Goal: Task Accomplishment & Management: Use online tool/utility

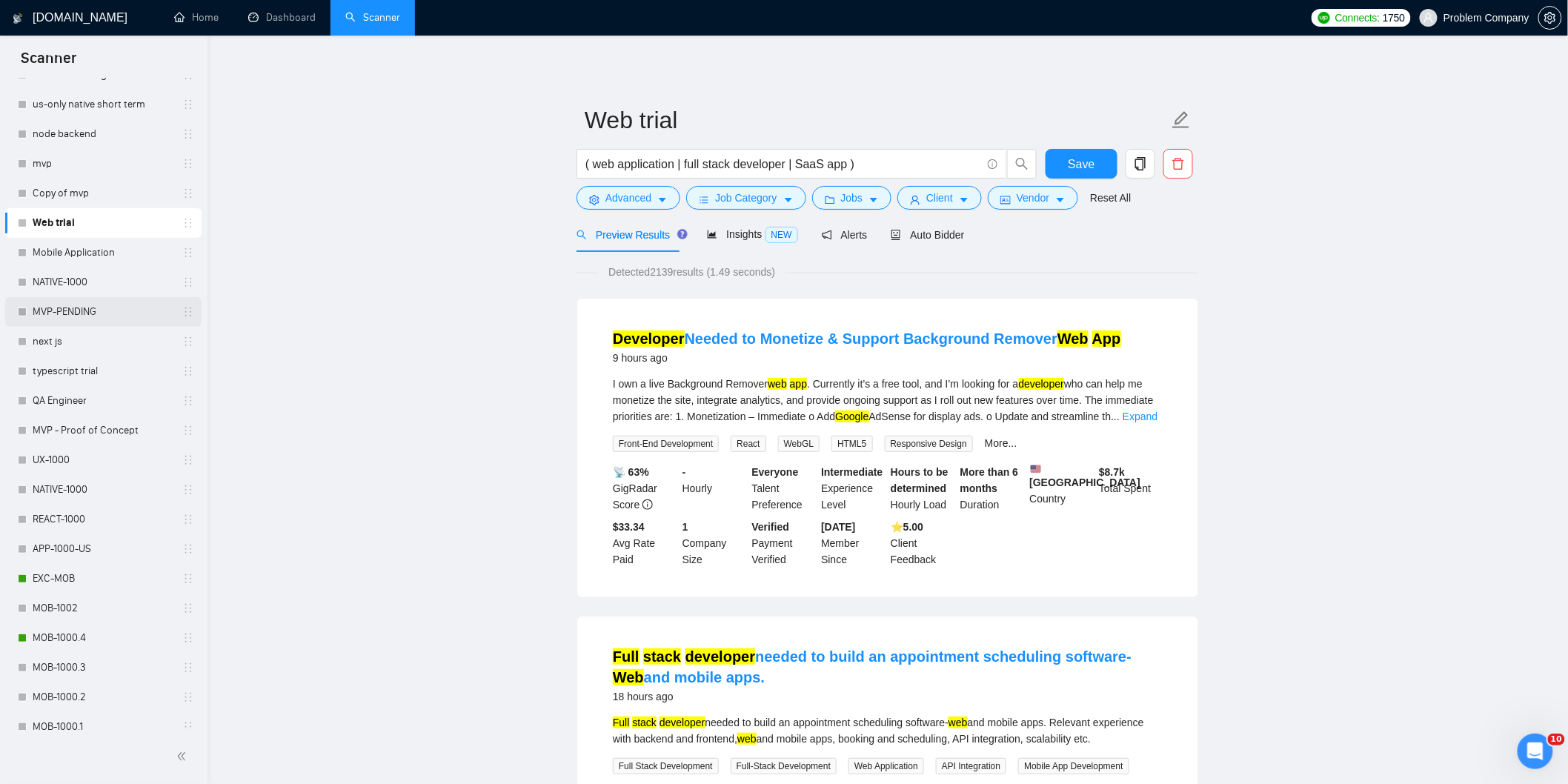
scroll to position [334, 0]
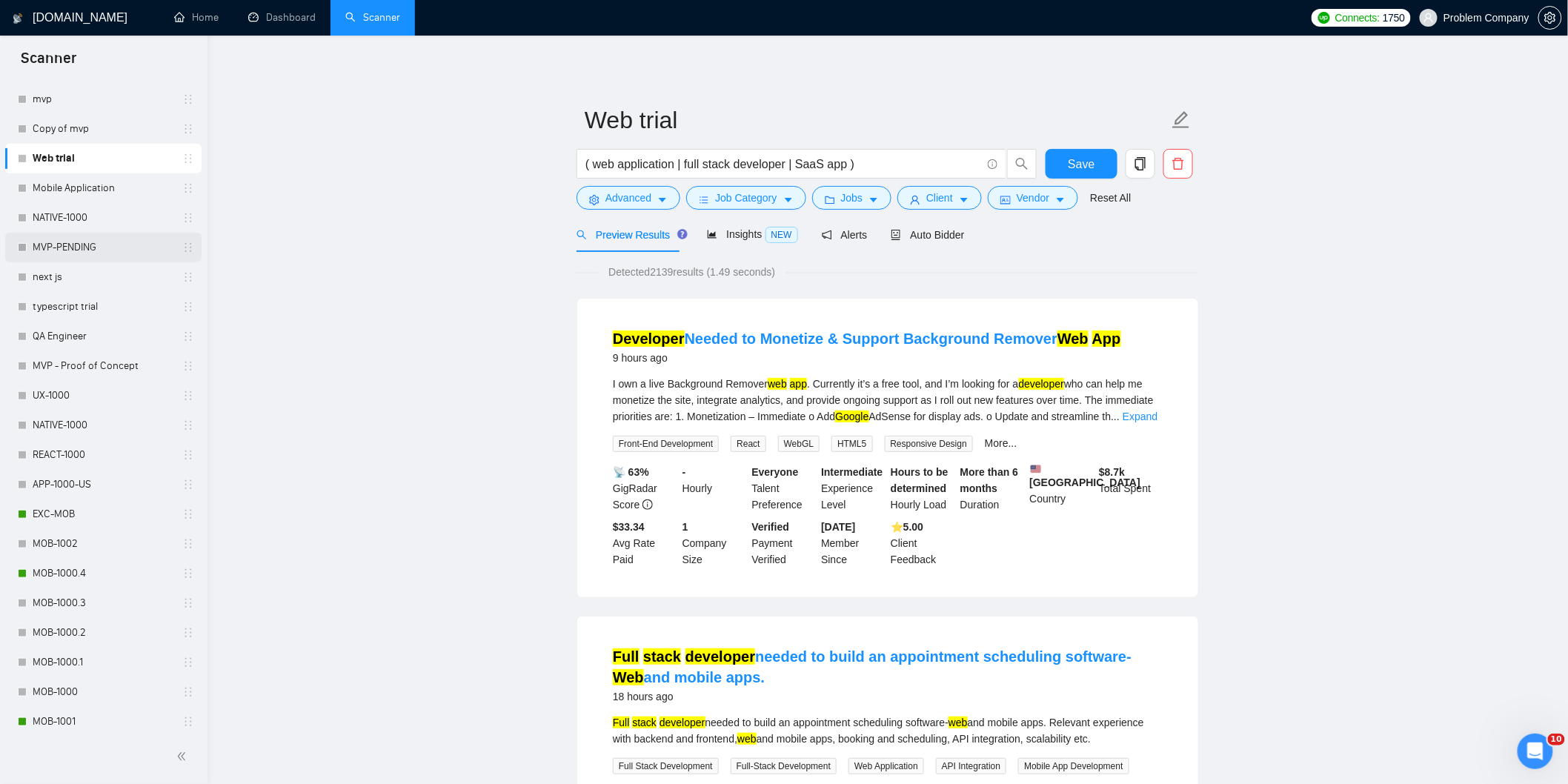
click at [60, 581] on link "MOB-1000.4" at bounding box center [103, 574] width 141 height 30
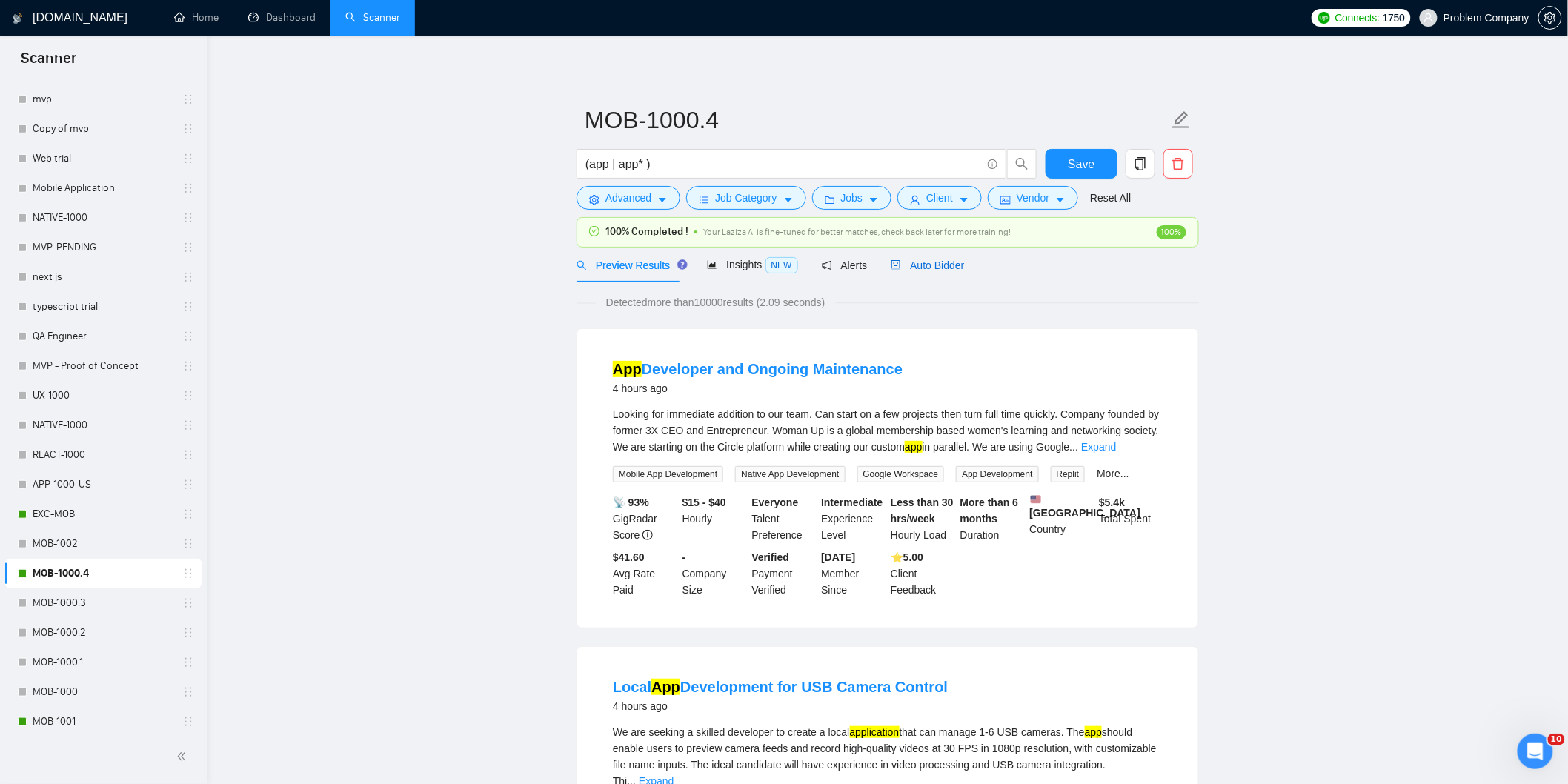
click at [932, 260] on span "Auto Bidder" at bounding box center [927, 265] width 73 height 12
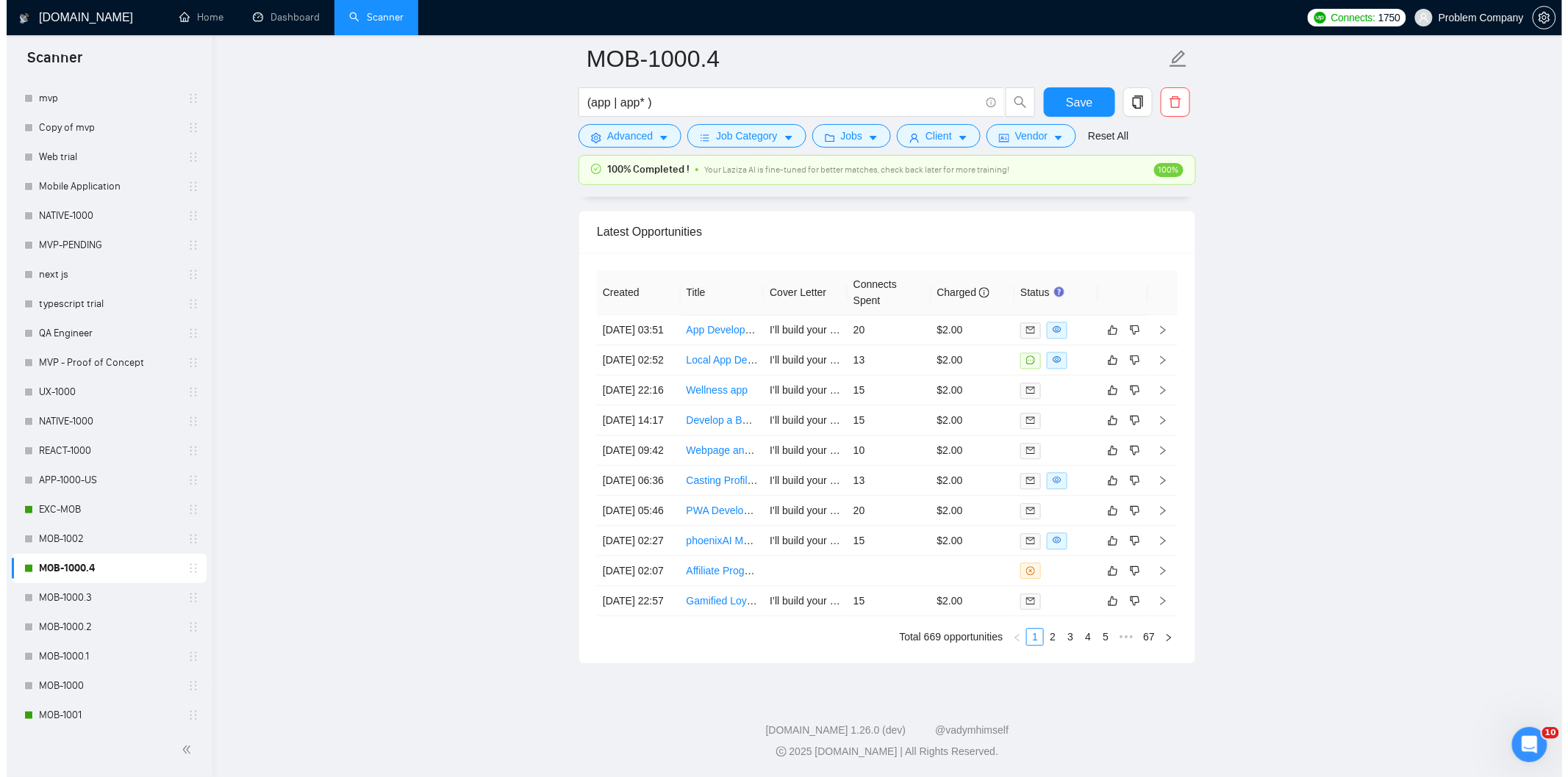
scroll to position [3623, 0]
click at [645, 436] on td "[DATE] 14:17" at bounding box center [632, 421] width 84 height 30
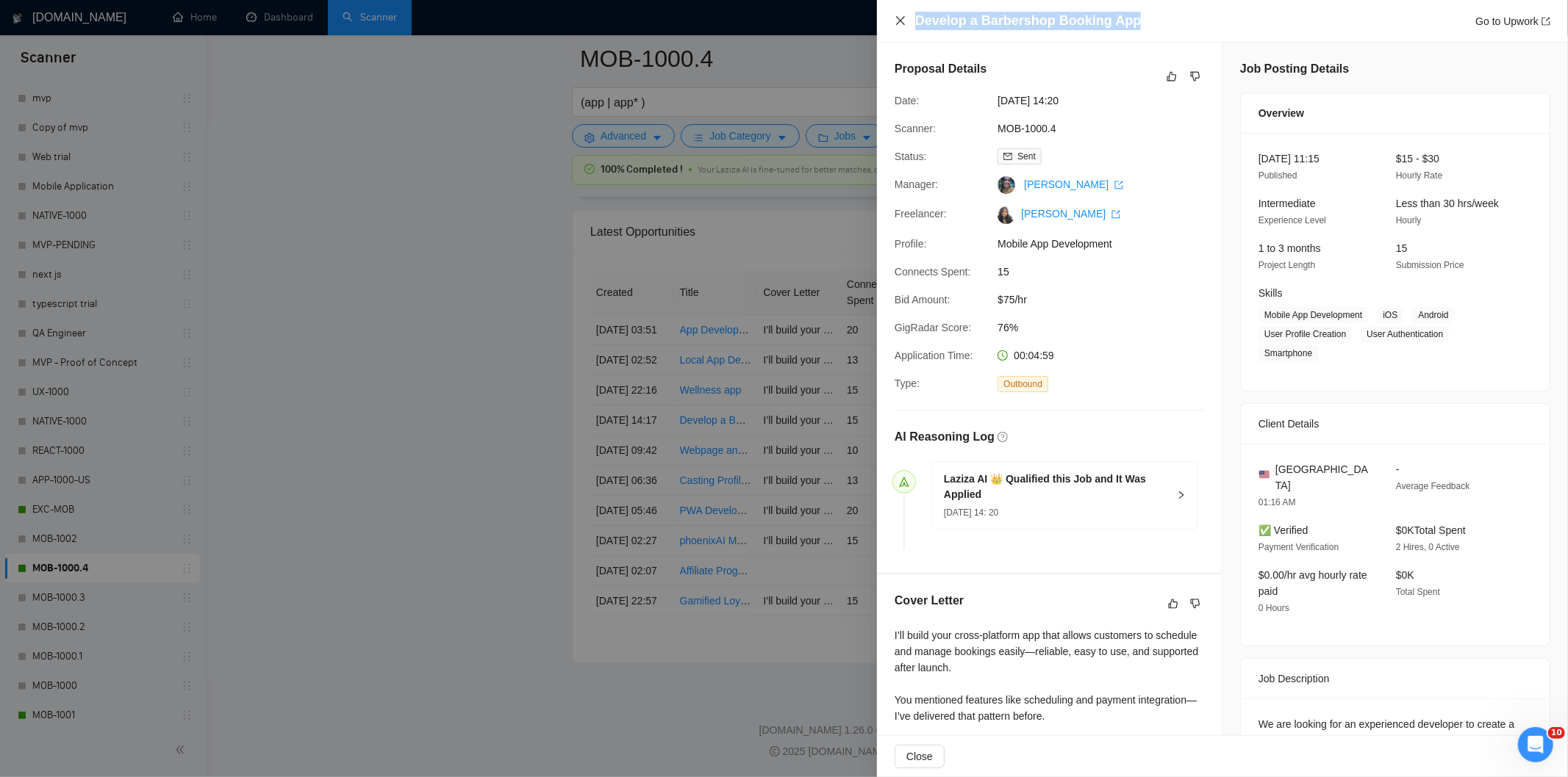
drag, startPoint x: 1133, startPoint y: 16, endPoint x: 905, endPoint y: 24, distance: 228.1
click at [905, 24] on div "Develop a Barbershop Booking App Go to Upwork" at bounding box center [1222, 21] width 656 height 19
copy h4 "Develop a Barbershop Booking App"
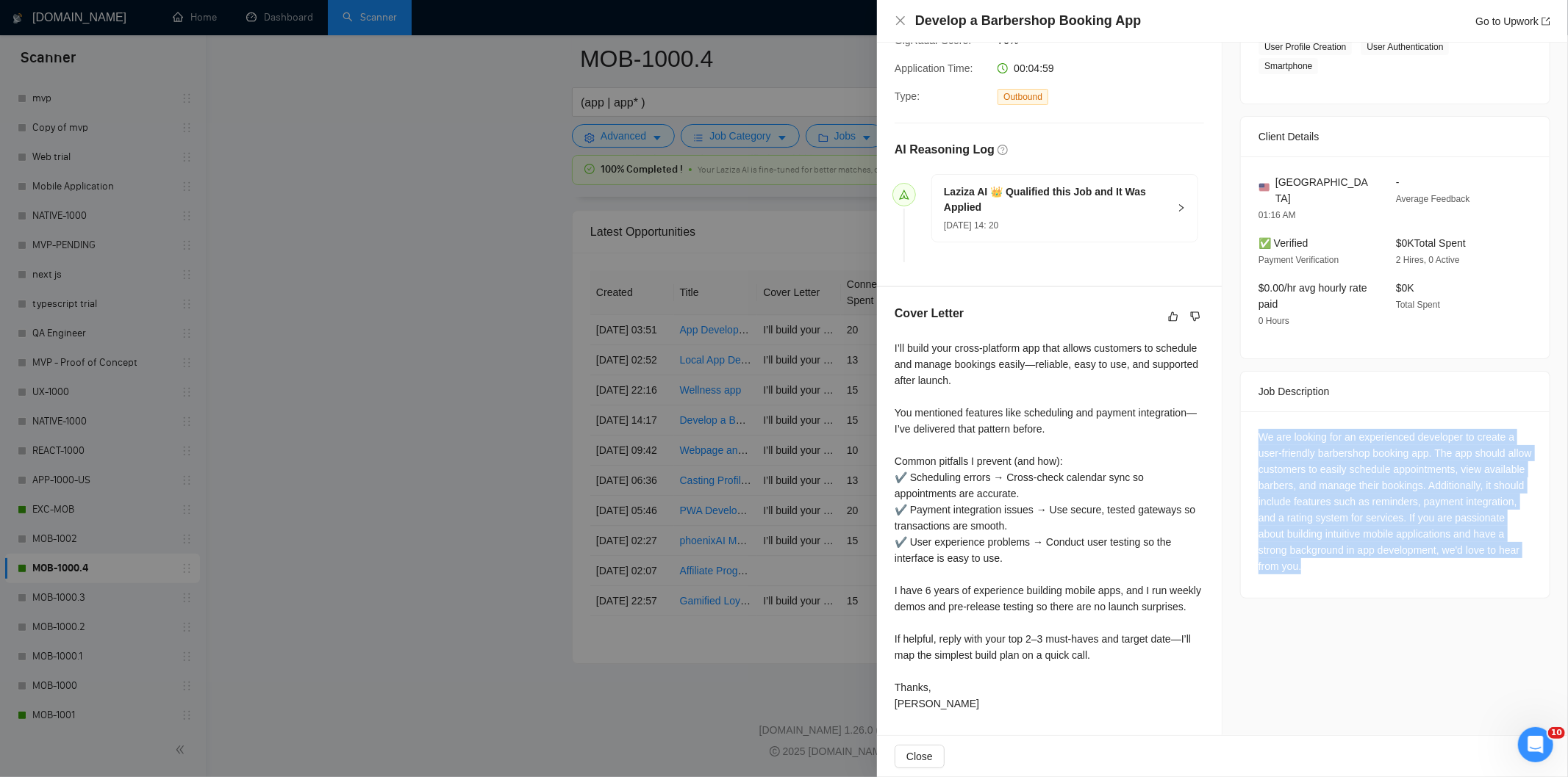
drag, startPoint x: 1465, startPoint y: 544, endPoint x: 1254, endPoint y: 399, distance: 256.0
click at [1254, 411] on div "We are looking for an experienced developer to create a user-friendly barbersho…" at bounding box center [1394, 505] width 309 height 187
copy div "We are looking for an experienced developer to create a user-friendly barbersho…"
click at [902, 18] on icon "close" at bounding box center [900, 21] width 12 height 12
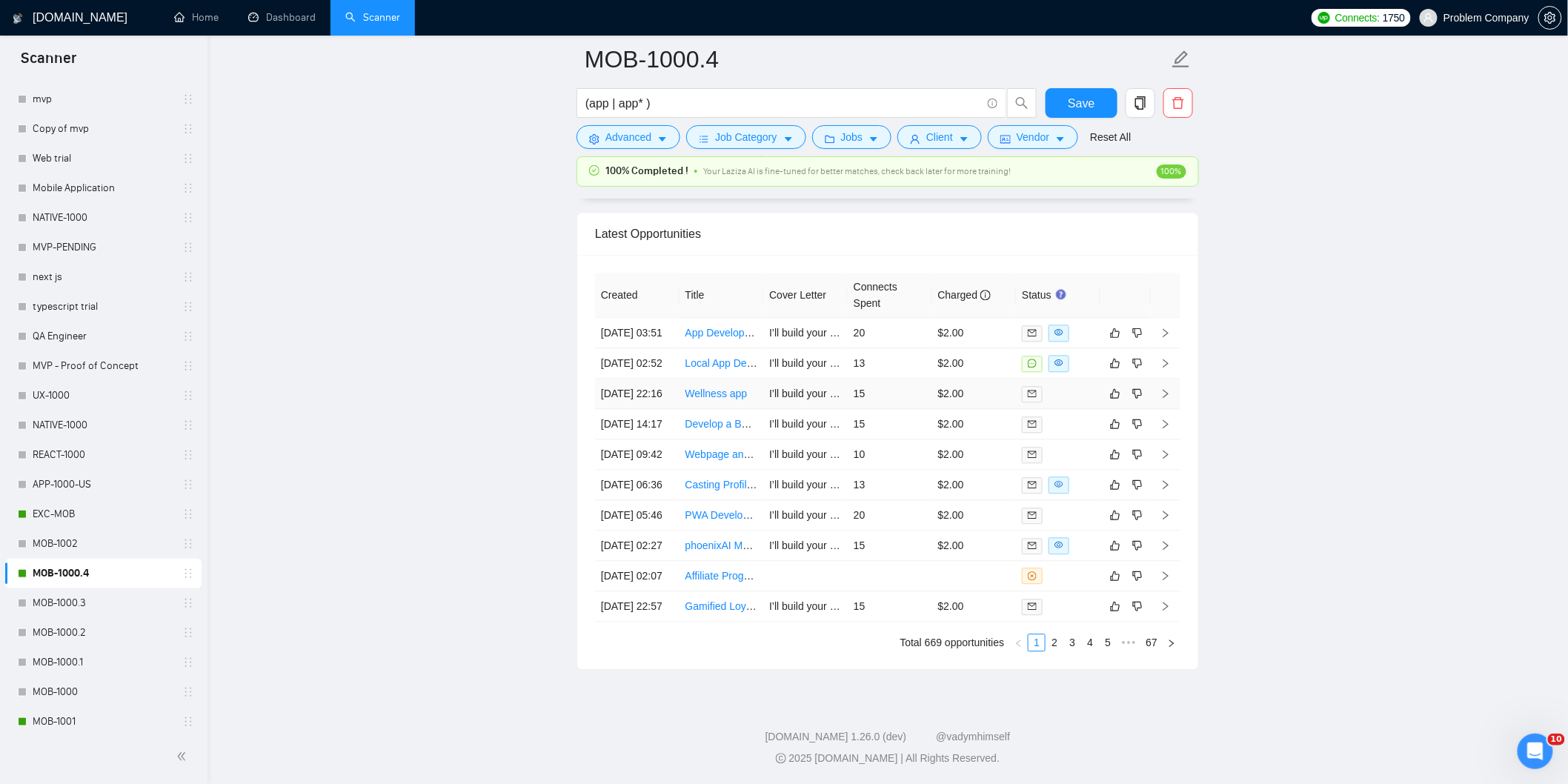
click at [654, 397] on td "[DATE] 22:16" at bounding box center [637, 393] width 85 height 30
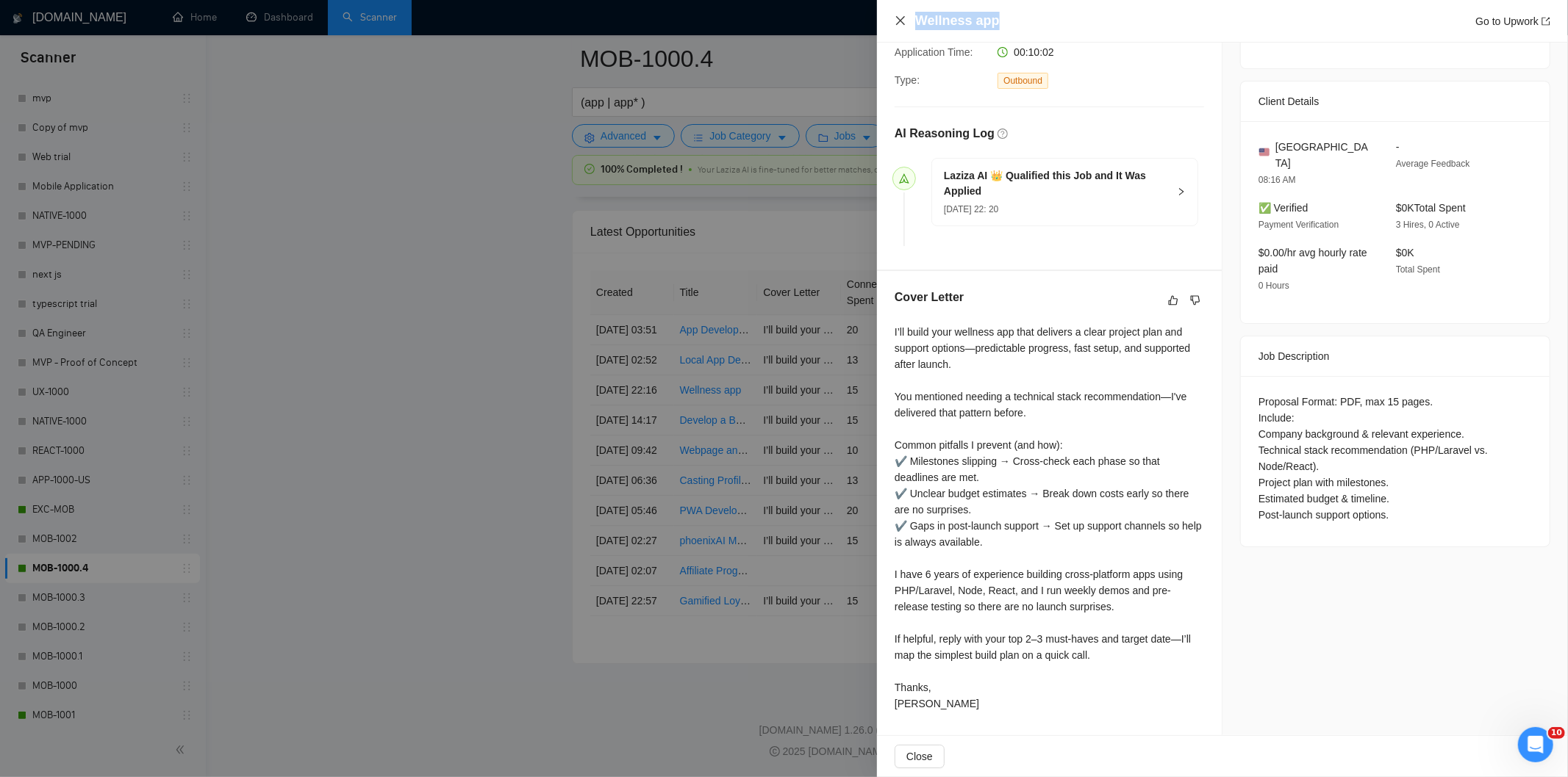
drag, startPoint x: 1015, startPoint y: 16, endPoint x: 905, endPoint y: 19, distance: 110.0
click at [905, 19] on div "Wellness app Go to Upwork" at bounding box center [1222, 21] width 656 height 19
copy h4 "Wellness app"
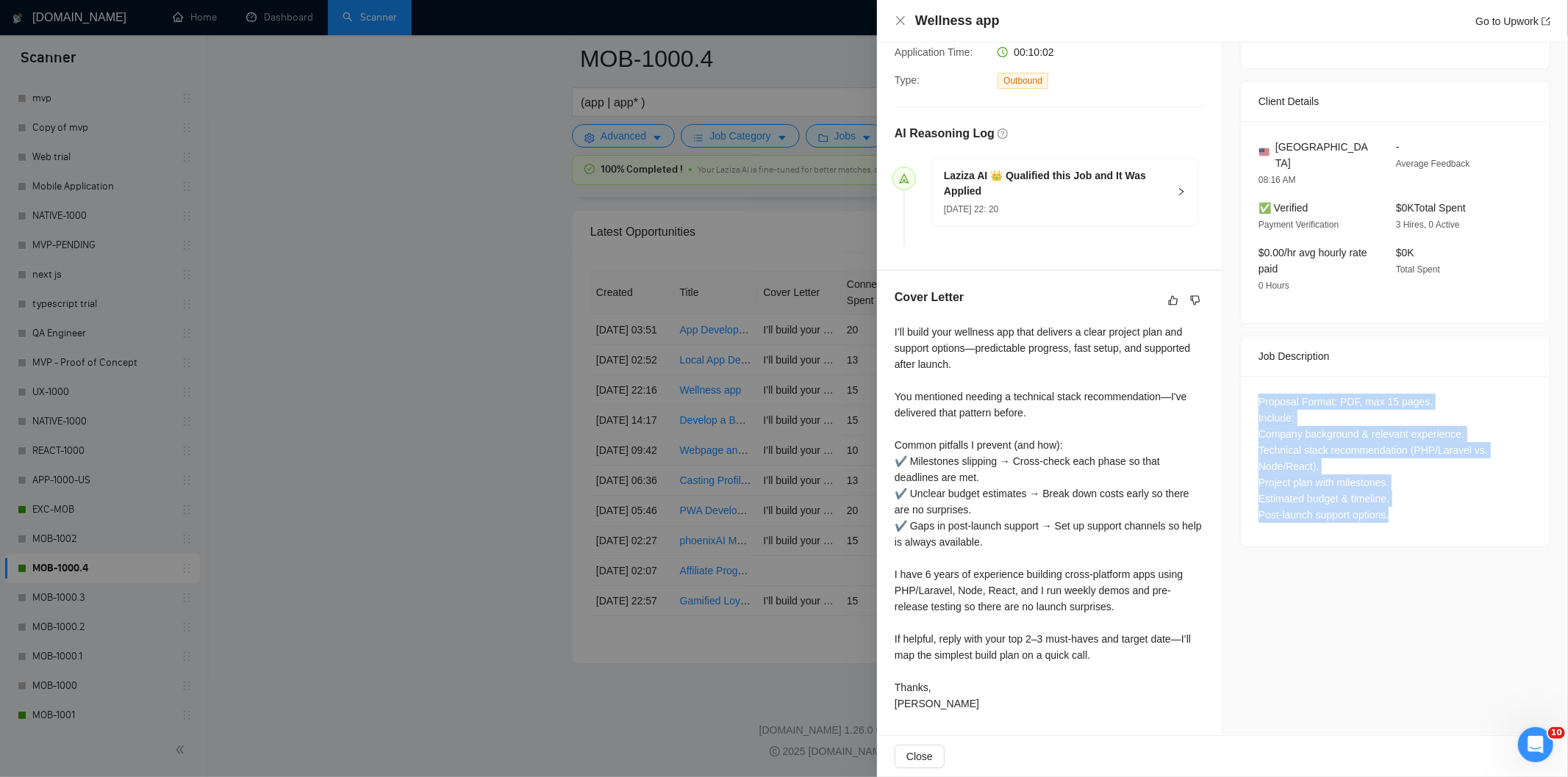
drag, startPoint x: 1399, startPoint y: 503, endPoint x: 1253, endPoint y: 390, distance: 184.6
click at [1258, 394] on div "Proposal Format: PDF, max 15 pages. Include: Company background & relevant expe…" at bounding box center [1394, 458] width 273 height 130
copy div "Proposal Format: PDF, max 15 pages. Include: Company background & relevant expe…"
click at [902, 20] on icon "close" at bounding box center [900, 20] width 8 height 8
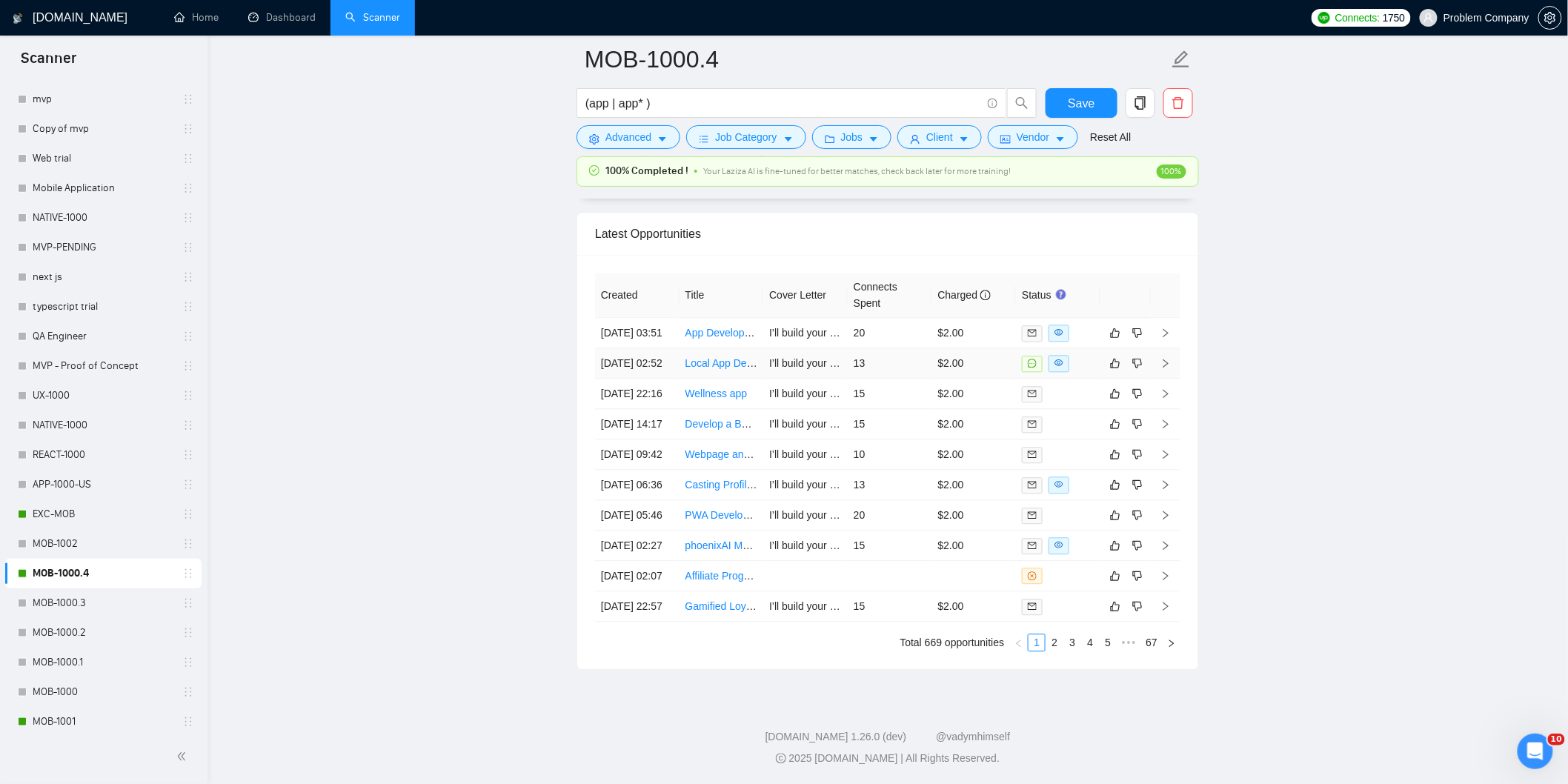
click at [659, 353] on td "[DATE] 02:52" at bounding box center [637, 363] width 85 height 30
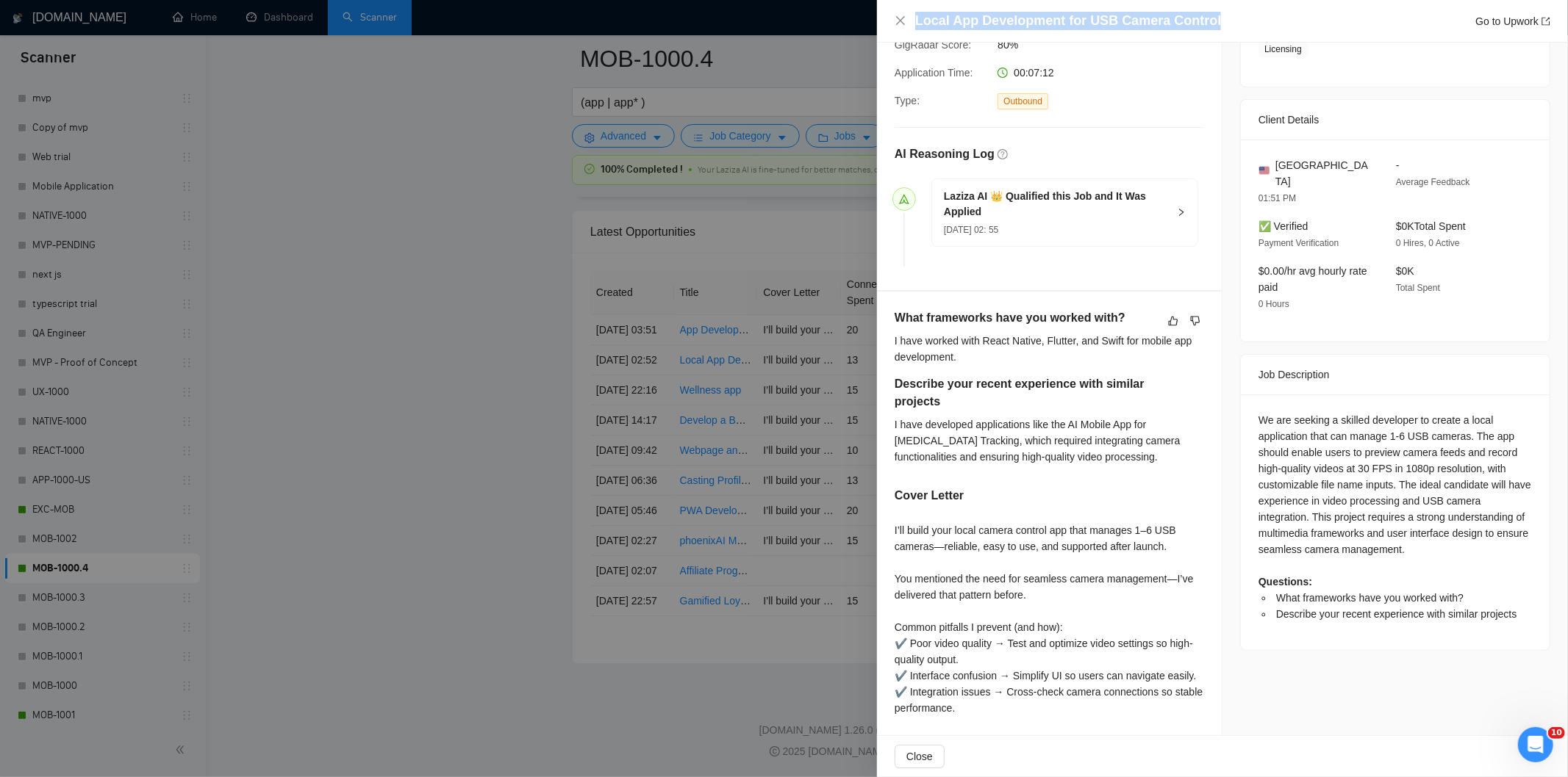
drag, startPoint x: 1223, startPoint y: 18, endPoint x: 915, endPoint y: 19, distance: 308.0
click at [916, 19] on div "Local App Development for USB Camera Control Go to Upwork" at bounding box center [1233, 21] width 635 height 19
copy h4 "Local App Development for USB Camera Control"
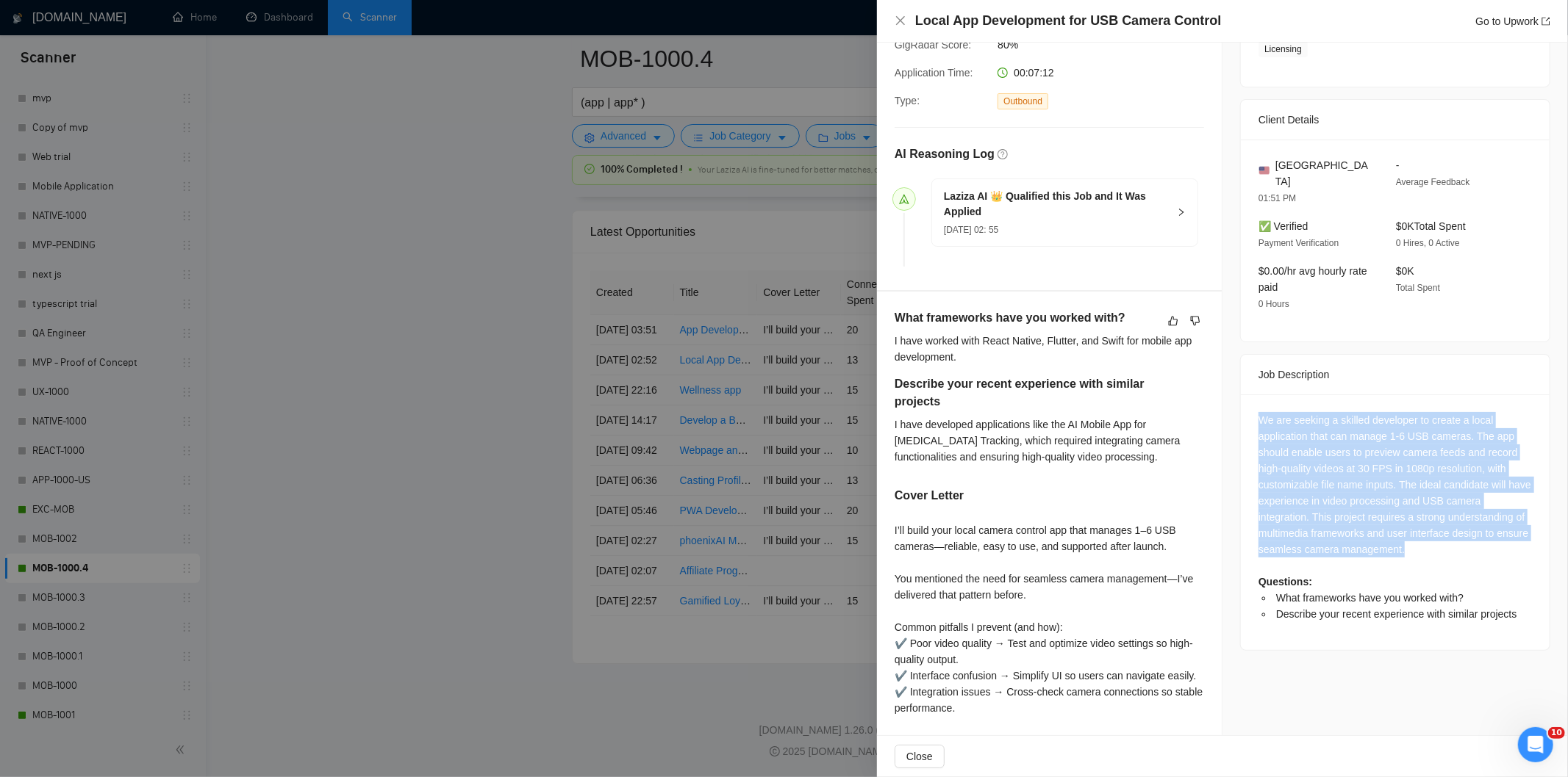
drag, startPoint x: 1449, startPoint y: 534, endPoint x: 1248, endPoint y: 399, distance: 242.1
click at [1248, 399] on div "We are seeking a skilled developer to create a local application that can manag…" at bounding box center [1394, 522] width 309 height 256
copy div "We are seeking a skilled developer to create a local application that can manag…"
click at [898, 19] on icon "close" at bounding box center [900, 20] width 8 height 8
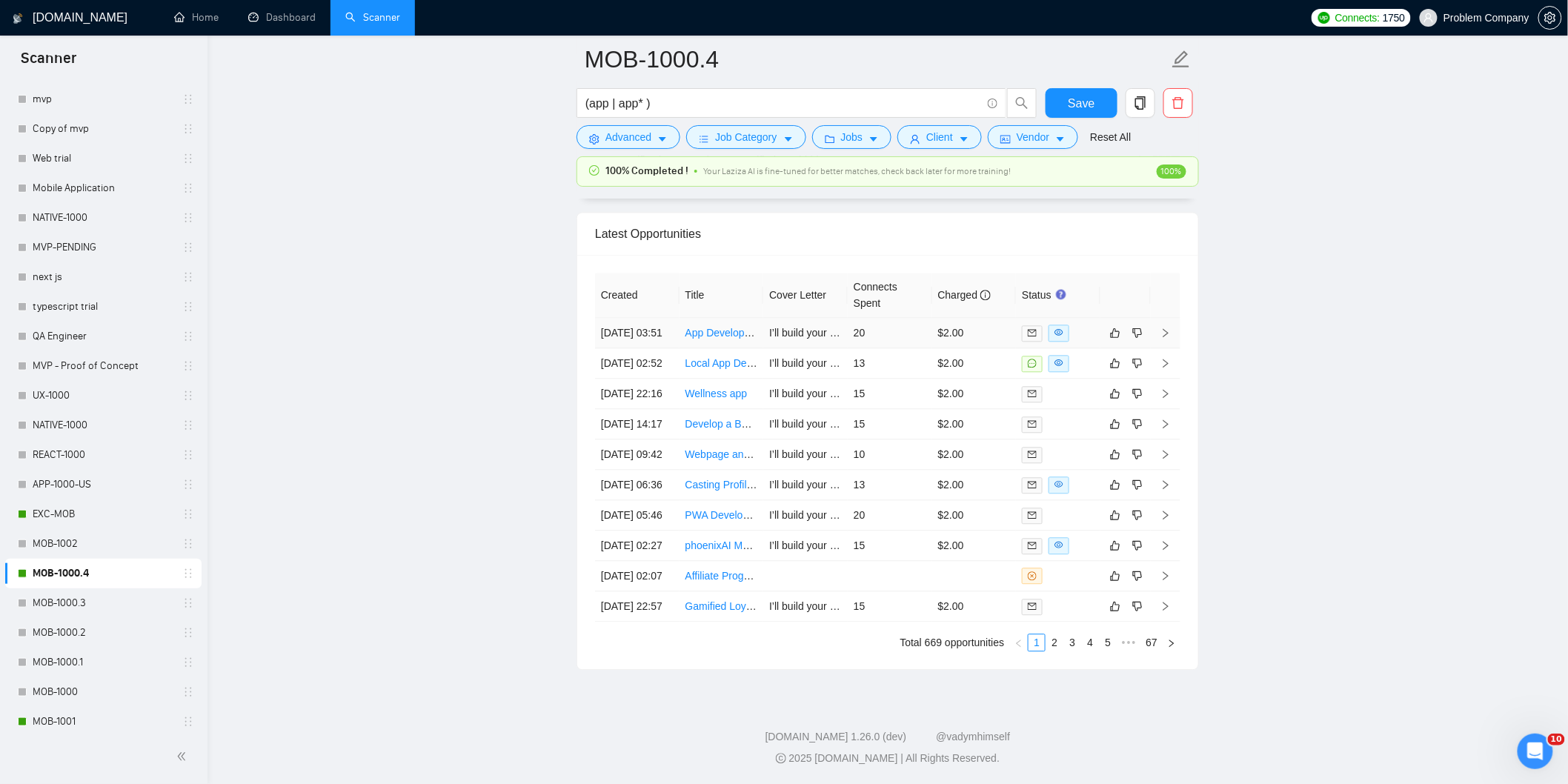
click at [643, 318] on td "[DATE] 03:51" at bounding box center [637, 333] width 85 height 30
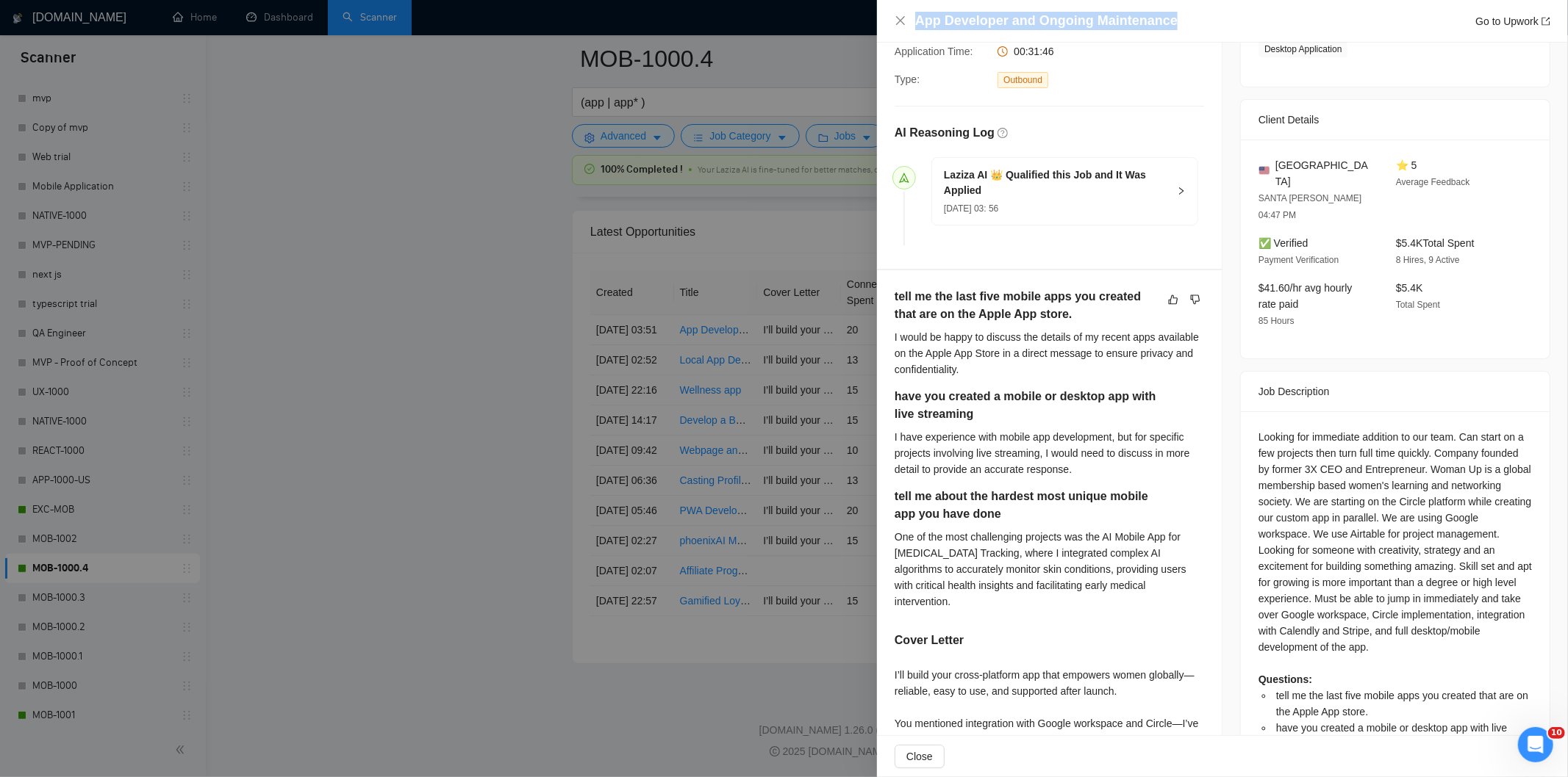
drag, startPoint x: 1181, startPoint y: 17, endPoint x: 920, endPoint y: 6, distance: 261.2
click at [920, 6] on div "App Developer and Ongoing Maintenance Go to Upwork" at bounding box center [1223, 21] width 691 height 43
copy h4 "App Developer and Ongoing Maintenance"
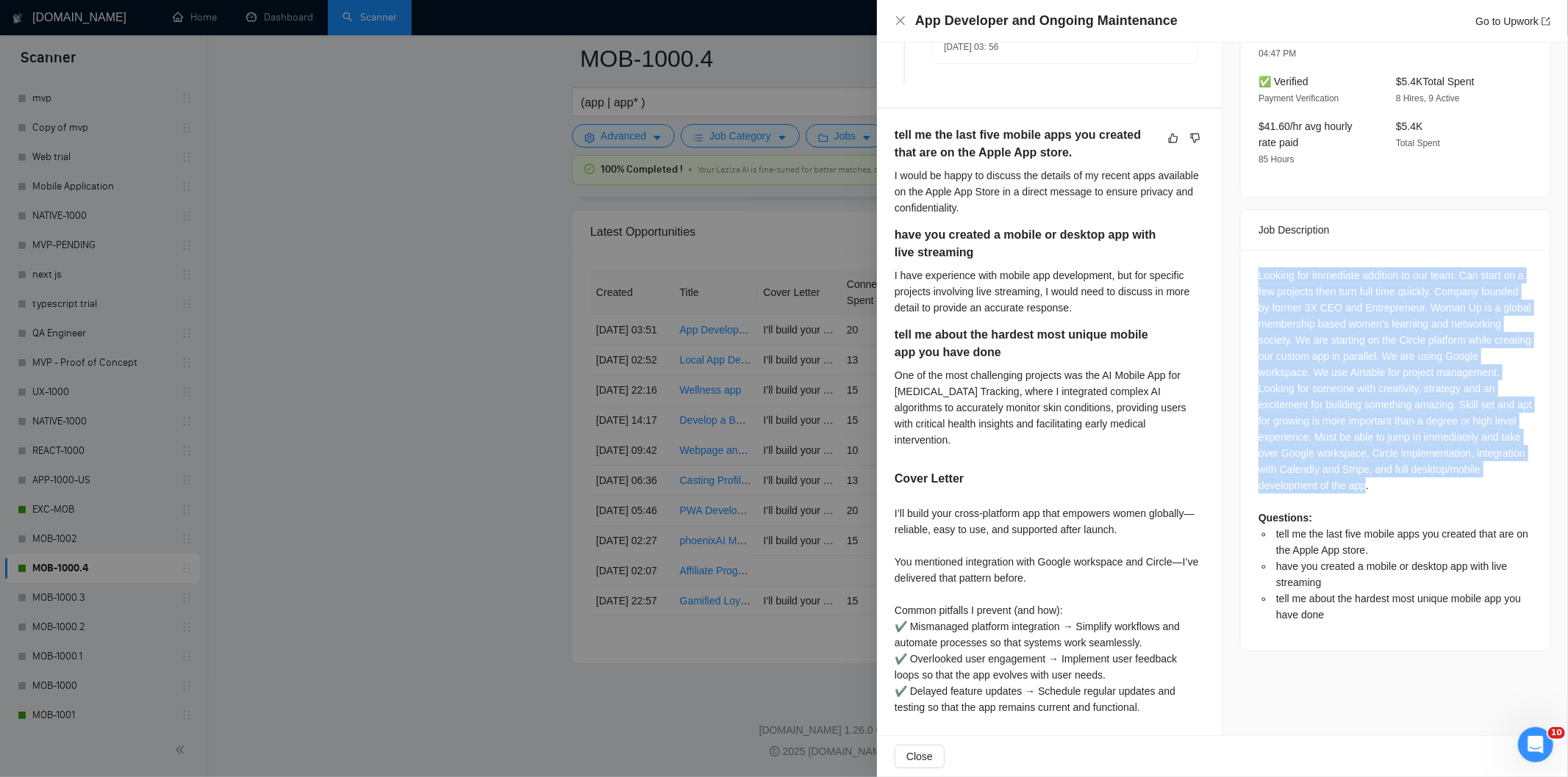
drag, startPoint x: 1503, startPoint y: 453, endPoint x: 1251, endPoint y: 243, distance: 328.0
click at [1251, 250] on div "Looking for immediate addition to our team. Can start on a few projects then tu…" at bounding box center [1394, 451] width 309 height 401
copy div "Looking for immediate addition to our team. Can start on a few projects then tu…"
click at [1400, 335] on div "Looking for immediate addition to our team. Can start on a few projects then tu…" at bounding box center [1394, 445] width 273 height 355
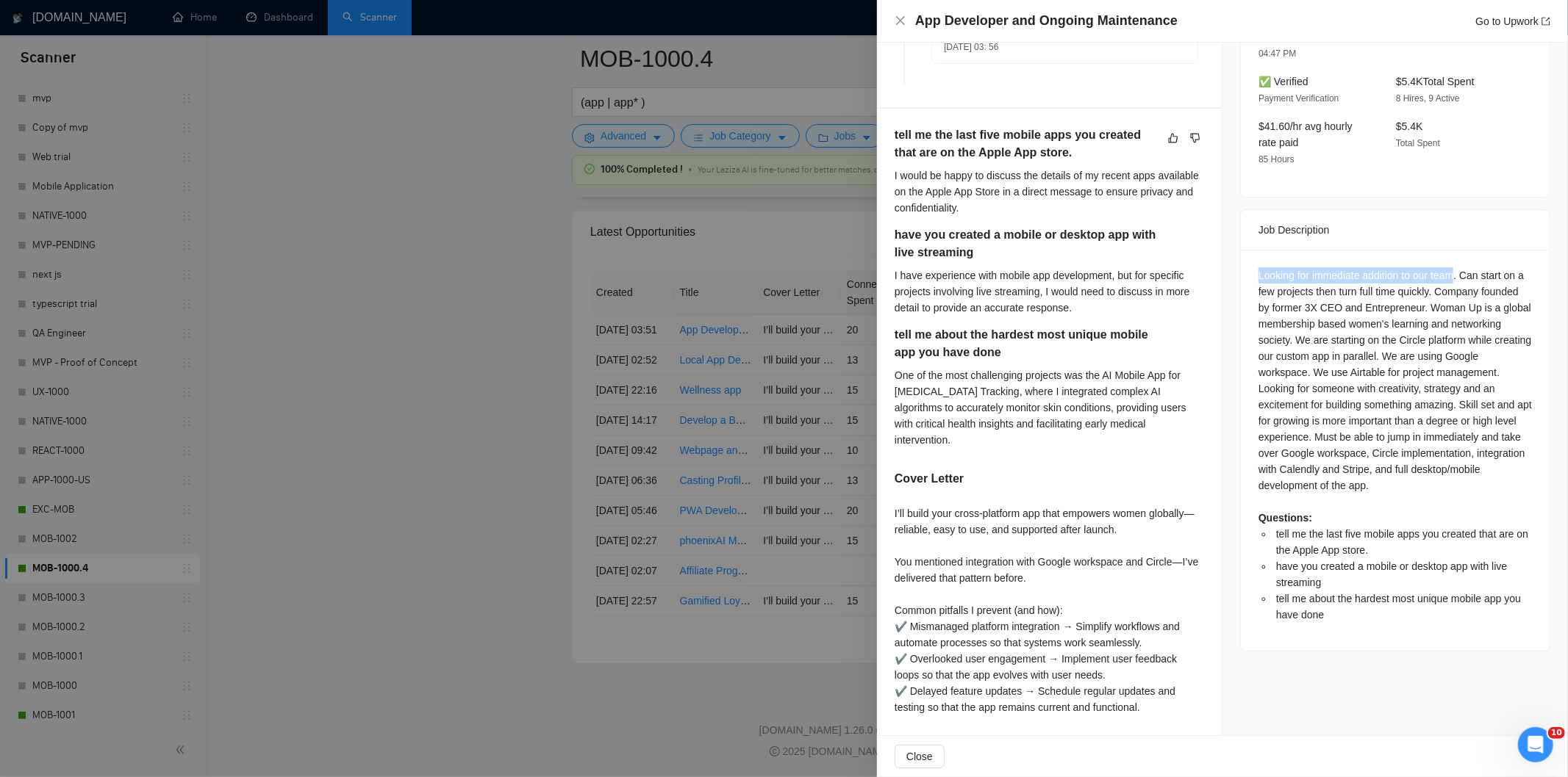
drag, startPoint x: 1451, startPoint y: 241, endPoint x: 1250, endPoint y: 248, distance: 201.1
click at [1250, 250] on div "Looking for immediate addition to our team. Can start on a few projects then tu…" at bounding box center [1394, 451] width 309 height 401
copy div "Looking for immediate addition to our team"
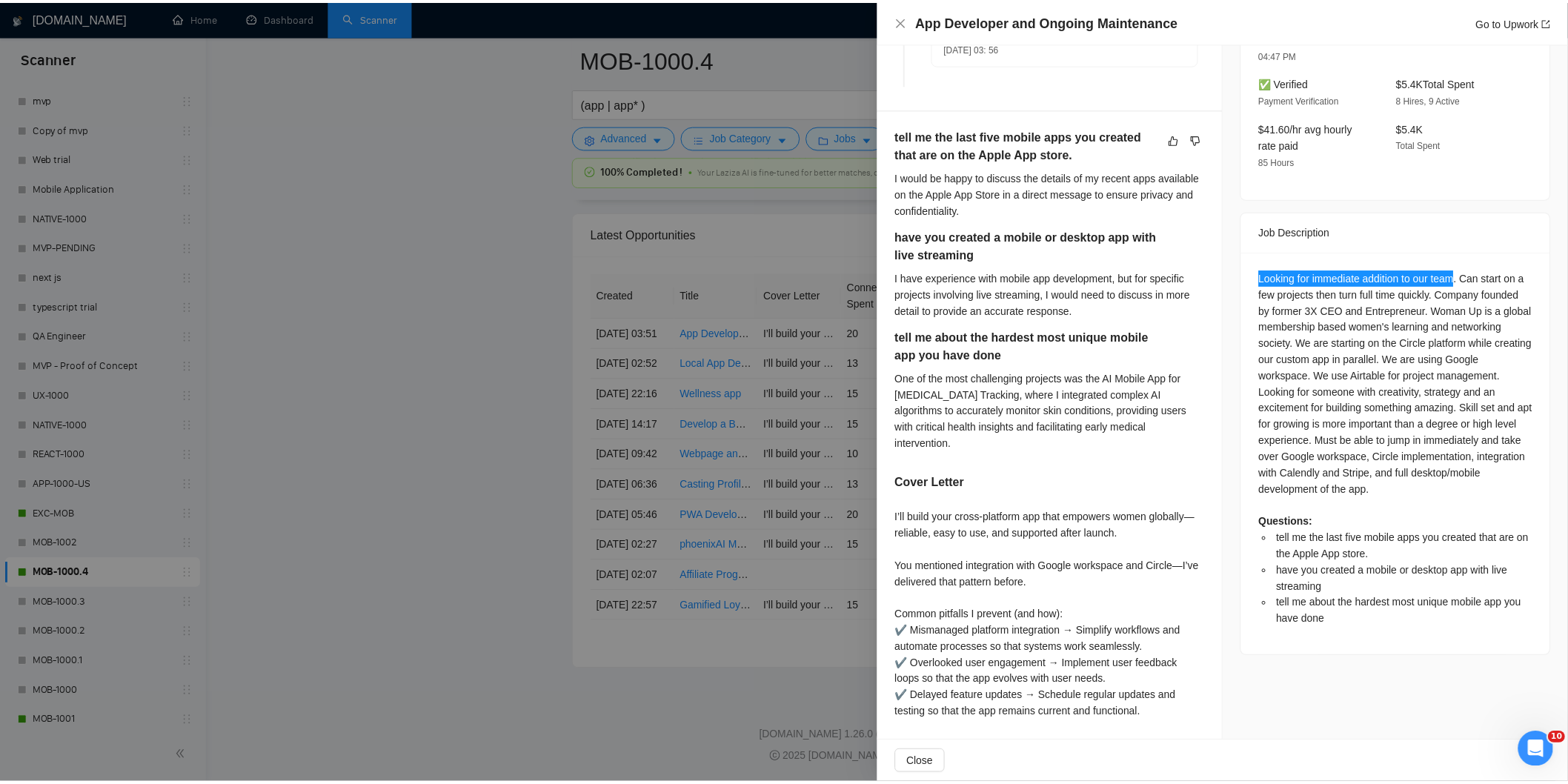
scroll to position [0, 0]
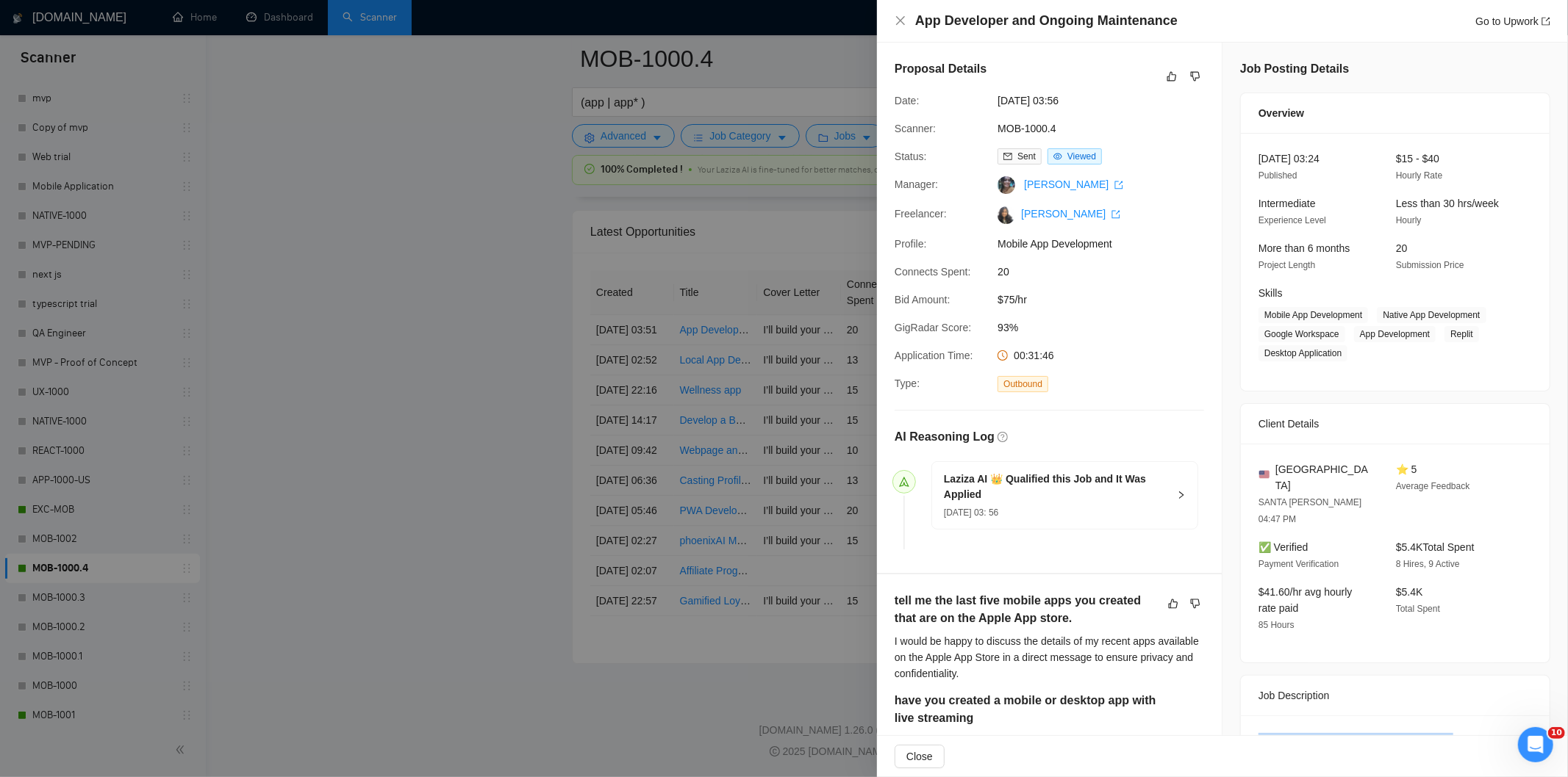
drag, startPoint x: 1092, startPoint y: 98, endPoint x: 994, endPoint y: 99, distance: 98.0
click at [994, 99] on div "[DATE] 03:56" at bounding box center [1069, 100] width 155 height 16
copy span "[DATE] 03:56"
click at [902, 30] on div "App Developer and Ongoing Maintenance Go to Upwork" at bounding box center [1222, 21] width 656 height 19
click at [900, 17] on icon "close" at bounding box center [900, 21] width 12 height 12
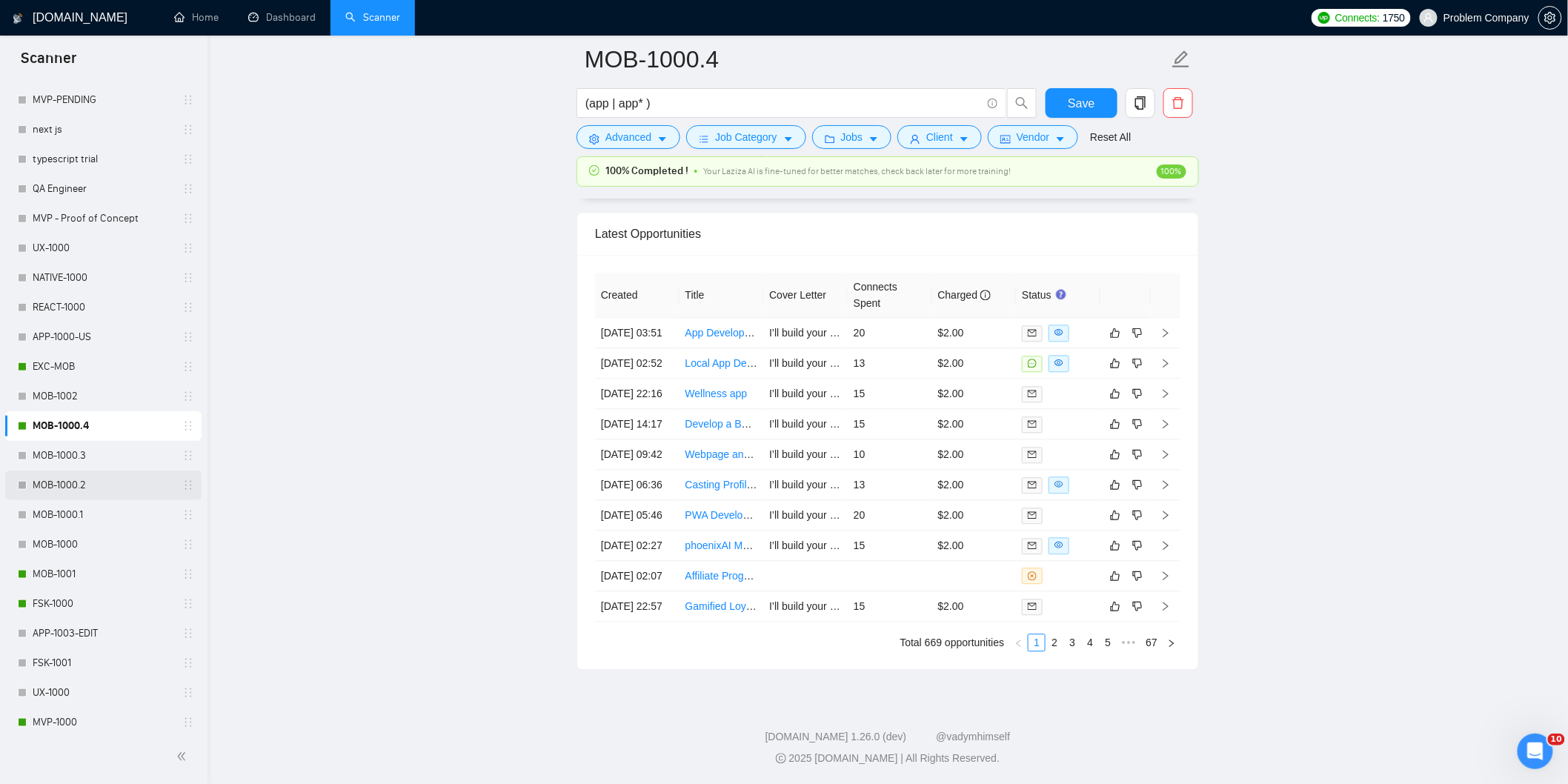
scroll to position [505, 0]
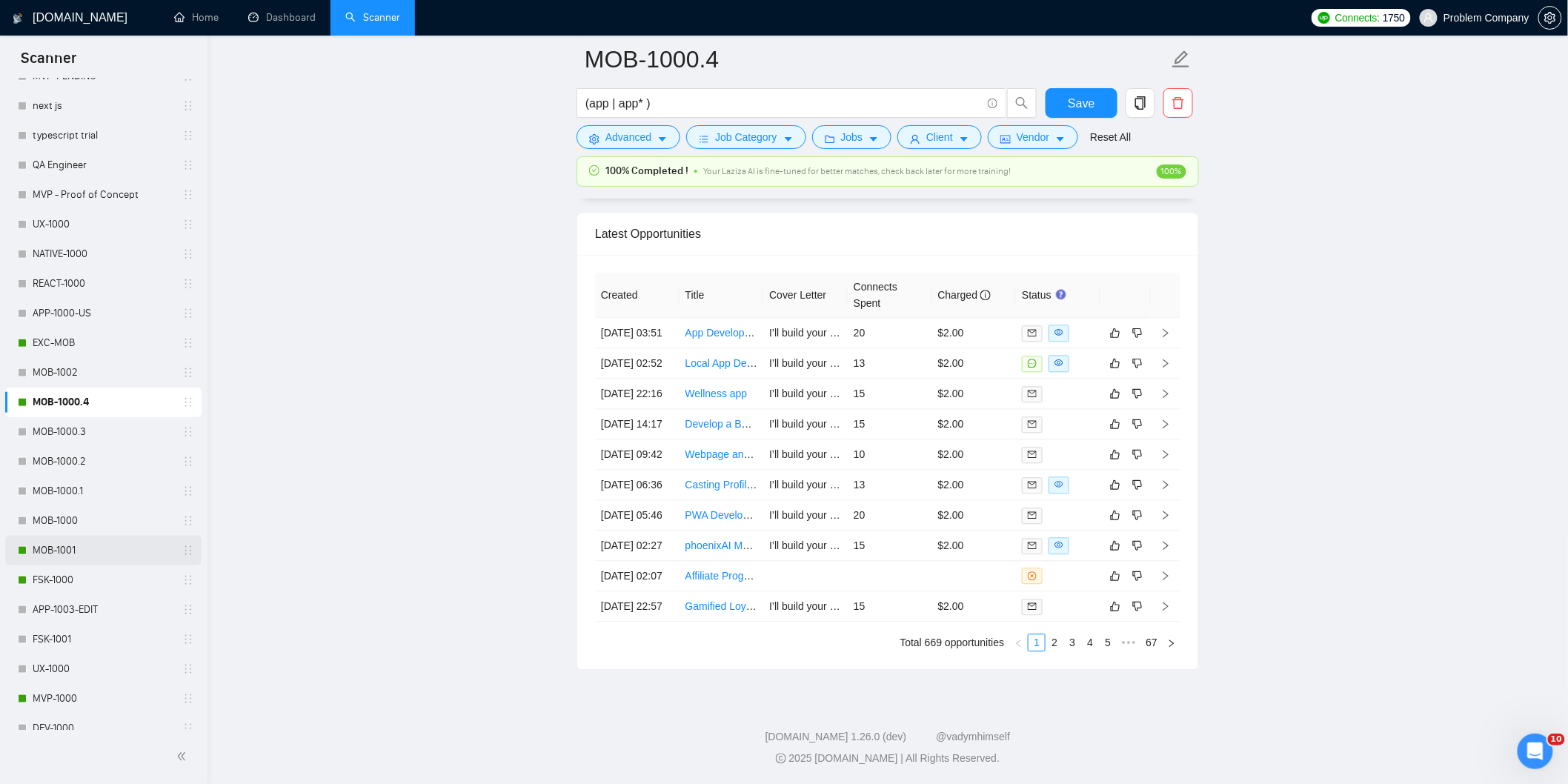
click at [82, 542] on link "MOB-1001" at bounding box center [103, 551] width 141 height 30
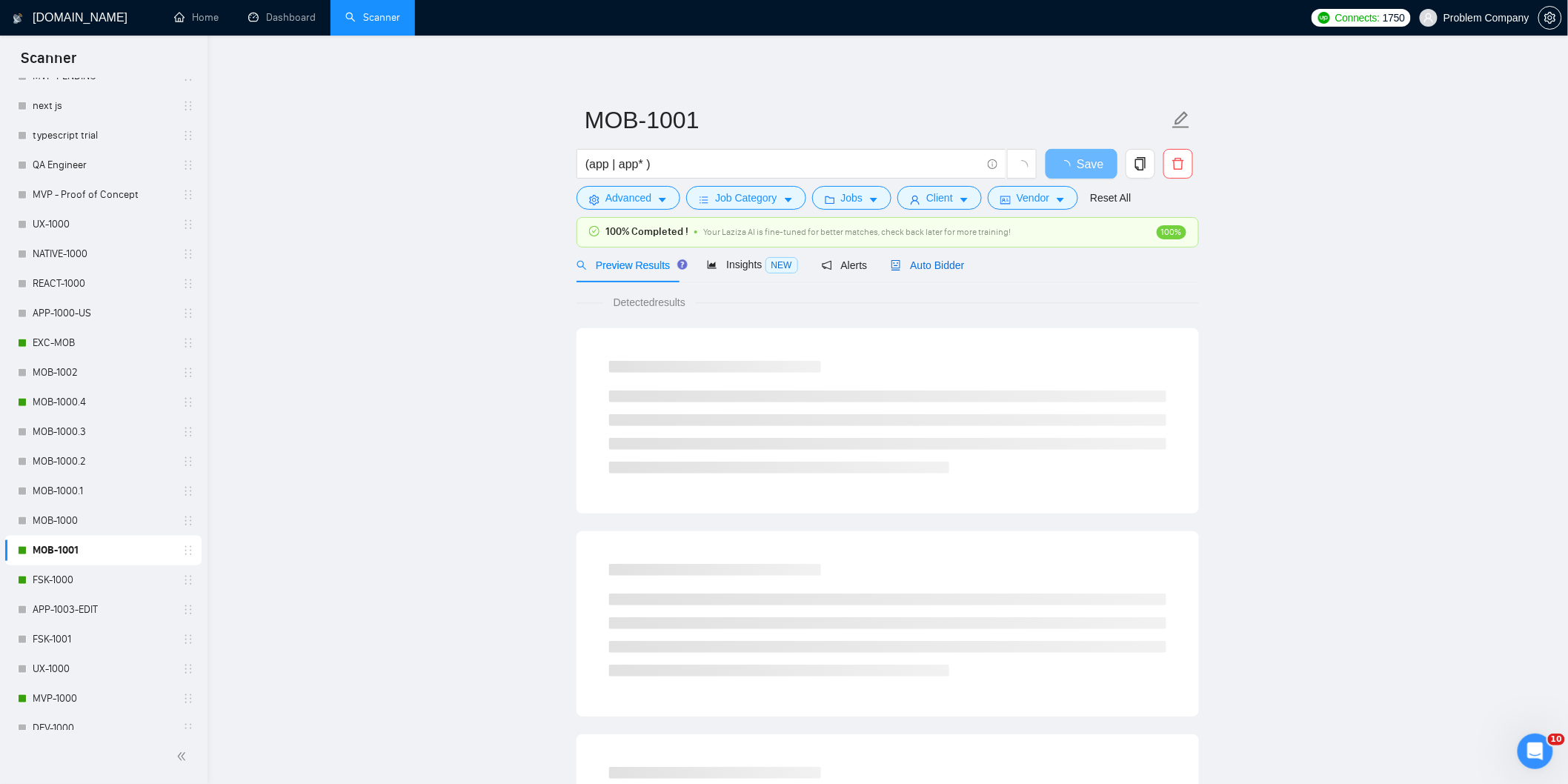
click at [916, 264] on span "Auto Bidder" at bounding box center [927, 265] width 73 height 12
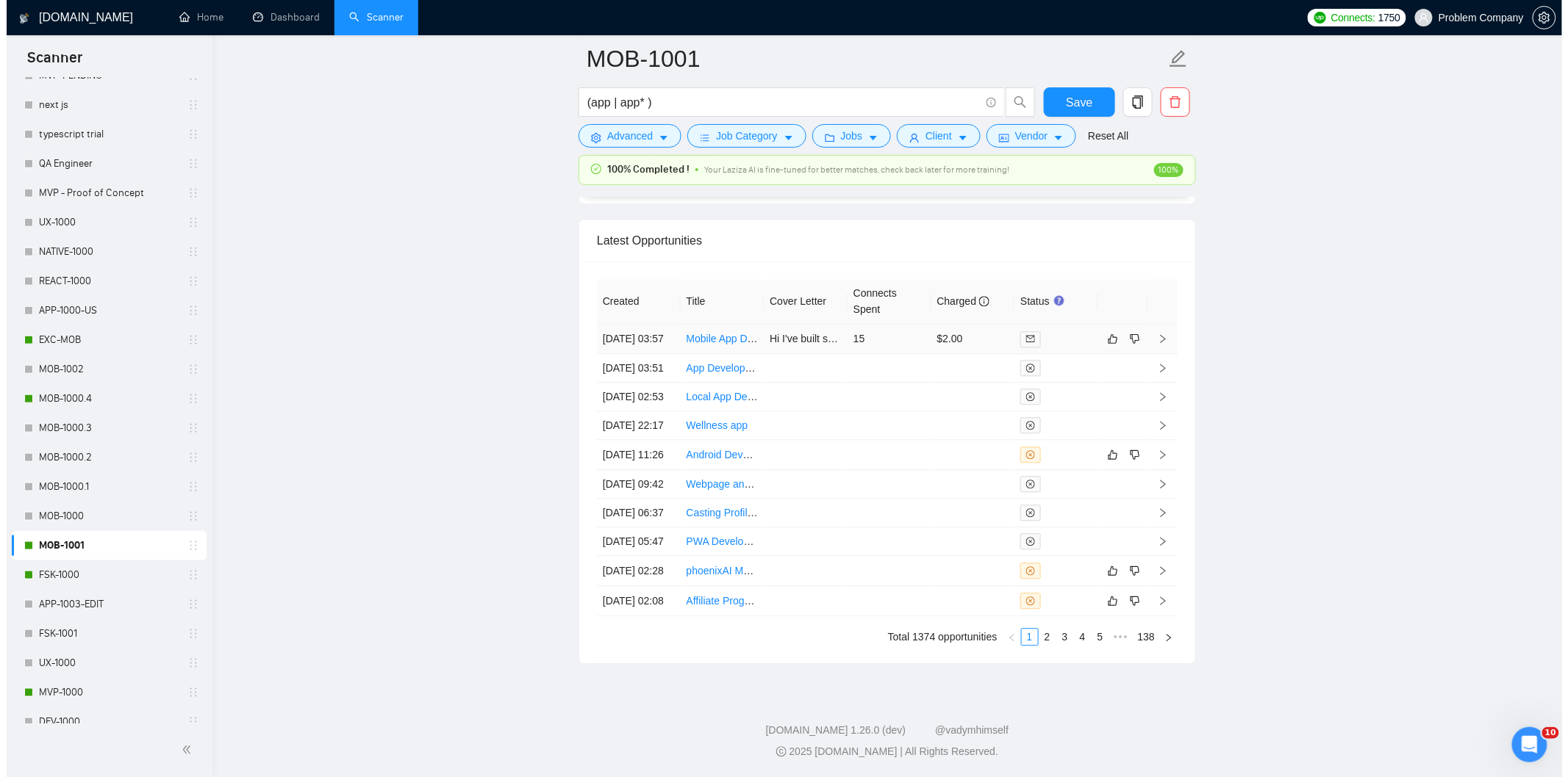
scroll to position [3659, 0]
click at [642, 586] on td "[DATE] 02:28" at bounding box center [632, 571] width 84 height 30
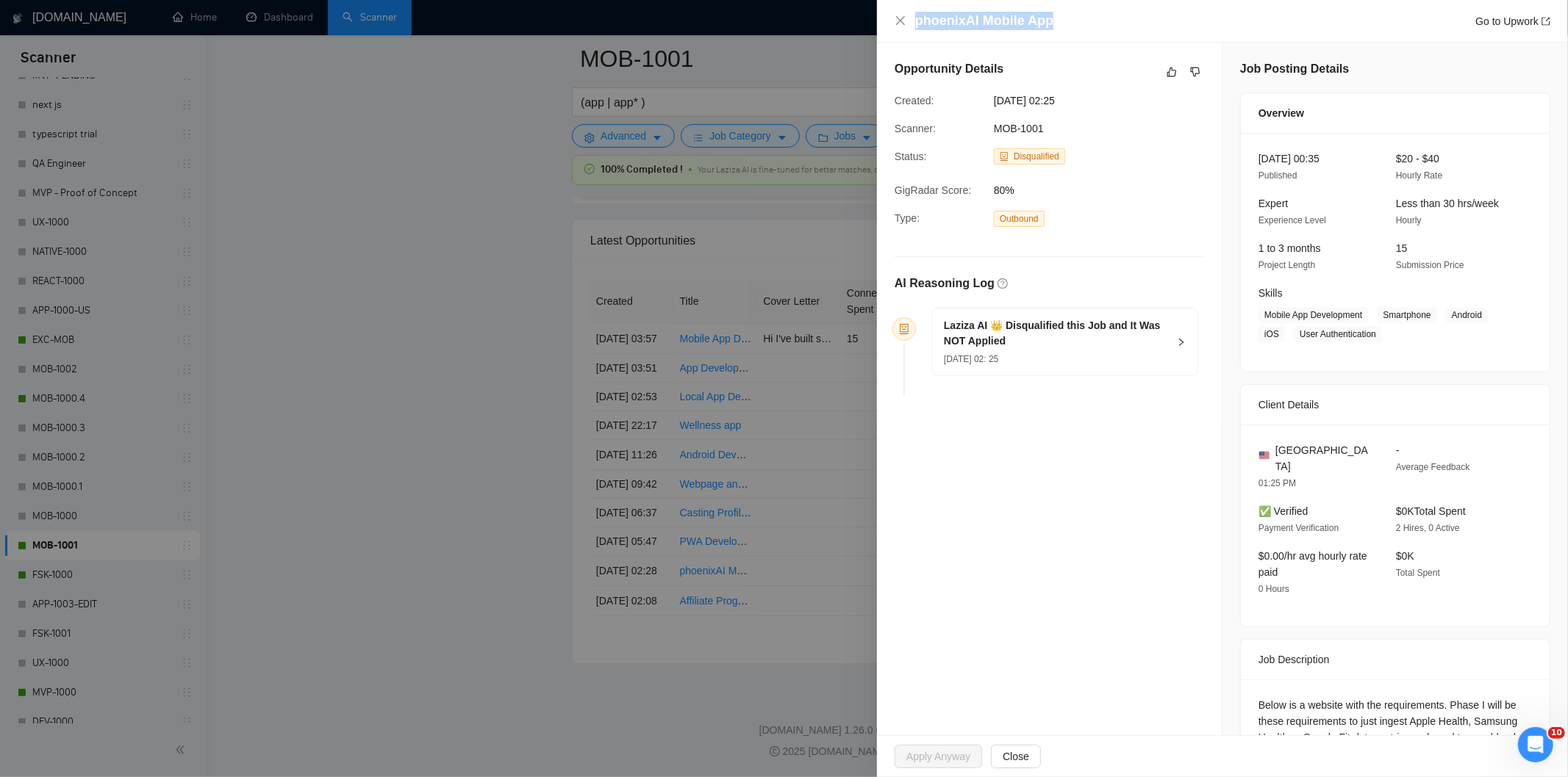
drag, startPoint x: 1060, startPoint y: 27, endPoint x: 916, endPoint y: 12, distance: 144.8
click at [916, 12] on div "phoenixAI Mobile App Go to Upwork" at bounding box center [1233, 21] width 635 height 19
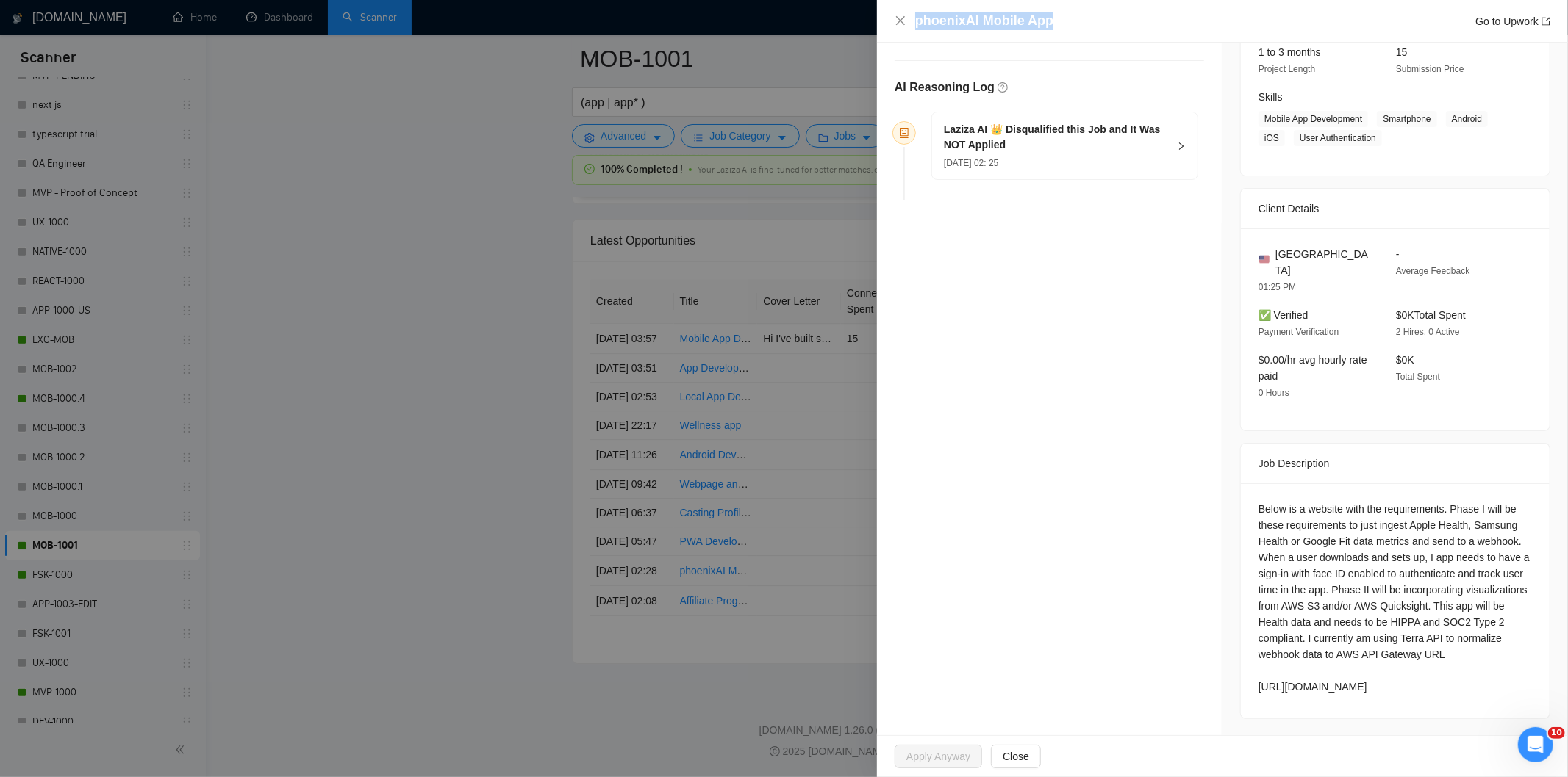
scroll to position [197, 0]
drag, startPoint x: 1253, startPoint y: 493, endPoint x: 1393, endPoint y: 687, distance: 239.2
click at [1393, 687] on div "Below is a website with the requirements. Phase I will be these requirements to…" at bounding box center [1394, 597] width 273 height 194
click at [1096, 154] on div "[DATE] 02: 25" at bounding box center [1056, 161] width 224 height 16
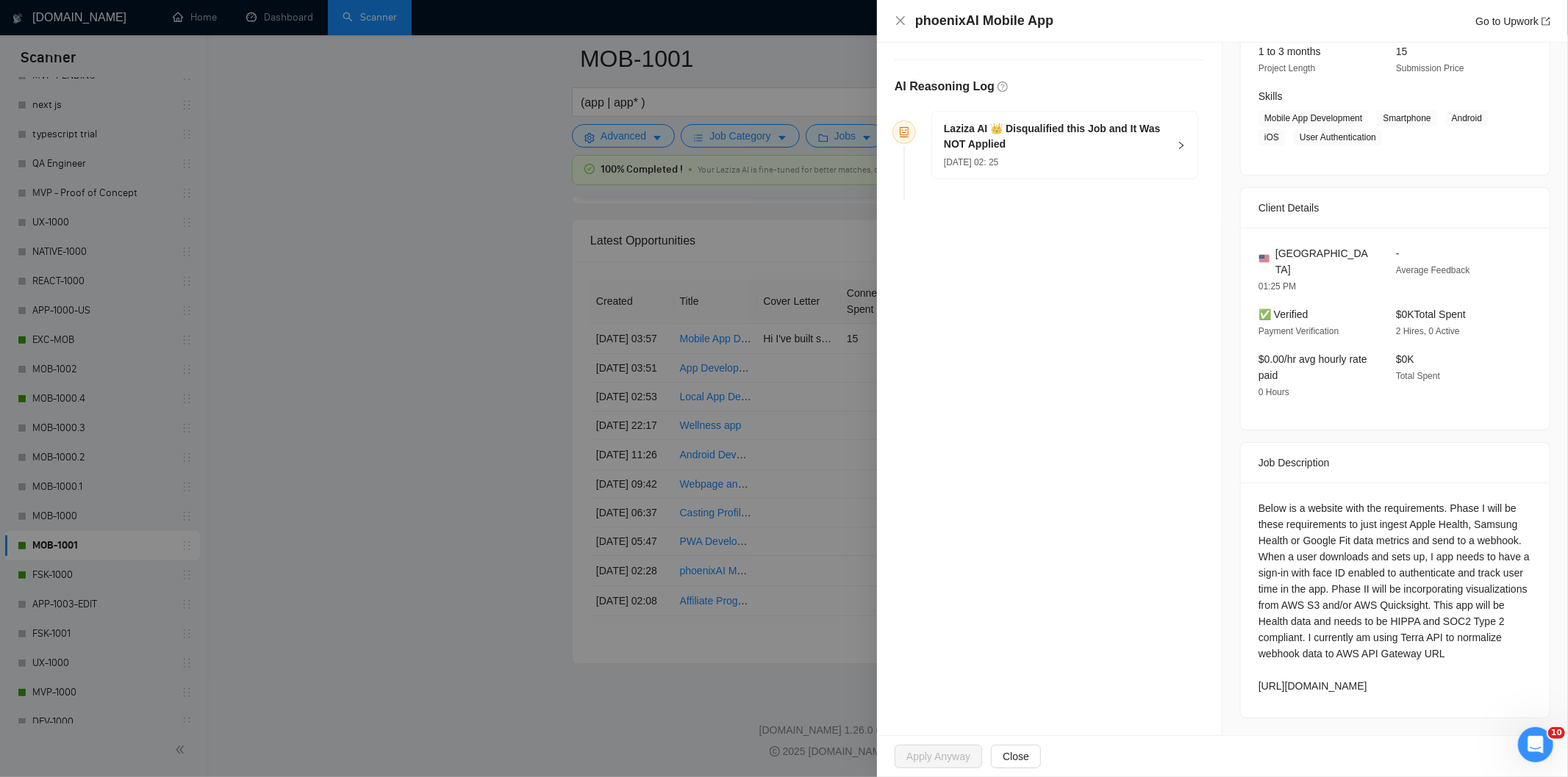
click at [1181, 150] on div "Laziza AI 👑 Disqualified this Job and It Was NOT Applied [DATE] 02: 25" at bounding box center [1065, 146] width 265 height 67
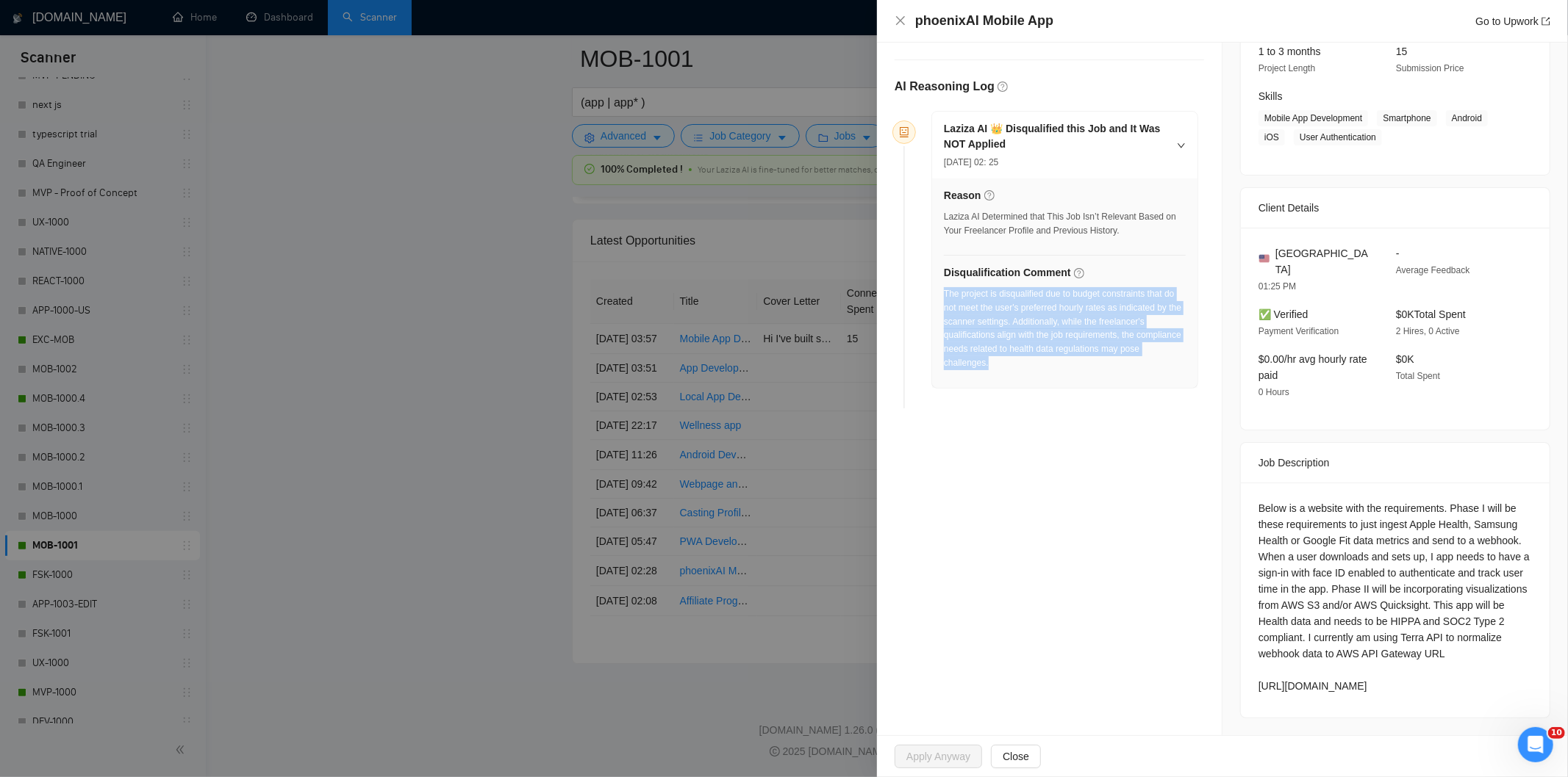
drag, startPoint x: 1033, startPoint y: 375, endPoint x: 945, endPoint y: 299, distance: 116.3
click at [945, 299] on div "The project is disqualified due to budget constraints that do not meet the user…" at bounding box center [1064, 333] width 242 height 91
click at [900, 23] on icon "close" at bounding box center [900, 21] width 12 height 12
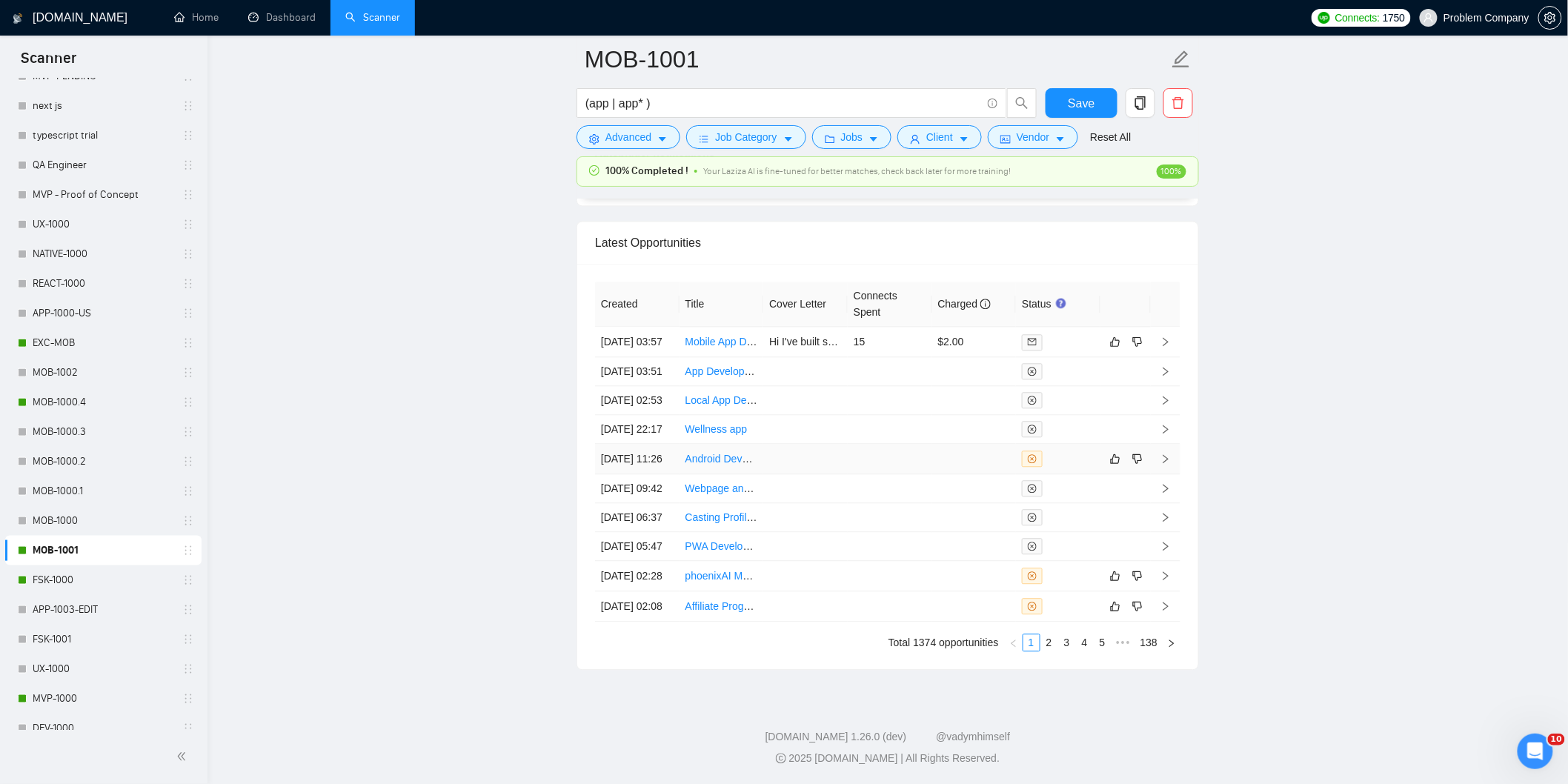
click at [661, 449] on td "[DATE] 11:26" at bounding box center [637, 459] width 85 height 30
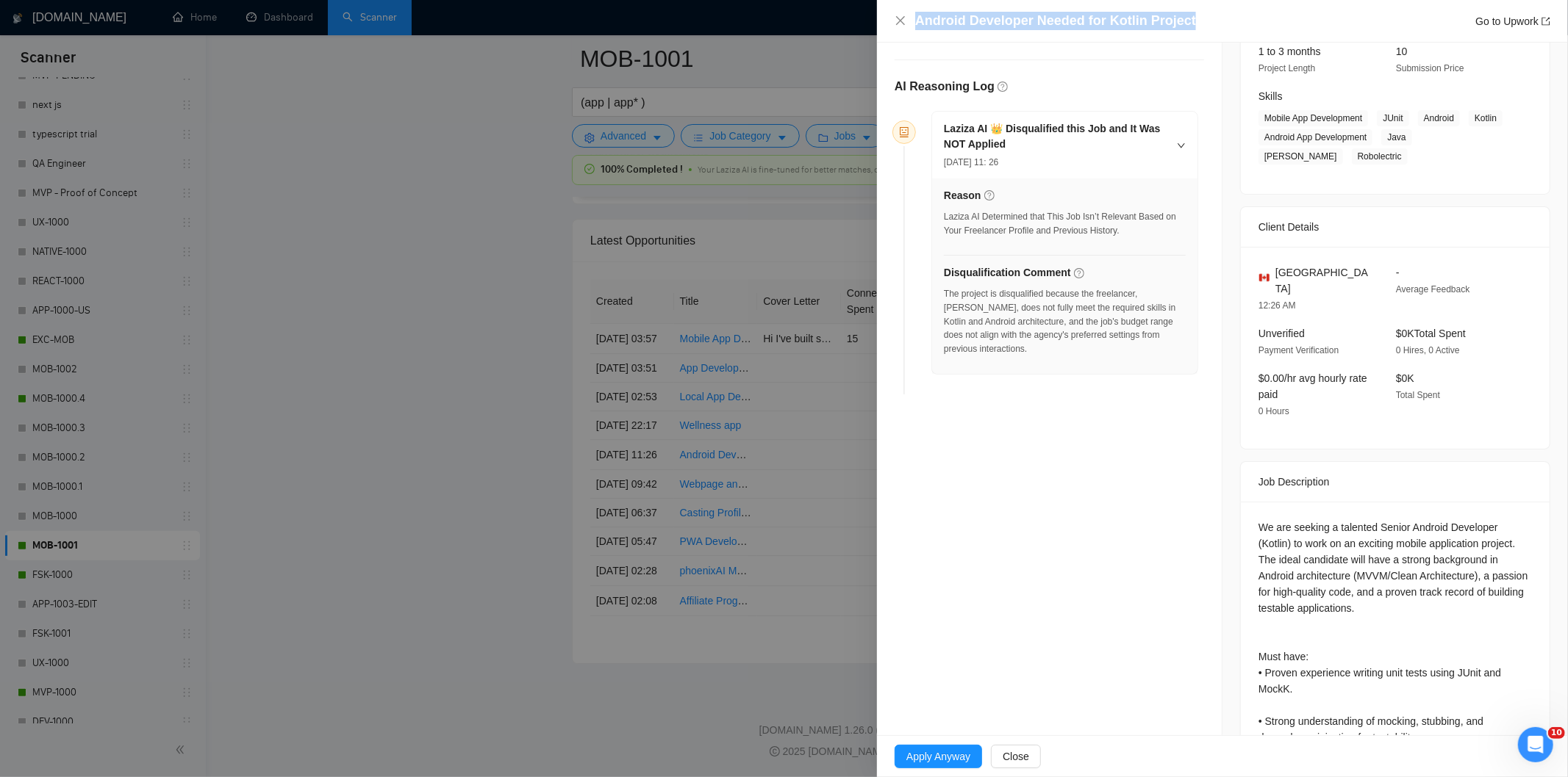
drag, startPoint x: 1192, startPoint y: 20, endPoint x: 913, endPoint y: 22, distance: 279.0
click at [913, 22] on div "Android Developer Needed for Kotlin Project Go to Upwork" at bounding box center [1222, 21] width 656 height 19
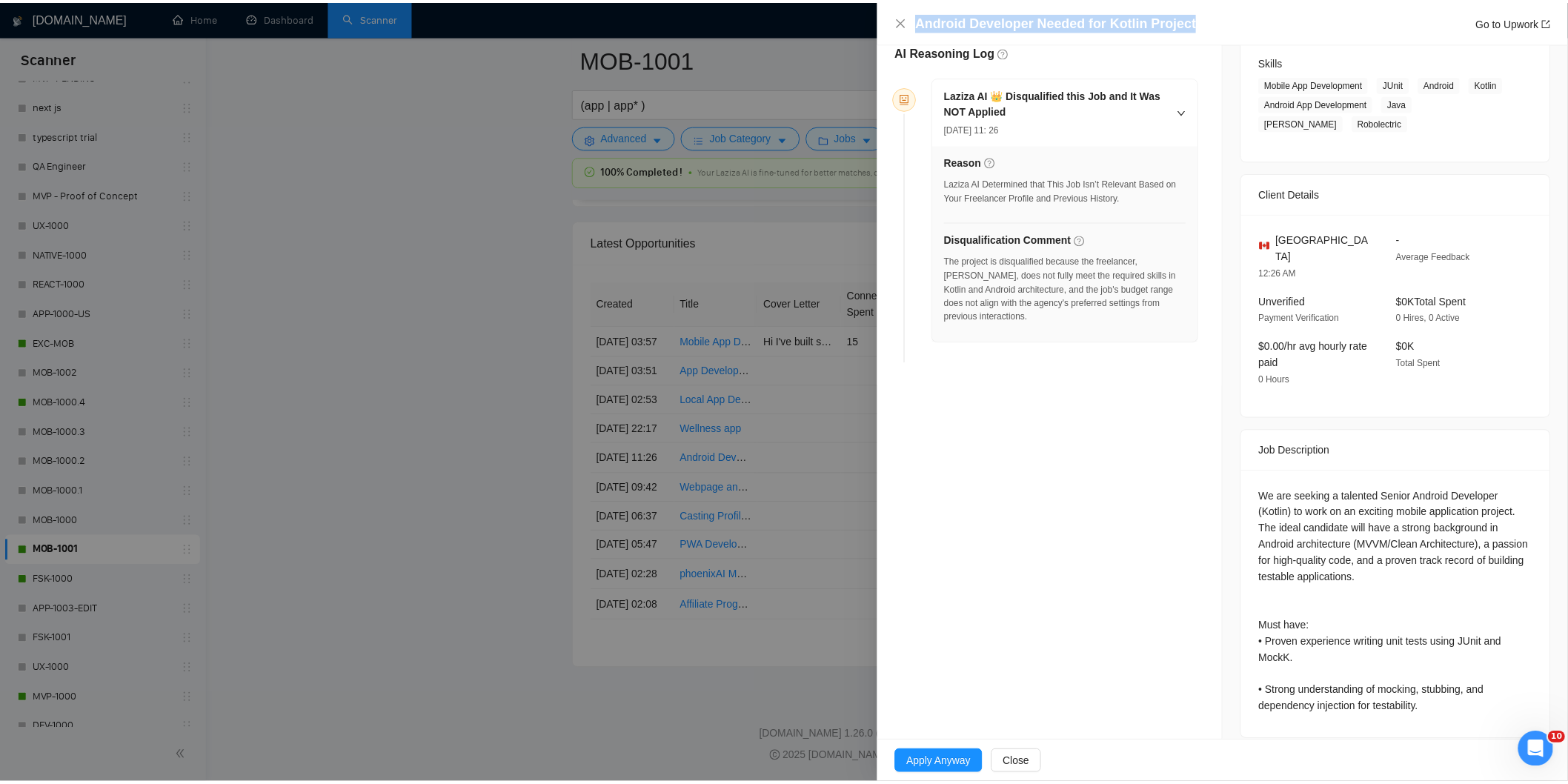
scroll to position [233, 0]
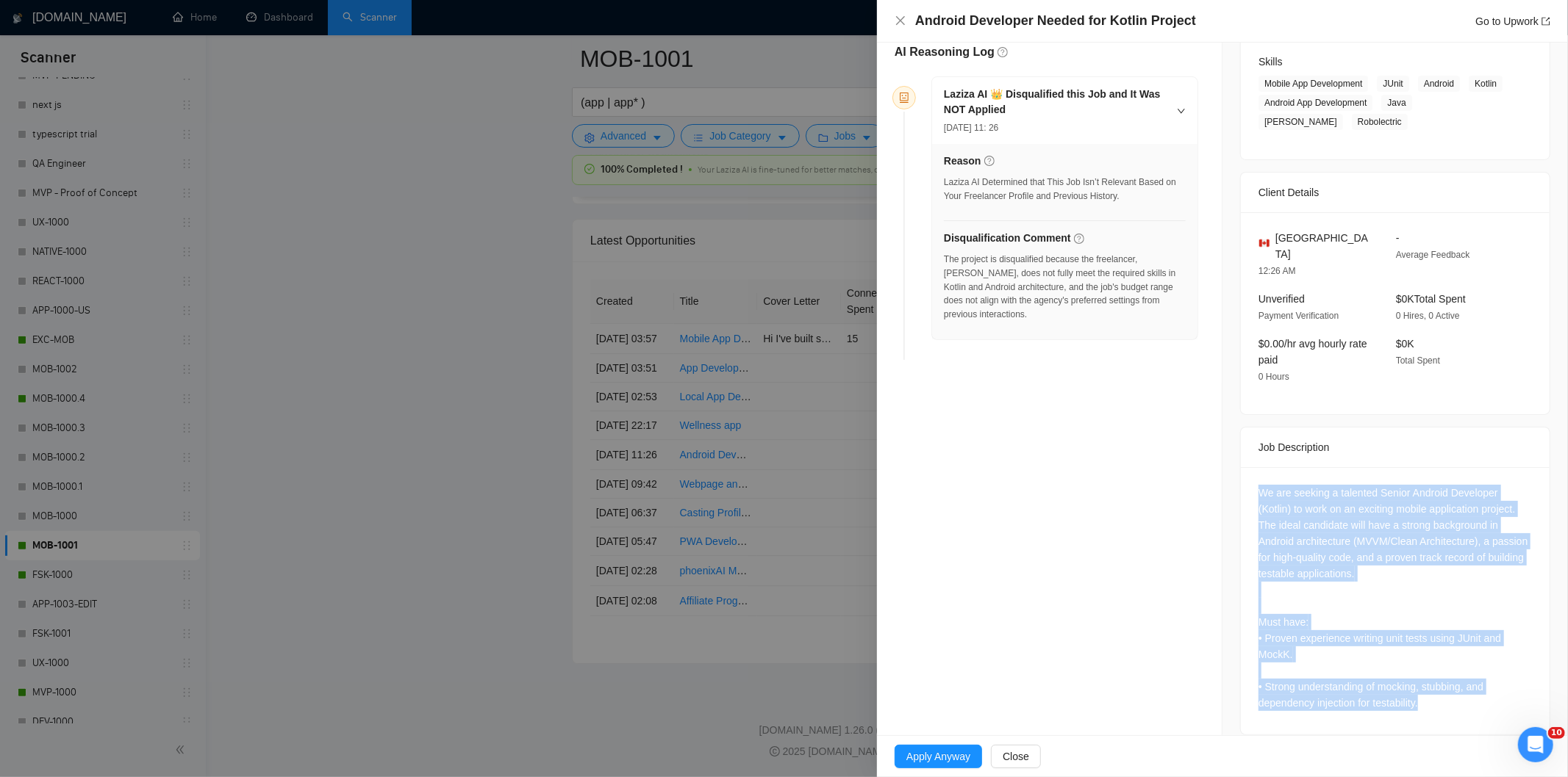
drag, startPoint x: 1247, startPoint y: 472, endPoint x: 1454, endPoint y: 690, distance: 300.6
click at [1454, 690] on div "We are seeking a talented Senior Android Developer (Kotlin) to work on an excit…" at bounding box center [1394, 601] width 309 height 268
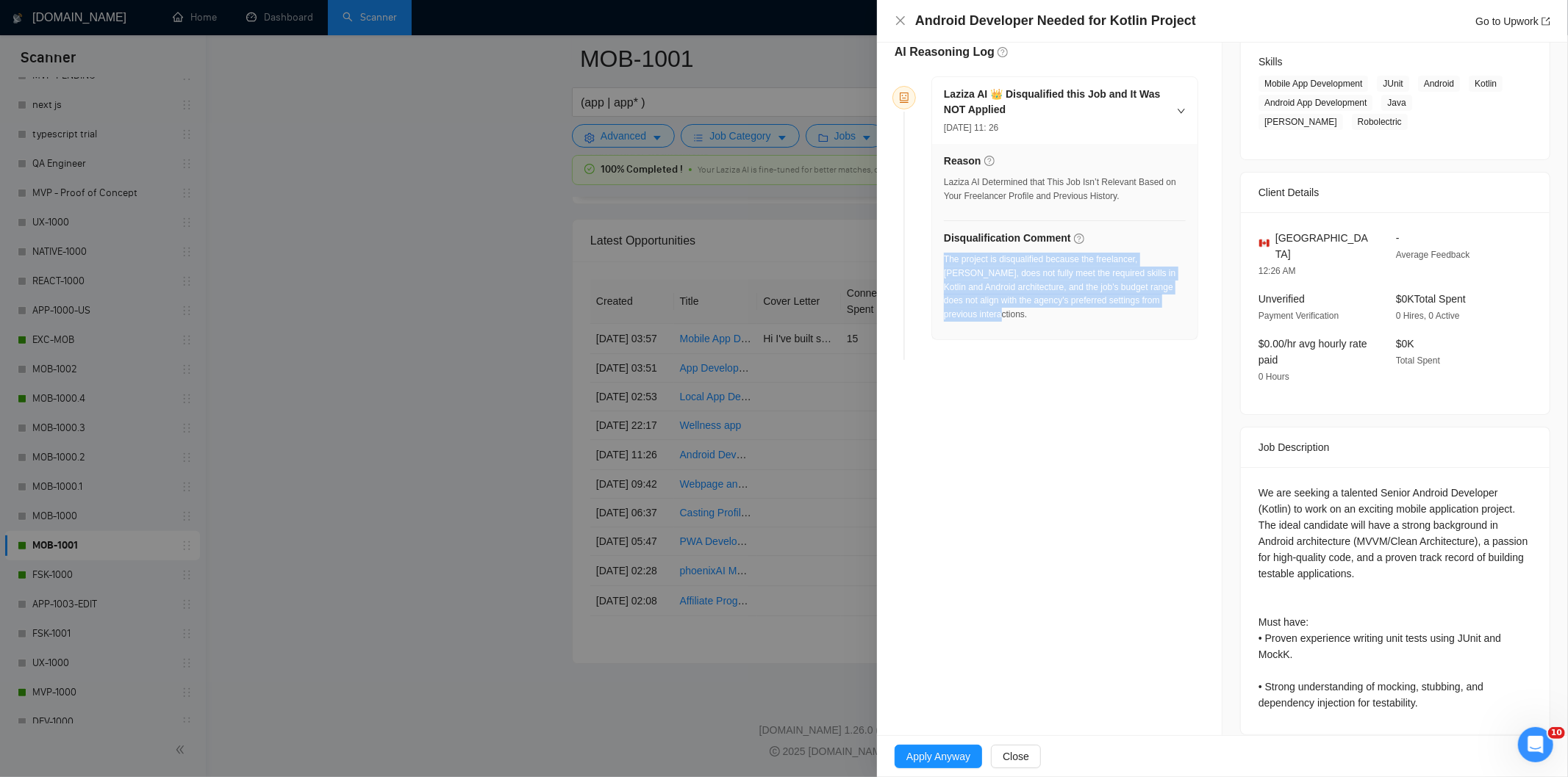
drag, startPoint x: 1171, startPoint y: 299, endPoint x: 945, endPoint y: 263, distance: 228.8
click at [945, 263] on div "The project is disqualified because the freelancer, [PERSON_NAME], does not ful…" at bounding box center [1064, 287] width 242 height 69
click at [908, 19] on div "Android Developer Needed for Kotlin Project Go to Upwork" at bounding box center [1222, 21] width 656 height 19
click at [903, 21] on icon "close" at bounding box center [900, 21] width 12 height 12
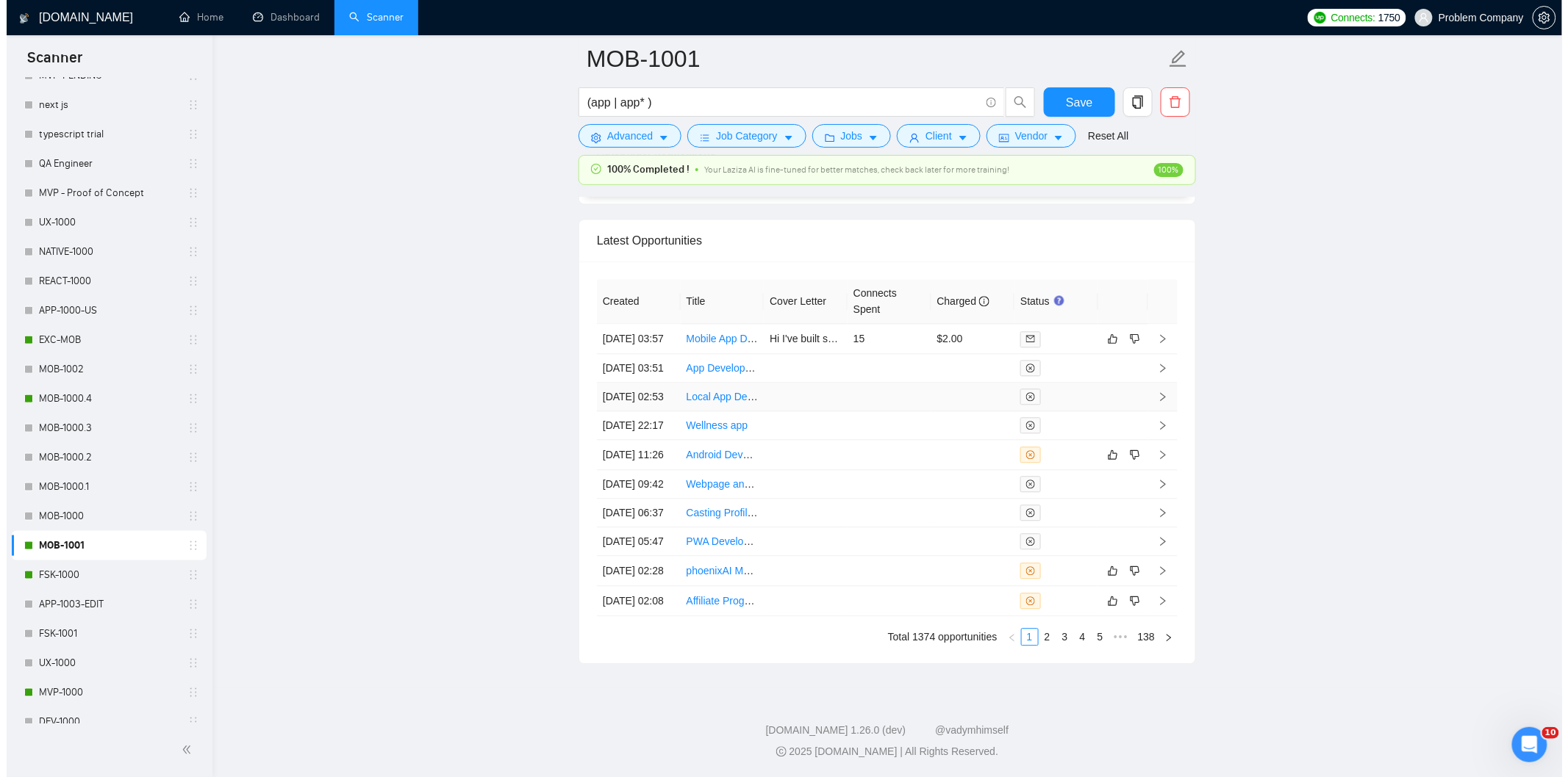
scroll to position [3591, 0]
click at [649, 336] on td "[DATE] 03:57" at bounding box center [632, 339] width 84 height 30
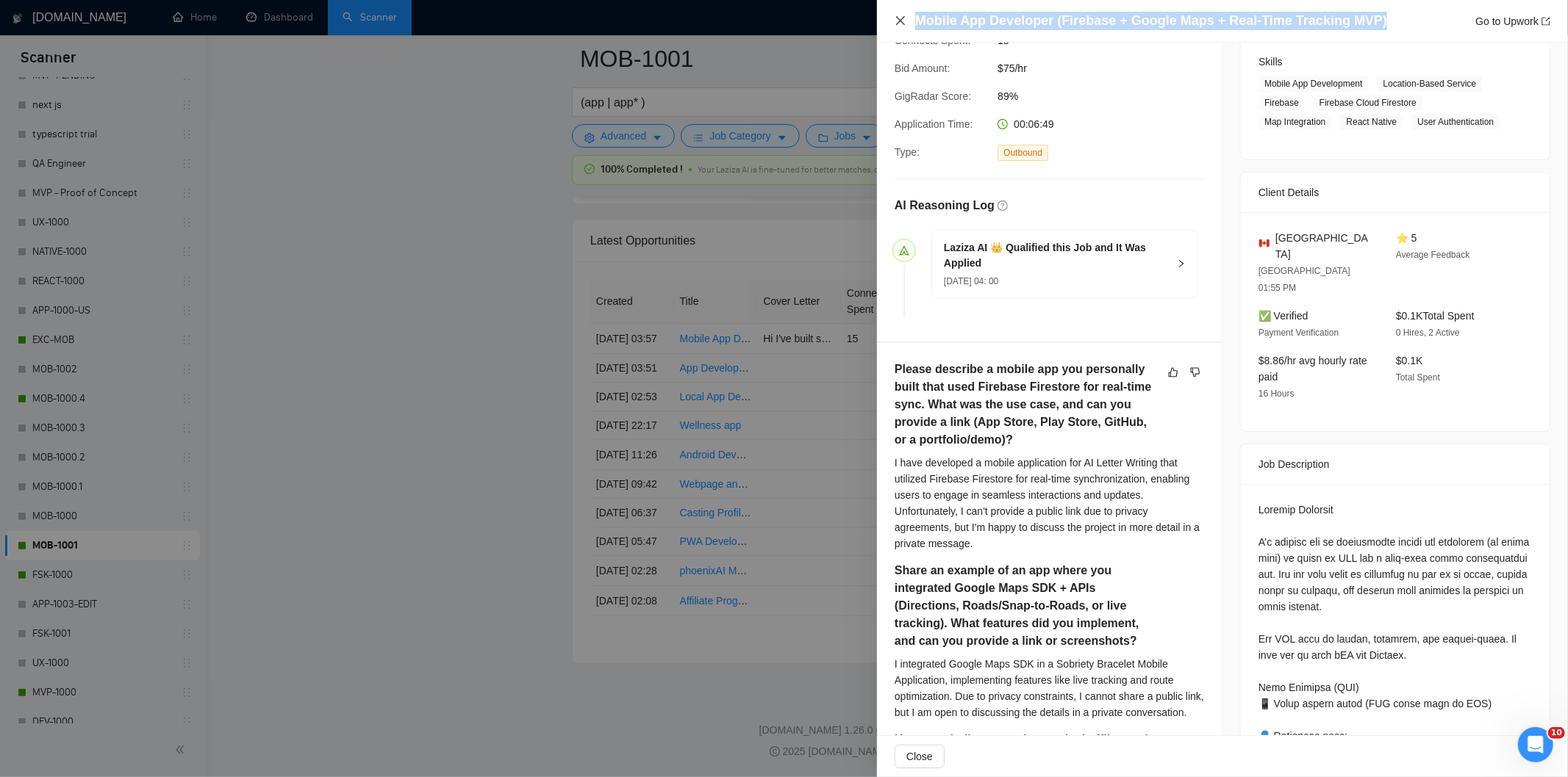
drag, startPoint x: 1379, startPoint y: 19, endPoint x: 903, endPoint y: 21, distance: 476.0
click at [903, 21] on div "Mobile App Developer (Firebase + Google Maps + Real-Time Tracking MVP) Go to Up…" at bounding box center [1222, 21] width 656 height 19
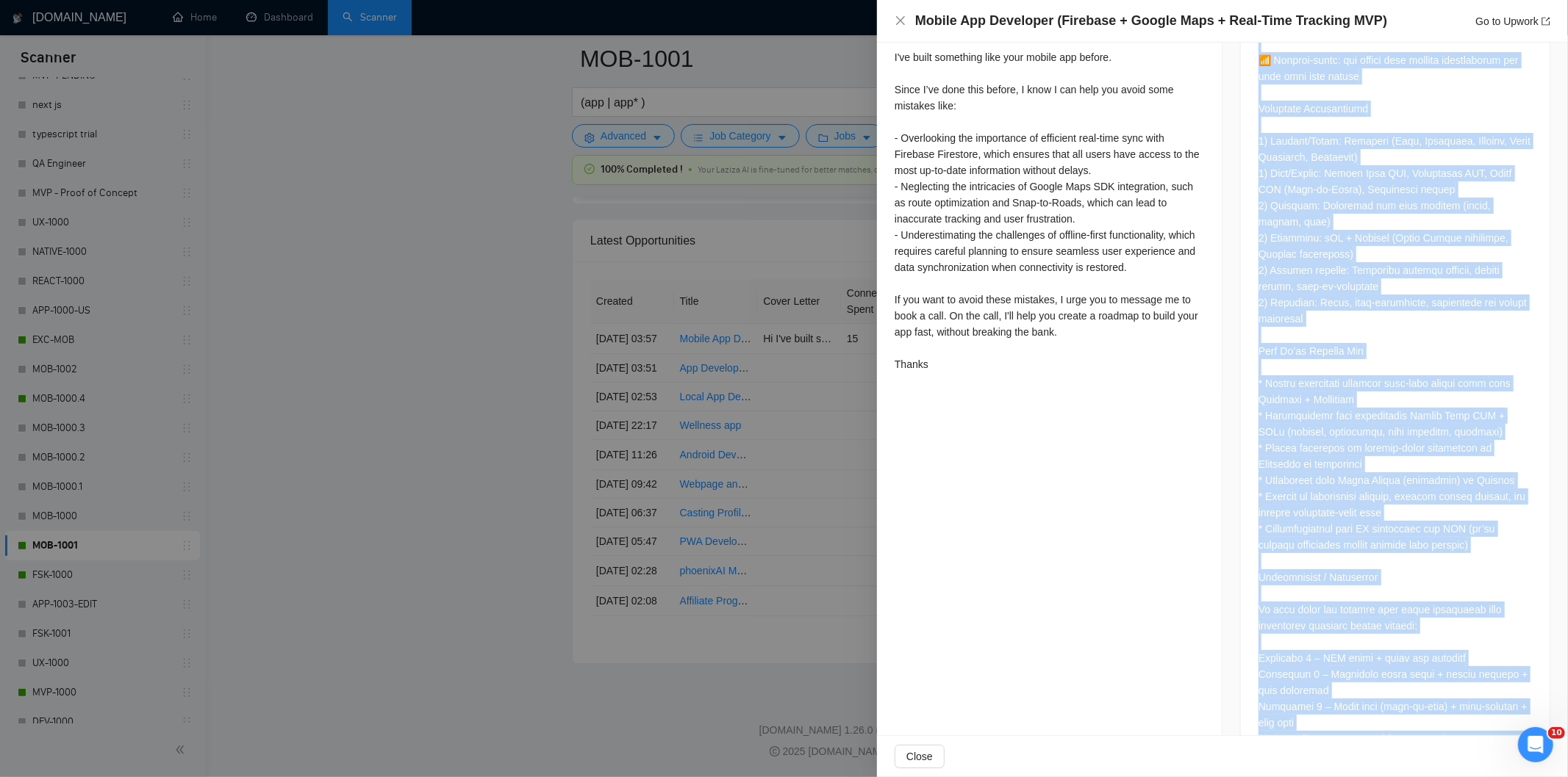
scroll to position [1997, 0]
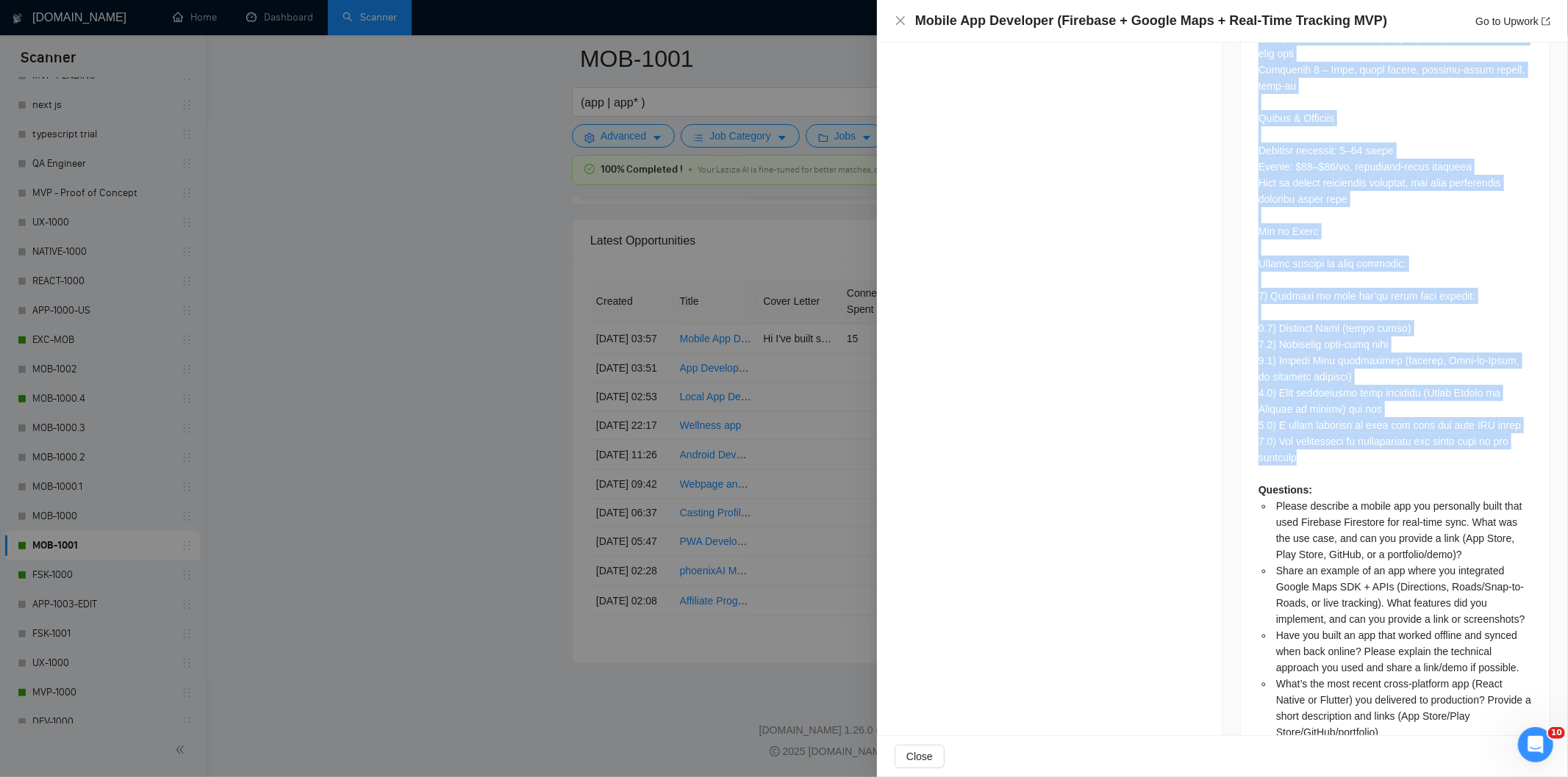
drag, startPoint x: 1251, startPoint y: 220, endPoint x: 1414, endPoint y: 409, distance: 249.6
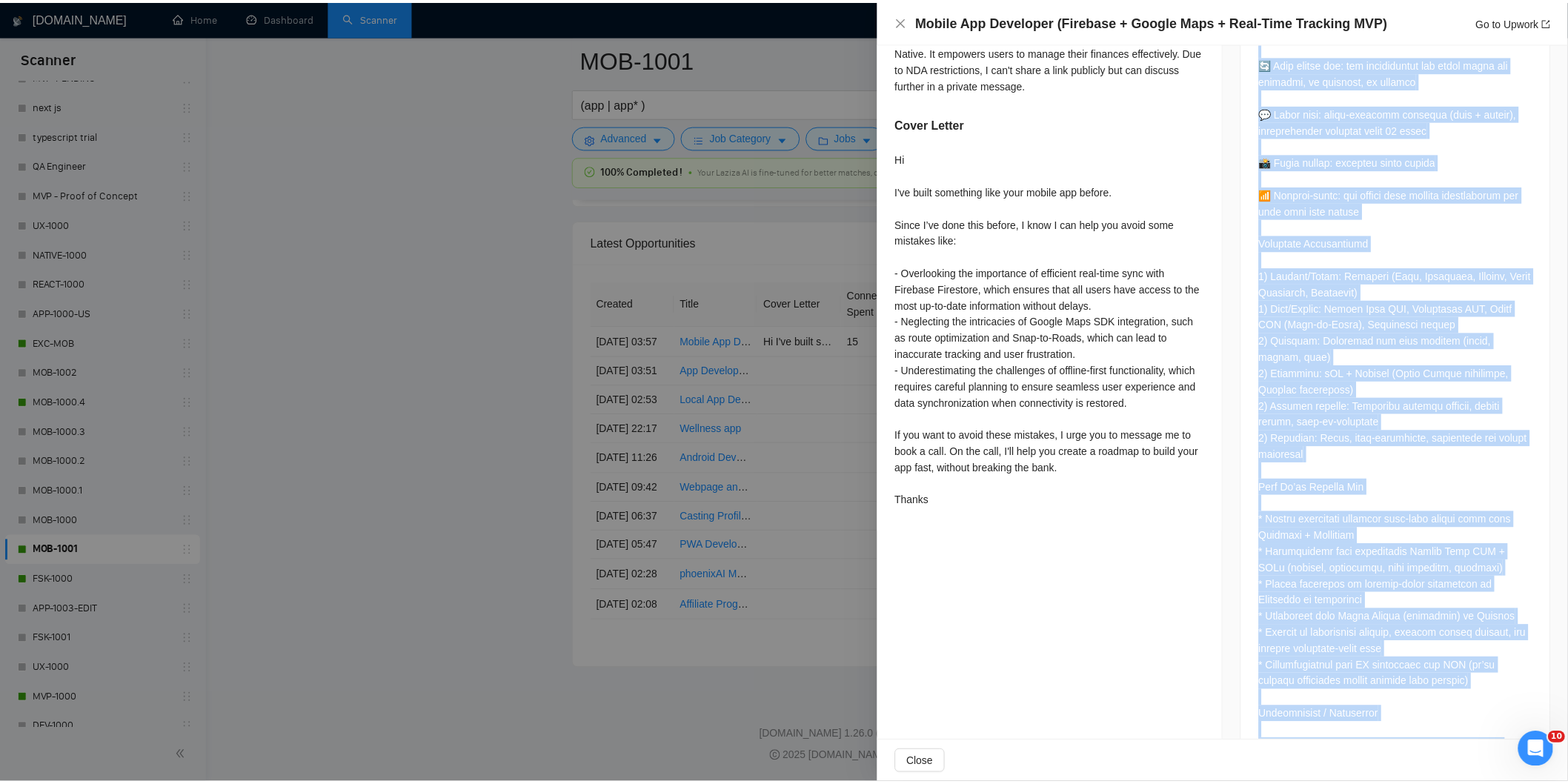
scroll to position [1198, 0]
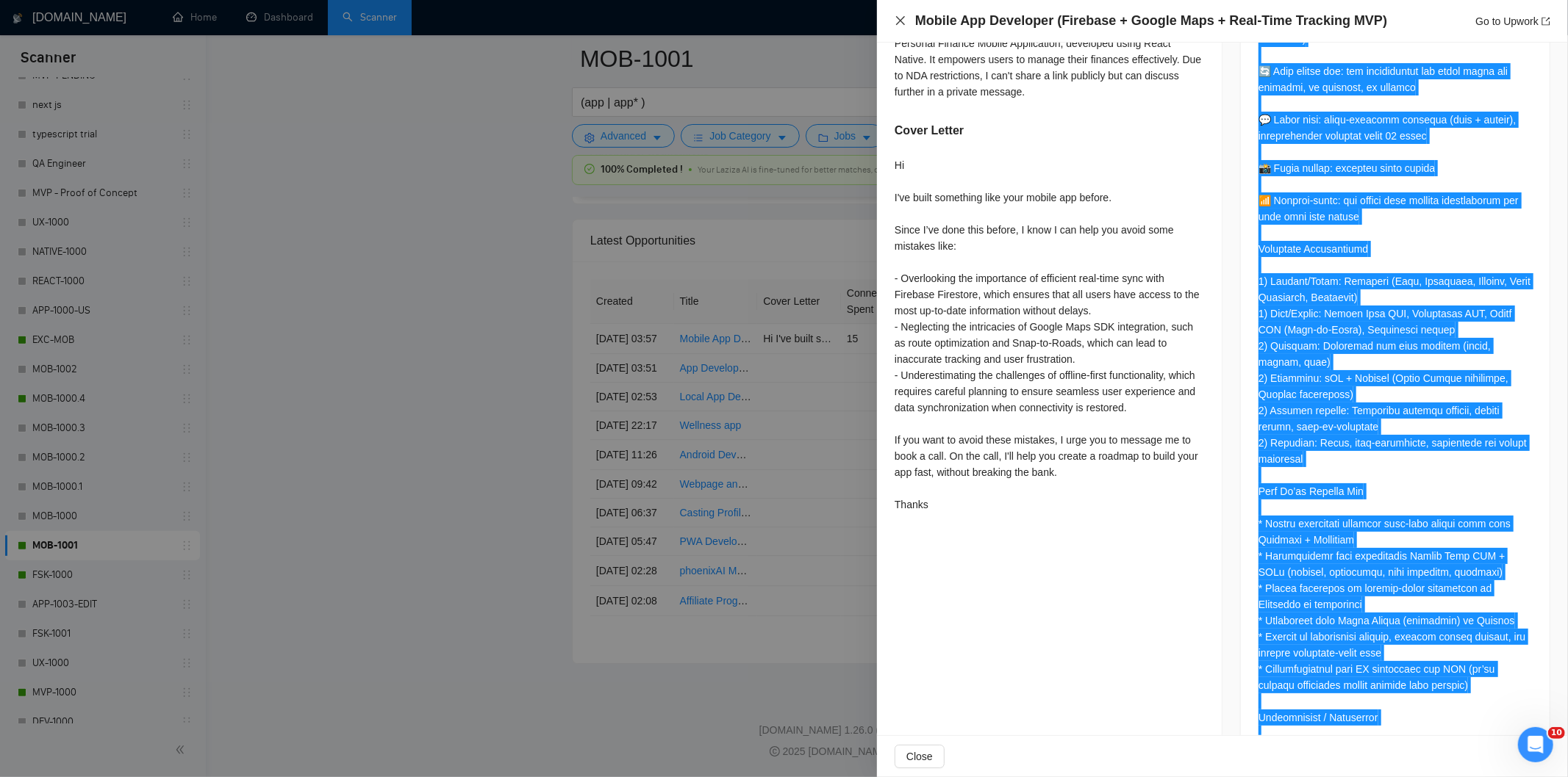
click at [901, 24] on icon "close" at bounding box center [900, 21] width 12 height 12
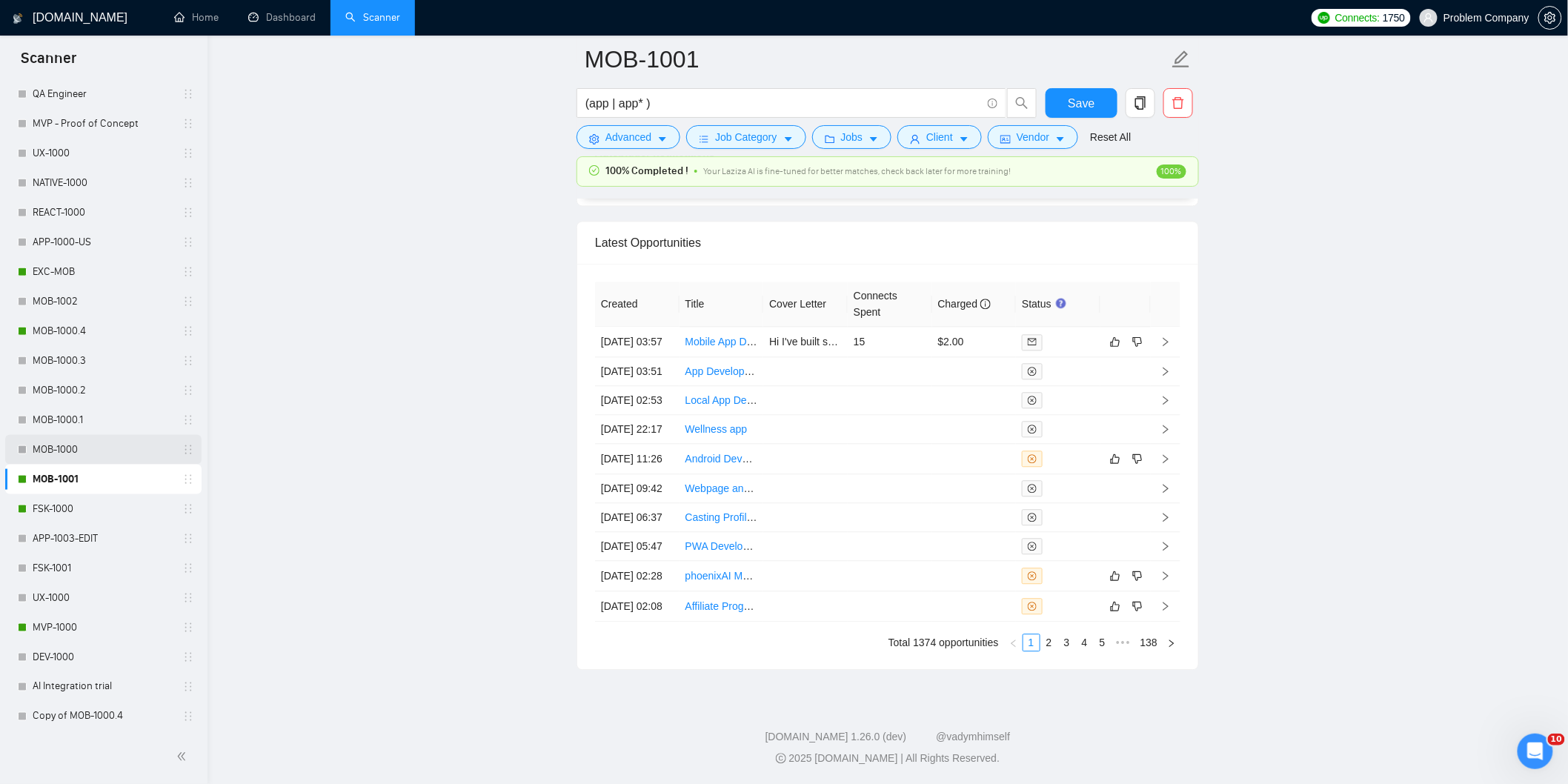
scroll to position [577, 0]
click at [63, 619] on link "MVP-1000" at bounding box center [103, 628] width 141 height 30
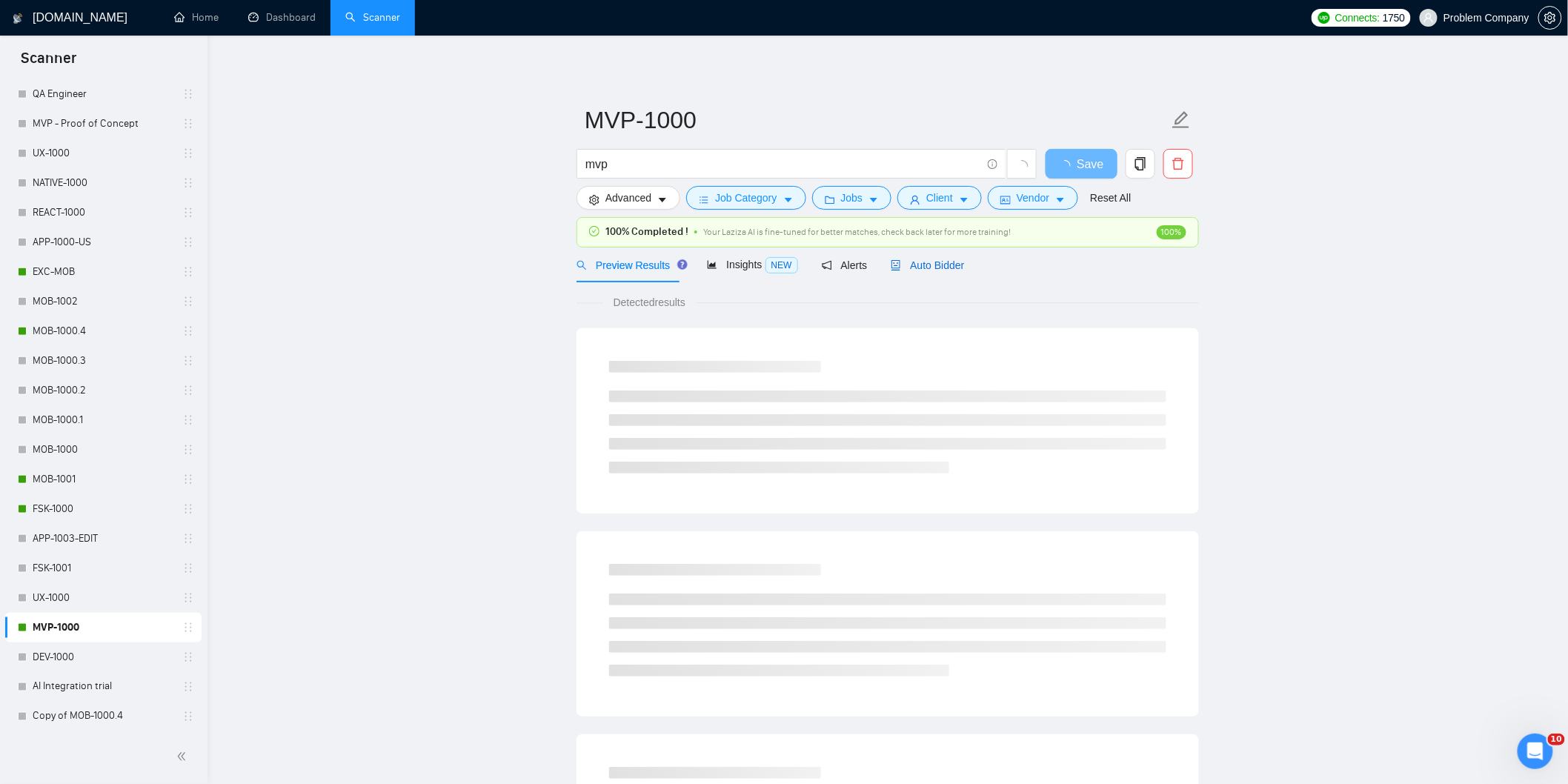
click at [937, 264] on span "Auto Bidder" at bounding box center [927, 265] width 73 height 12
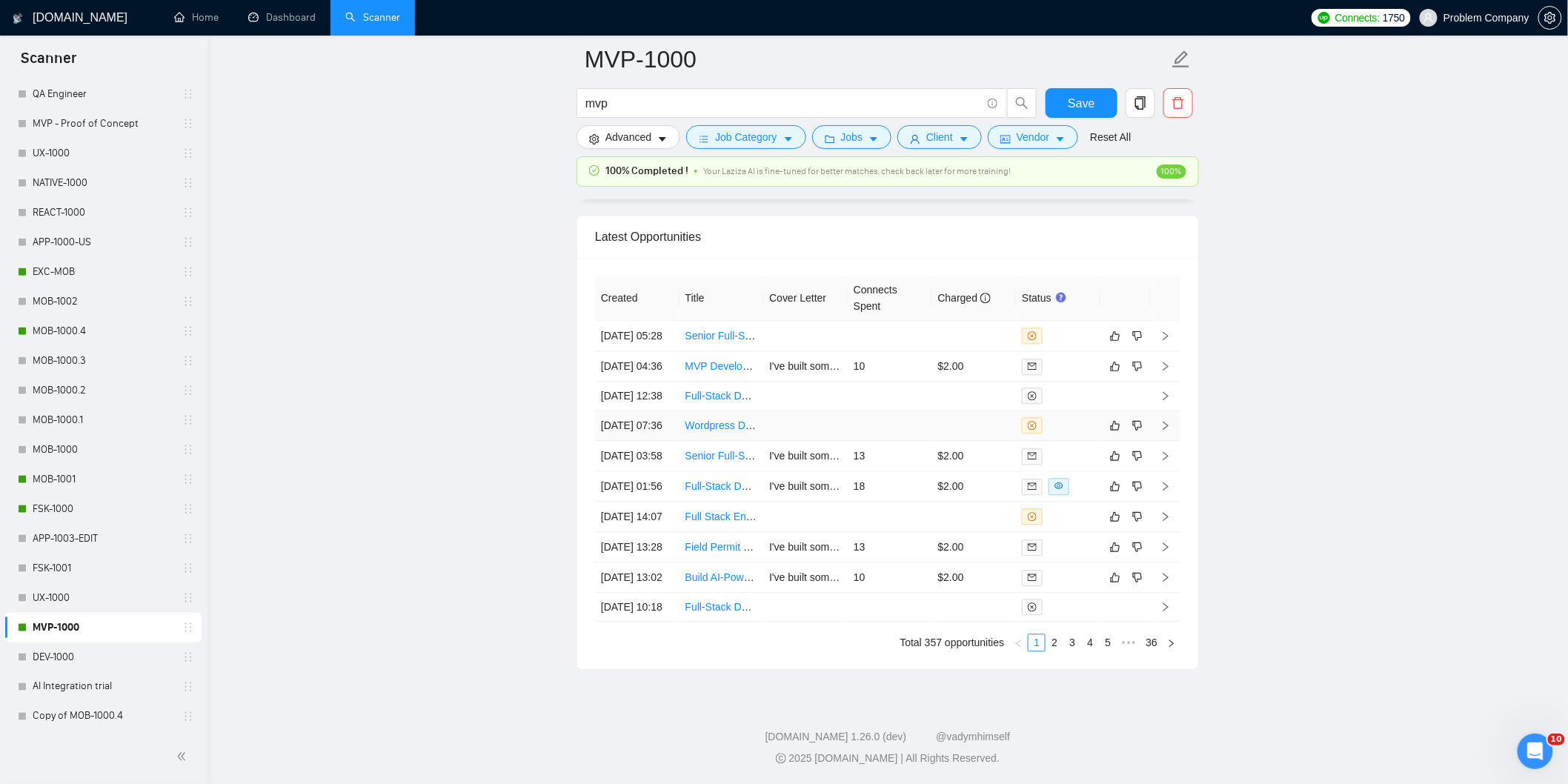
scroll to position [3683, 0]
click at [1051, 651] on link "2" at bounding box center [1053, 642] width 16 height 16
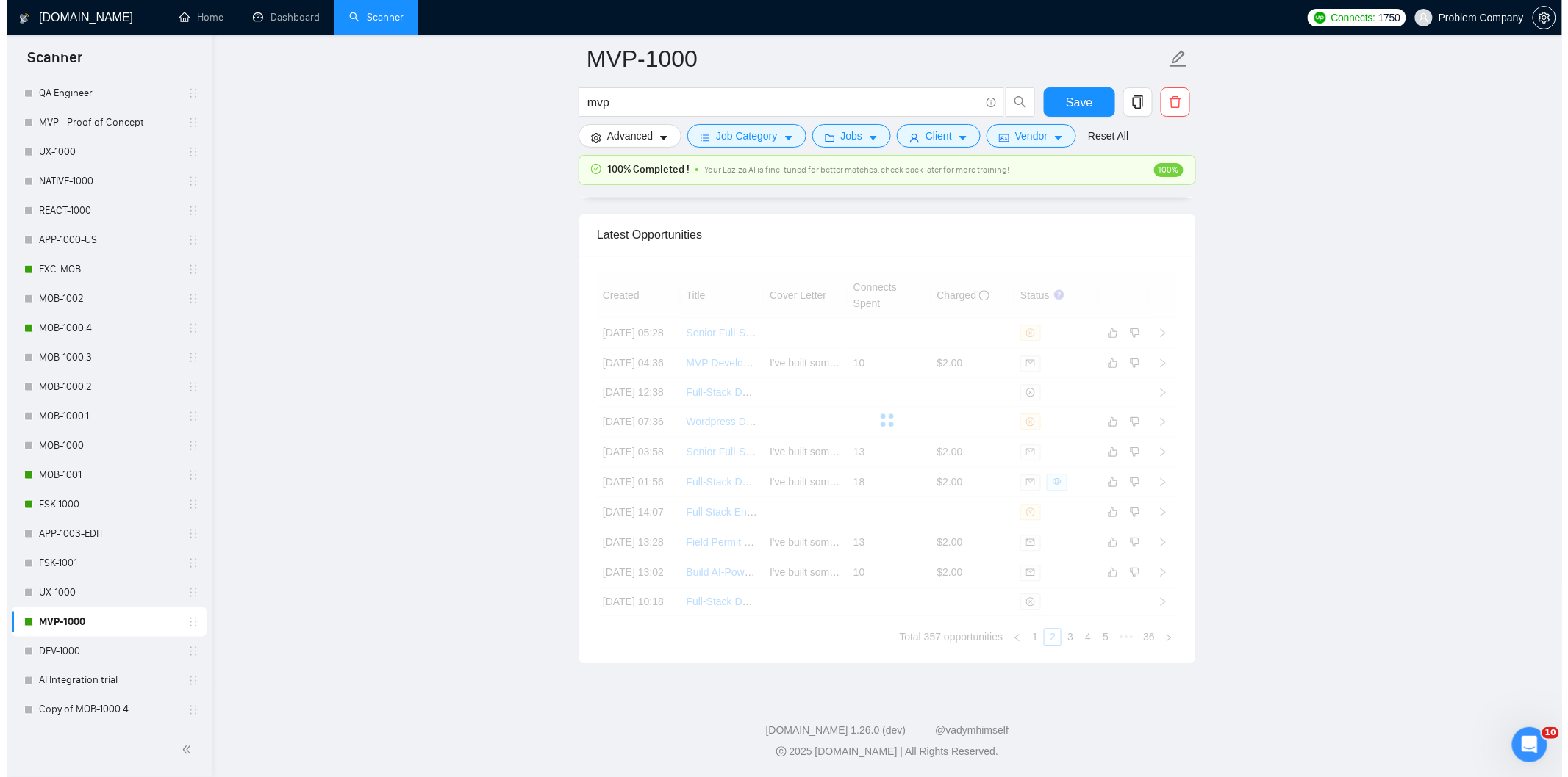
scroll to position [3560, 0]
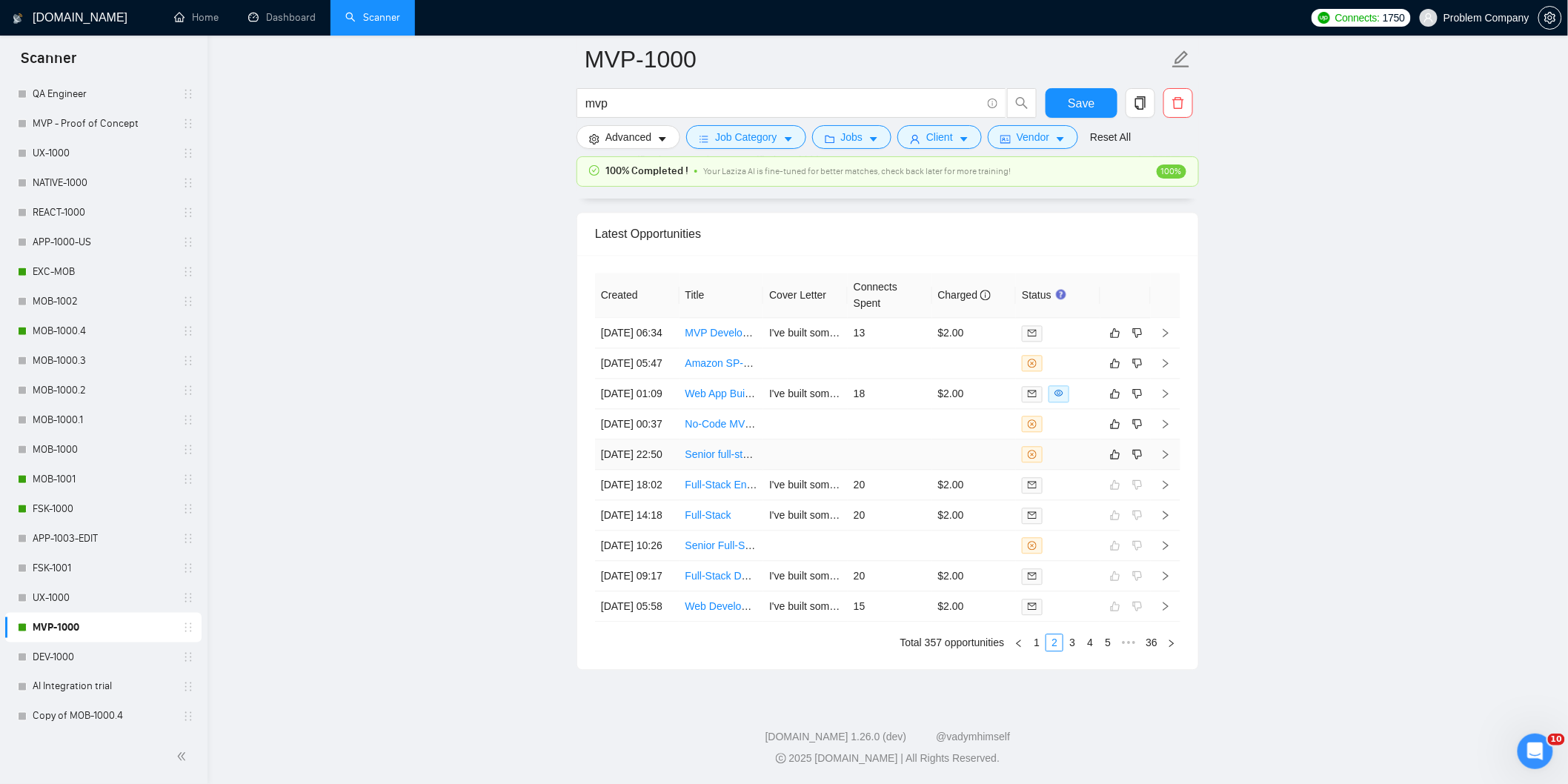
click at [649, 470] on td "[DATE] 22:50" at bounding box center [637, 455] width 85 height 30
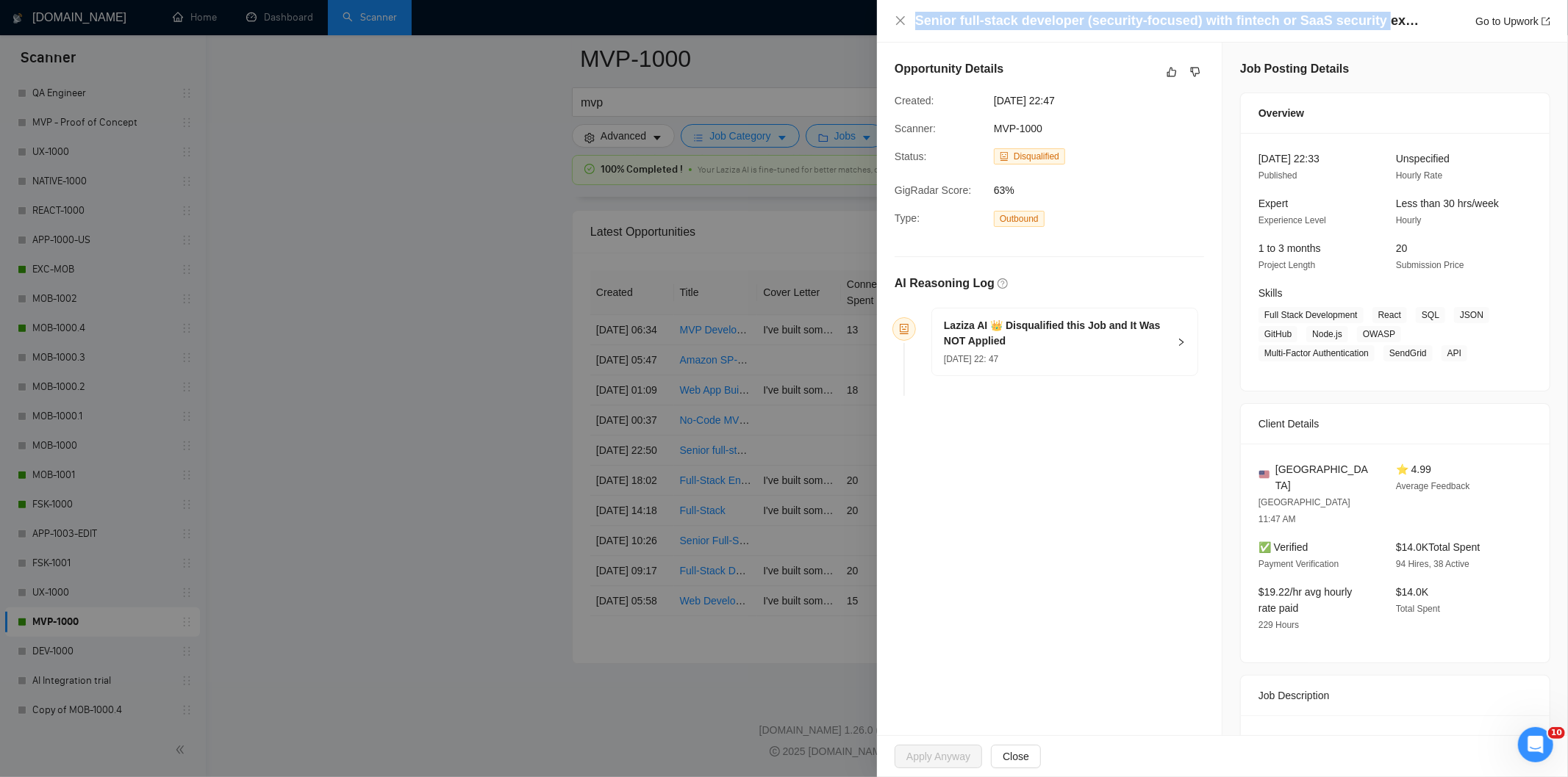
drag, startPoint x: 1362, startPoint y: 22, endPoint x: 914, endPoint y: 28, distance: 448.0
click at [914, 28] on div "Senior full-stack developer (security-focused) with fintech or SaaS security ex…" at bounding box center [1222, 21] width 656 height 19
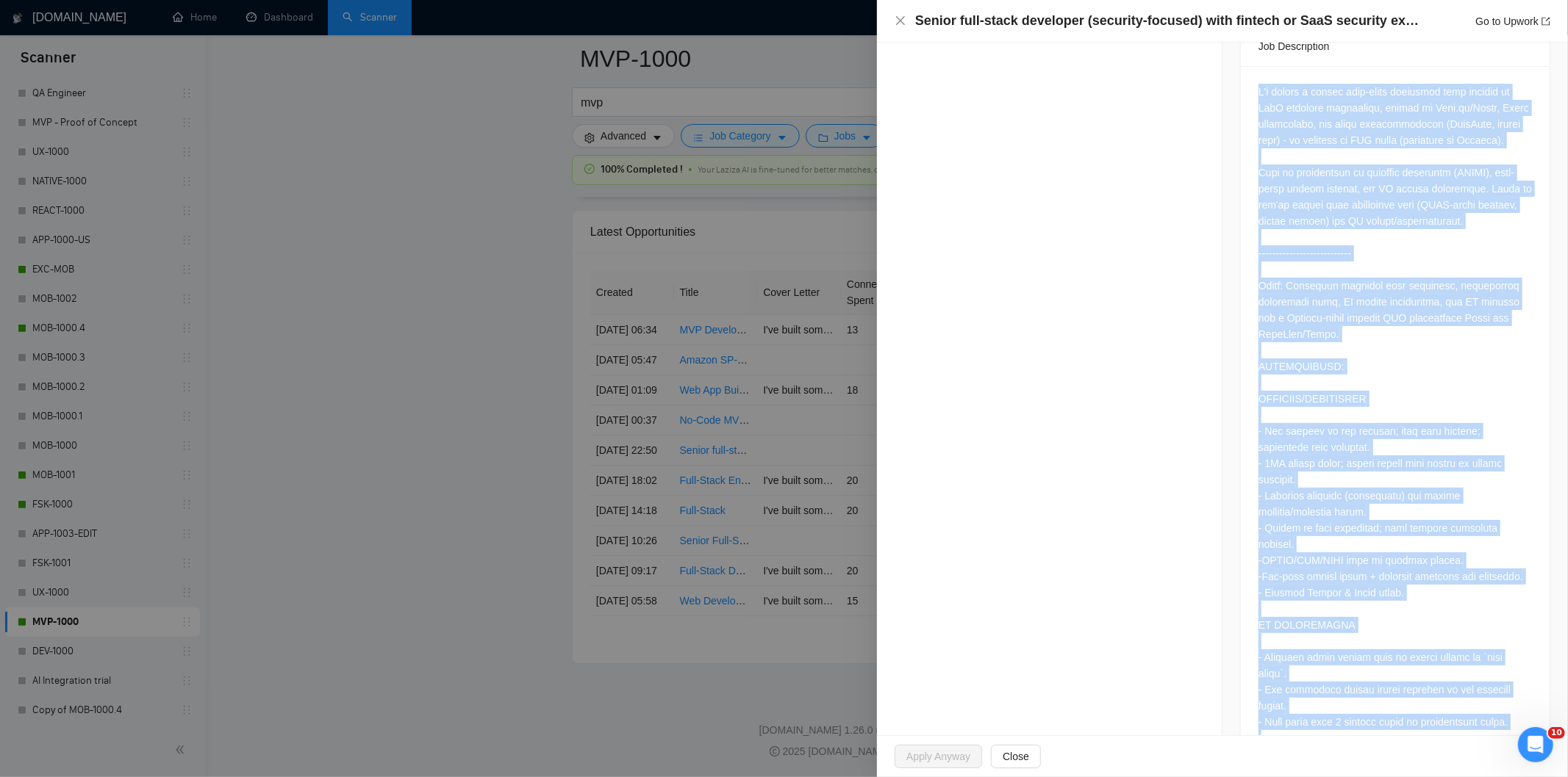
scroll to position [1074, 0]
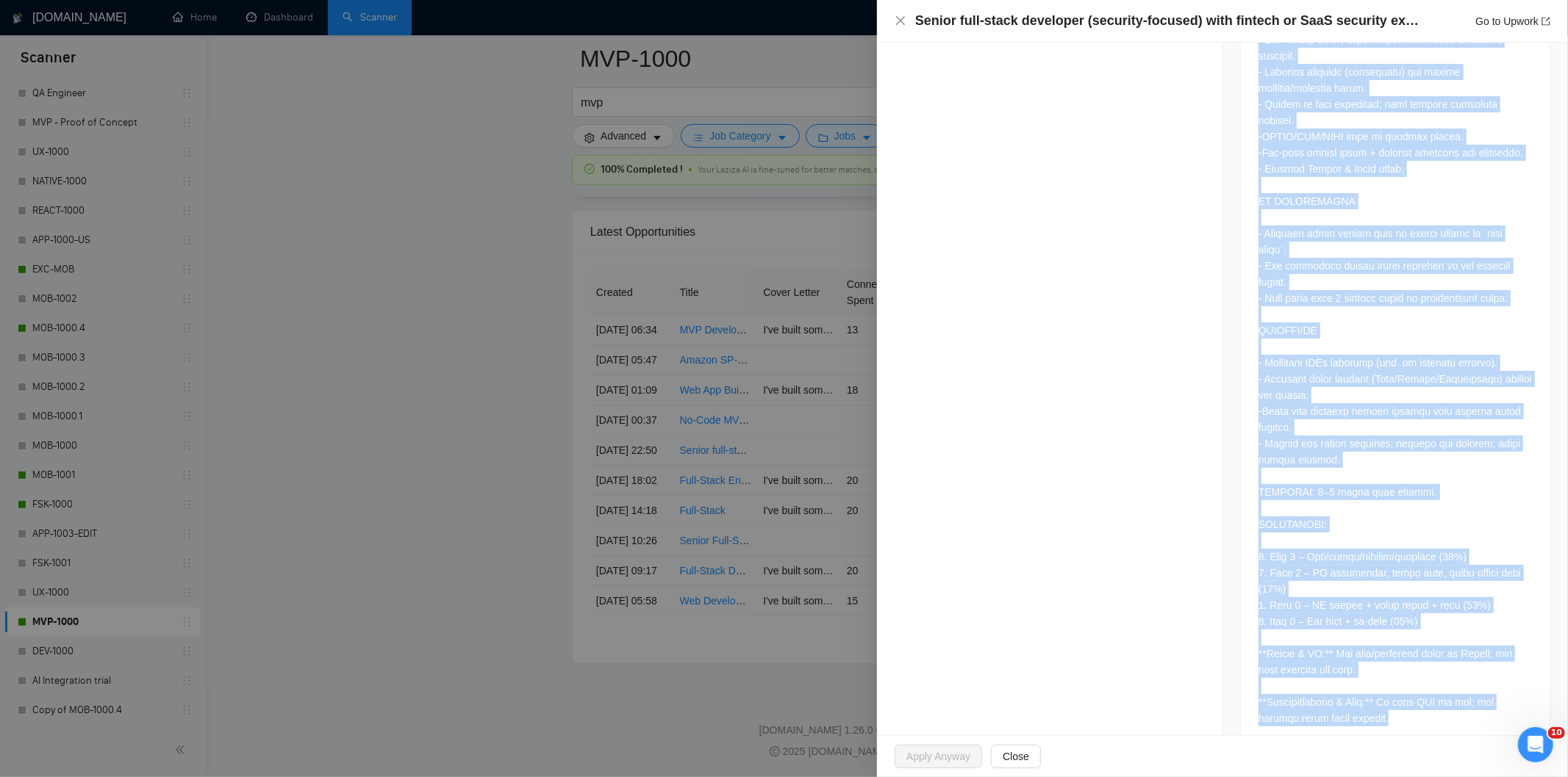
drag, startPoint x: 1253, startPoint y: 296, endPoint x: 1375, endPoint y: 708, distance: 429.7
click at [1375, 708] on div at bounding box center [1394, 196] width 309 height 1108
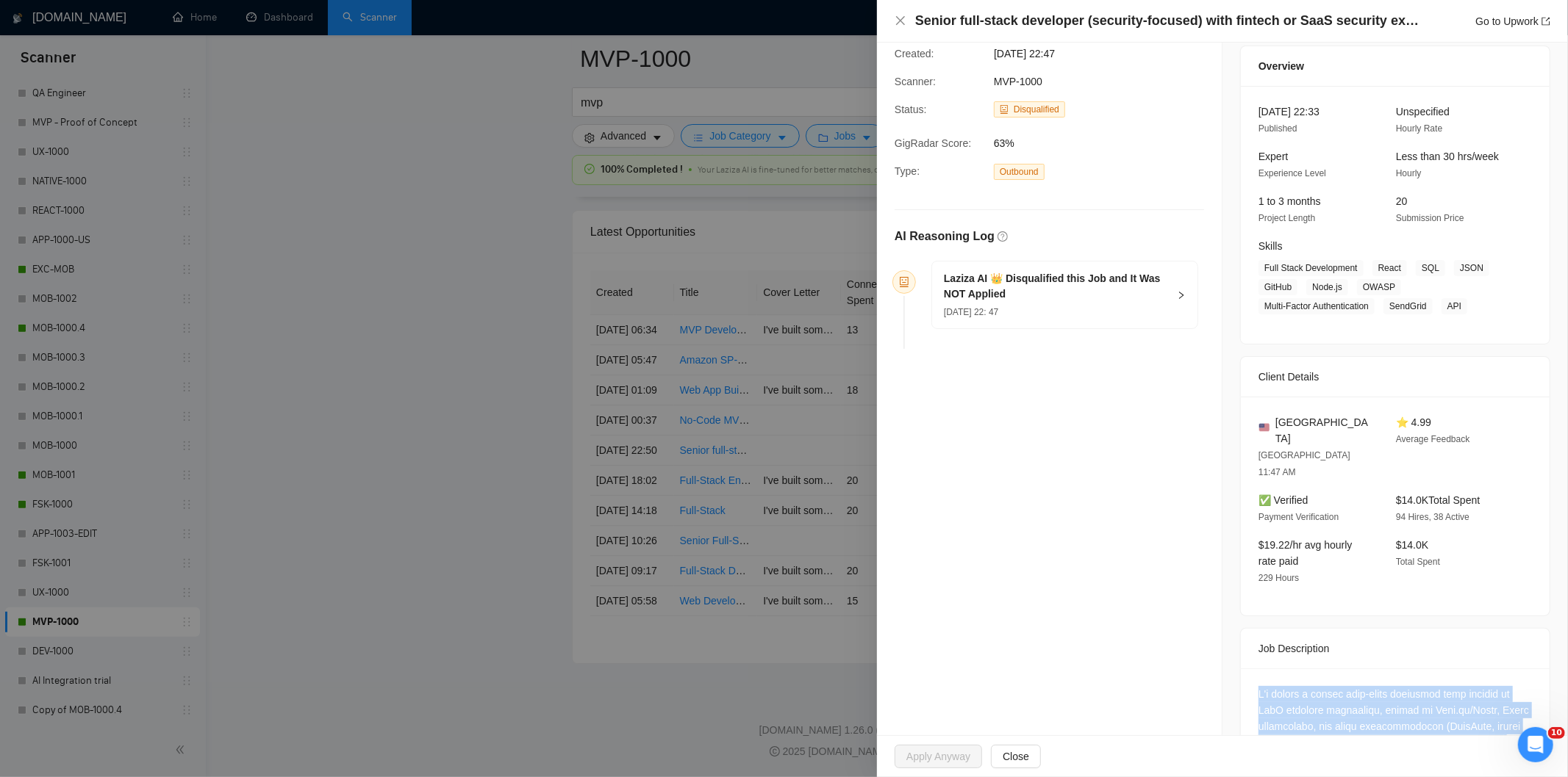
scroll to position [47, 0]
click at [1085, 312] on div "[DATE] 22: 47" at bounding box center [1056, 311] width 224 height 16
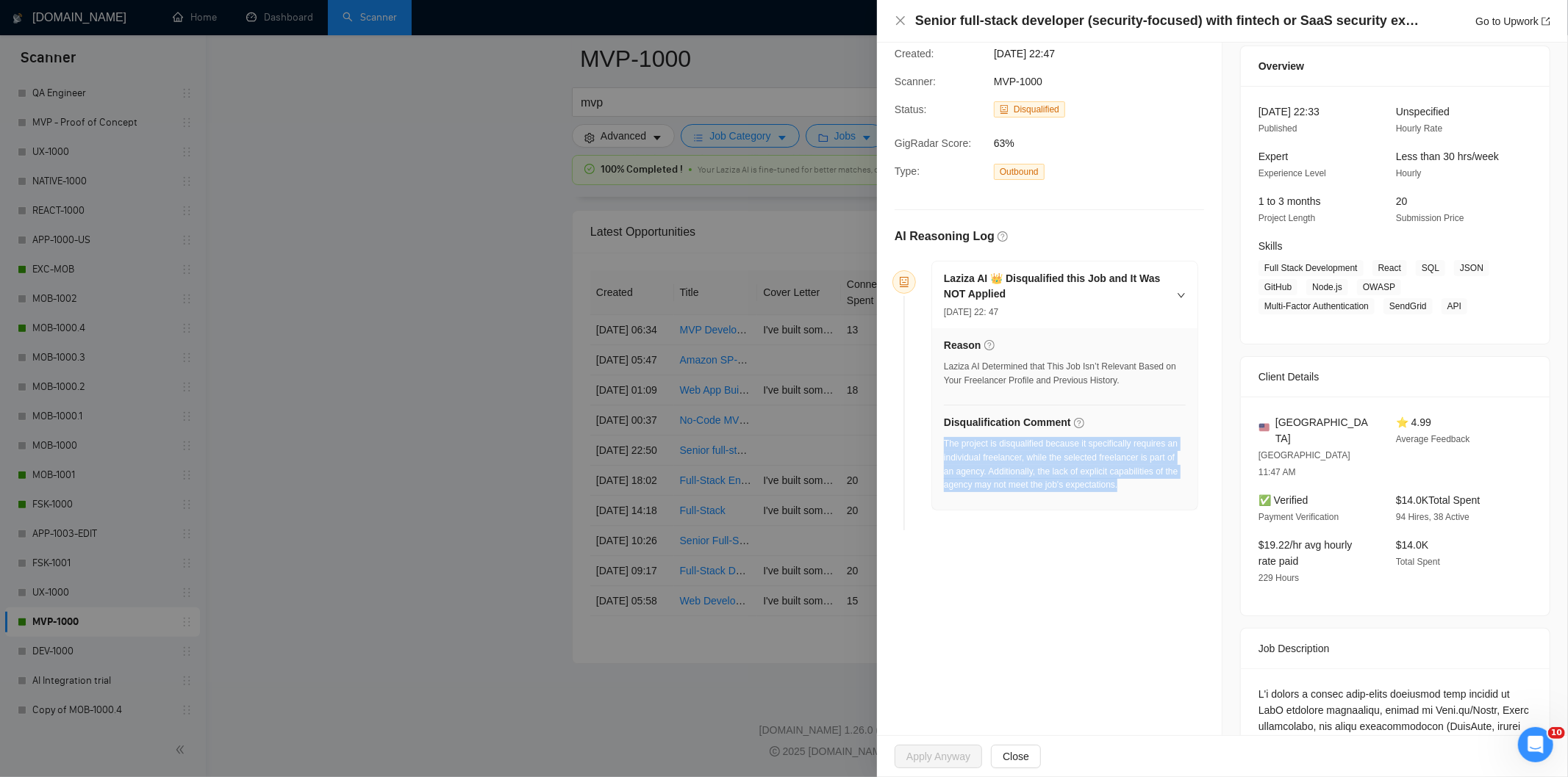
drag, startPoint x: 1144, startPoint y: 493, endPoint x: 943, endPoint y: 450, distance: 205.5
click at [944, 450] on div "The project is disqualified because it specifically requires an individual free…" at bounding box center [1064, 465] width 242 height 55
click at [898, 23] on icon "close" at bounding box center [900, 20] width 8 height 8
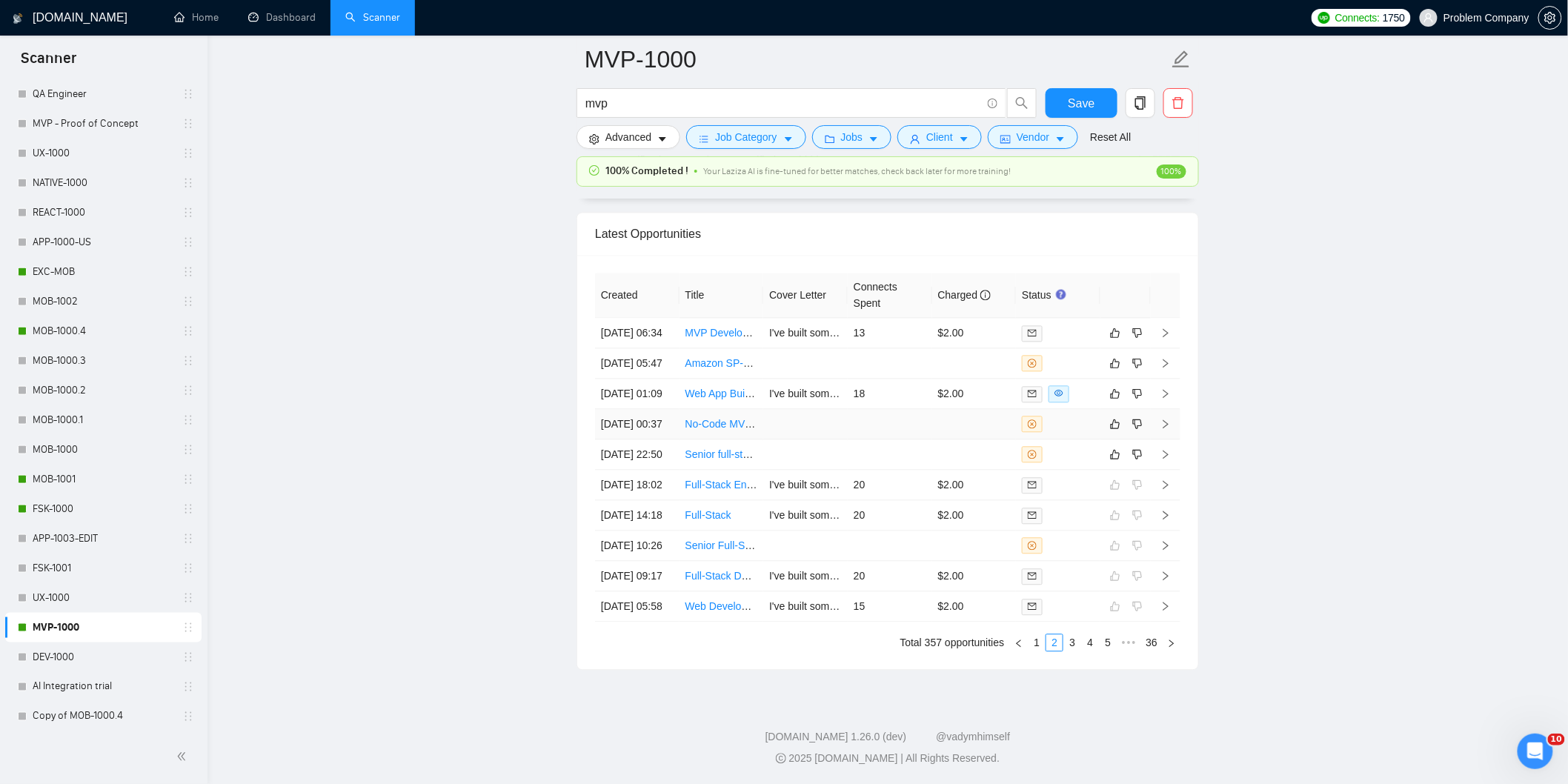
click at [652, 440] on td "[DATE] 00:37" at bounding box center [637, 424] width 85 height 30
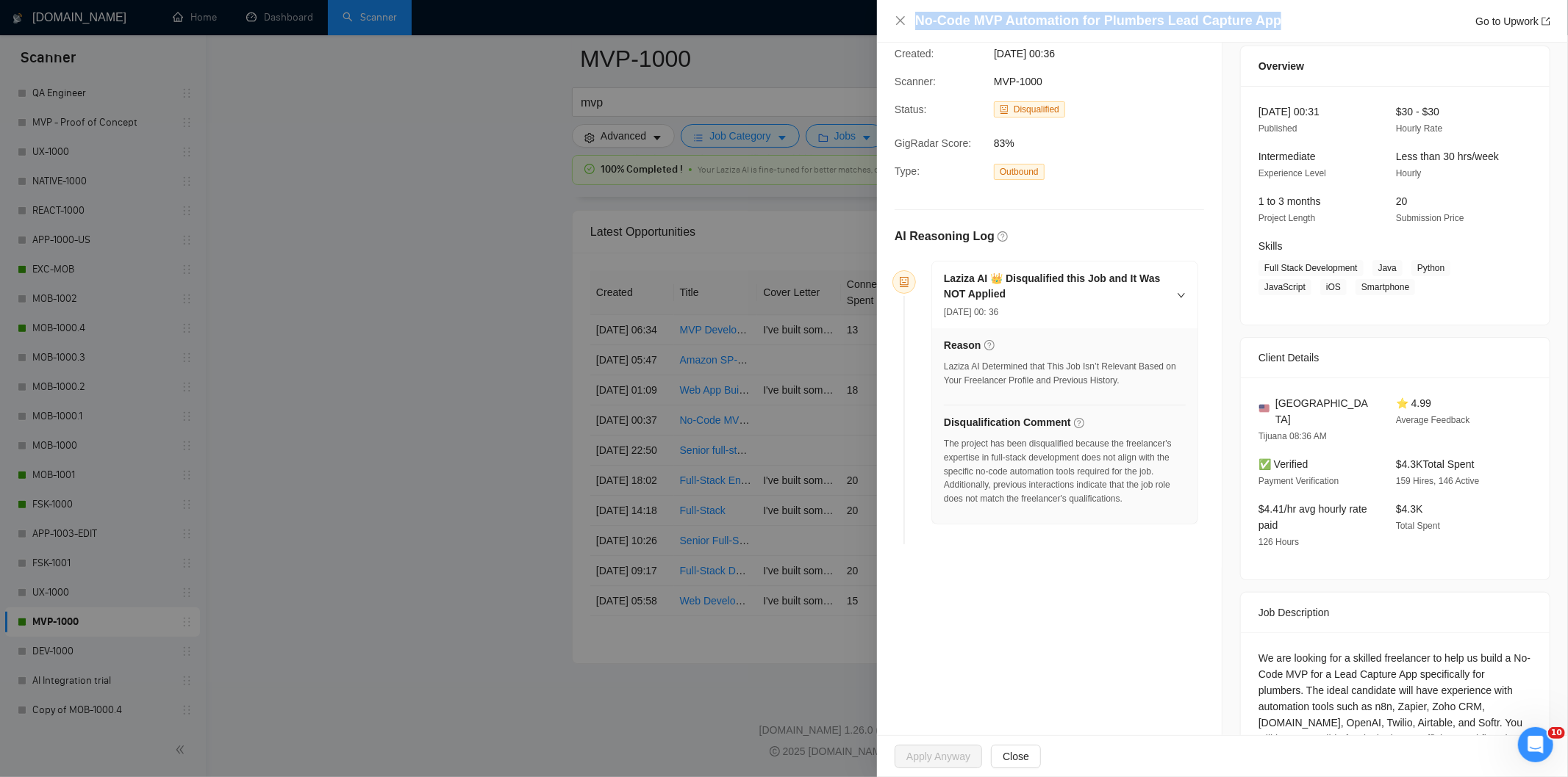
drag, startPoint x: 1272, startPoint y: 27, endPoint x: 916, endPoint y: 19, distance: 356.1
click at [916, 19] on div "No-Code MVP Automation for Plumbers Lead Capture App Go to Upwork" at bounding box center [1233, 21] width 635 height 19
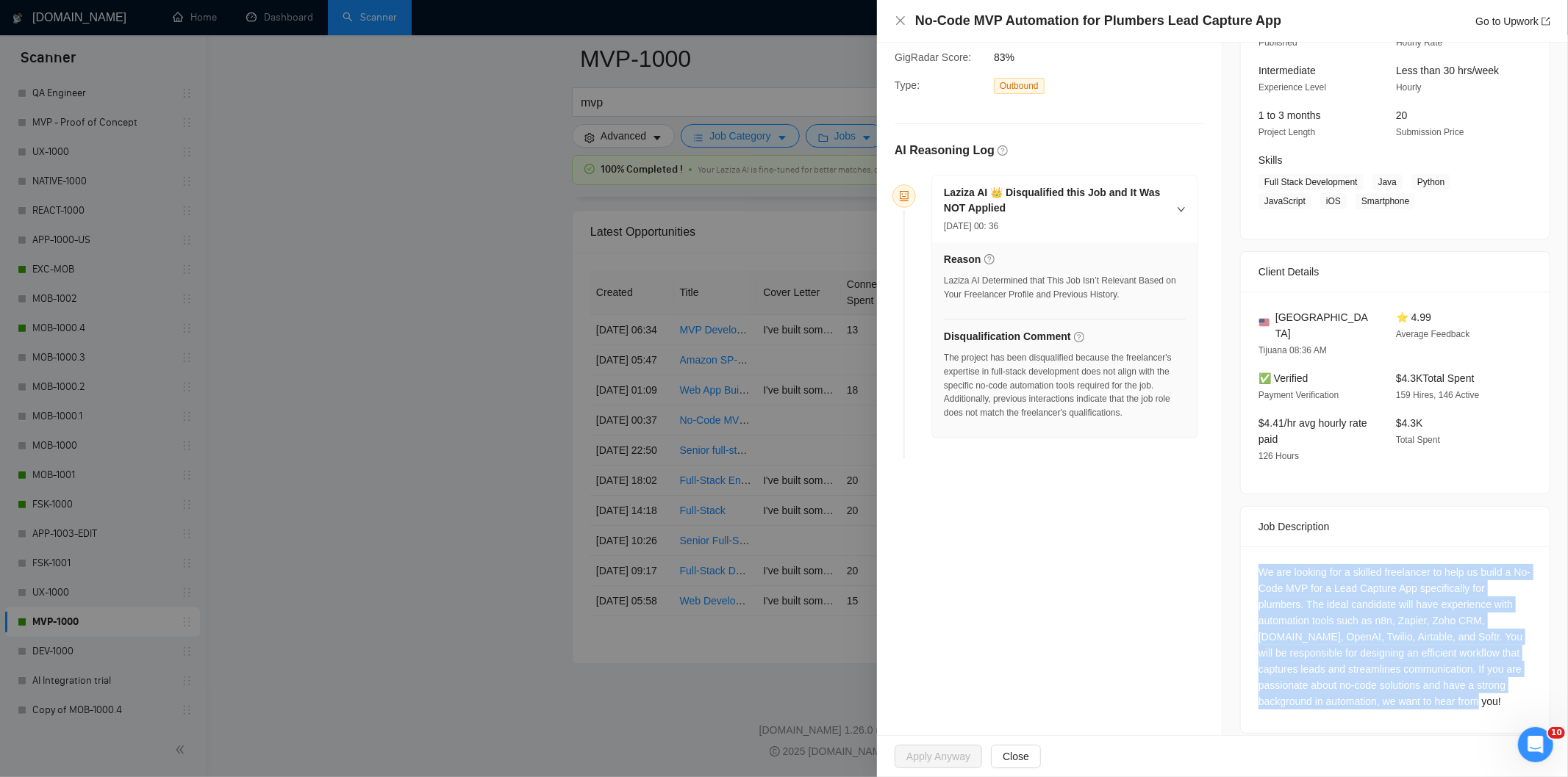
drag, startPoint x: 1511, startPoint y: 689, endPoint x: 1252, endPoint y: 541, distance: 298.3
click at [1252, 547] on div "We are looking for a skilled freelancer to help us build a No-Code MVP for a Le…" at bounding box center [1394, 640] width 309 height 187
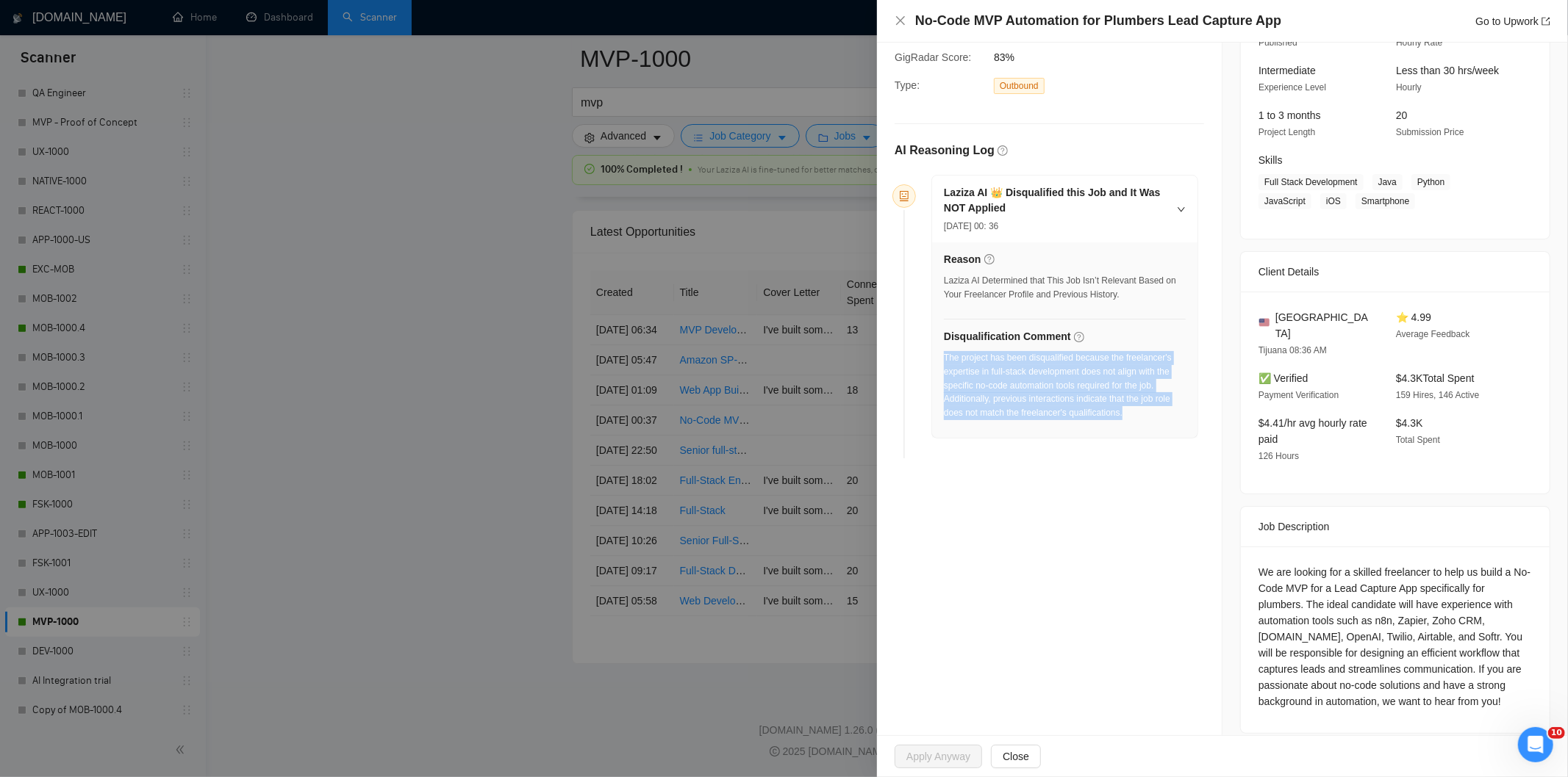
drag, startPoint x: 1147, startPoint y: 421, endPoint x: 945, endPoint y: 360, distance: 211.0
click at [945, 360] on div "The project has been disqualified because the freelancer's expertise in full-st…" at bounding box center [1064, 385] width 242 height 69
click at [902, 23] on icon "close" at bounding box center [900, 21] width 12 height 12
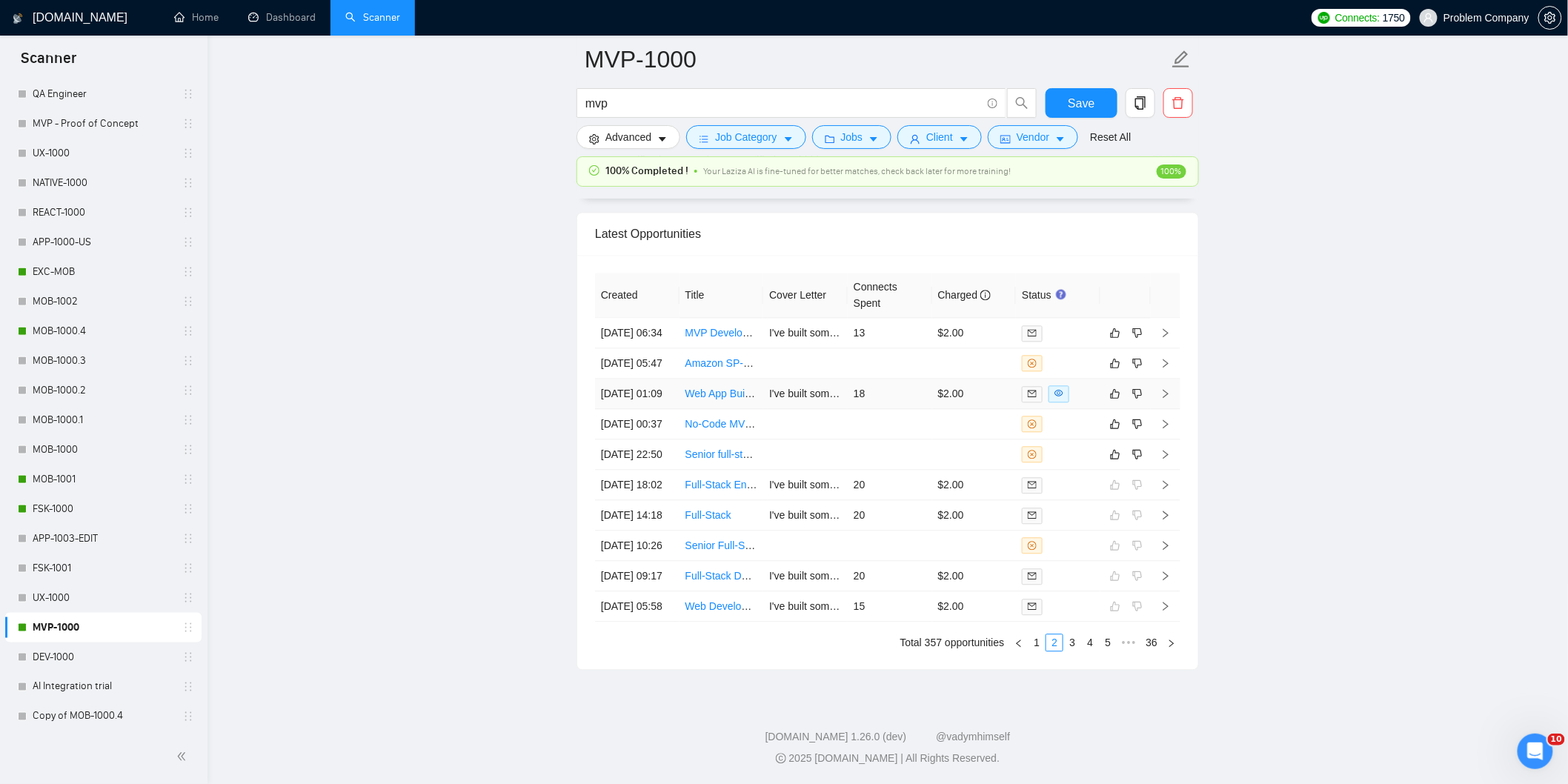
click at [654, 409] on td "[DATE] 01:09" at bounding box center [637, 393] width 85 height 30
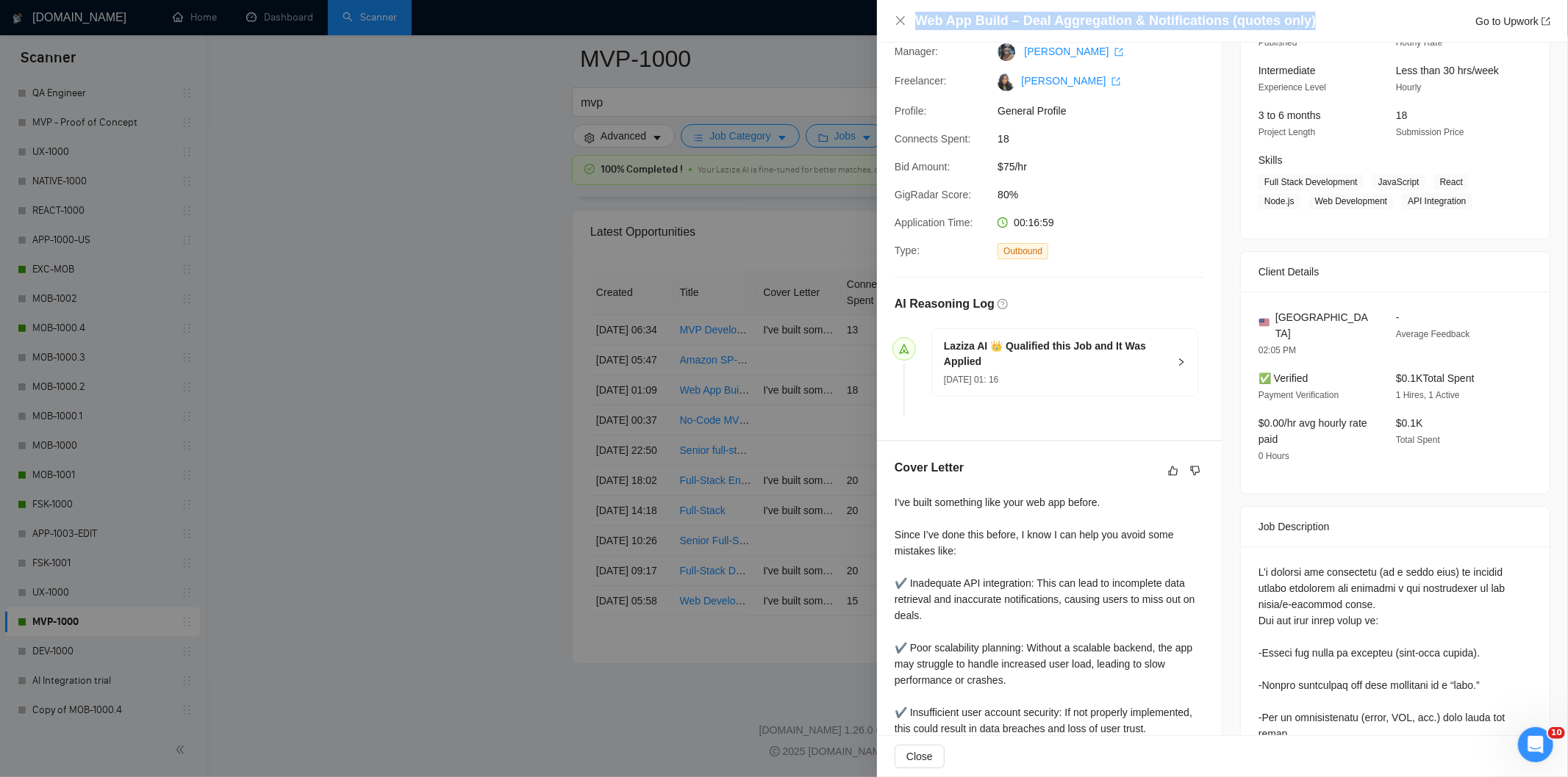
drag, startPoint x: 1311, startPoint y: 17, endPoint x: 925, endPoint y: 20, distance: 386.0
click at [916, 20] on div "Web App Build – Deal Aggregation & Notifications (quotes only) Go to Upwork" at bounding box center [1233, 21] width 635 height 19
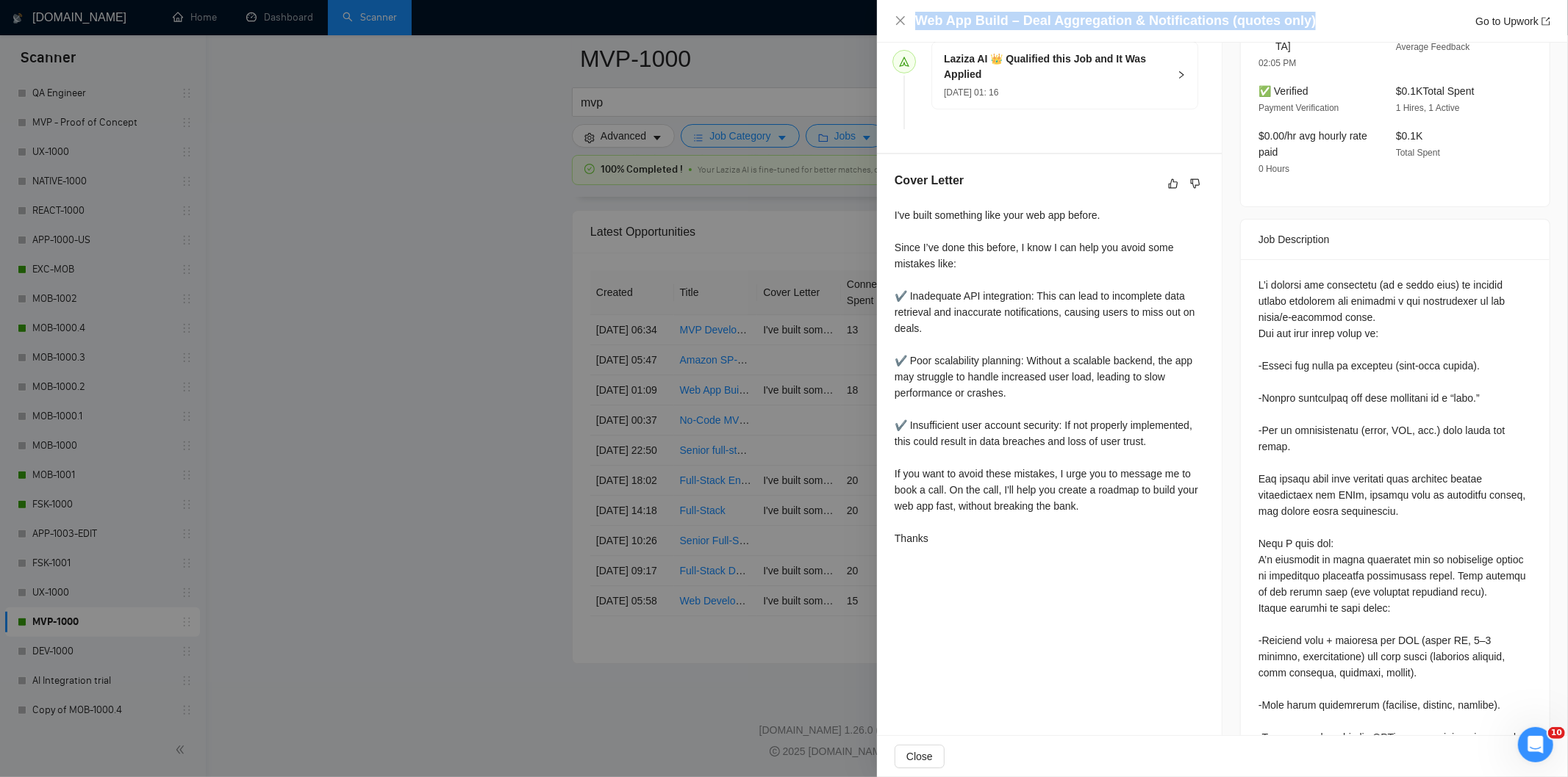
scroll to position [421, 0]
click at [1248, 269] on div at bounding box center [1394, 577] width 309 height 639
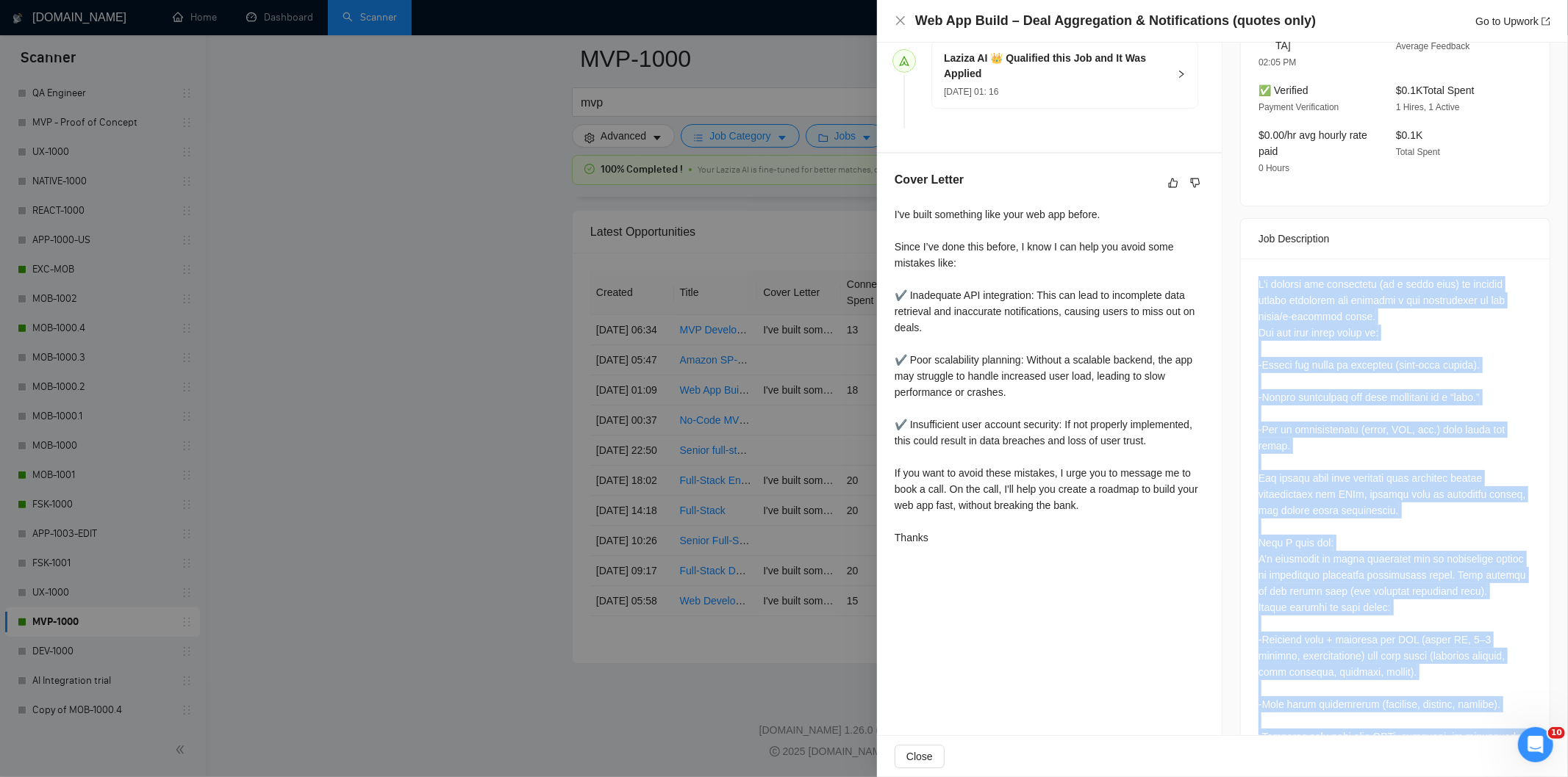
scroll to position [585, 0]
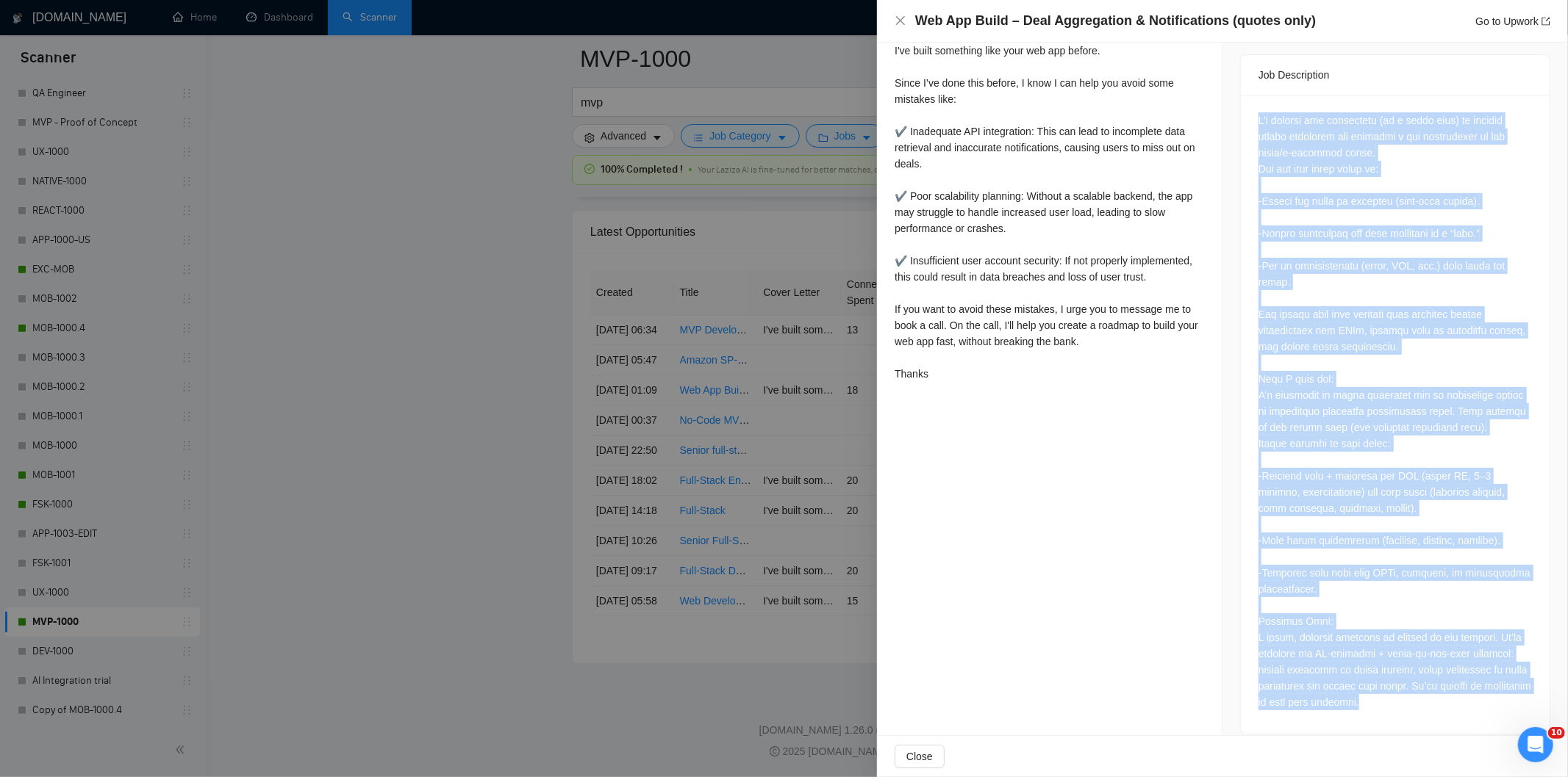
drag, startPoint x: 1248, startPoint y: 269, endPoint x: 1399, endPoint y: 686, distance: 443.5
click at [1399, 686] on div at bounding box center [1394, 414] width 309 height 639
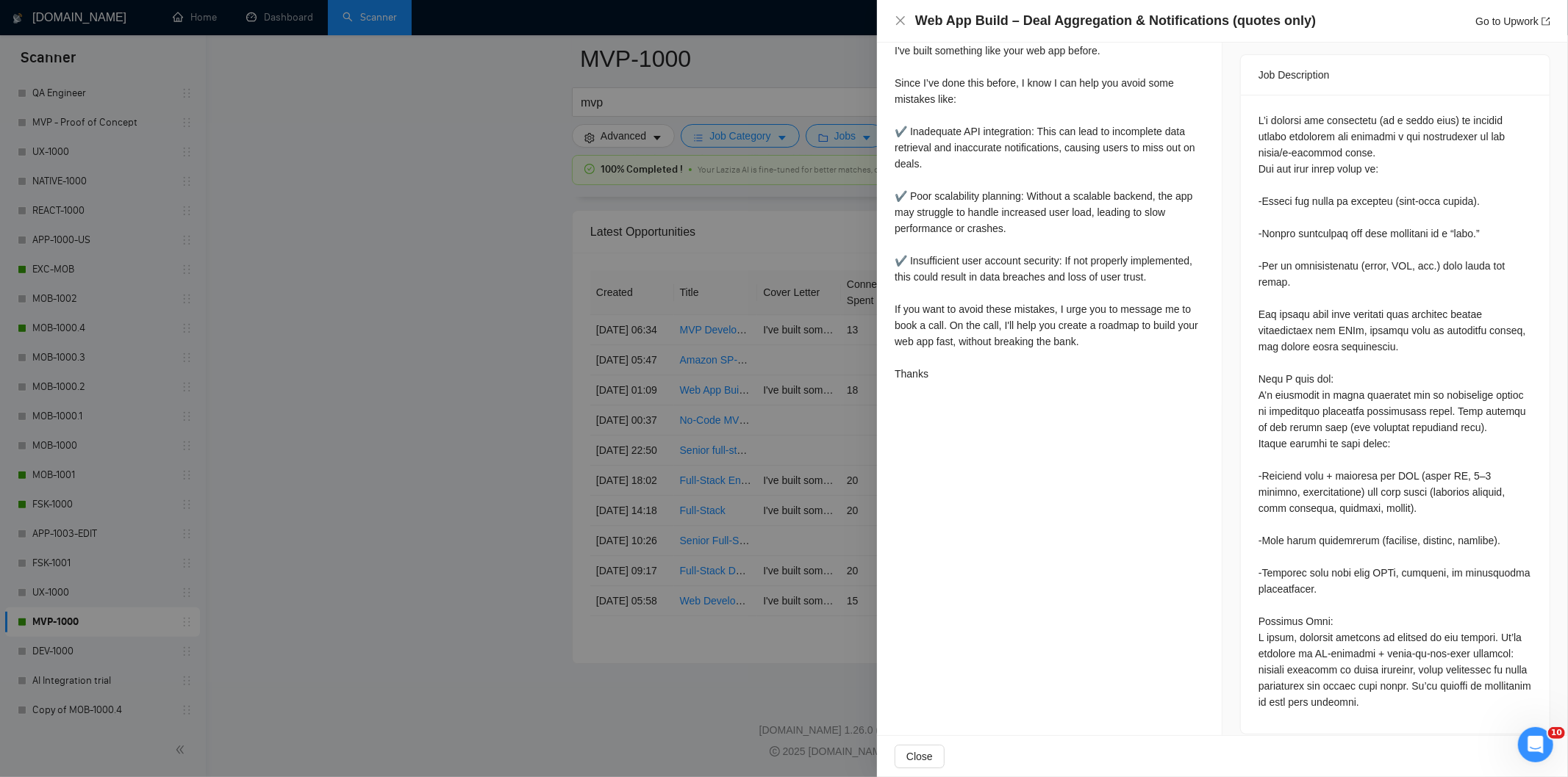
click at [907, 30] on div "Web App Build – Deal Aggregation & Notifications (quotes only) Go to Upwork" at bounding box center [1222, 21] width 656 height 19
click at [902, 22] on icon "close" at bounding box center [900, 20] width 8 height 8
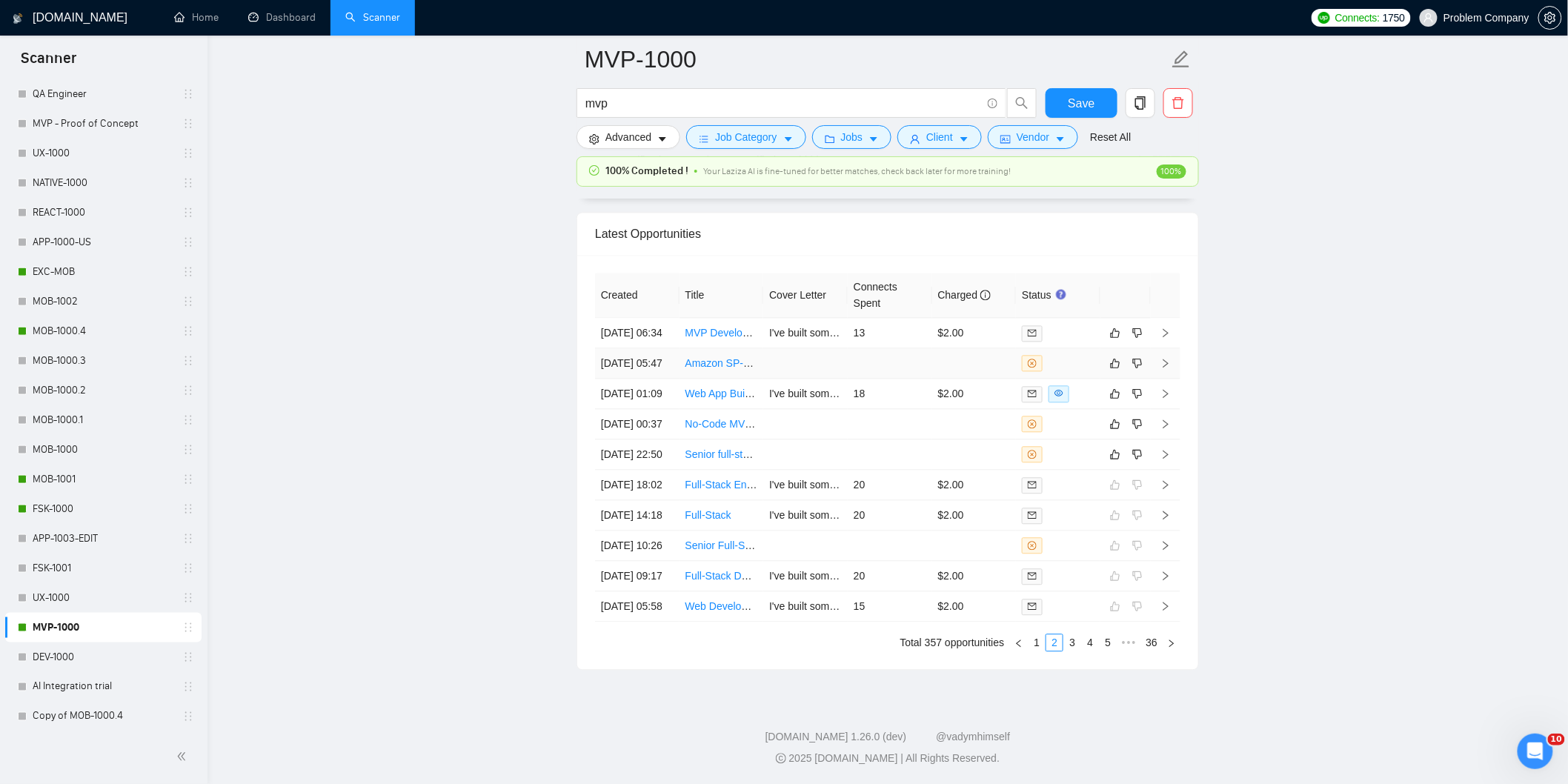
click at [644, 371] on td "[DATE] 05:47" at bounding box center [637, 363] width 85 height 30
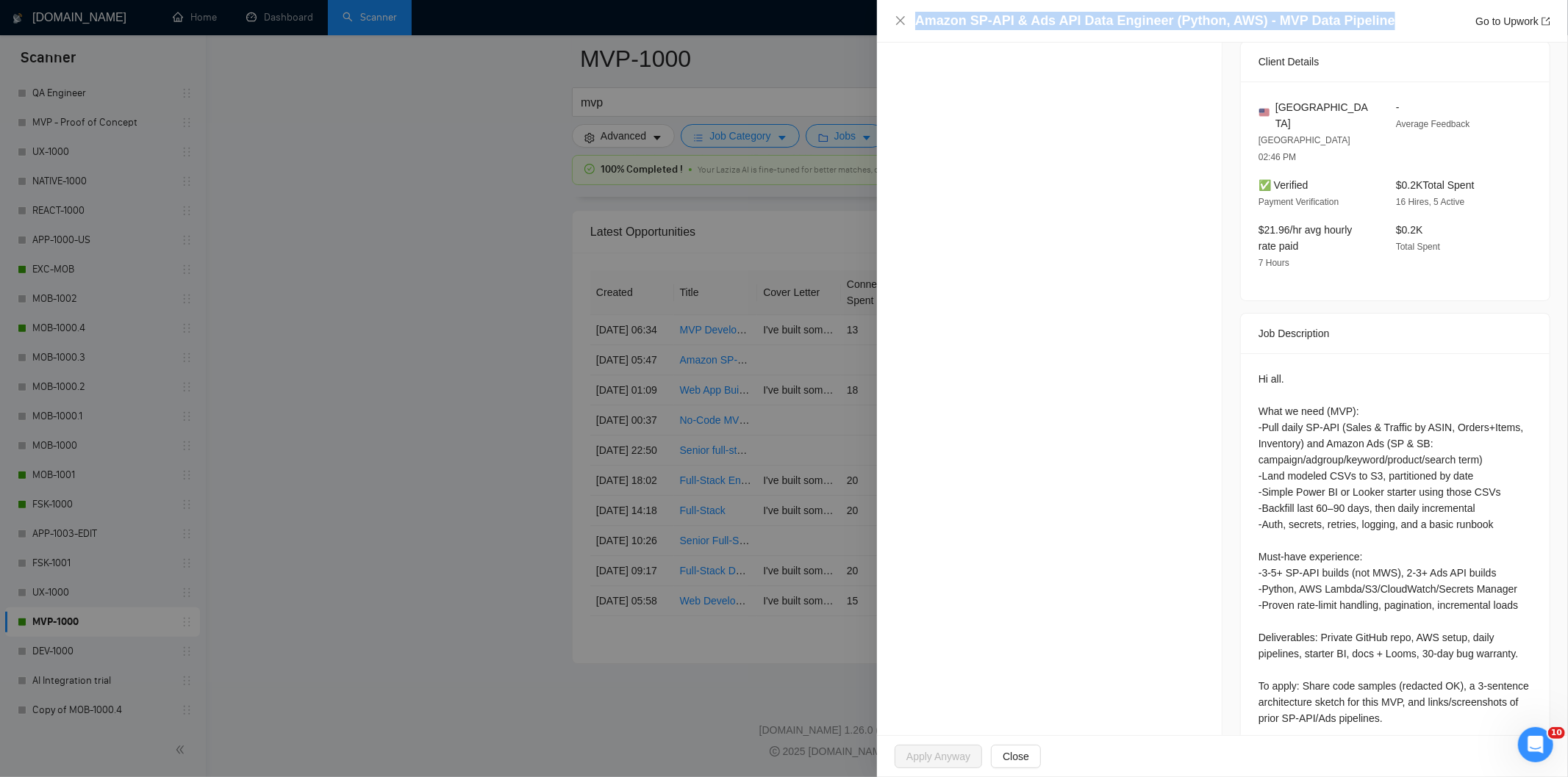
drag, startPoint x: 1382, startPoint y: 20, endPoint x: 888, endPoint y: 26, distance: 494.0
click at [888, 26] on div "Amazon SP-API & Ads API Data Engineer (Python, AWS) - MVP Data Pipeline Go to U…" at bounding box center [1223, 21] width 691 height 43
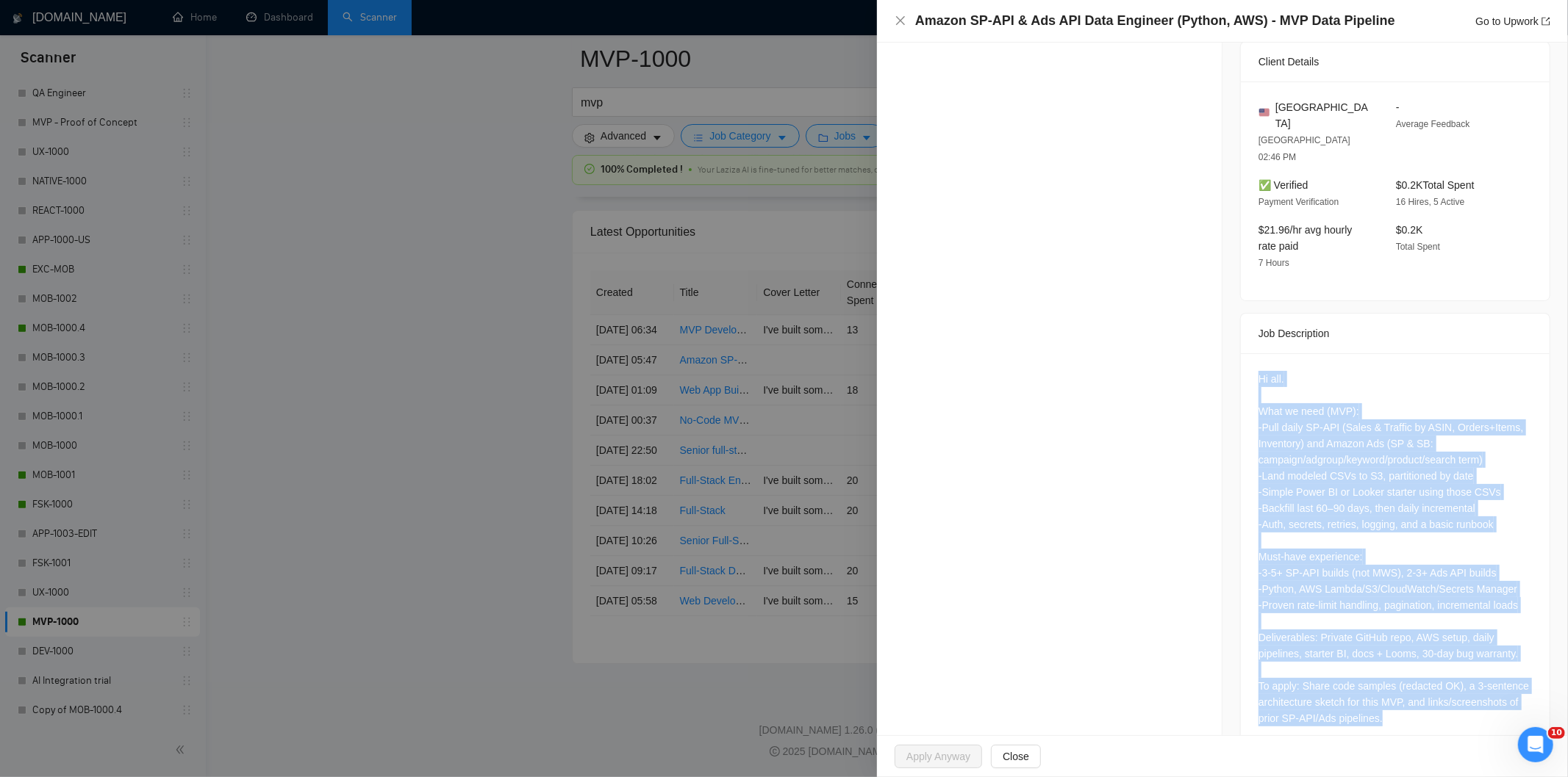
drag, startPoint x: 1251, startPoint y: 346, endPoint x: 1434, endPoint y: 738, distance: 432.6
click at [1434, 738] on div "Amazon SP-API & Ads API Data Engineer (Python, AWS) - MVP Data Pipeline Go to U…" at bounding box center [1223, 388] width 691 height 777
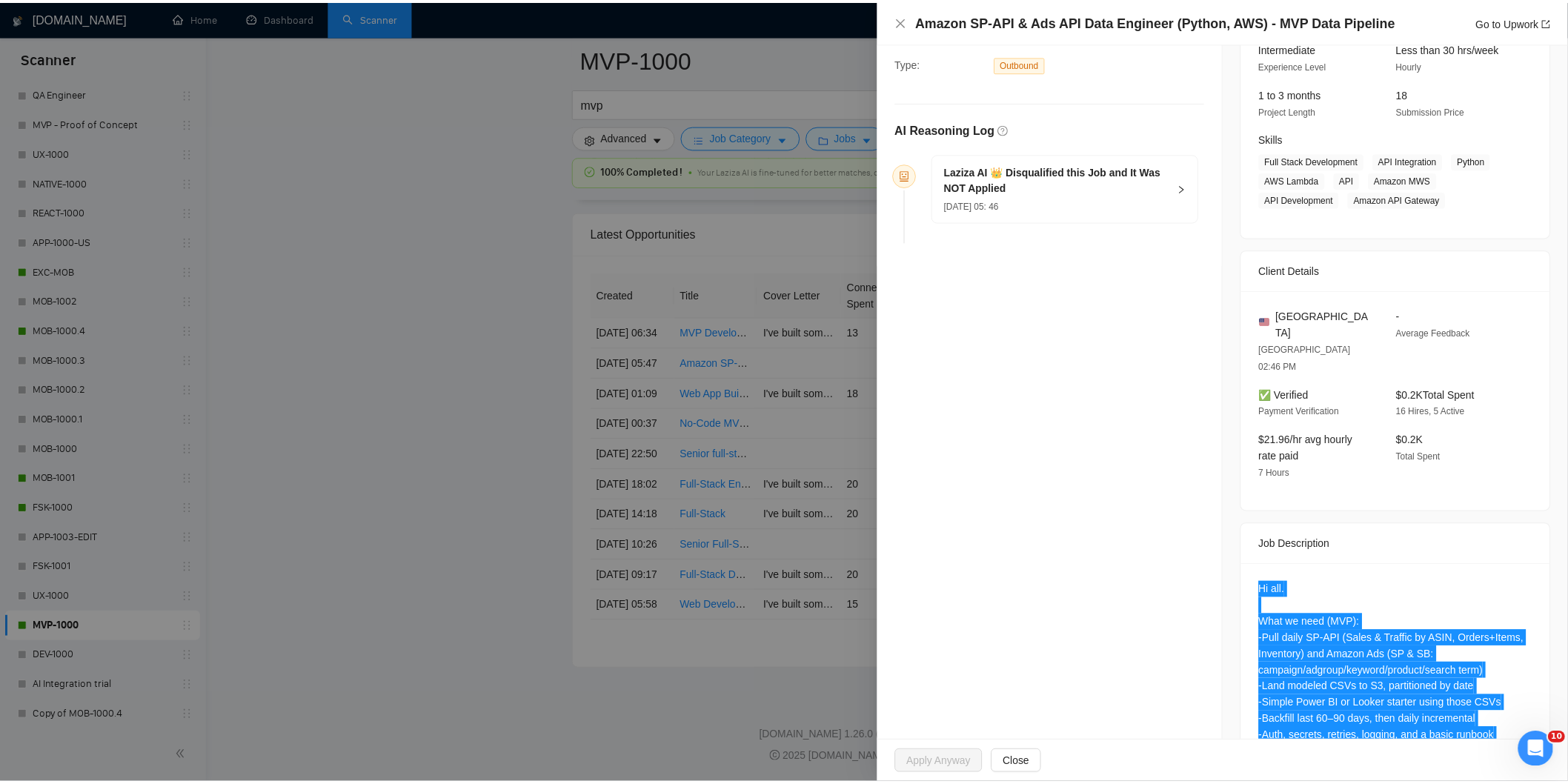
scroll to position [156, 0]
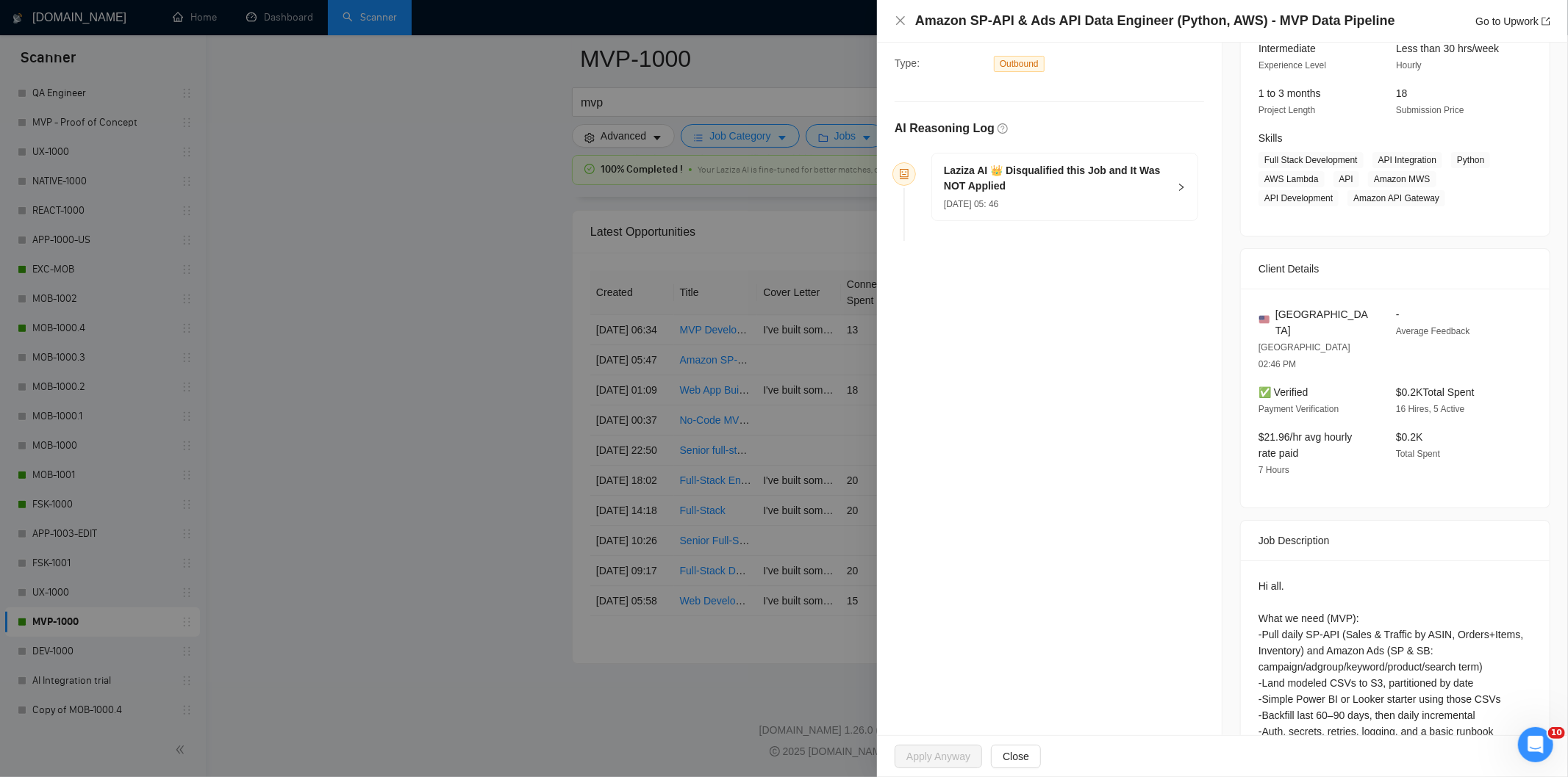
click at [1063, 203] on div "[DATE] 05: 46" at bounding box center [1056, 202] width 224 height 16
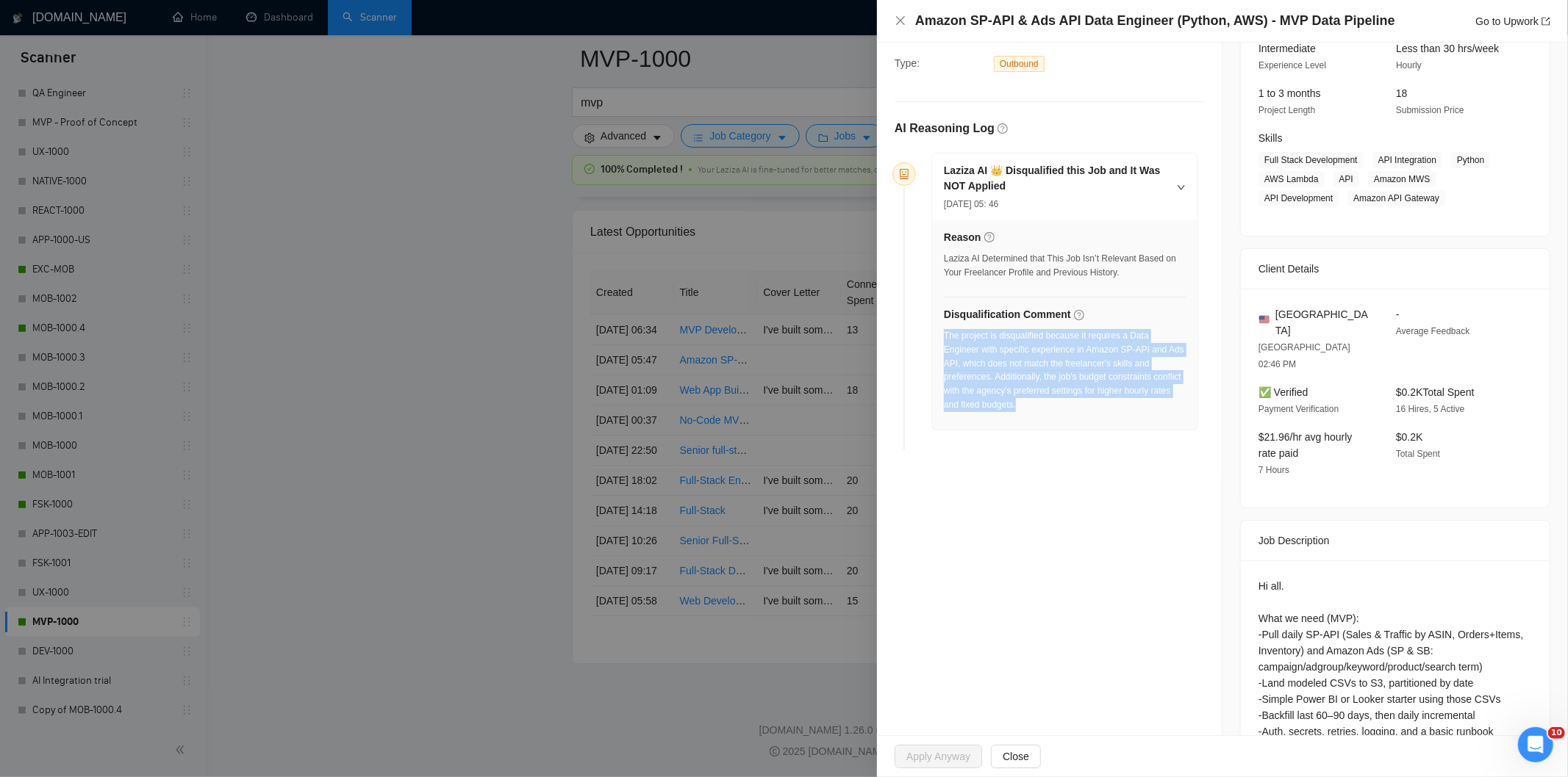
drag, startPoint x: 1085, startPoint y: 412, endPoint x: 945, endPoint y: 340, distance: 157.4
click at [945, 340] on div "The project is disqualified because it requires a Data Engineer with specific e…" at bounding box center [1064, 370] width 242 height 83
click at [901, 19] on icon "close" at bounding box center [900, 21] width 12 height 12
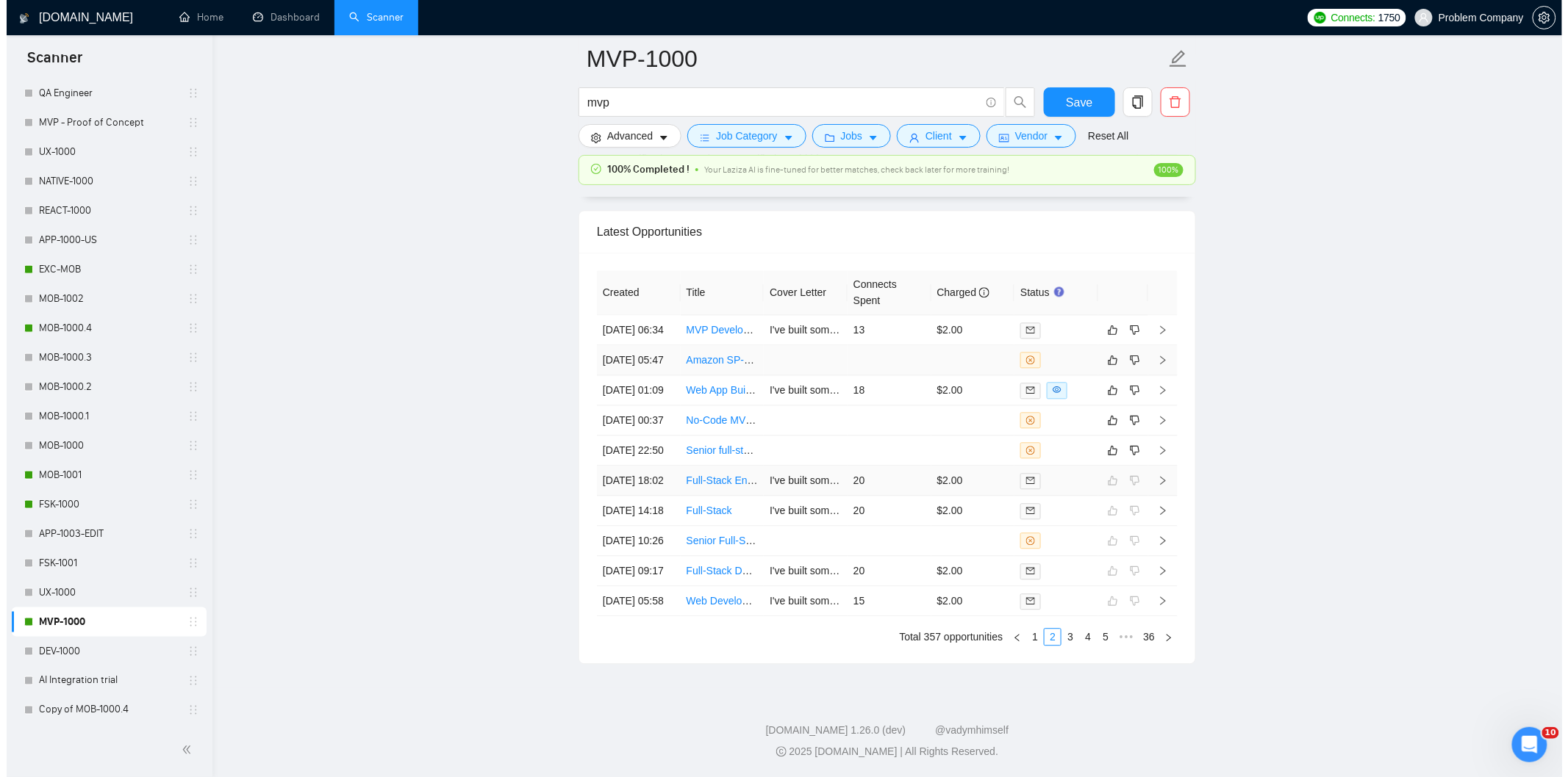
scroll to position [3529, 0]
click at [657, 345] on td "[DATE] 06:34" at bounding box center [632, 330] width 84 height 30
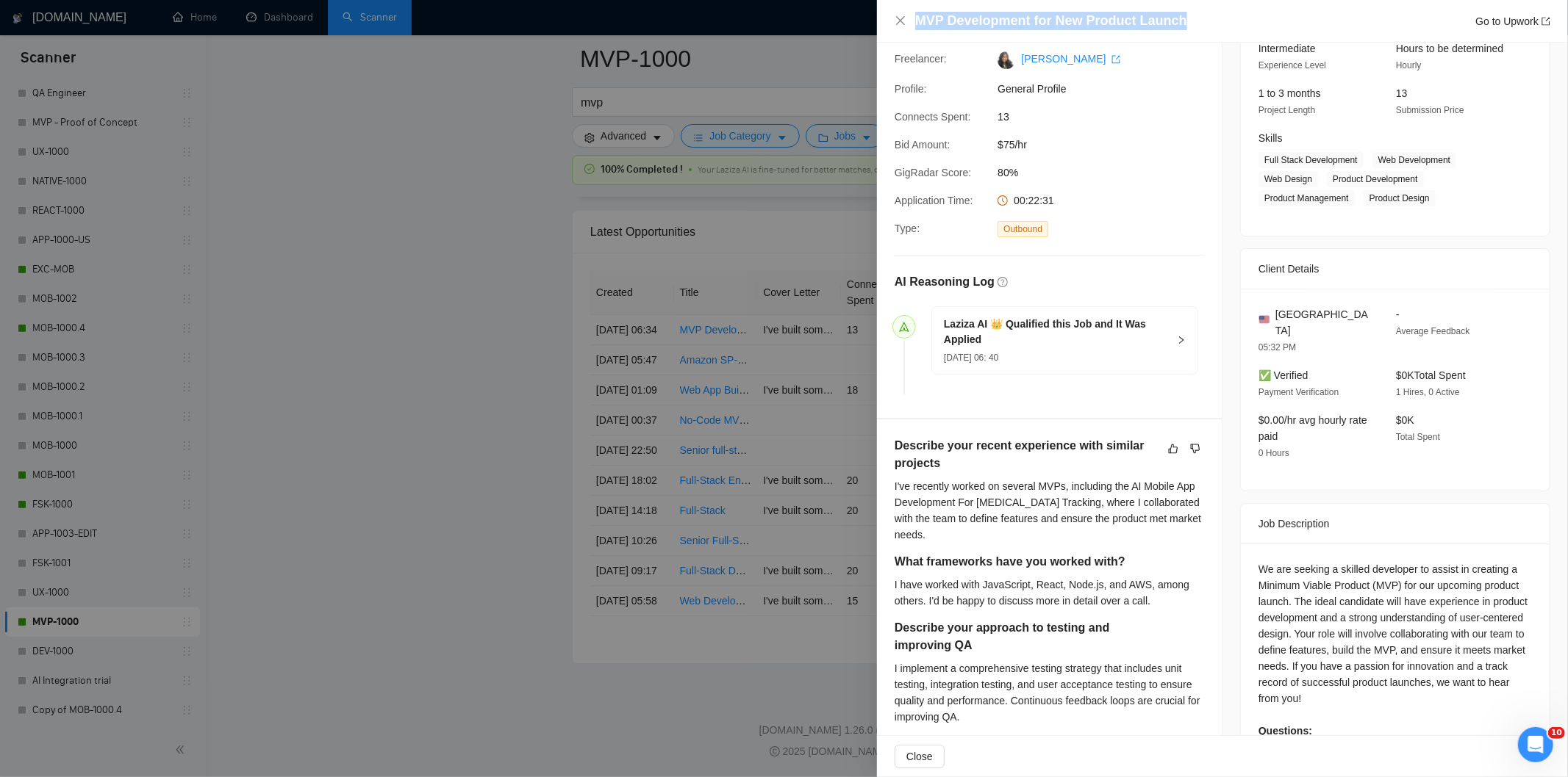
drag, startPoint x: 1199, startPoint y: 24, endPoint x: 913, endPoint y: 22, distance: 286.0
click at [913, 22] on div "MVP Development for New Product Launch Go to Upwork" at bounding box center [1222, 21] width 656 height 19
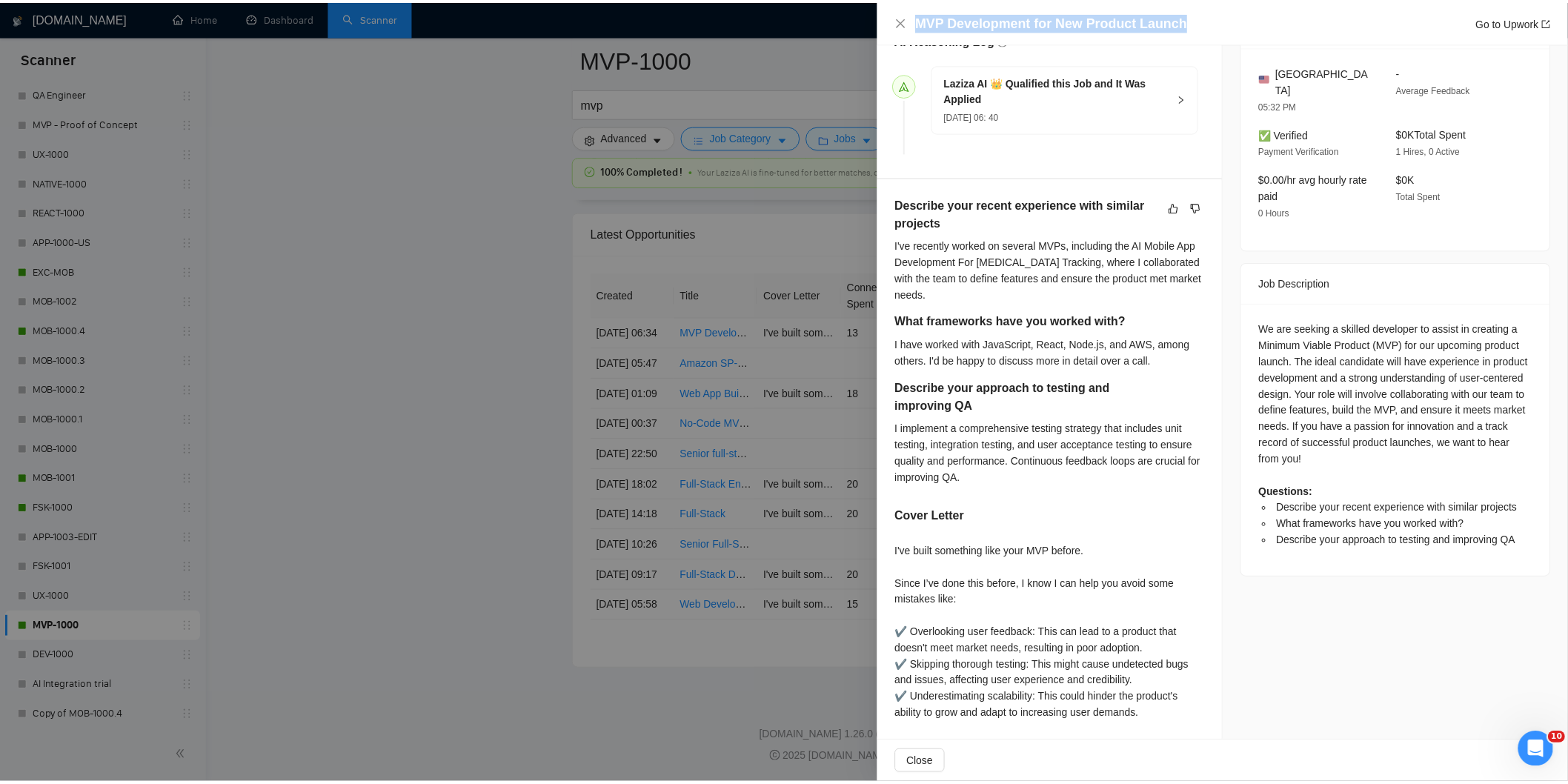
scroll to position [403, 0]
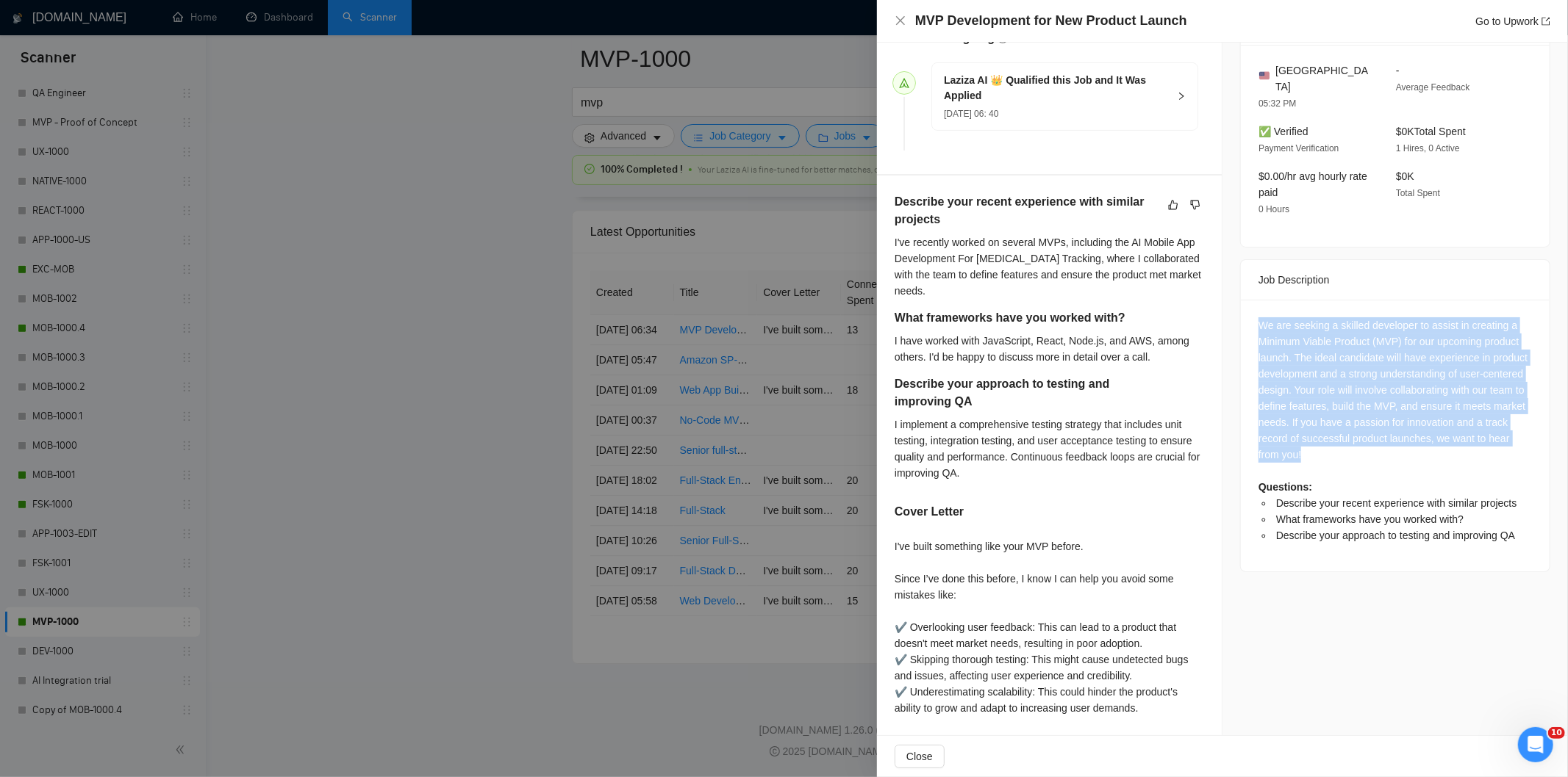
drag, startPoint x: 1250, startPoint y: 304, endPoint x: 1350, endPoint y: 441, distance: 169.6
click at [1350, 441] on div "We are seeking a skilled developer to assist in creating a Minimum Viable Produ…" at bounding box center [1394, 435] width 309 height 271
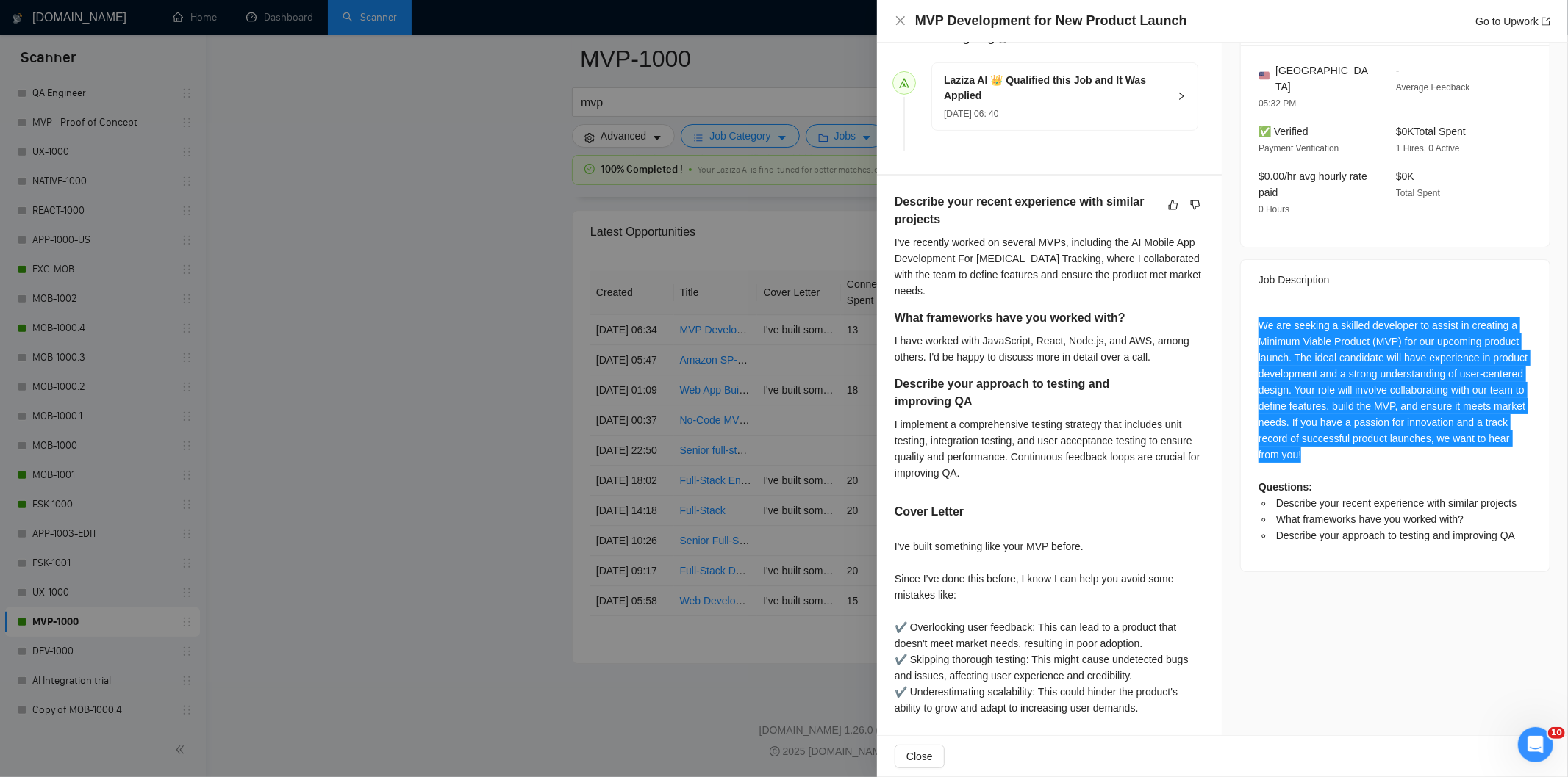
click at [1334, 331] on div "We are seeking a skilled developer to assist in creating a Minimum Viable Produ…" at bounding box center [1394, 430] width 273 height 227
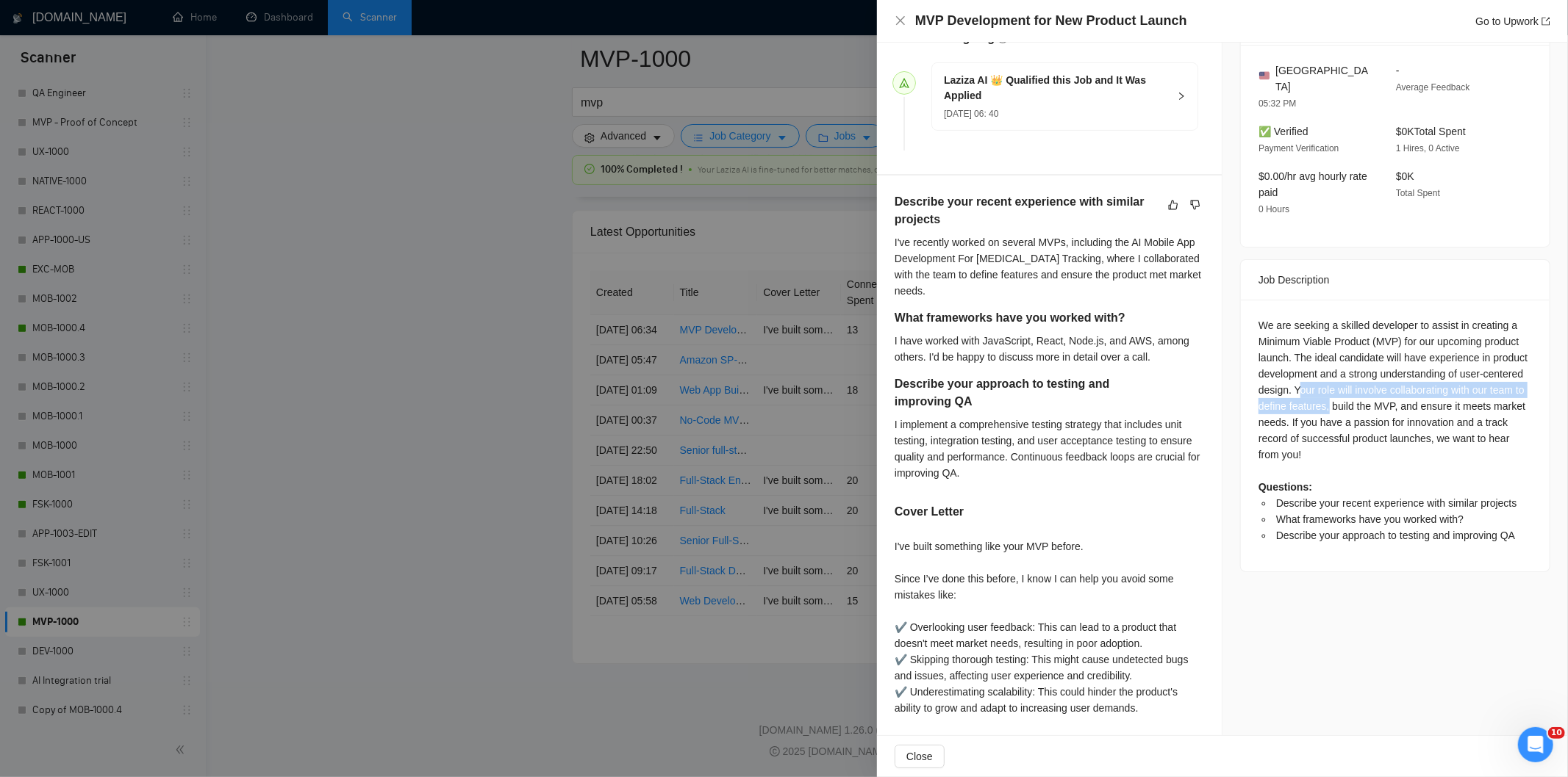
drag, startPoint x: 1290, startPoint y: 372, endPoint x: 1335, endPoint y: 389, distance: 48.1
click at [1335, 389] on div "We are seeking a skilled developer to assist in creating a Minimum Viable Produ…" at bounding box center [1394, 430] width 273 height 227
drag, startPoint x: 1292, startPoint y: 380, endPoint x: 1316, endPoint y: 404, distance: 33.9
click at [1316, 404] on div "We are seeking a skilled developer to assist in creating a Minimum Viable Produ…" at bounding box center [1394, 430] width 273 height 227
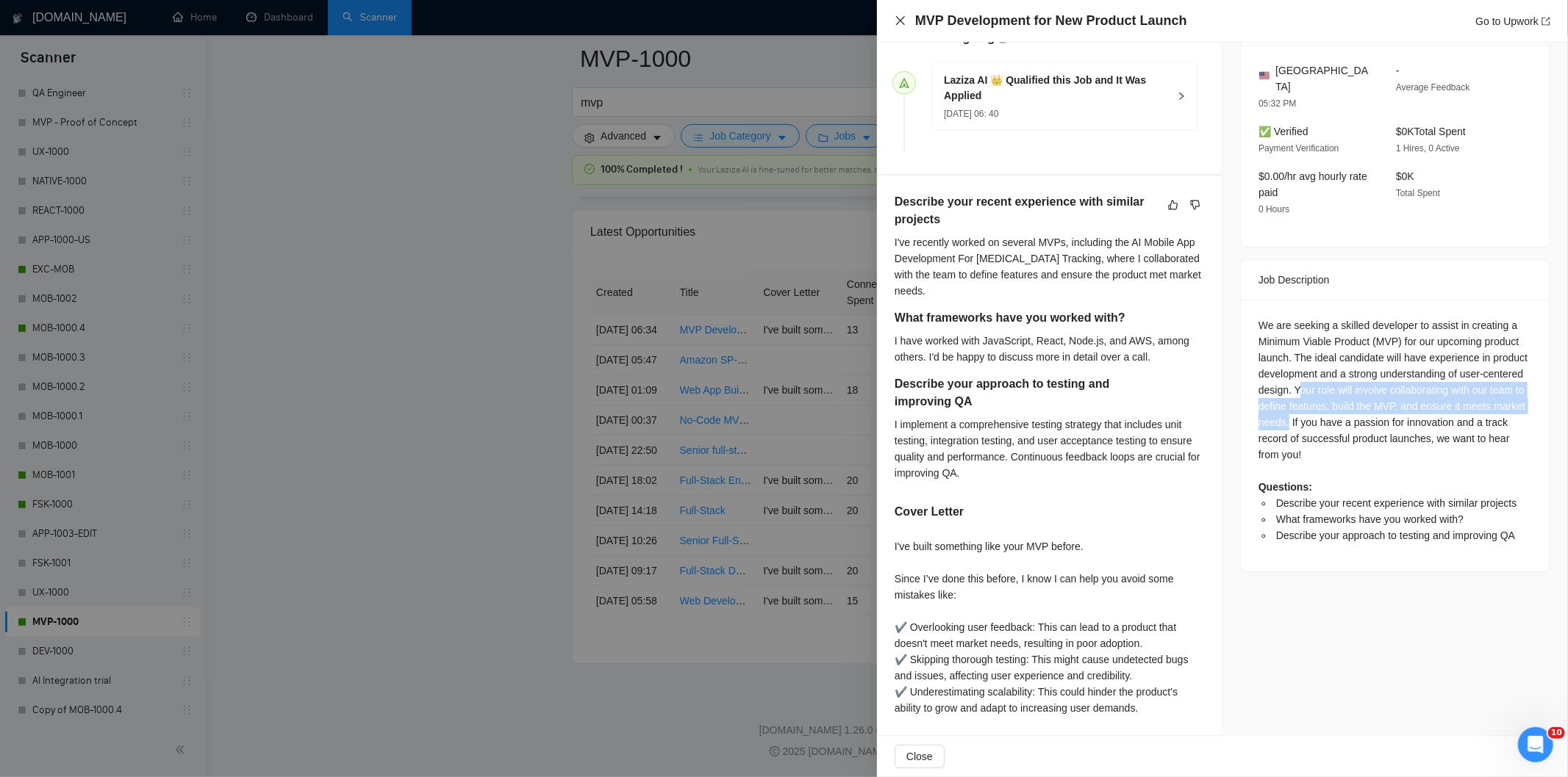
click at [898, 22] on icon "close" at bounding box center [900, 21] width 12 height 12
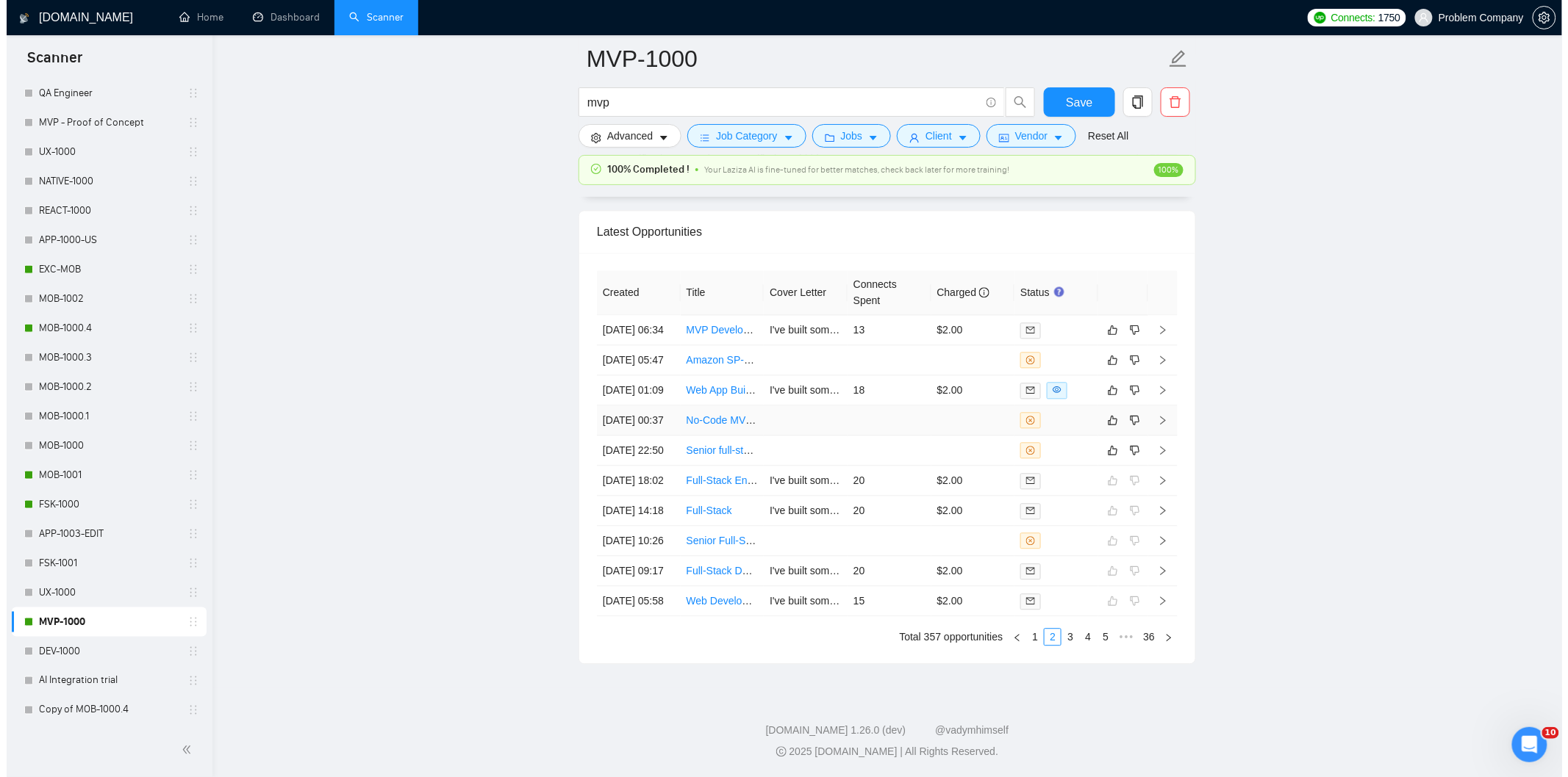
scroll to position [3685, 0]
click at [1026, 635] on link "1" at bounding box center [1028, 636] width 16 height 16
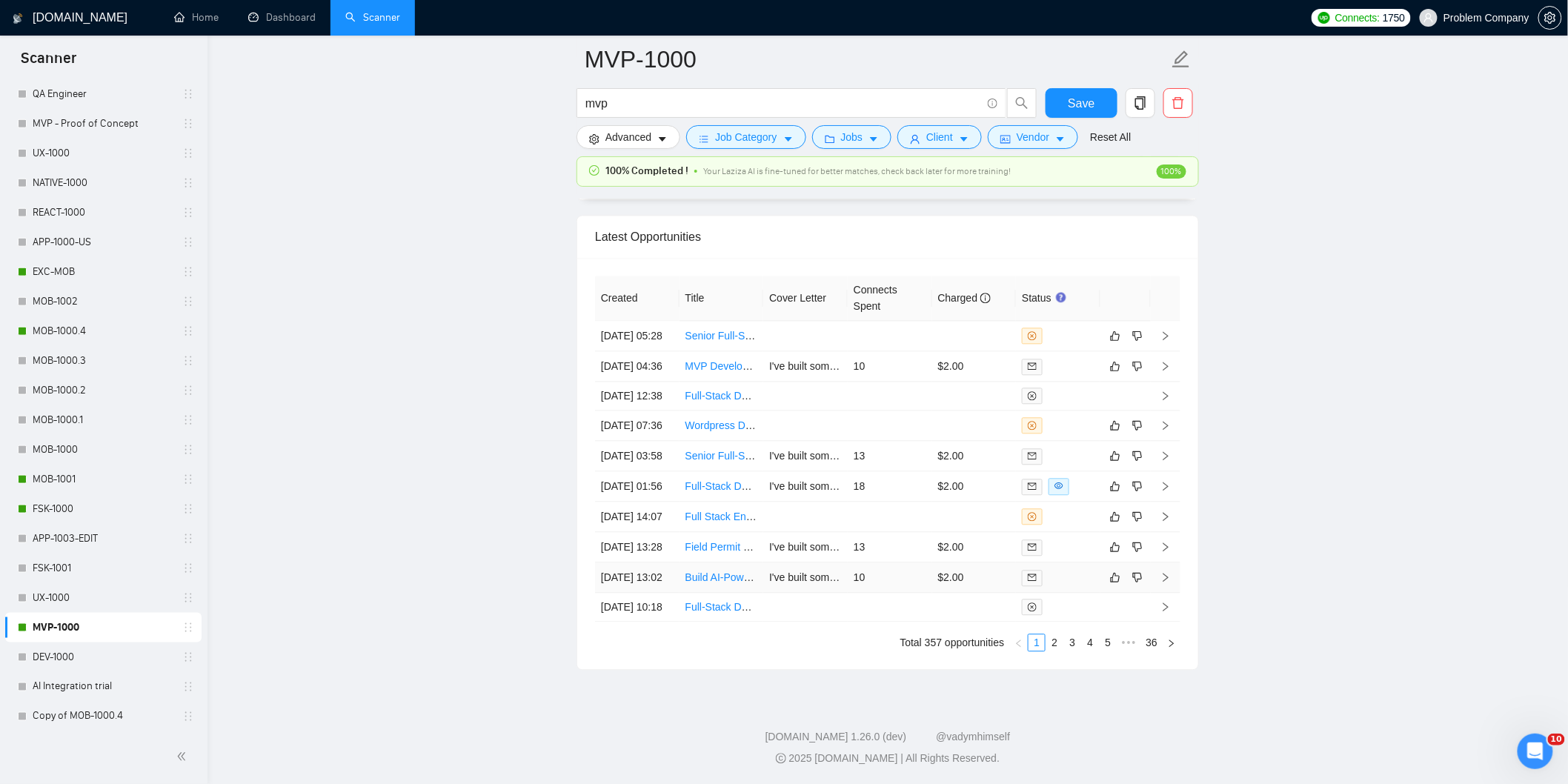
click at [651, 563] on td "[DATE] 13:02" at bounding box center [637, 578] width 85 height 30
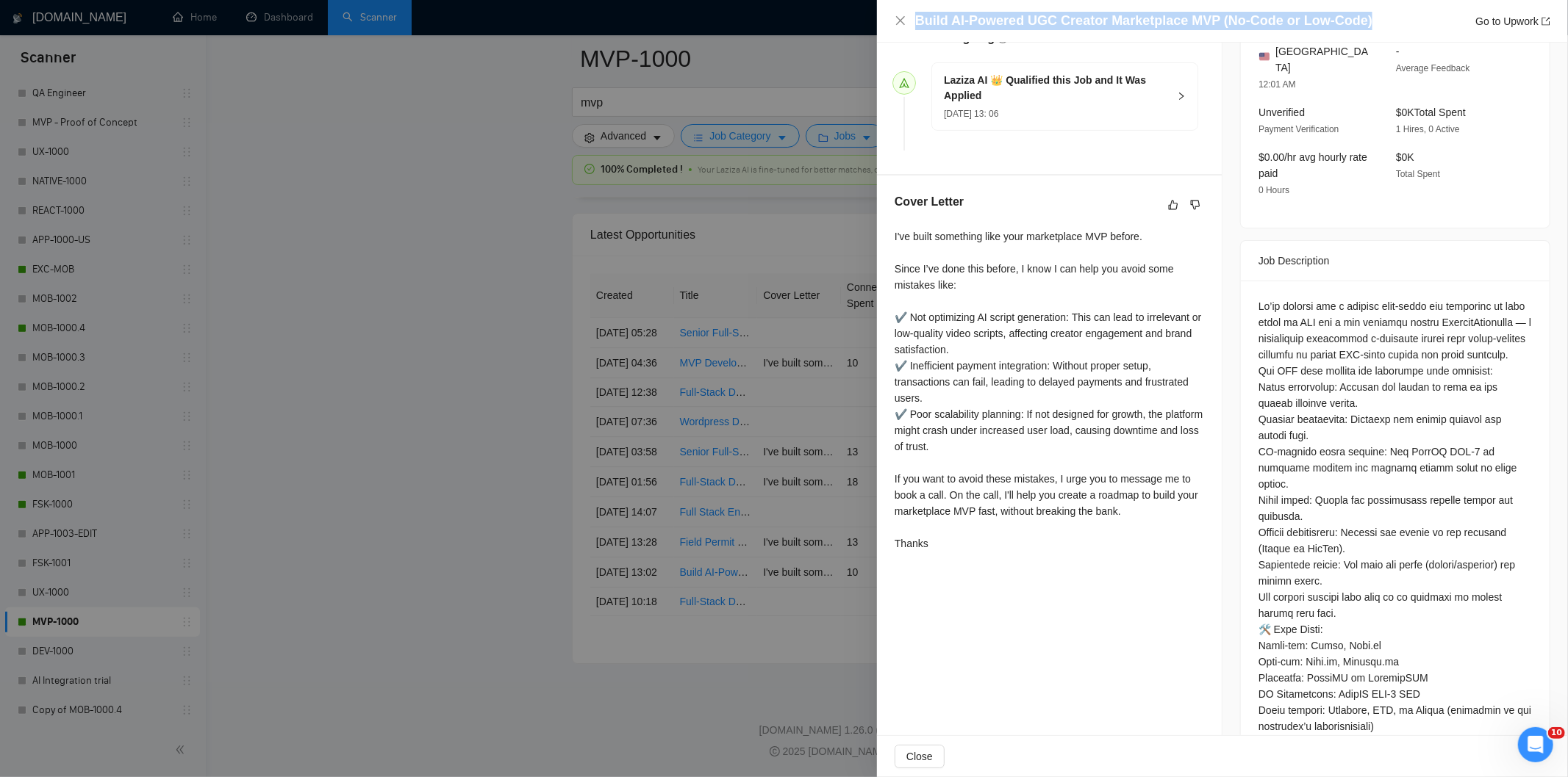
drag, startPoint x: 1365, startPoint y: 25, endPoint x: 916, endPoint y: 25, distance: 449.0
click at [916, 25] on div "Build AI-Powered UGC Creator Marketplace MVP (No-Code or Low-Code) Go to Upwork" at bounding box center [1233, 21] width 635 height 19
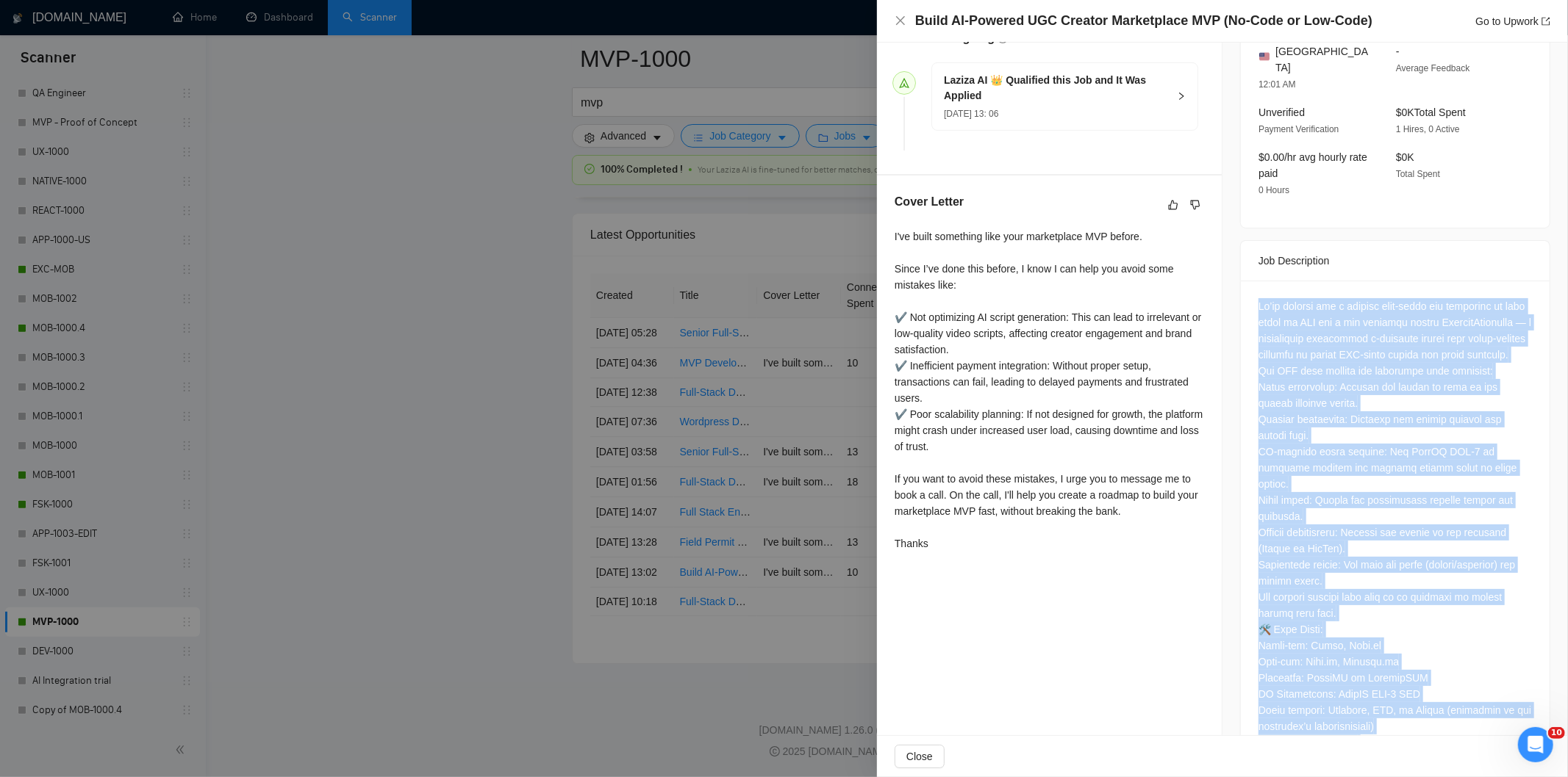
scroll to position [585, 0]
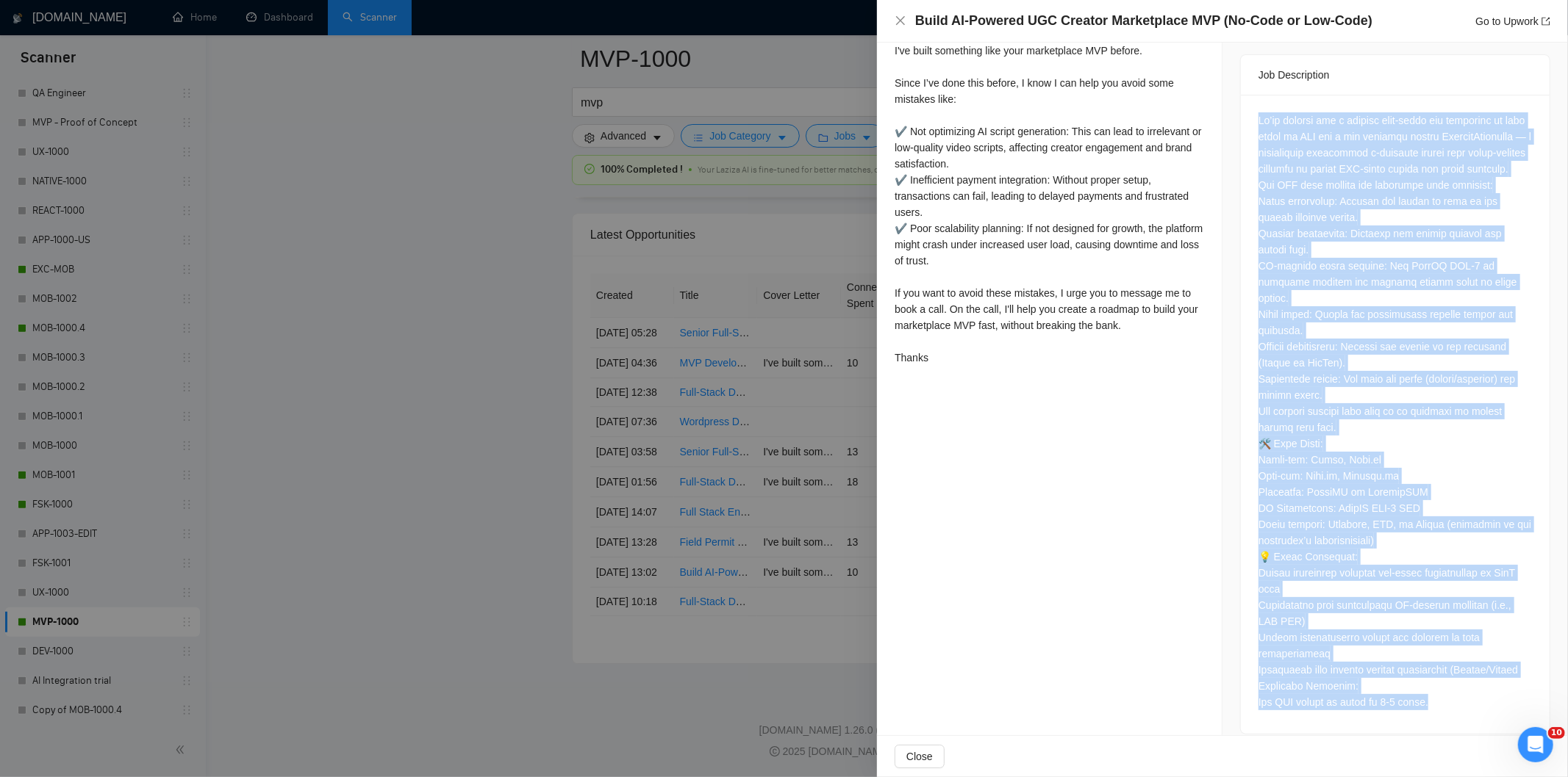
drag, startPoint x: 1254, startPoint y: 290, endPoint x: 1449, endPoint y: 706, distance: 459.4
click at [1449, 706] on div at bounding box center [1394, 414] width 309 height 639
click at [1378, 281] on div at bounding box center [1394, 411] width 273 height 598
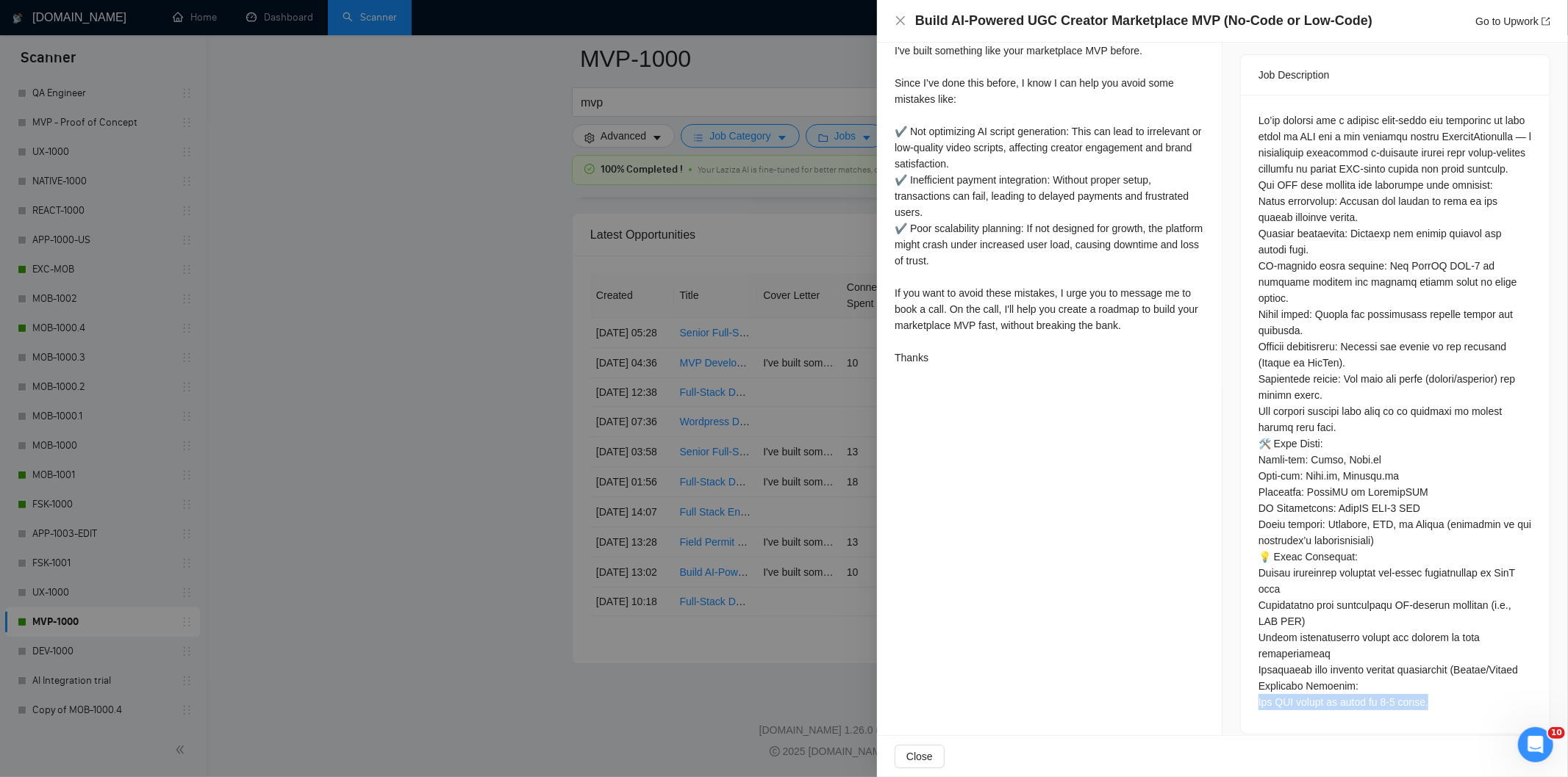
drag, startPoint x: 1443, startPoint y: 683, endPoint x: 1234, endPoint y: 691, distance: 209.2
click at [1240, 691] on div "Job Description" at bounding box center [1395, 394] width 310 height 680
click at [899, 24] on icon "close" at bounding box center [900, 21] width 12 height 12
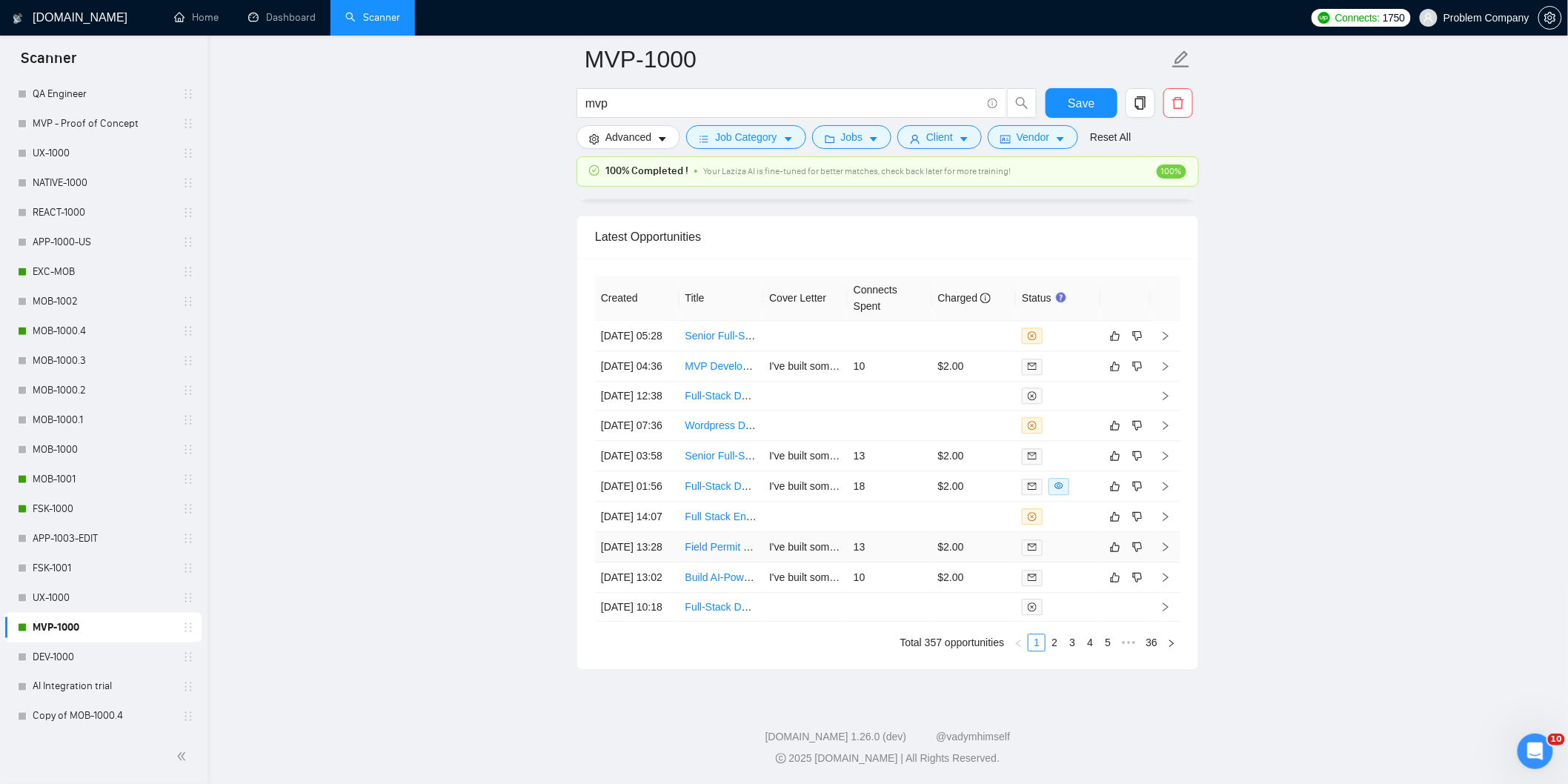
click at [653, 532] on td "[DATE] 13:28" at bounding box center [637, 547] width 85 height 30
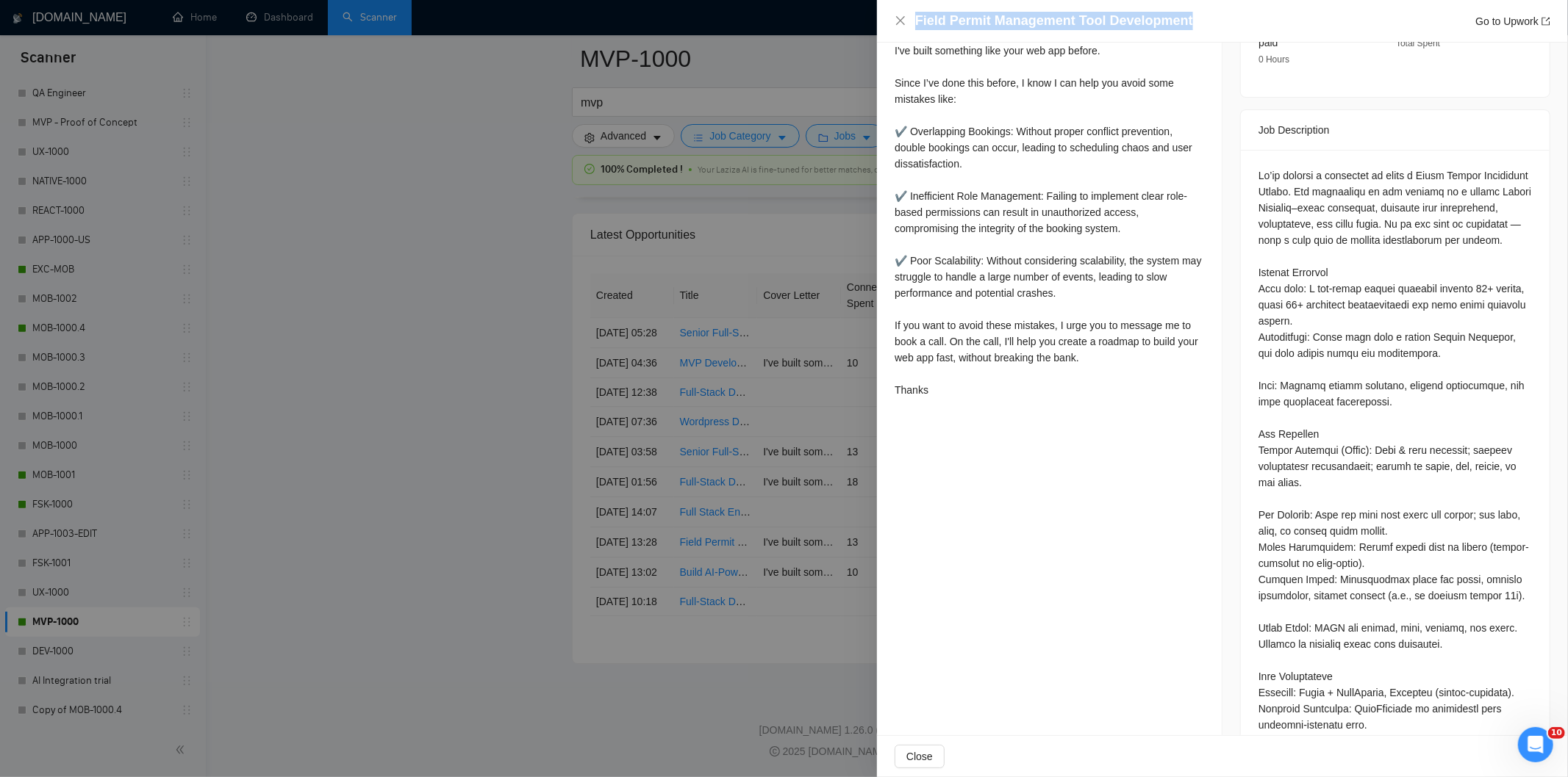
drag, startPoint x: 1188, startPoint y: 24, endPoint x: 909, endPoint y: 26, distance: 279.0
click at [909, 26] on div "Field Permit Management Tool Development Go to Upwork" at bounding box center [1222, 21] width 656 height 19
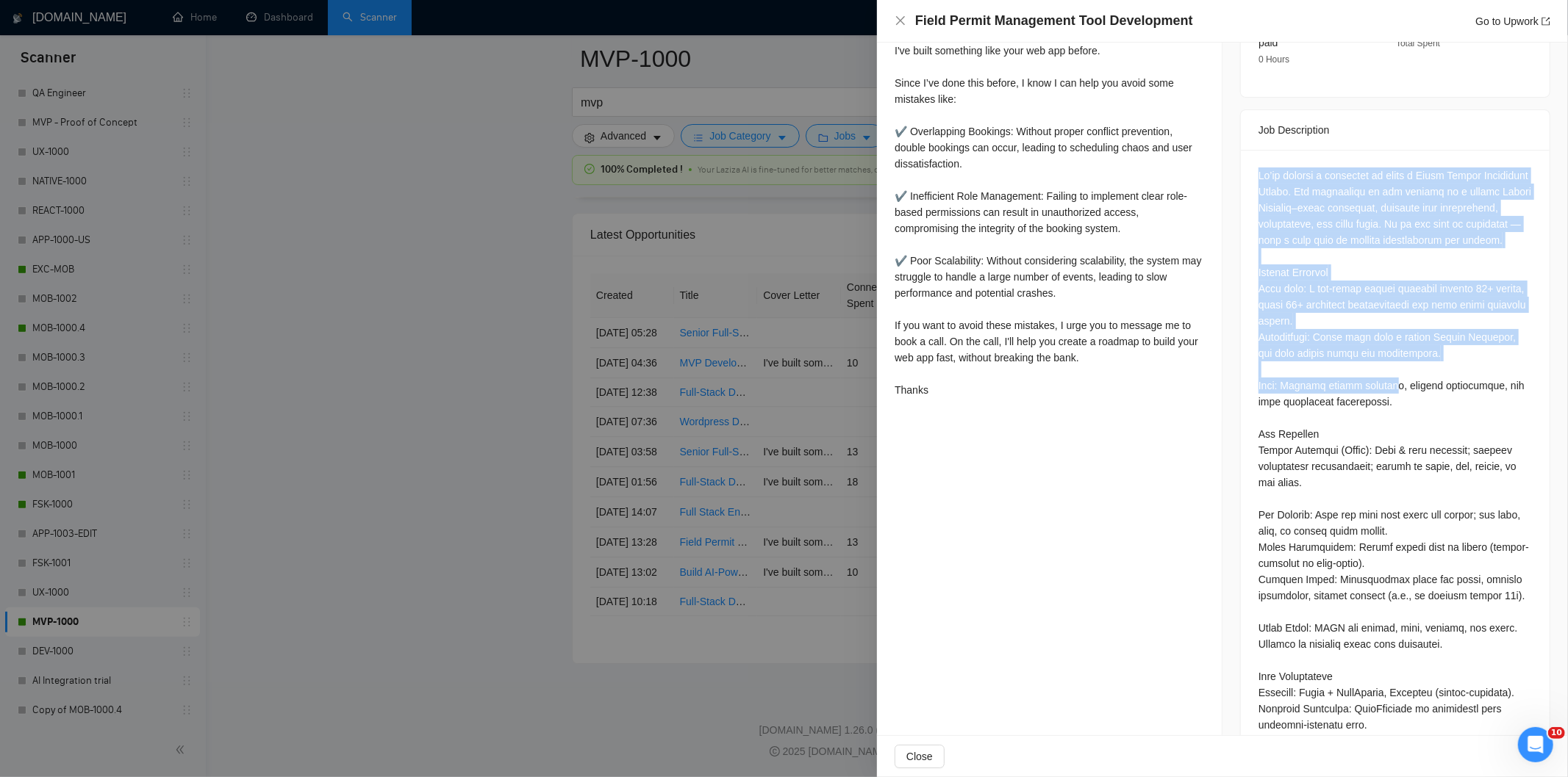
drag, startPoint x: 1246, startPoint y: 140, endPoint x: 1390, endPoint y: 361, distance: 263.8
click at [1390, 361] on div at bounding box center [1394, 784] width 309 height 1270
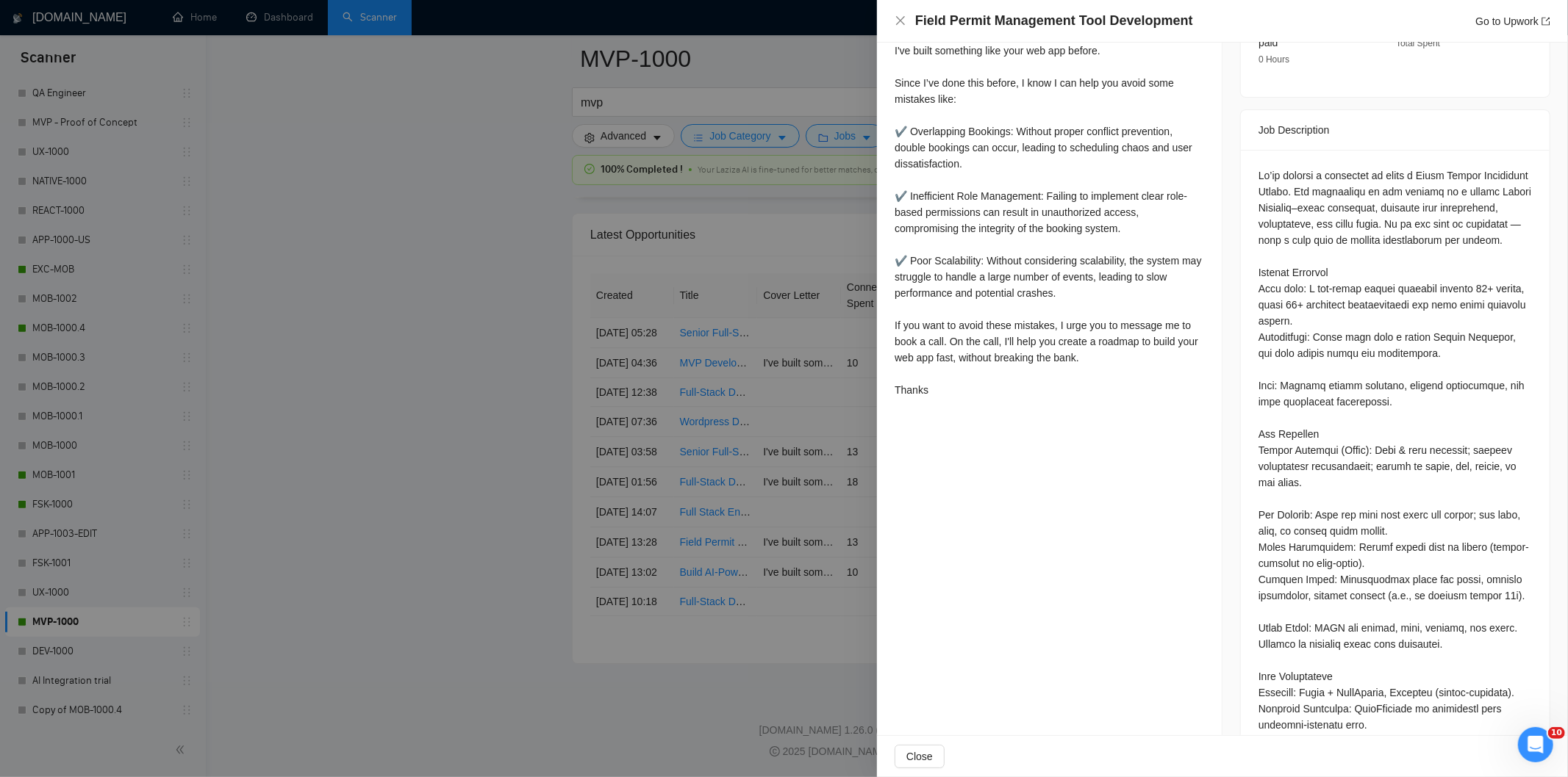
click at [1385, 431] on div at bounding box center [1394, 782] width 273 height 1228
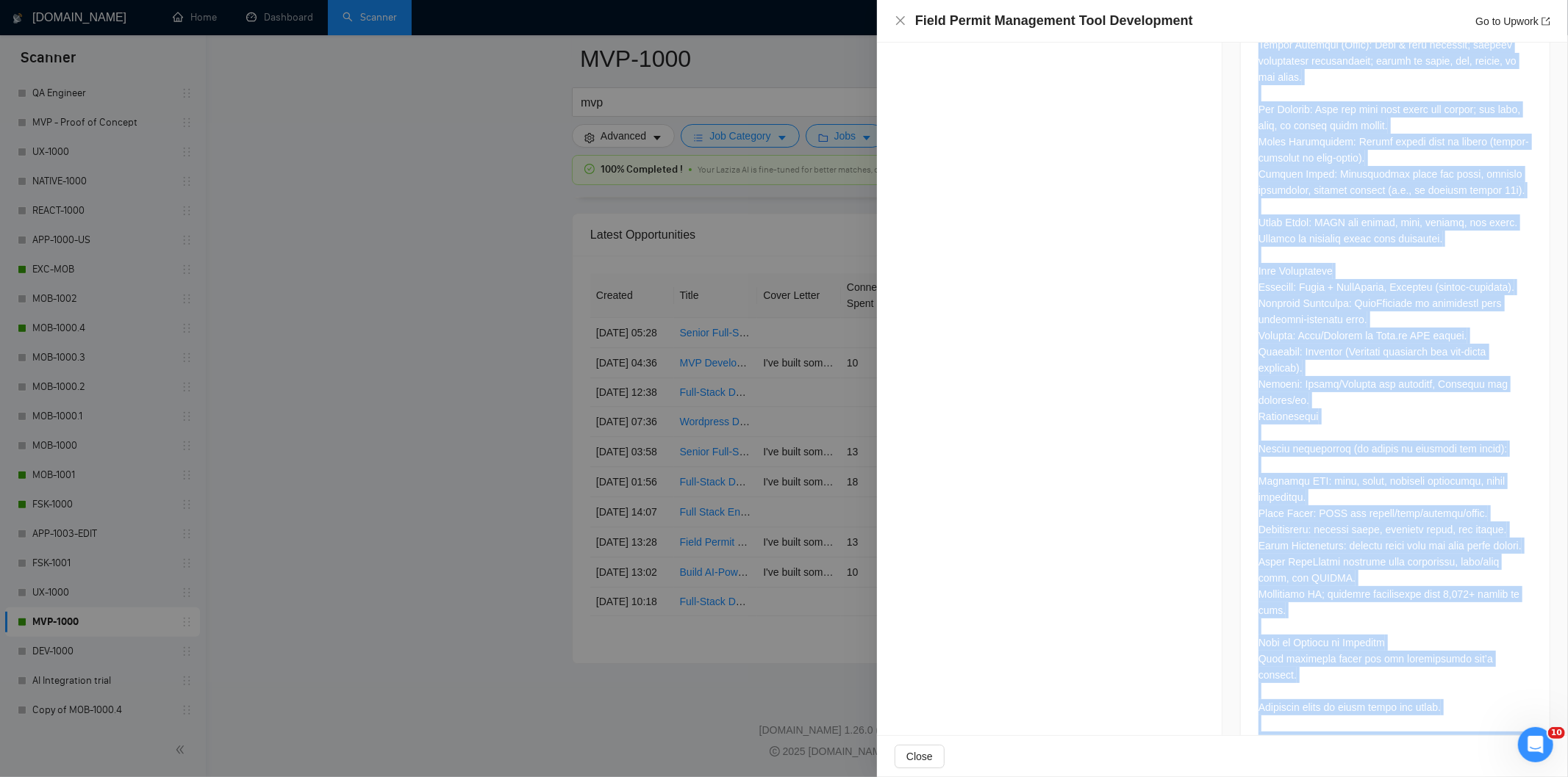
scroll to position [1269, 0]
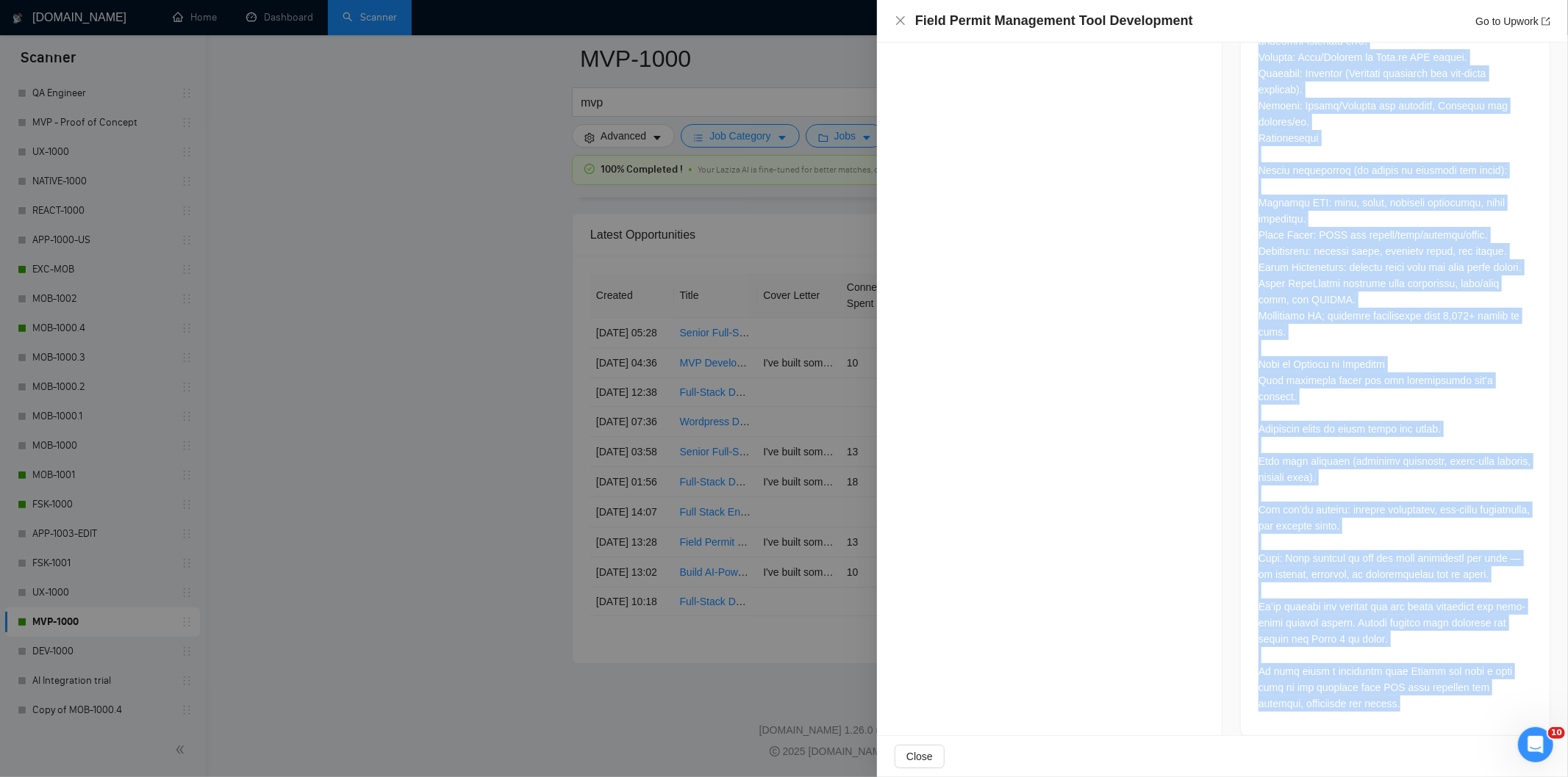
drag, startPoint x: 1248, startPoint y: 136, endPoint x: 1420, endPoint y: 691, distance: 581.0
click at [1420, 691] on div at bounding box center [1394, 100] width 309 height 1270
click at [1490, 551] on div at bounding box center [1394, 97] width 273 height 1228
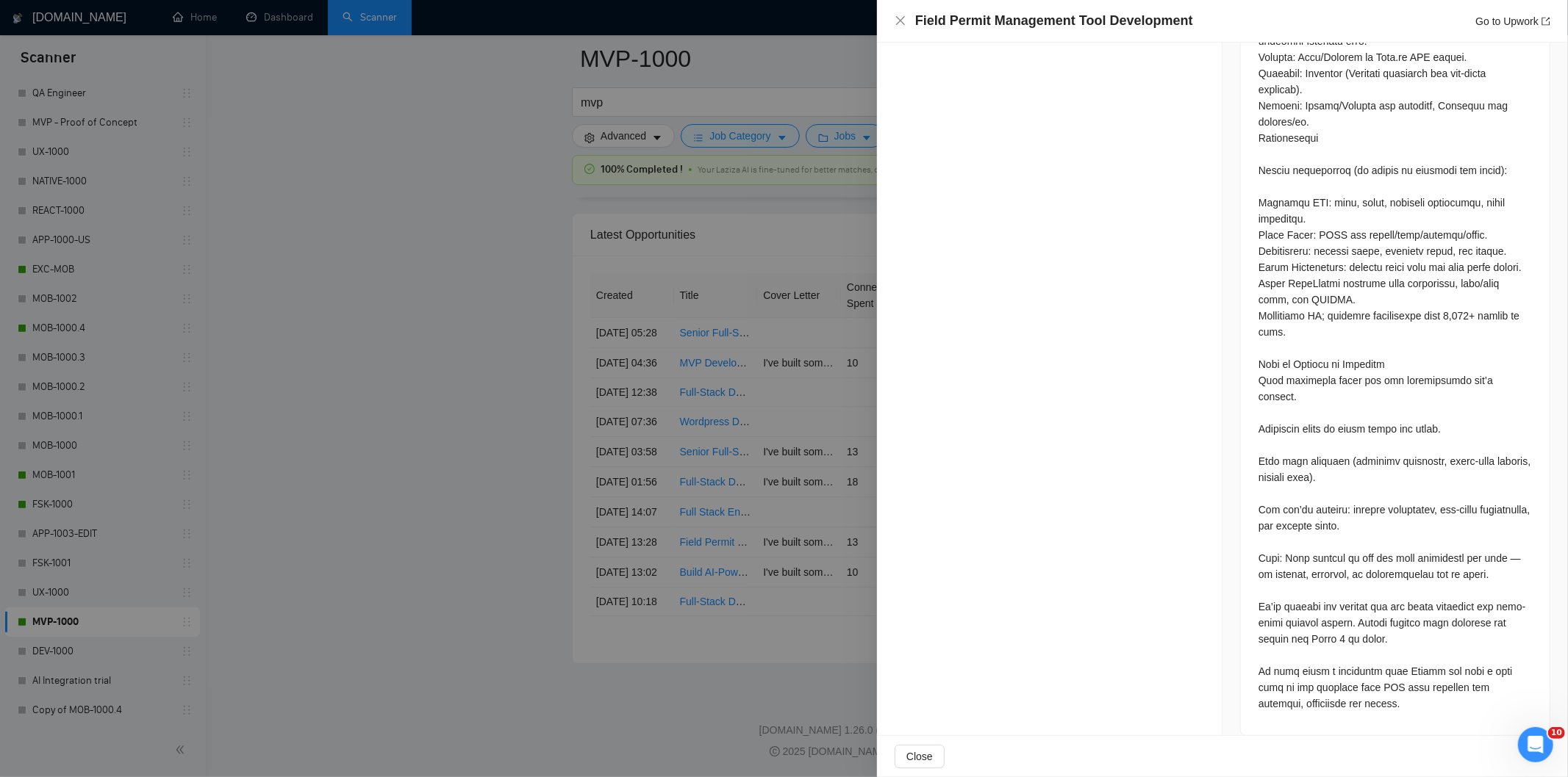
click at [1489, 562] on div at bounding box center [1394, 97] width 273 height 1228
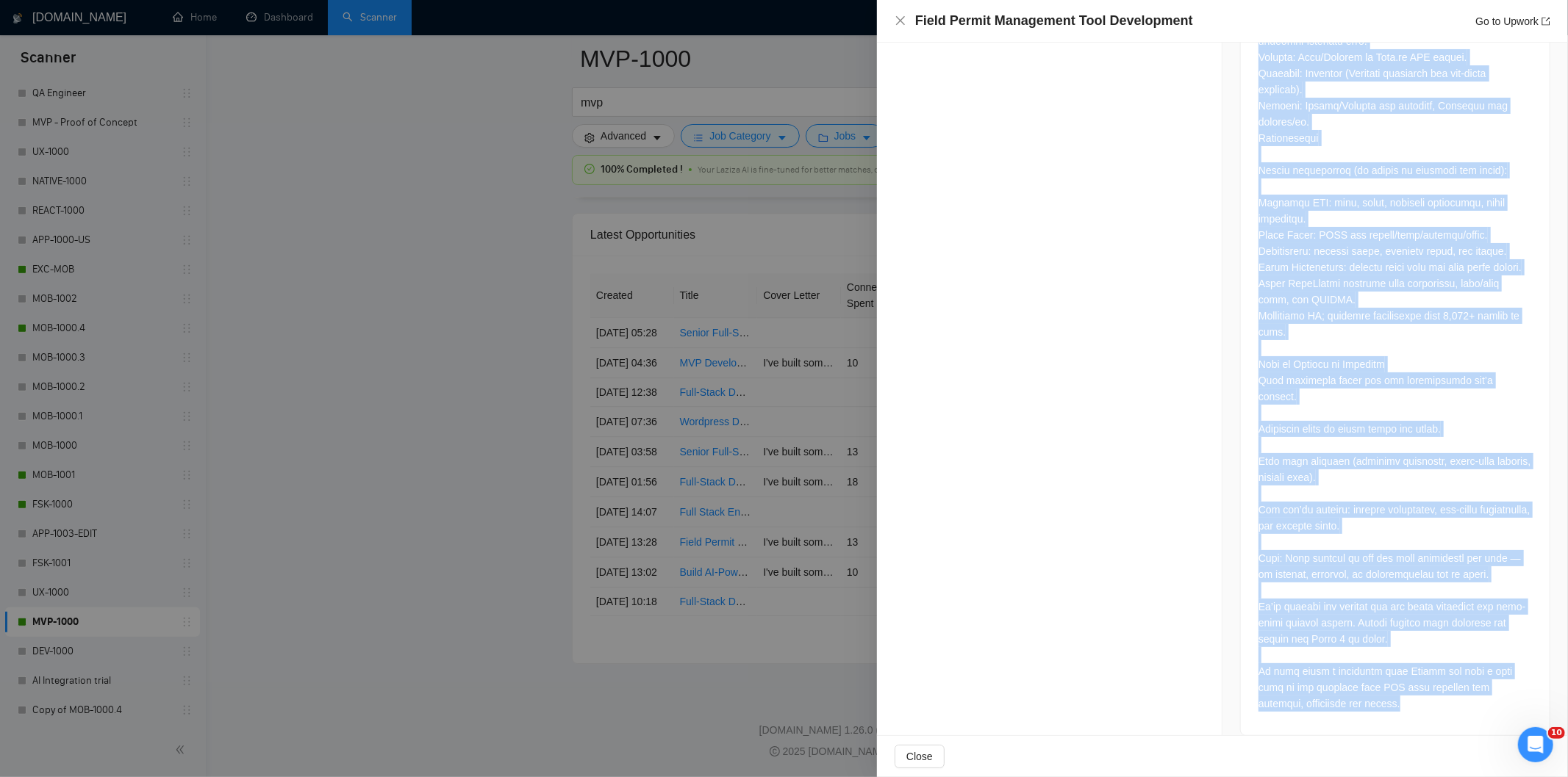
drag, startPoint x: 1253, startPoint y: 269, endPoint x: 1454, endPoint y: 722, distance: 495.6
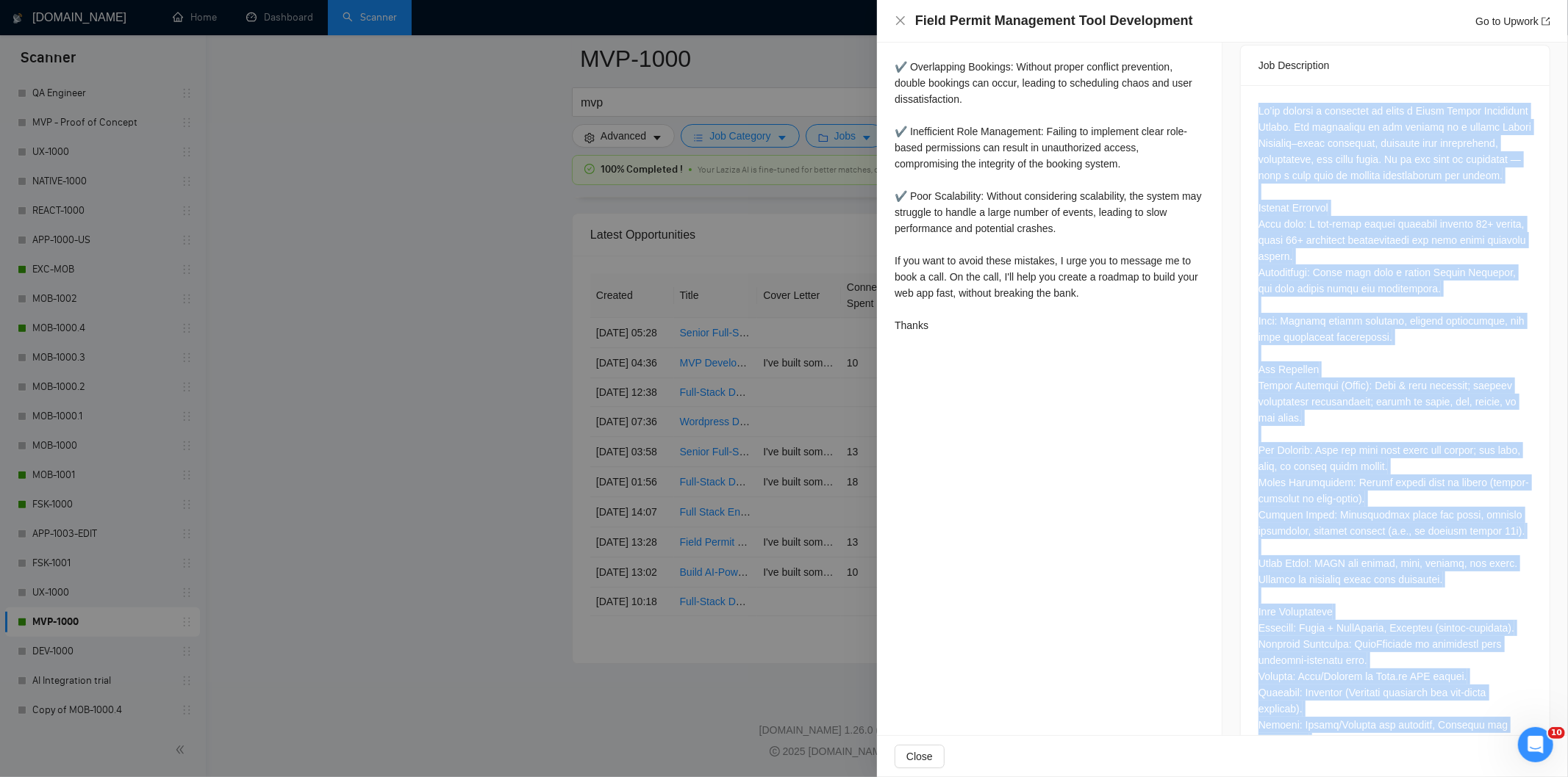
scroll to position [645, 0]
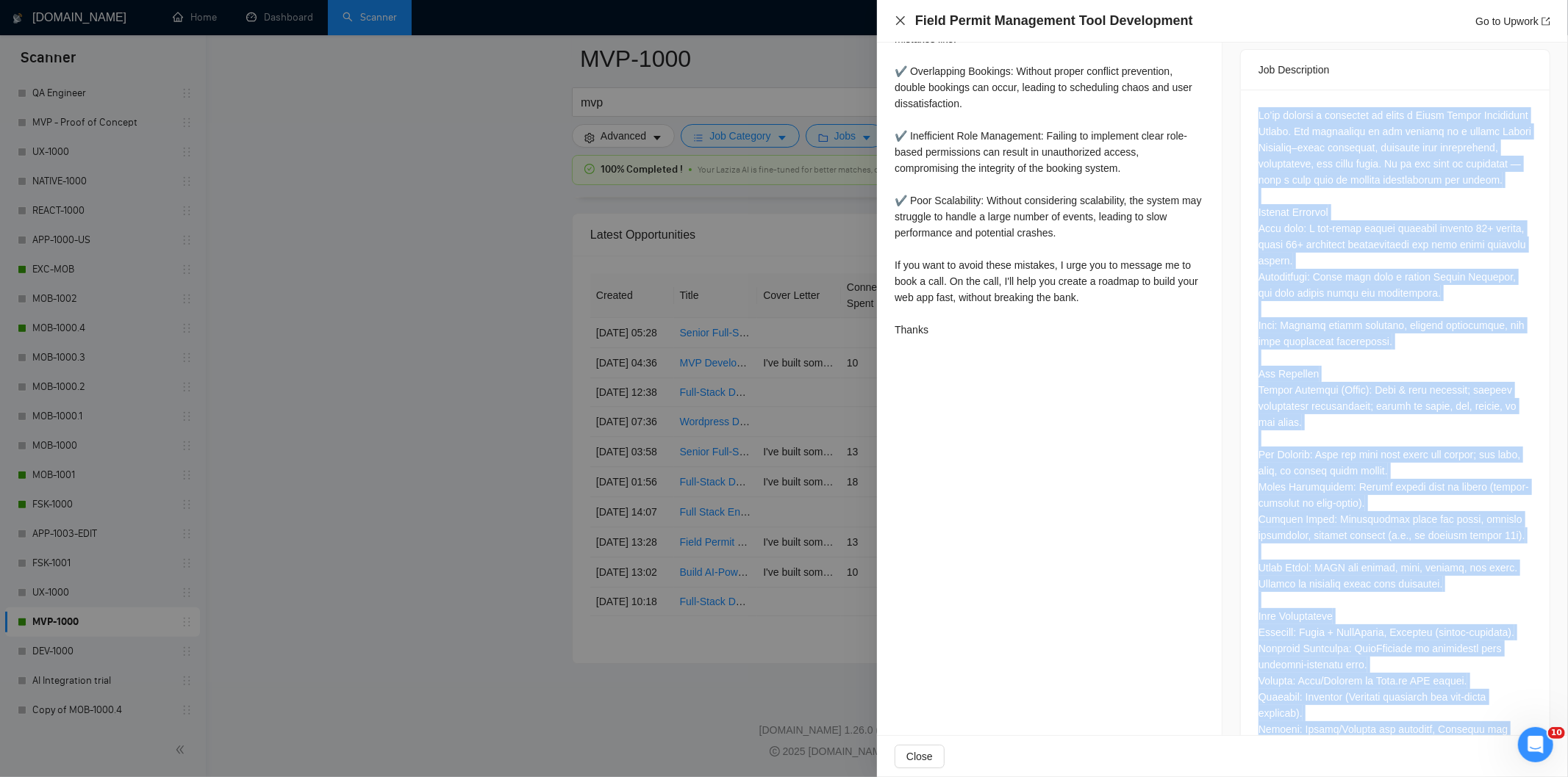
click at [902, 19] on icon "close" at bounding box center [900, 20] width 8 height 8
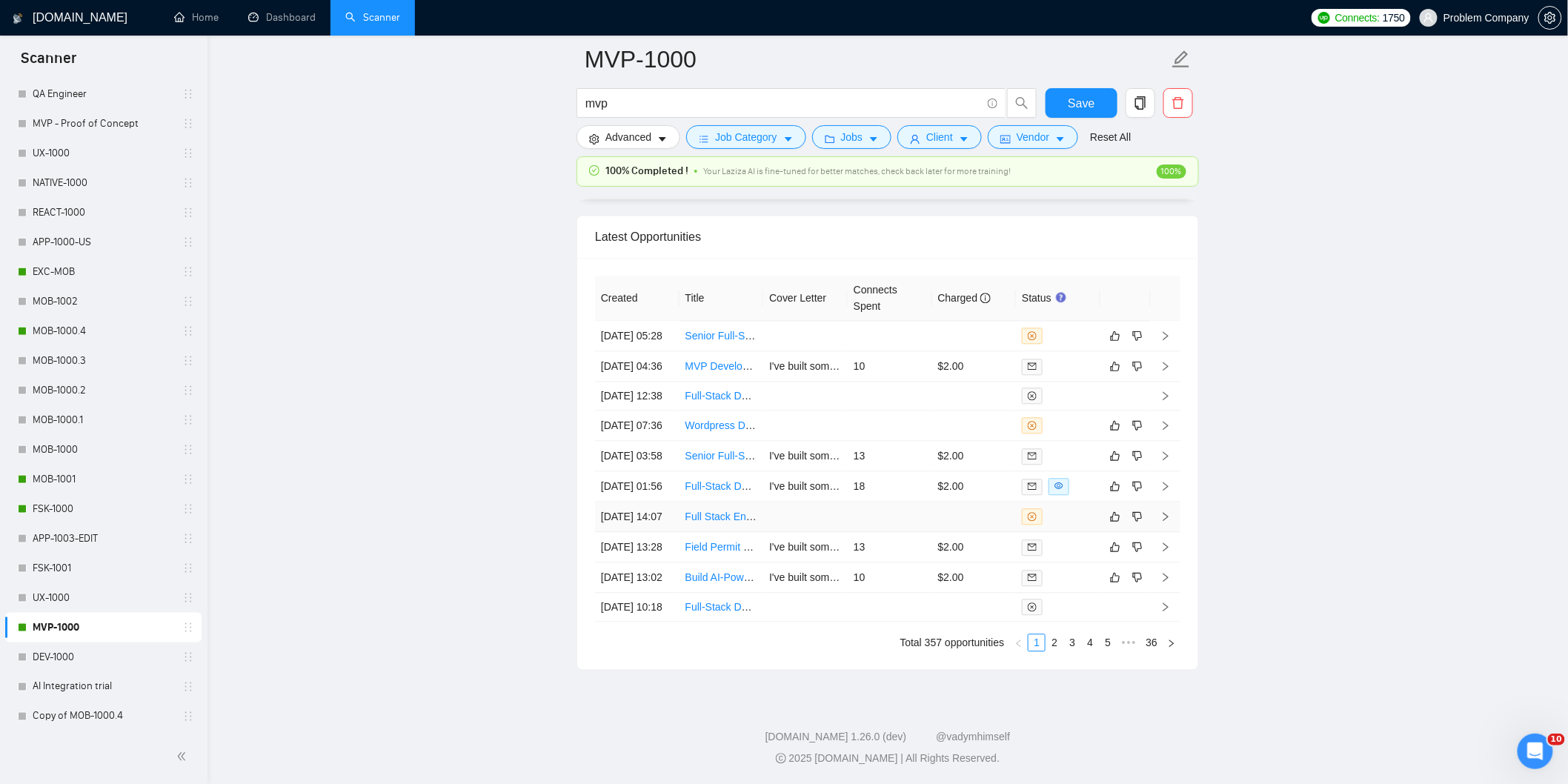
click at [654, 502] on td "[DATE] 14:07" at bounding box center [637, 517] width 85 height 30
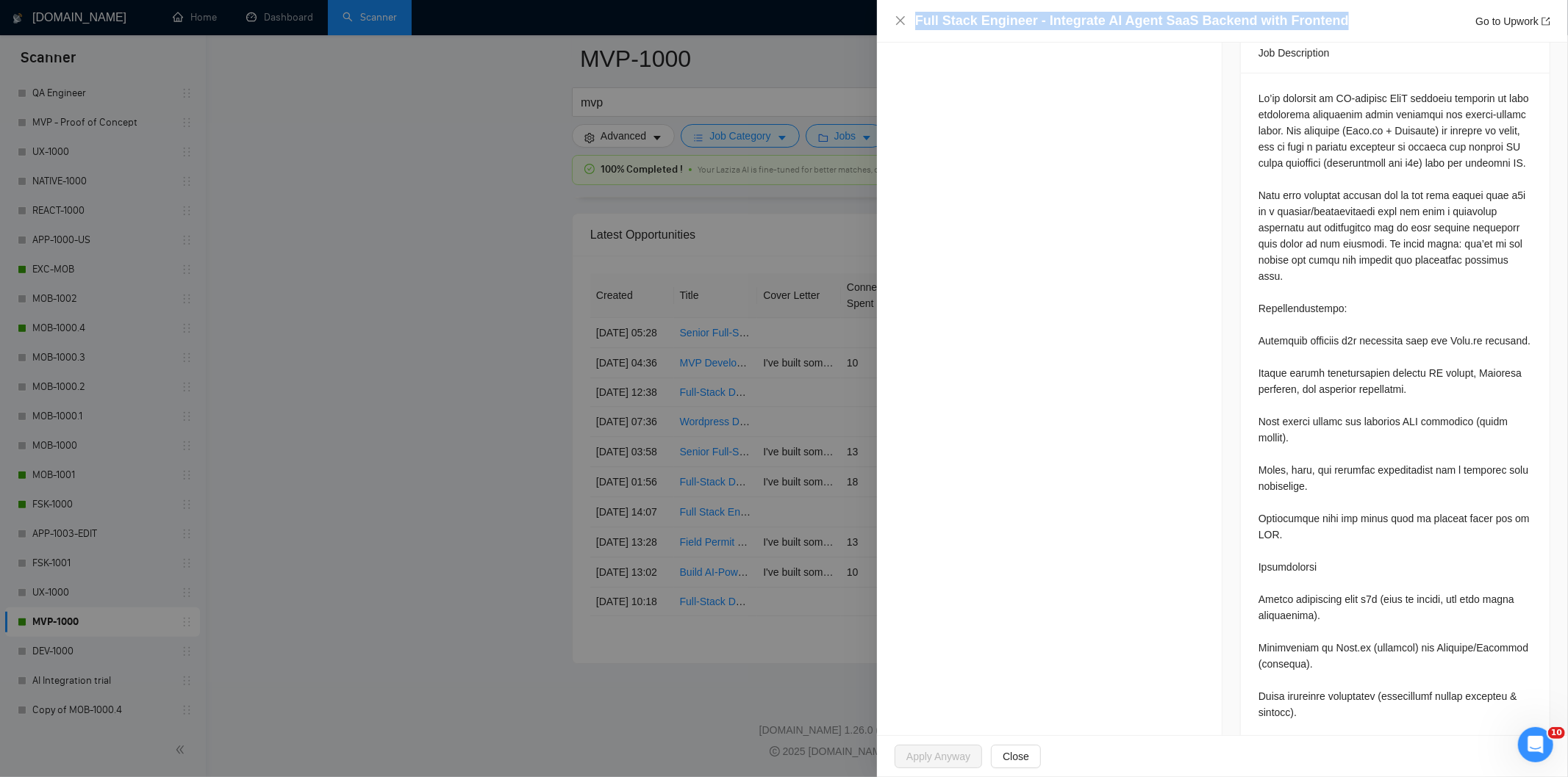
drag, startPoint x: 1342, startPoint y: 19, endPoint x: 913, endPoint y: 19, distance: 429.0
click at [913, 19] on div "Full Stack Engineer - Integrate AI Agent SaaS Backend with Frontend Go to Upwork" at bounding box center [1222, 21] width 656 height 19
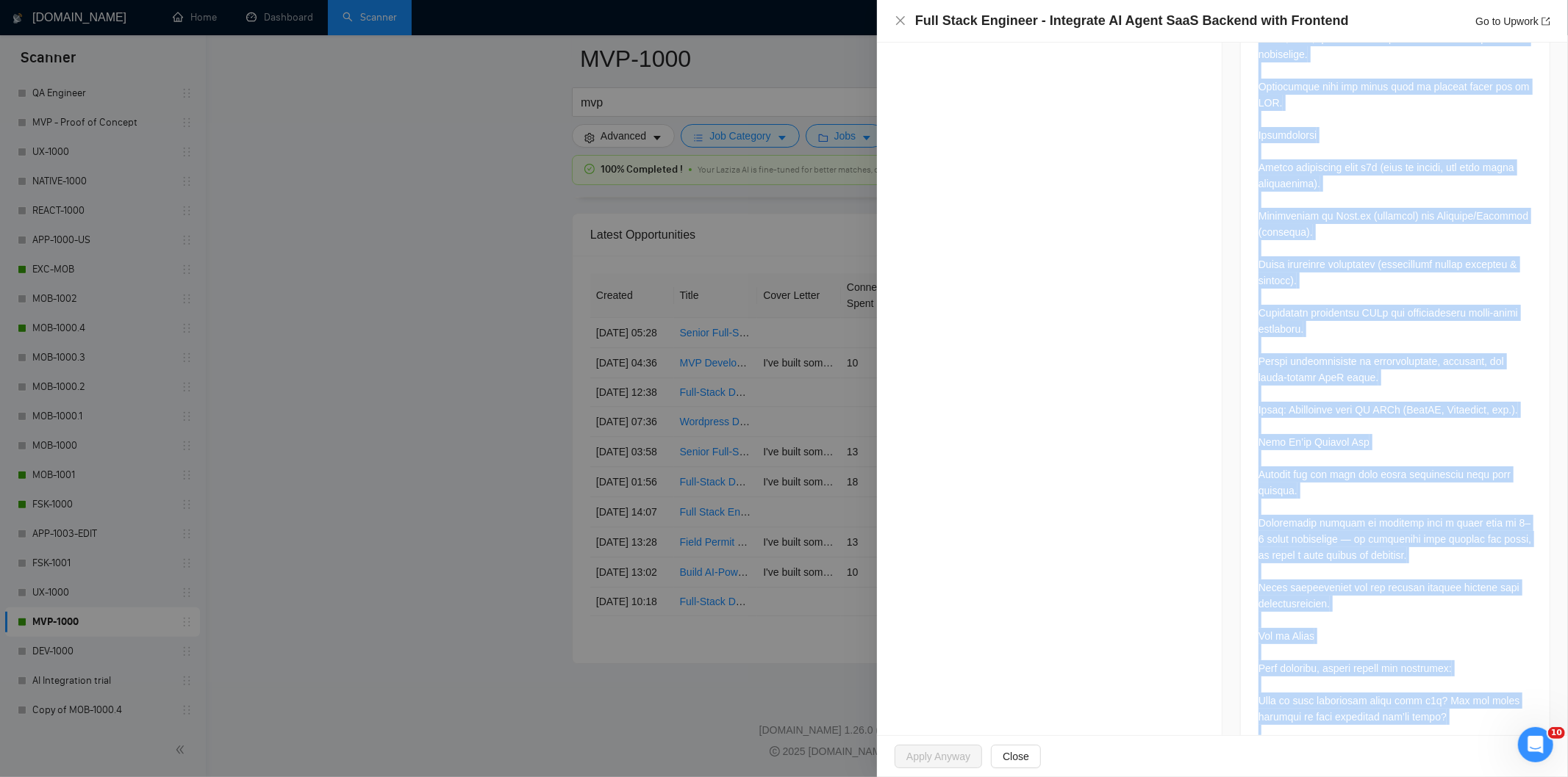
scroll to position [1318, 0]
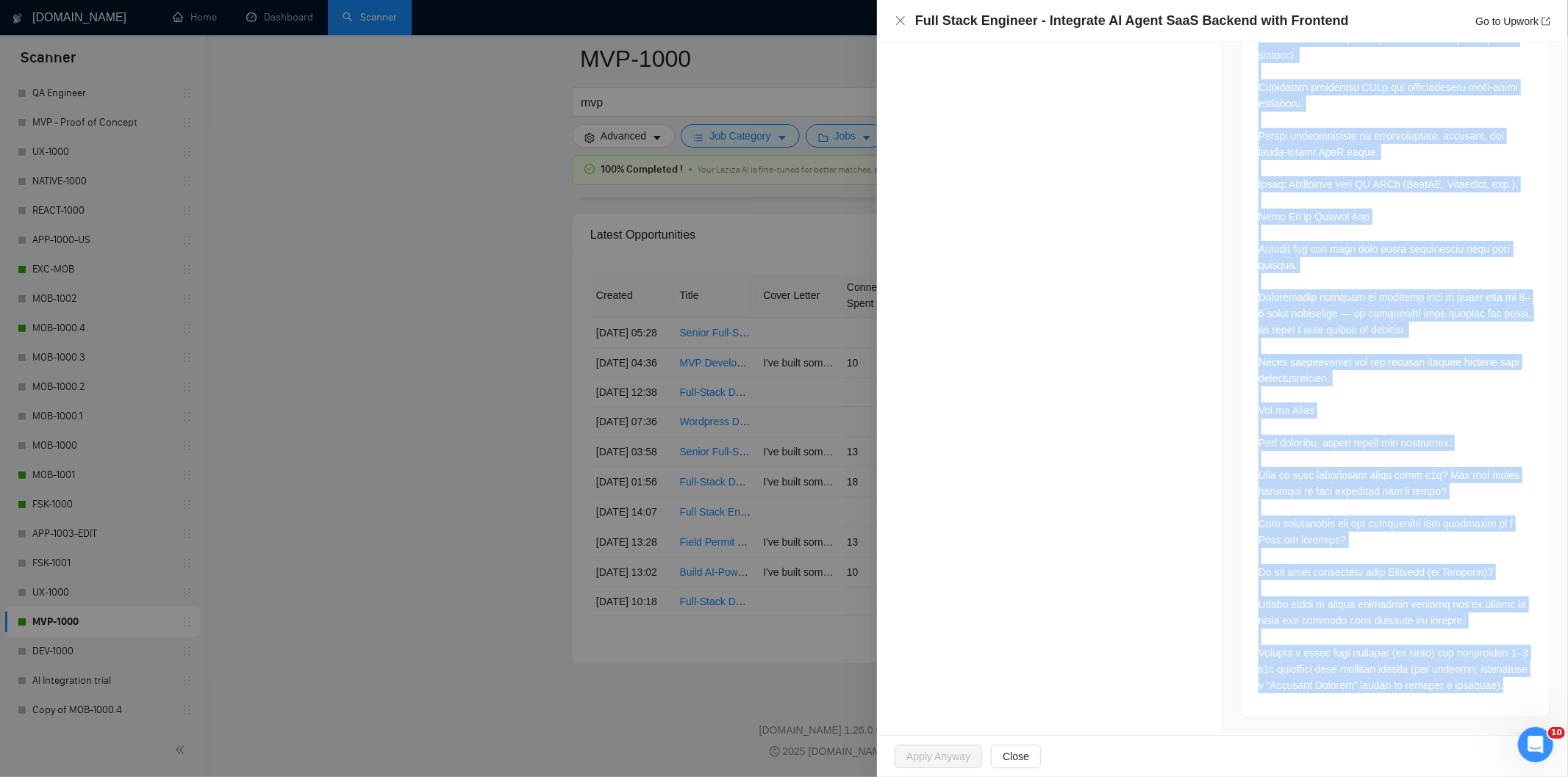
drag, startPoint x: 1253, startPoint y: 203, endPoint x: 1422, endPoint y: 749, distance: 571.6
click at [1422, 749] on div "Full Stack Engineer - Integrate AI Agent SaaS Backend with Frontend Go to Upwor…" at bounding box center [1223, 388] width 691 height 777
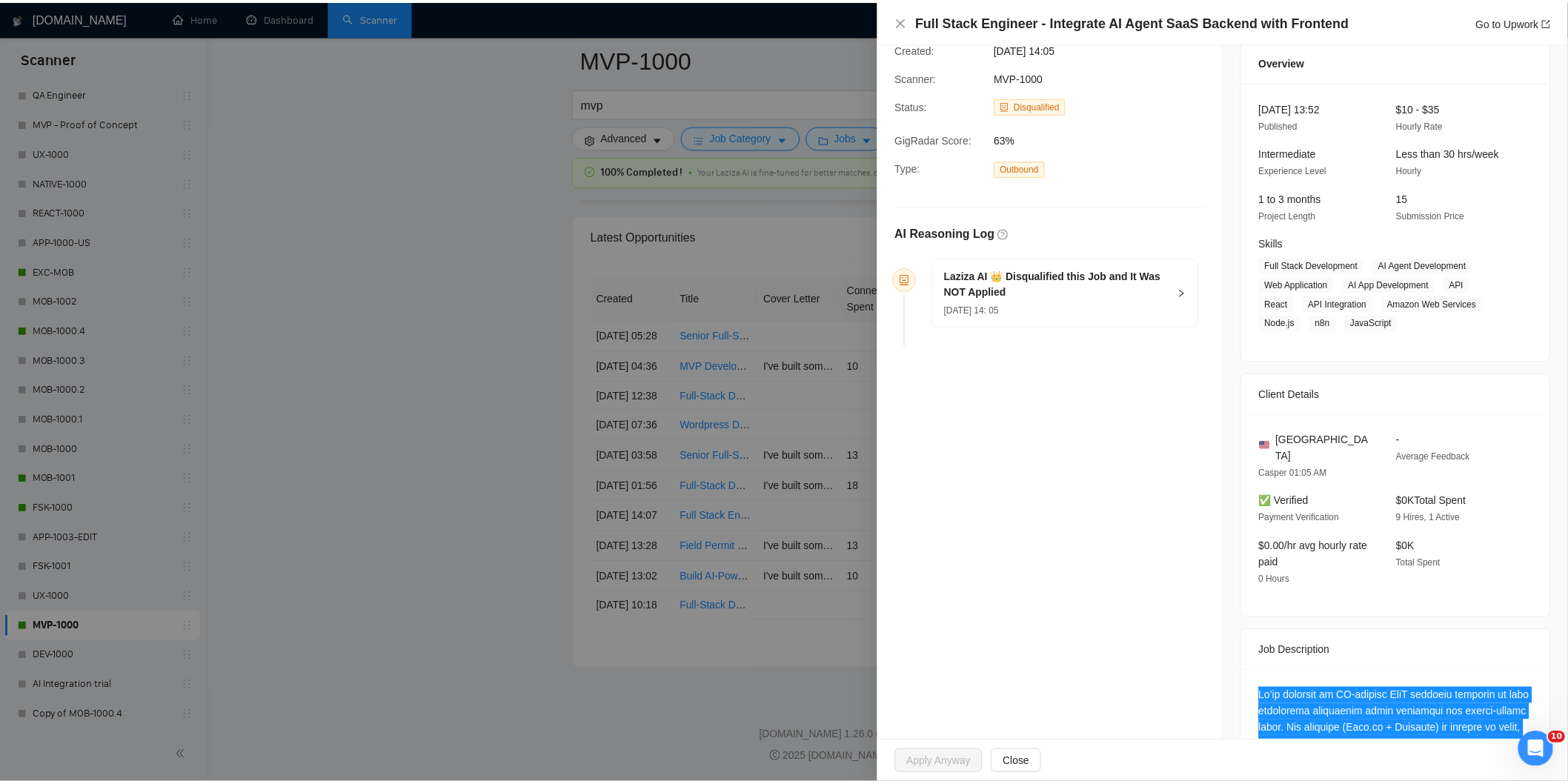
scroll to position [52, 0]
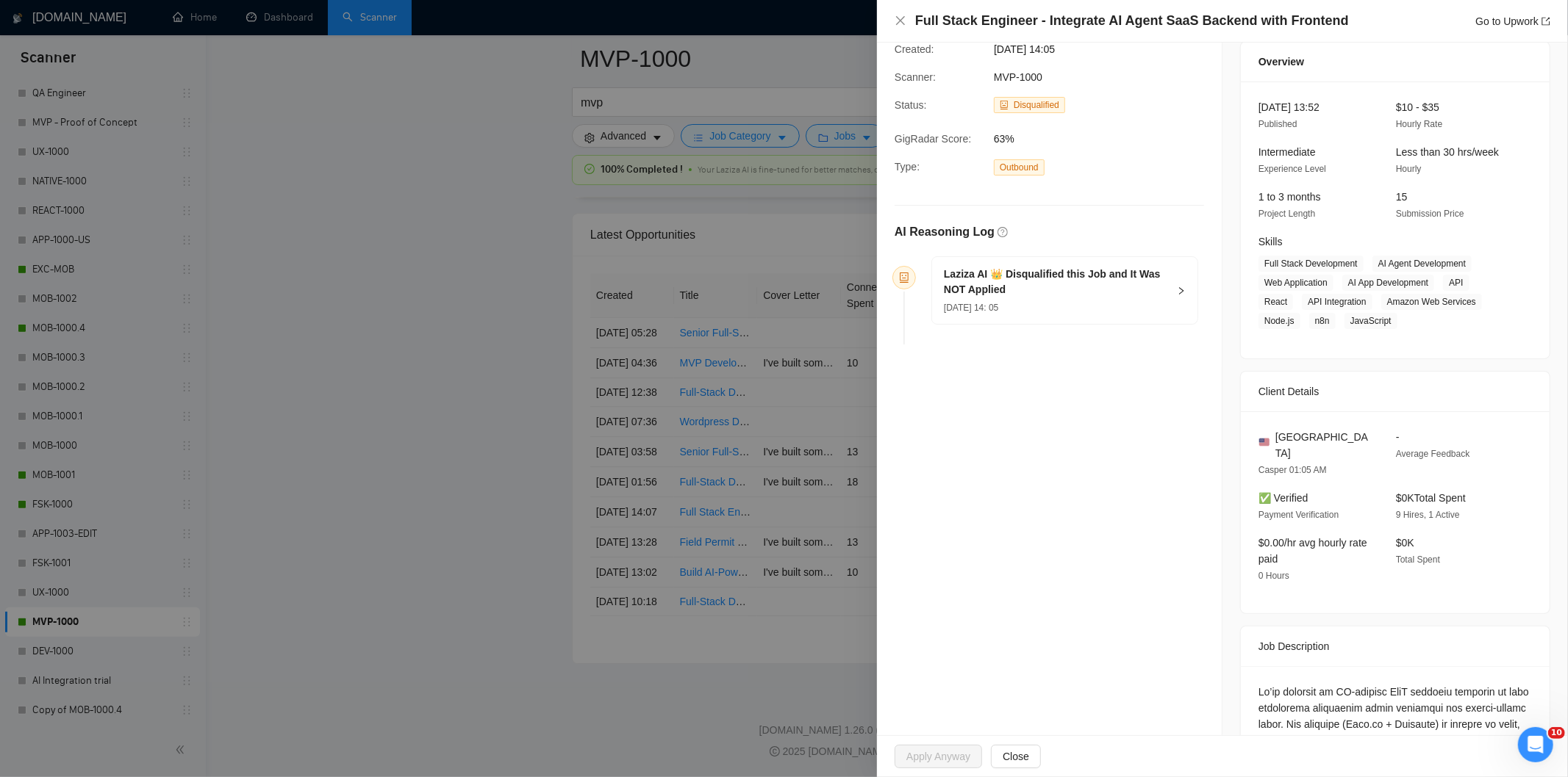
click at [1125, 291] on h5 "Laziza AI 👑 Disqualified this Job and It Was NOT Applied" at bounding box center [1056, 282] width 224 height 31
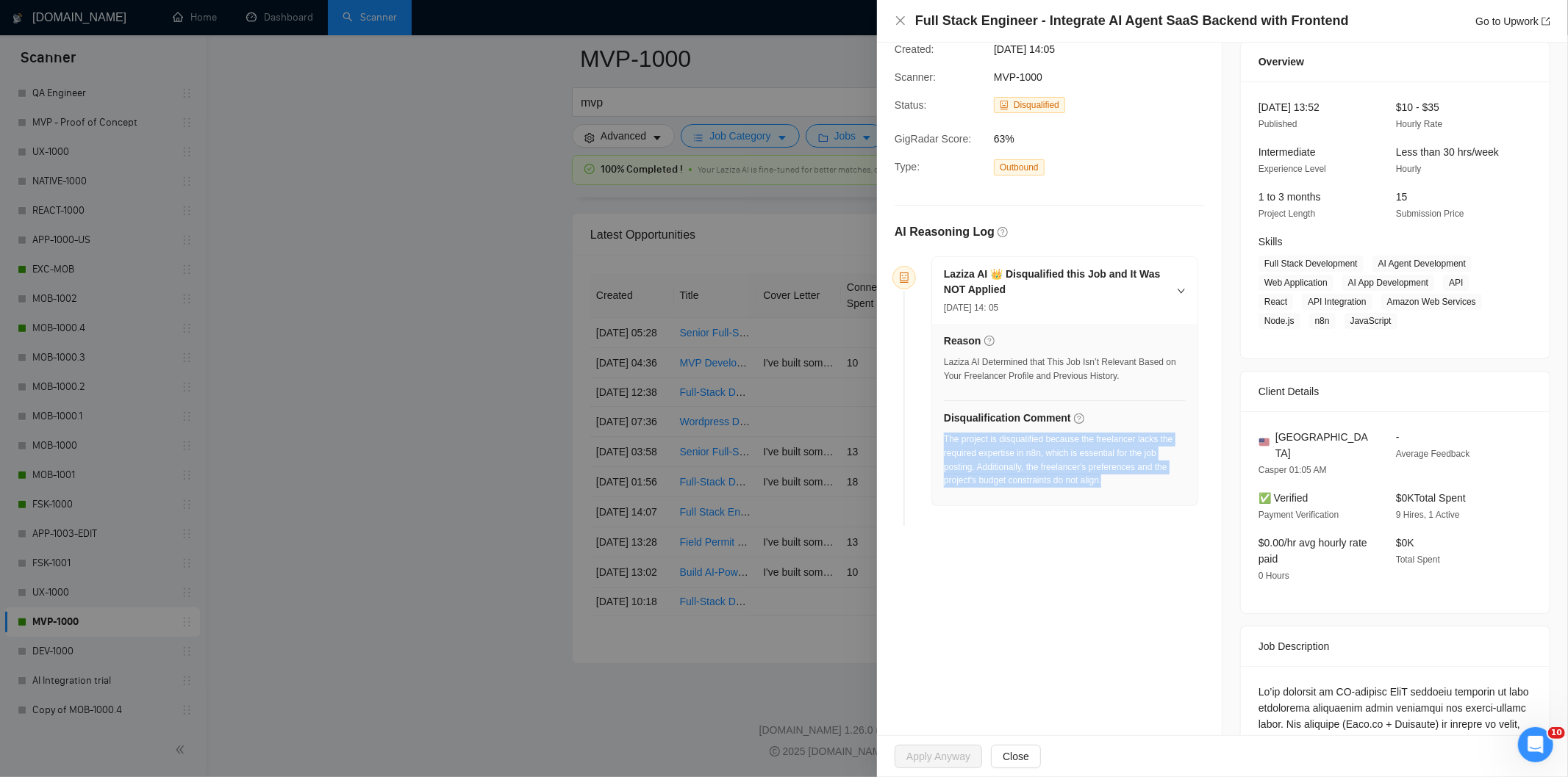
drag, startPoint x: 1121, startPoint y: 479, endPoint x: 945, endPoint y: 444, distance: 179.4
click at [945, 444] on div "The project is disqualified because the freelancer lacks the required expertise…" at bounding box center [1064, 460] width 242 height 55
click at [902, 22] on icon "close" at bounding box center [900, 20] width 8 height 8
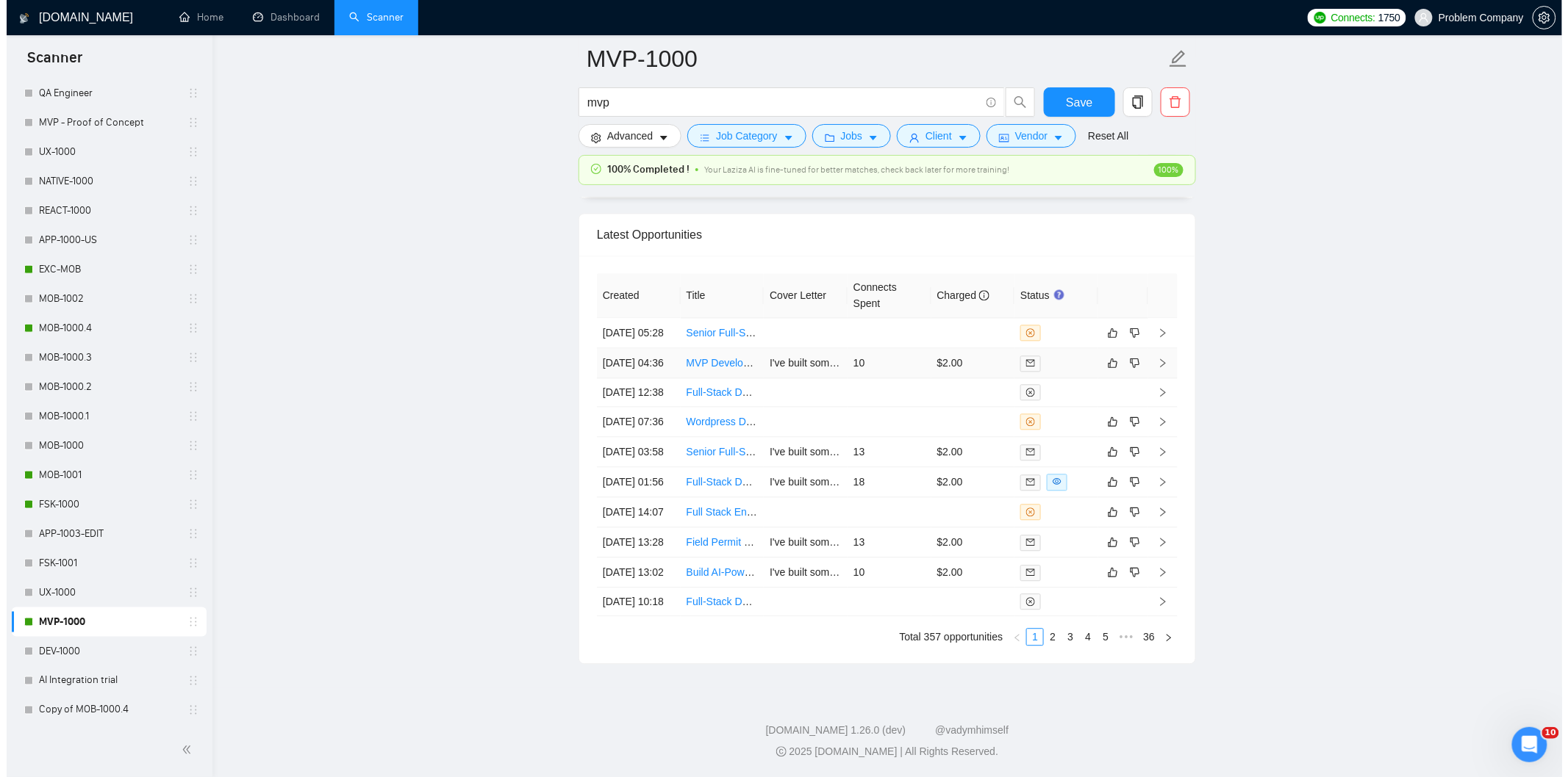
scroll to position [3580, 0]
click at [644, 497] on td "[DATE] 01:56" at bounding box center [632, 482] width 84 height 30
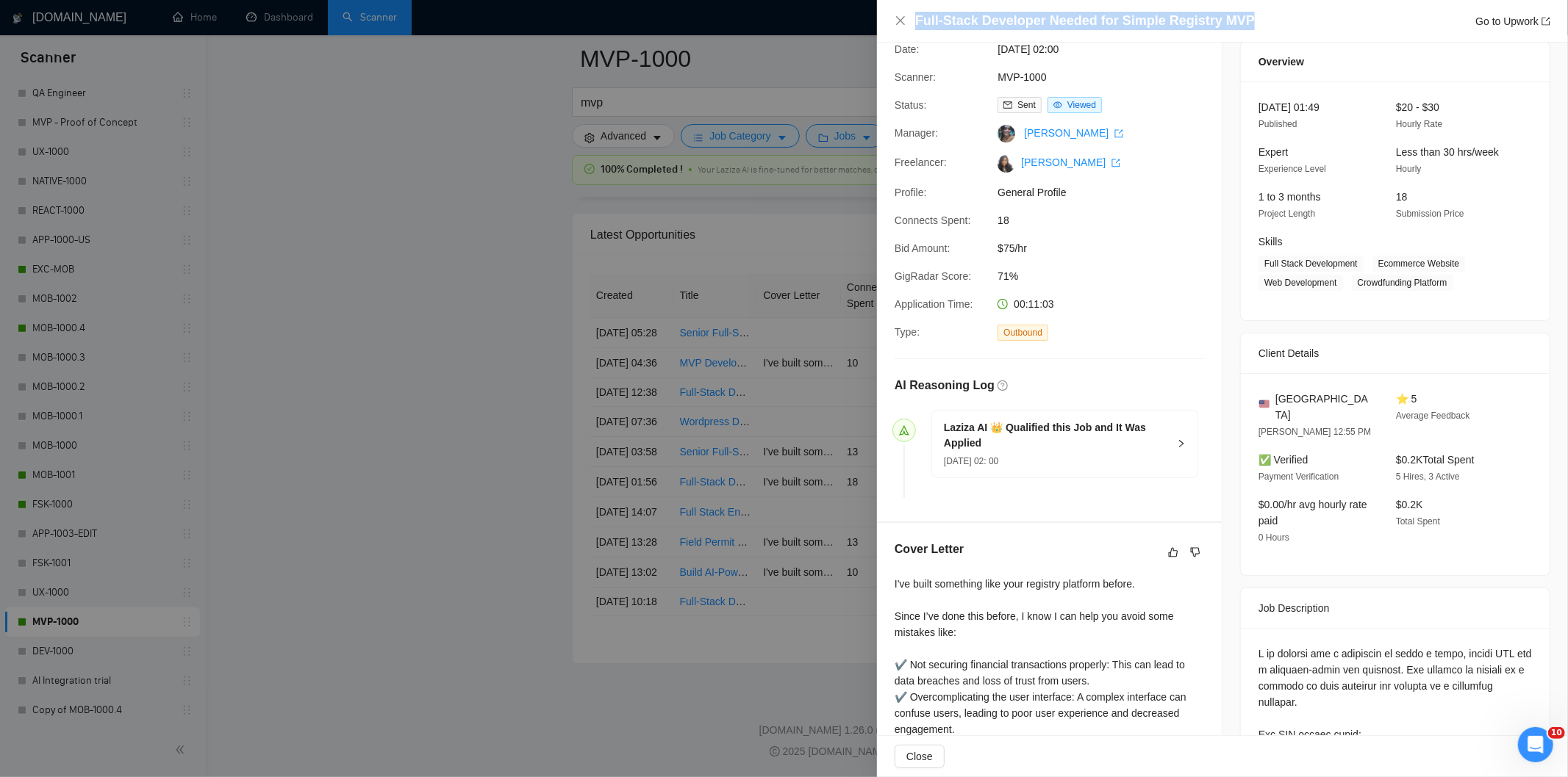
drag, startPoint x: 1248, startPoint y: 18, endPoint x: 917, endPoint y: 22, distance: 331.0
click at [917, 22] on div "Full-Stack Developer Needed for Simple Registry MVP Go to Upwork" at bounding box center [1233, 21] width 635 height 19
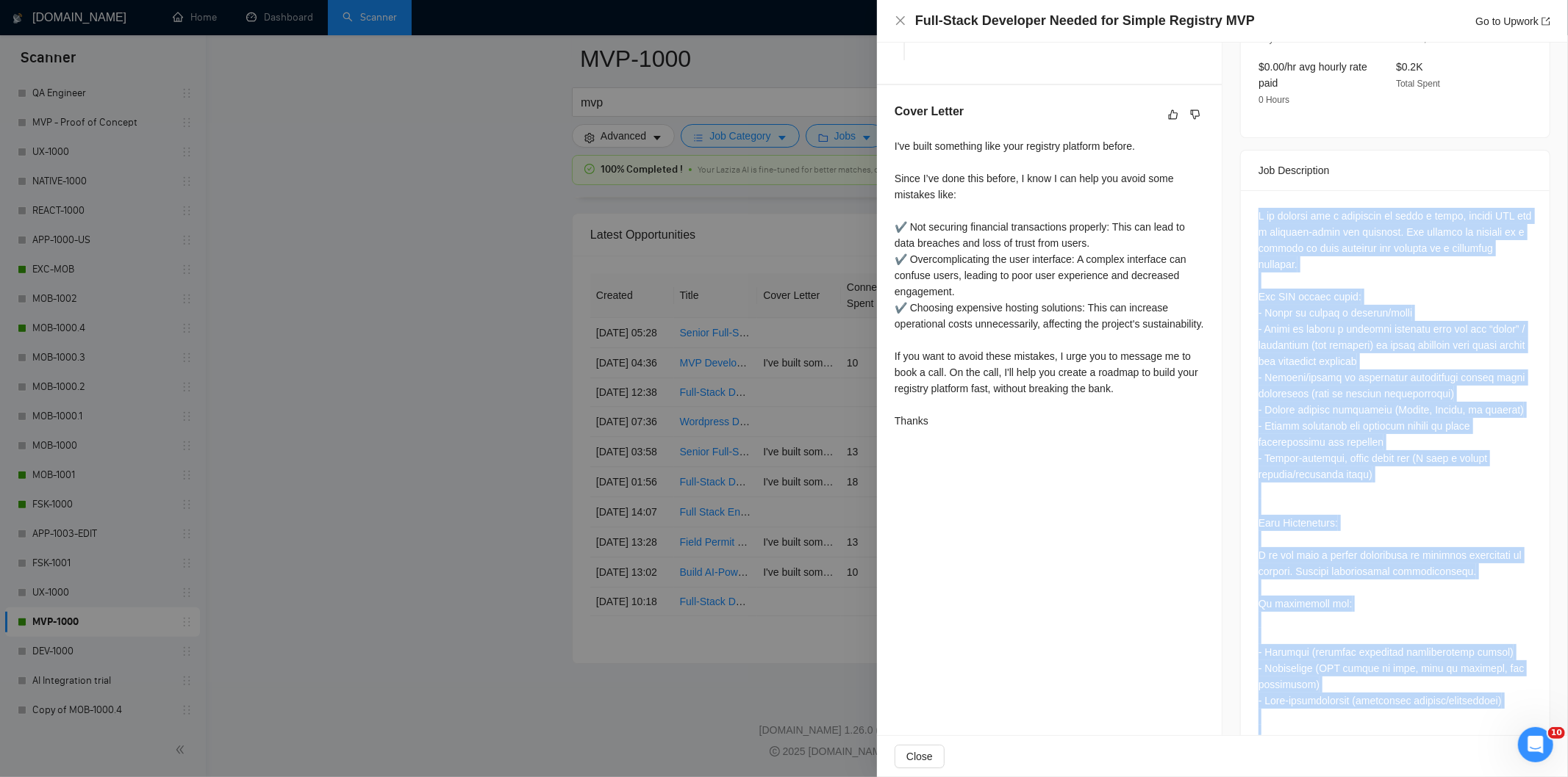
scroll to position [731, 0]
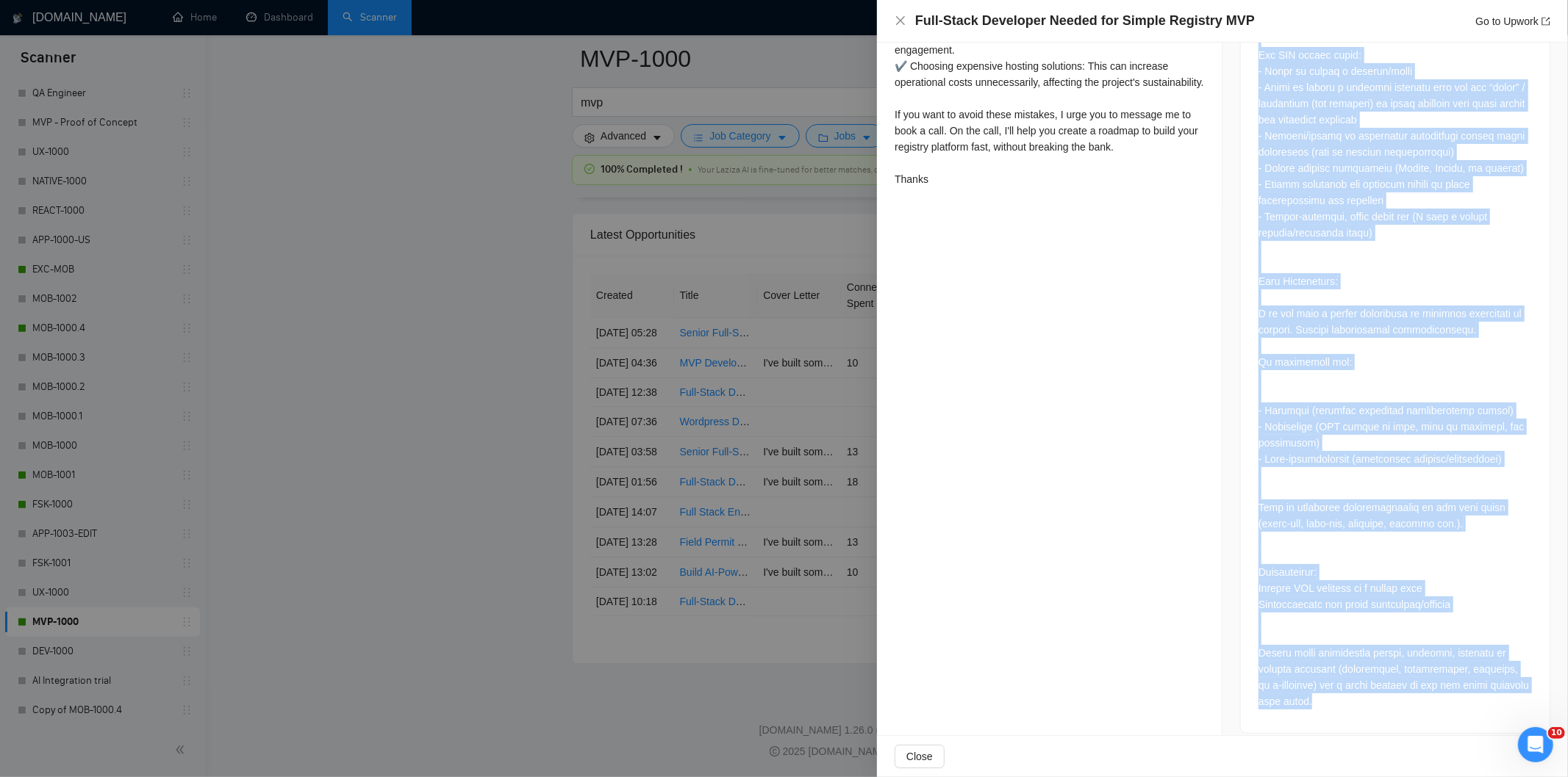
drag, startPoint x: 1251, startPoint y: 274, endPoint x: 1449, endPoint y: 694, distance: 464.3
click at [1449, 694] on div at bounding box center [1394, 340] width 309 height 784
click at [898, 16] on icon "close" at bounding box center [900, 21] width 12 height 12
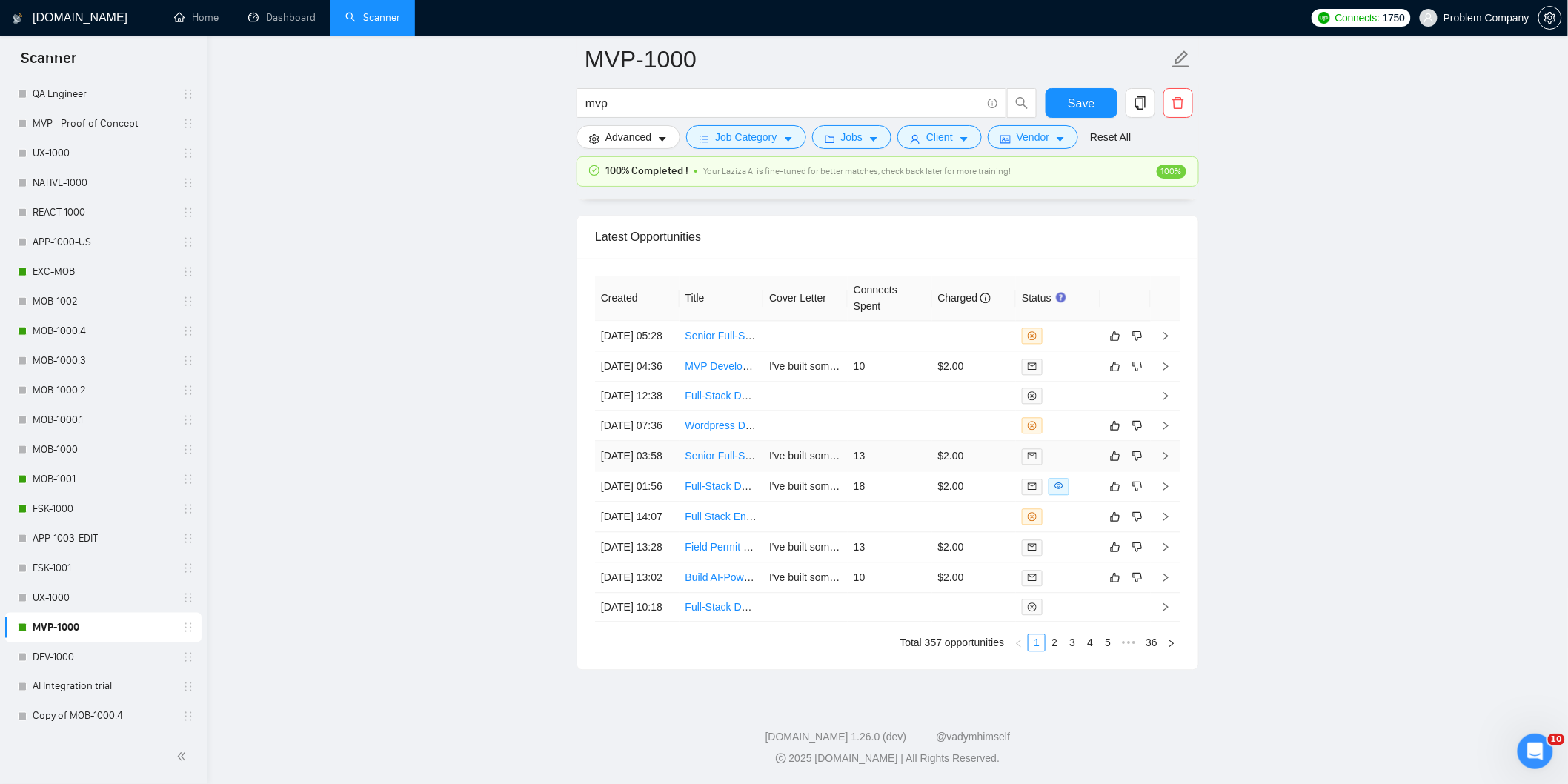
click at [665, 472] on td "[DATE] 03:58" at bounding box center [637, 456] width 85 height 30
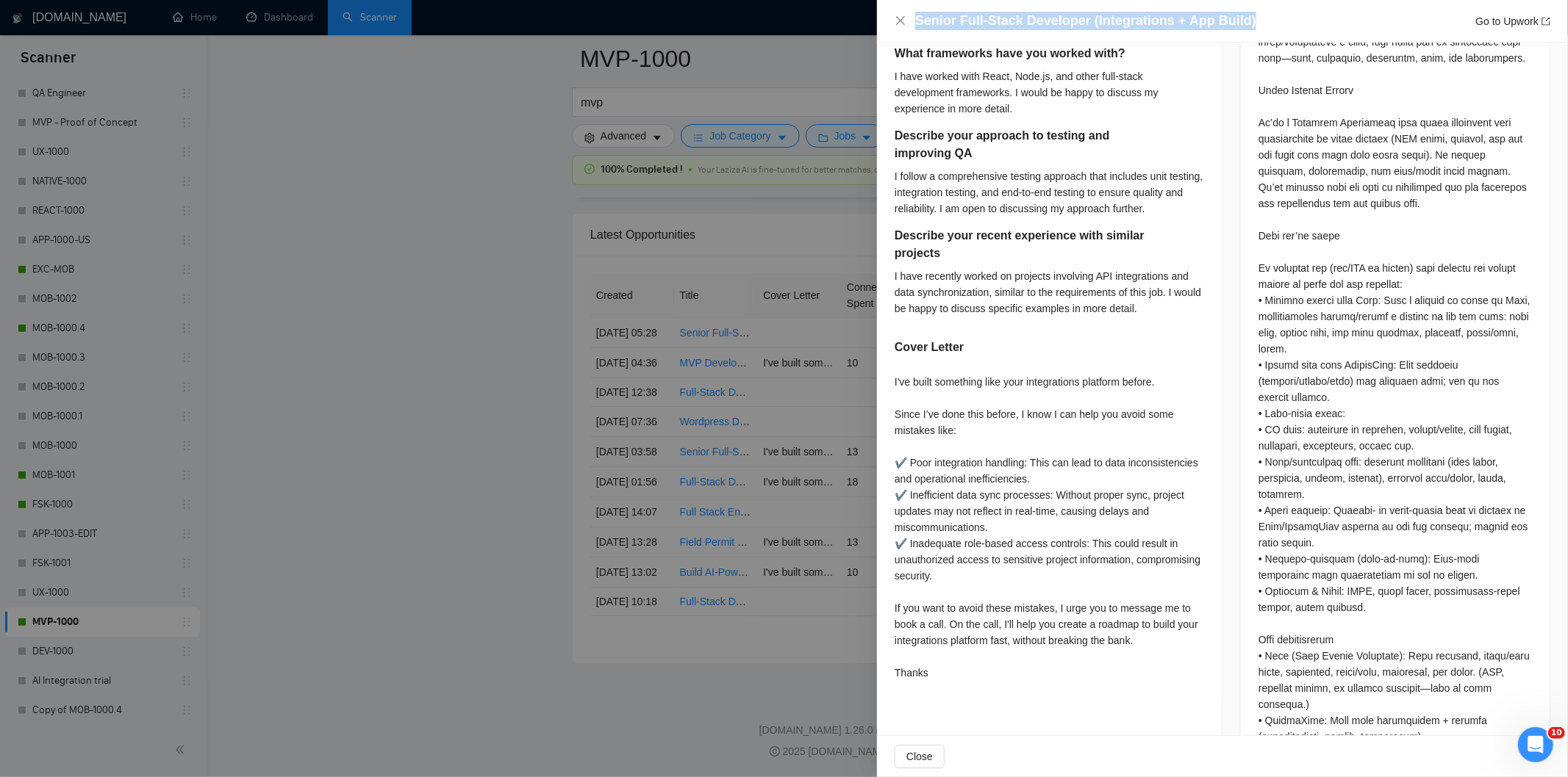
drag, startPoint x: 1250, startPoint y: 16, endPoint x: 912, endPoint y: 27, distance: 338.2
click at [912, 27] on div "Senior Full-Stack Developer (Integrations + App Build) Go to Upwork" at bounding box center [1222, 21] width 656 height 19
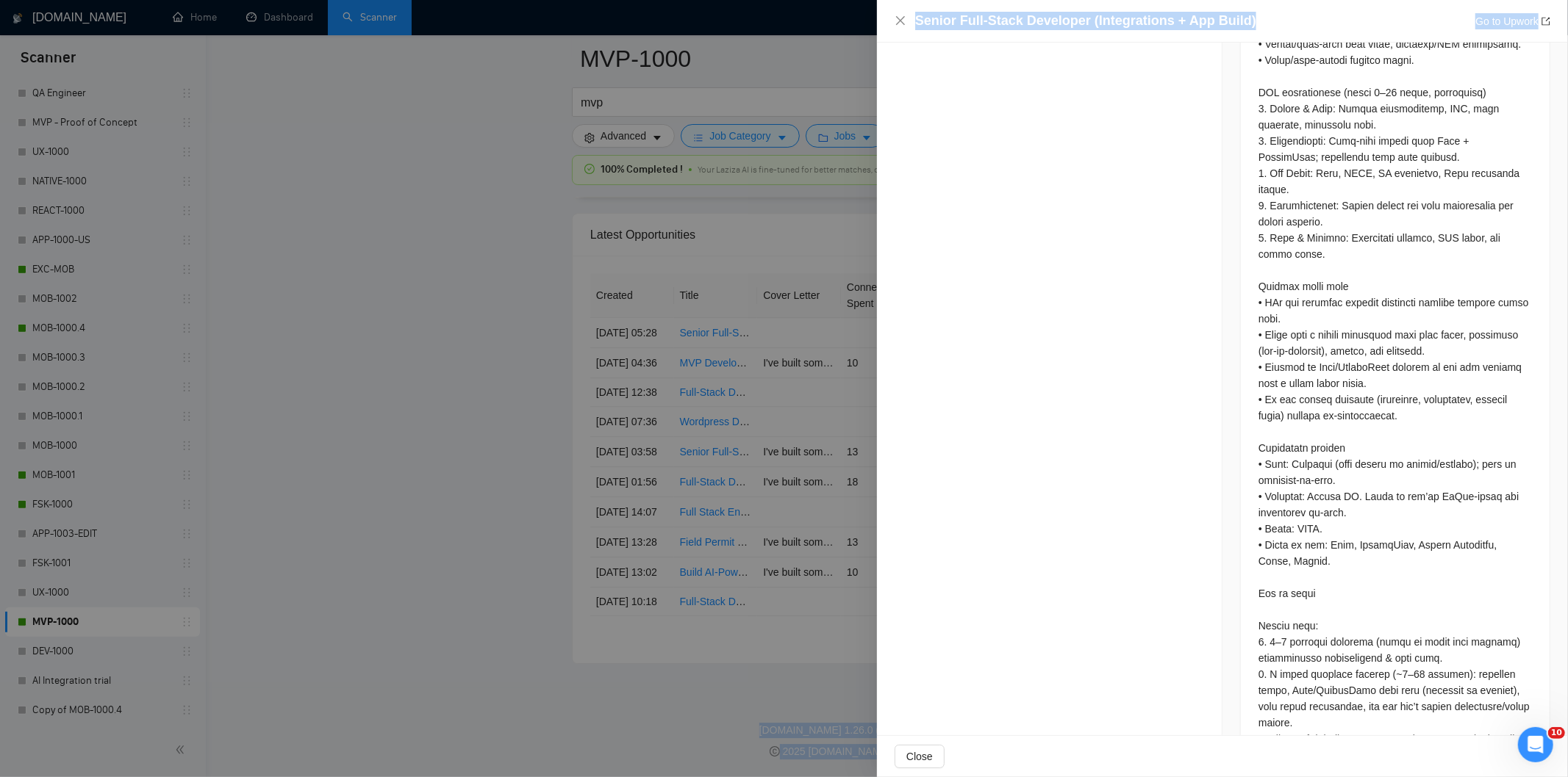
scroll to position [2337, 0]
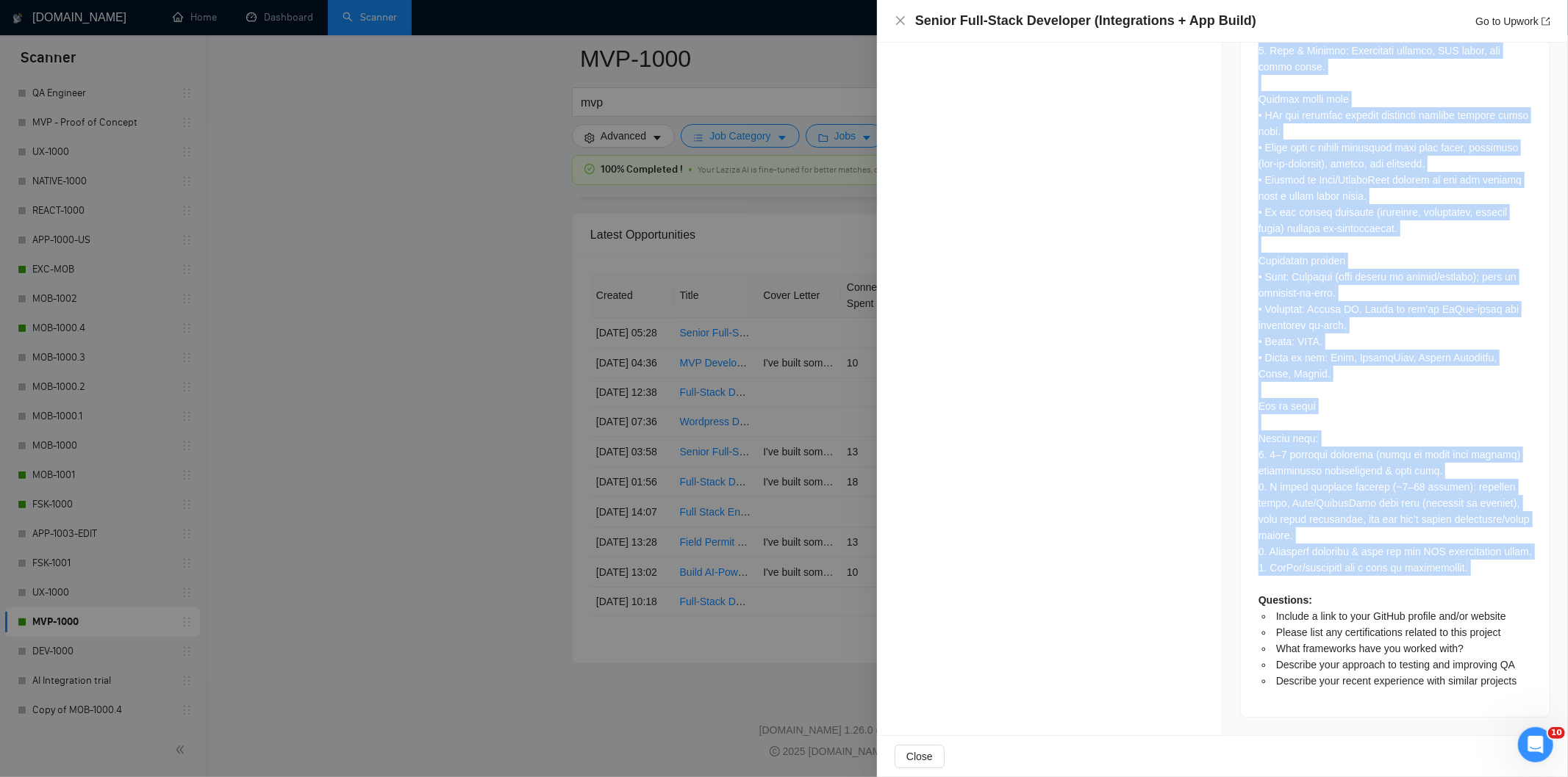
drag, startPoint x: 1247, startPoint y: 95, endPoint x: 1465, endPoint y: 592, distance: 542.7
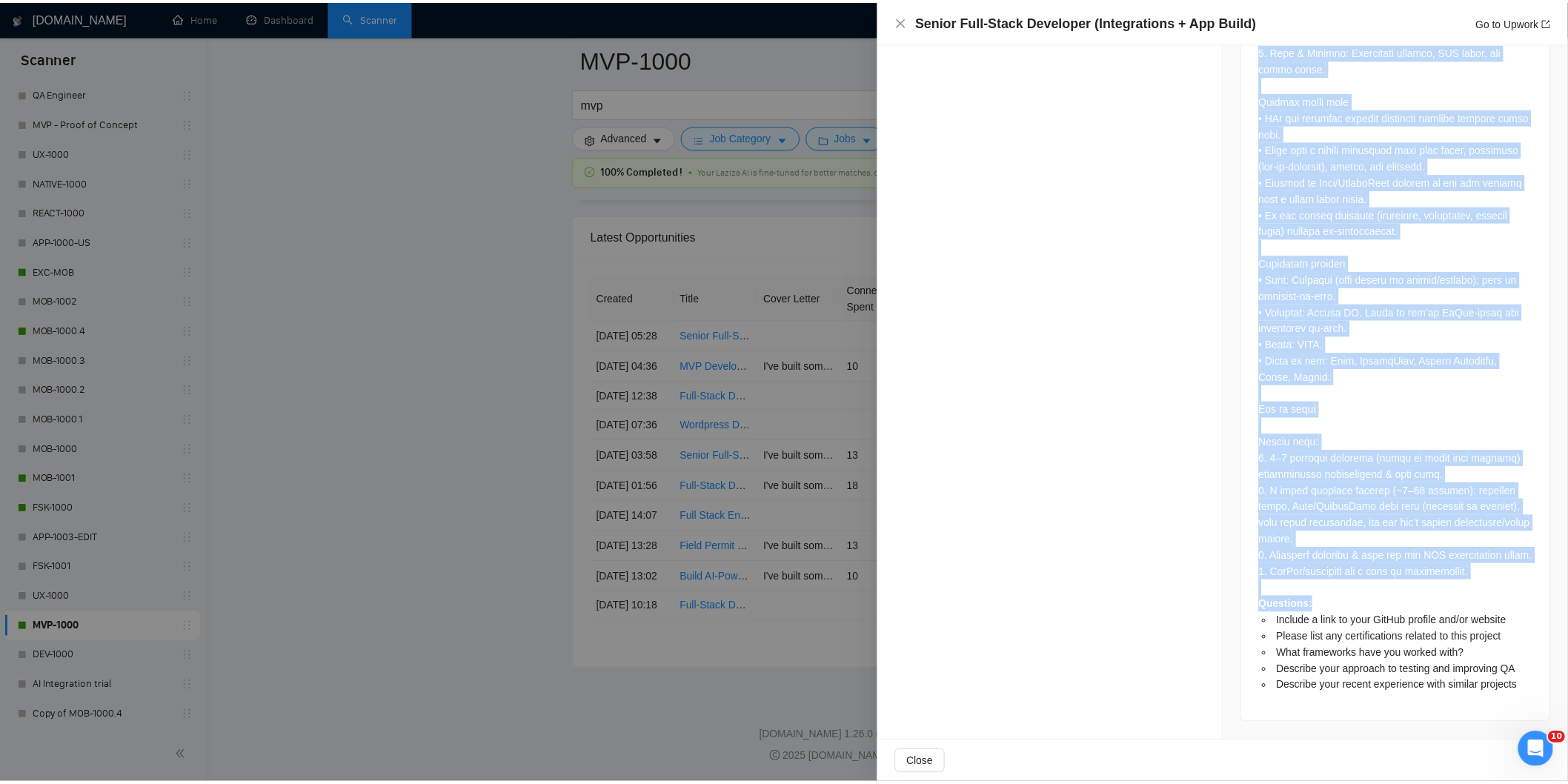
scroll to position [2358, 0]
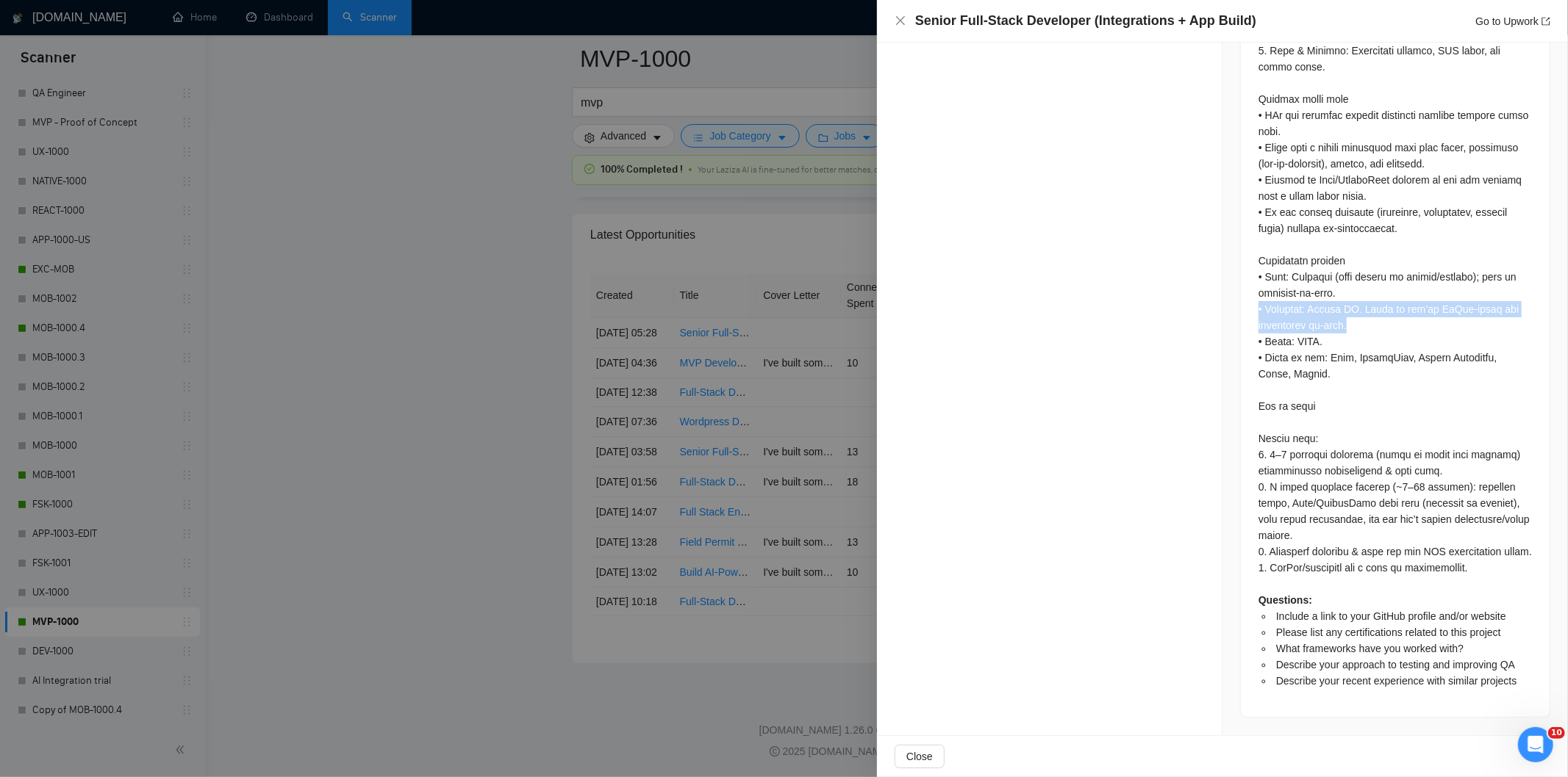
drag, startPoint x: 1341, startPoint y: 311, endPoint x: 1254, endPoint y: 297, distance: 88.1
click at [897, 25] on icon "close" at bounding box center [900, 20] width 8 height 8
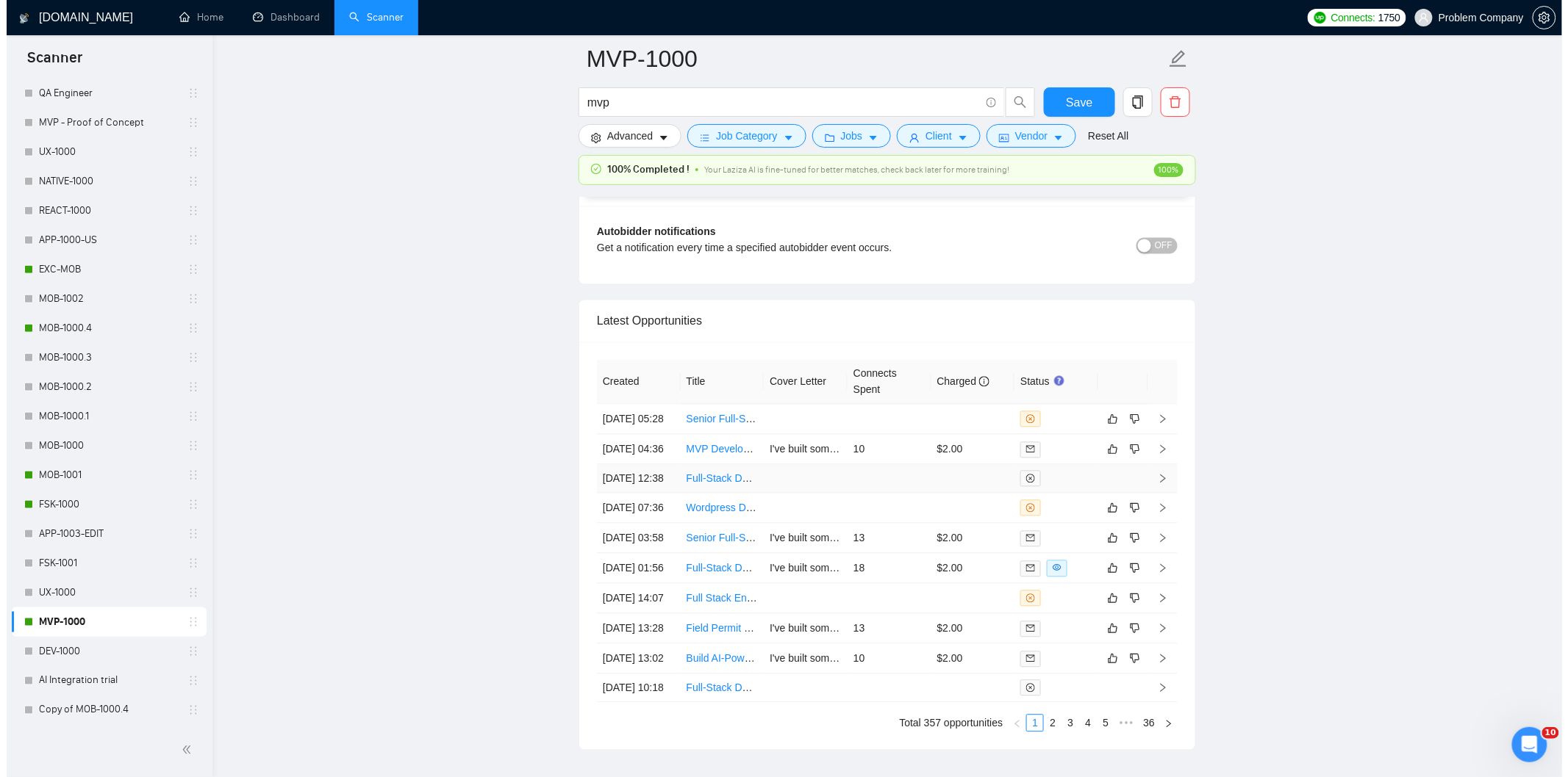
scroll to position [3436, 0]
click at [652, 525] on td "[DATE] 07:36" at bounding box center [632, 510] width 84 height 30
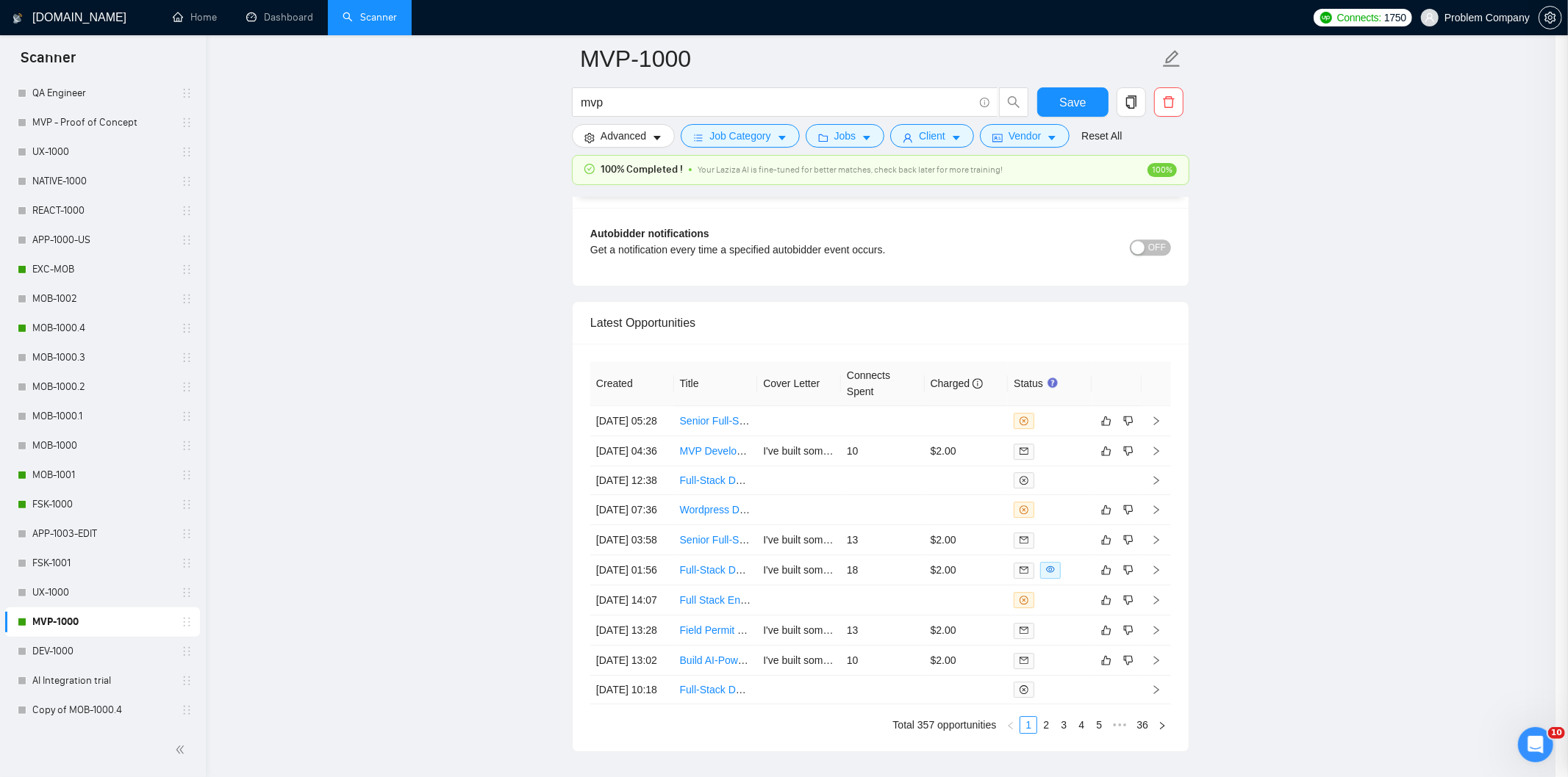
scroll to position [1019, 0]
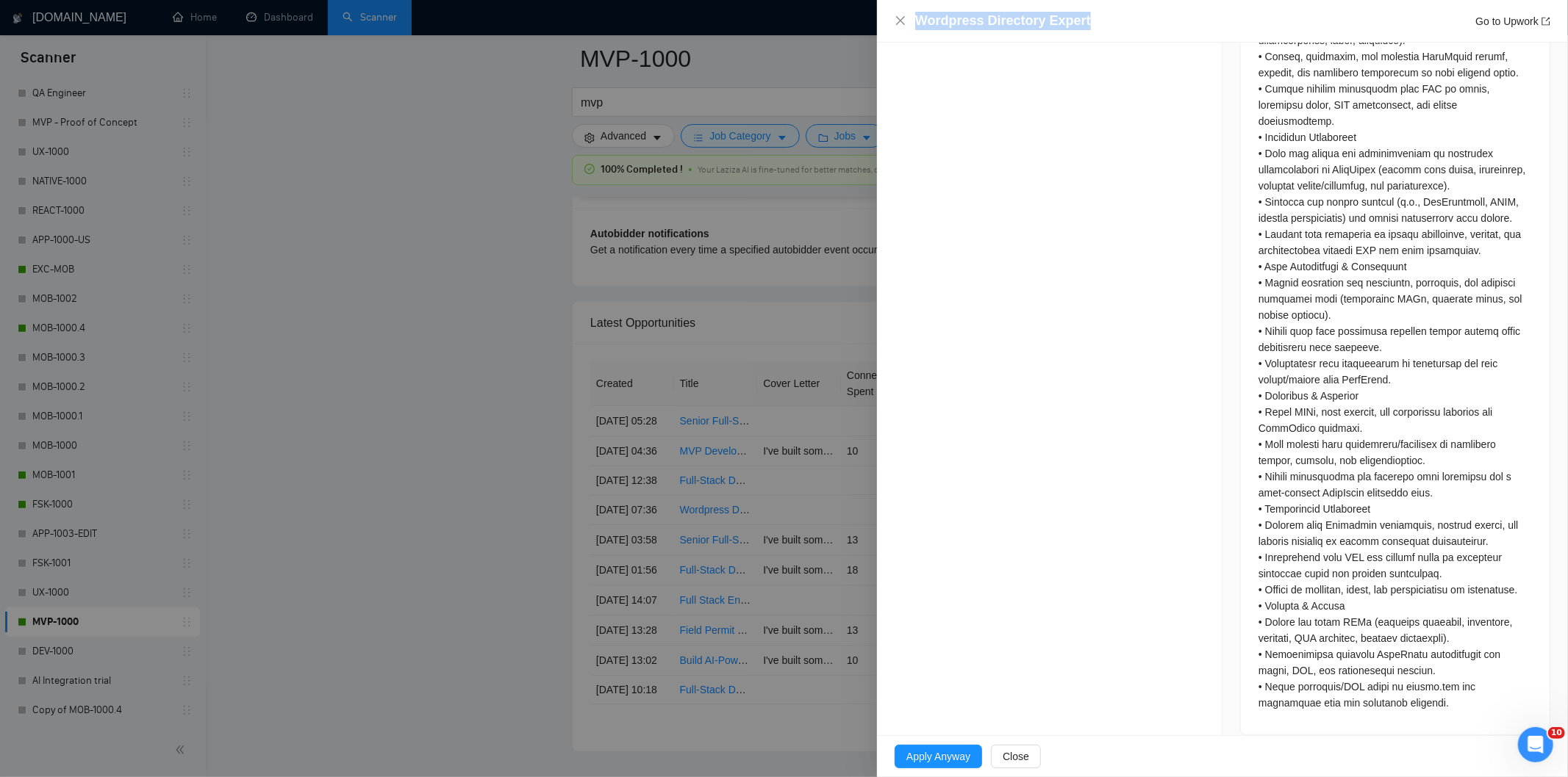
drag, startPoint x: 1098, startPoint y: 19, endPoint x: 913, endPoint y: 20, distance: 185.0
click at [913, 20] on div "Wordpress Directory Expert Go to Upwork" at bounding box center [1222, 21] width 656 height 19
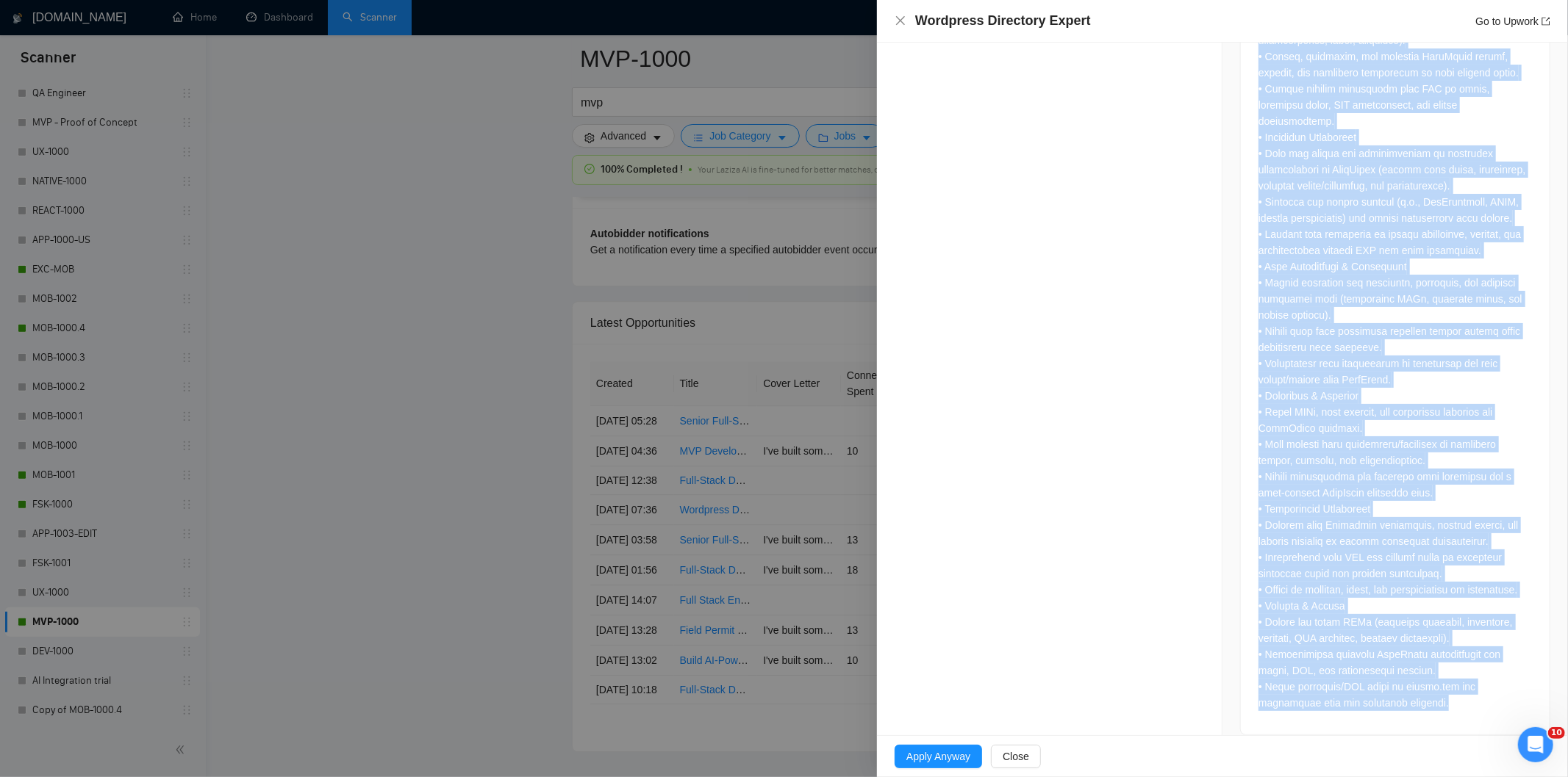
drag, startPoint x: 1251, startPoint y: 309, endPoint x: 1451, endPoint y: 698, distance: 437.4
click at [1451, 698] on div at bounding box center [1394, 197] width 309 height 1075
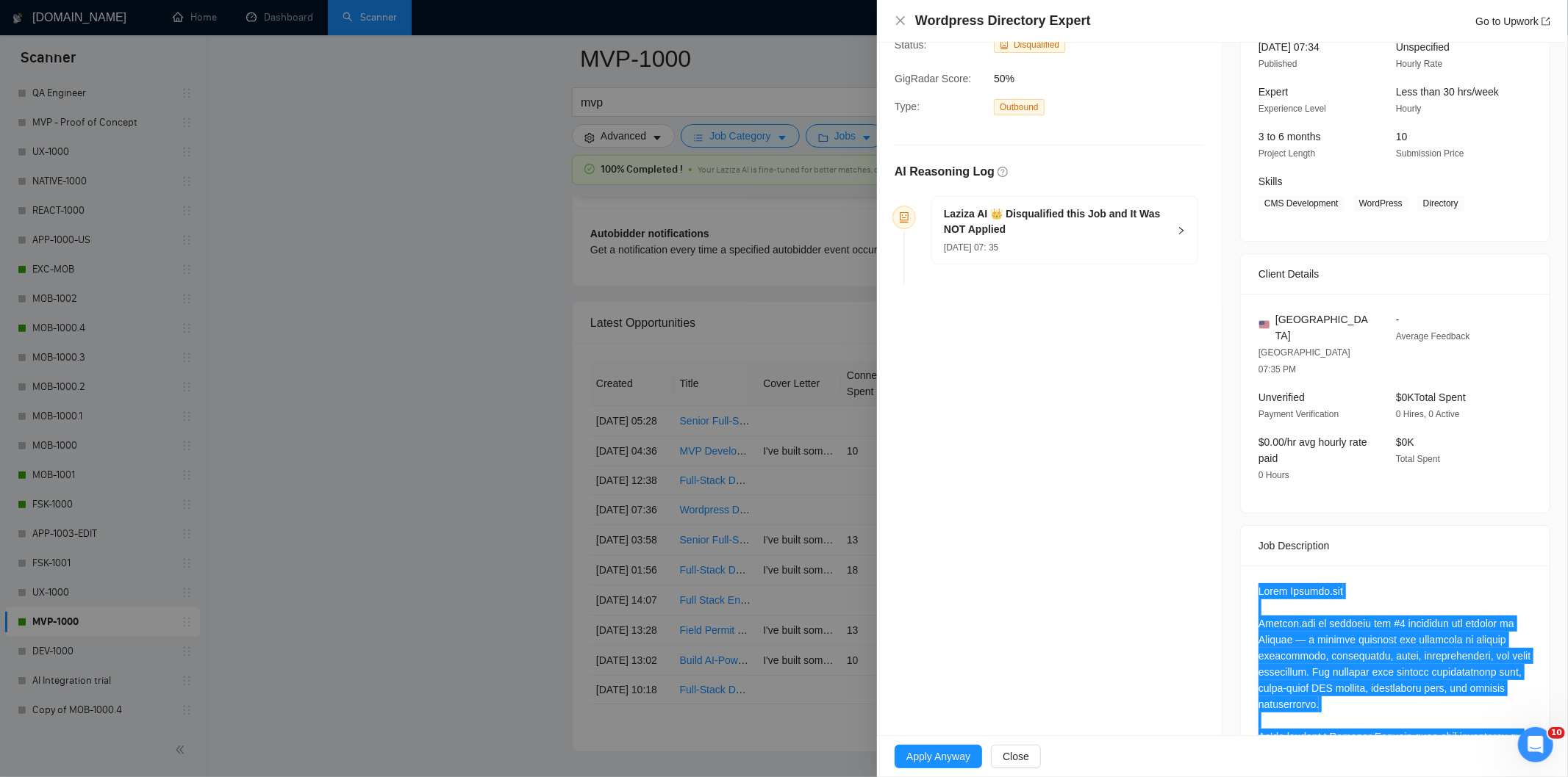
scroll to position [76, 0]
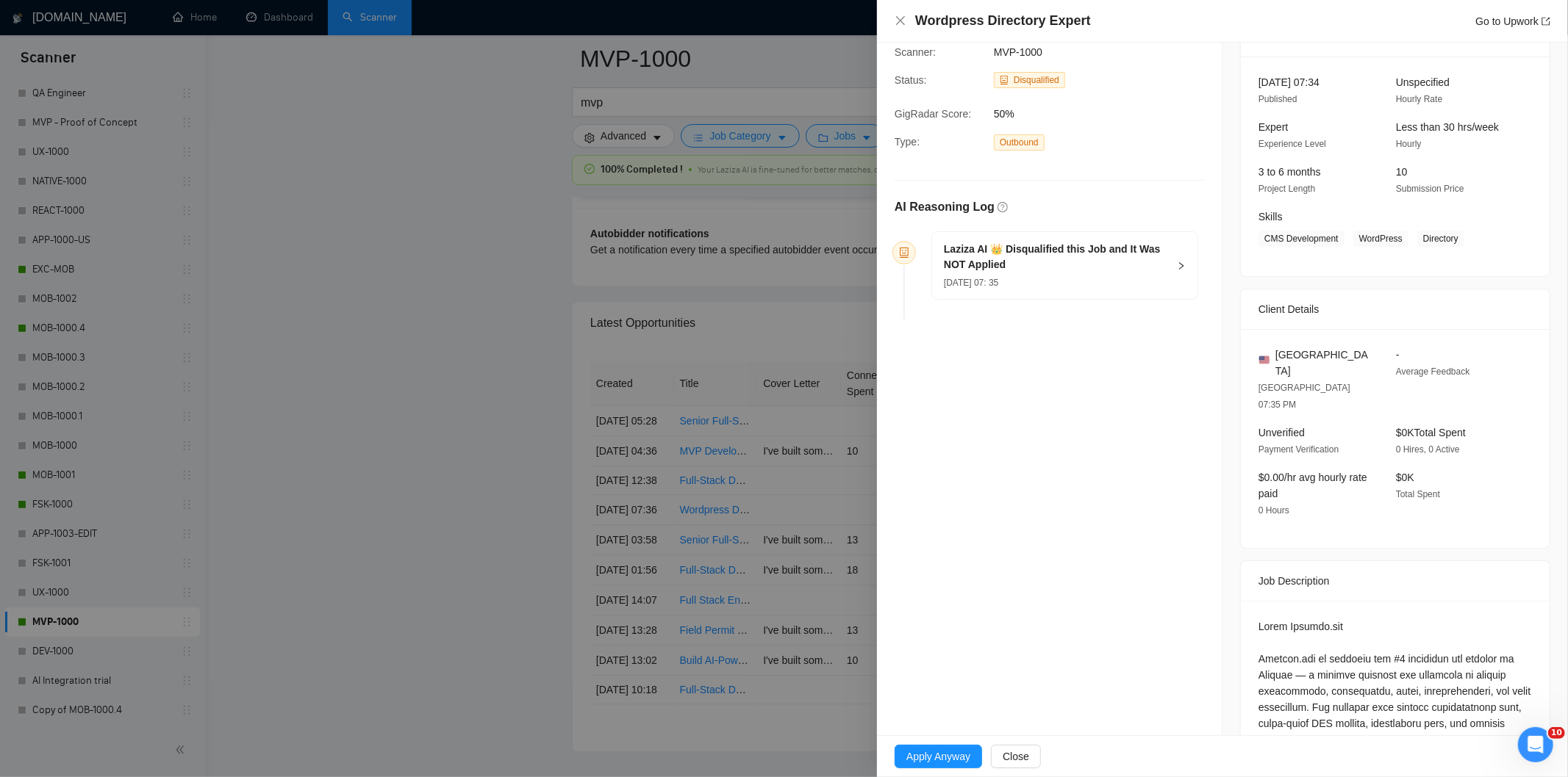
click at [1091, 261] on h5 "Laziza AI 👑 Disqualified this Job and It Was NOT Applied" at bounding box center [1056, 257] width 224 height 31
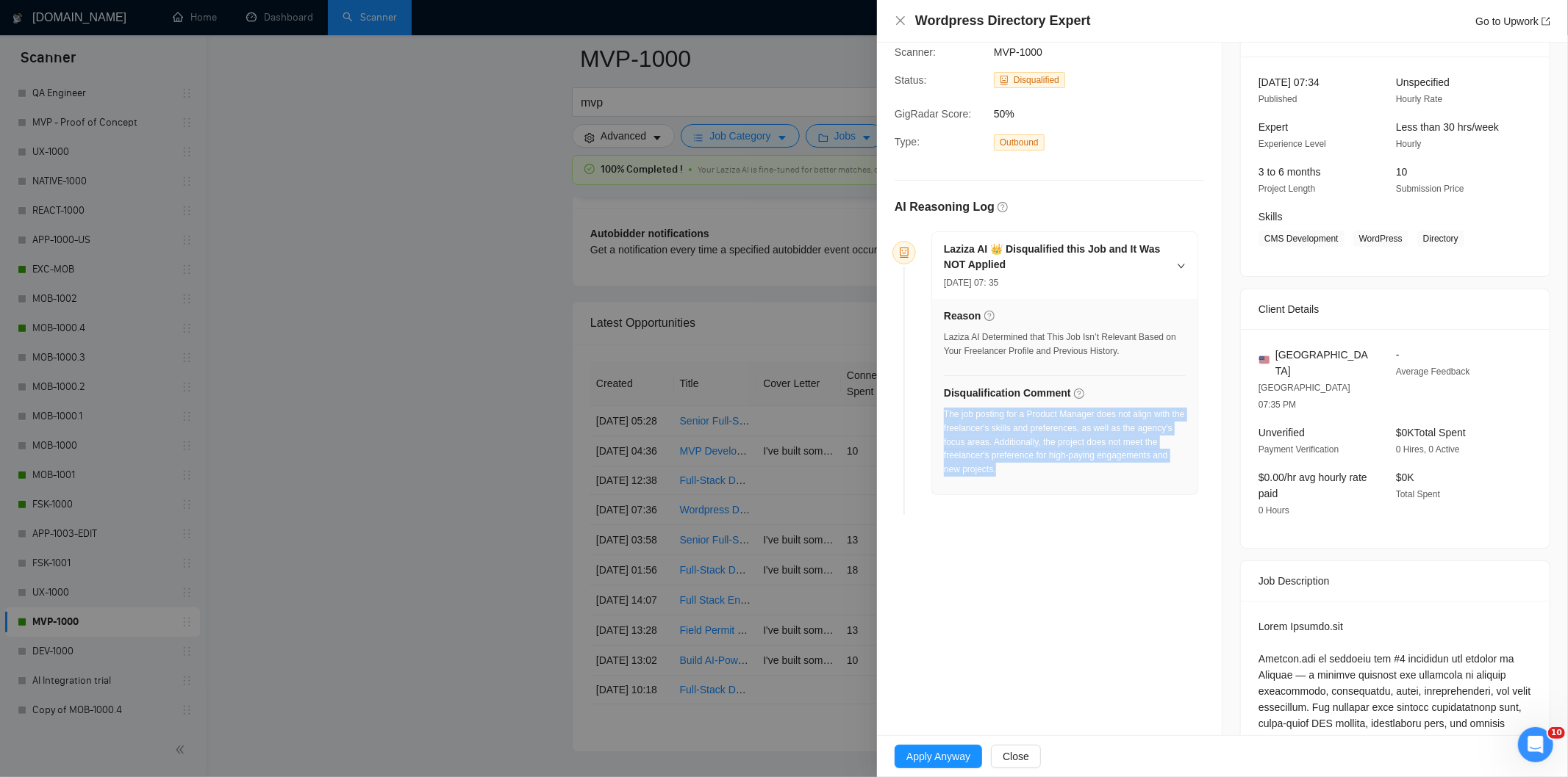
drag, startPoint x: 1040, startPoint y: 473, endPoint x: 944, endPoint y: 421, distance: 109.2
click at [944, 421] on div "The job posting for a Product Manager does not align with the freelancer's skil…" at bounding box center [1064, 442] width 242 height 69
click at [902, 23] on icon "close" at bounding box center [900, 20] width 8 height 8
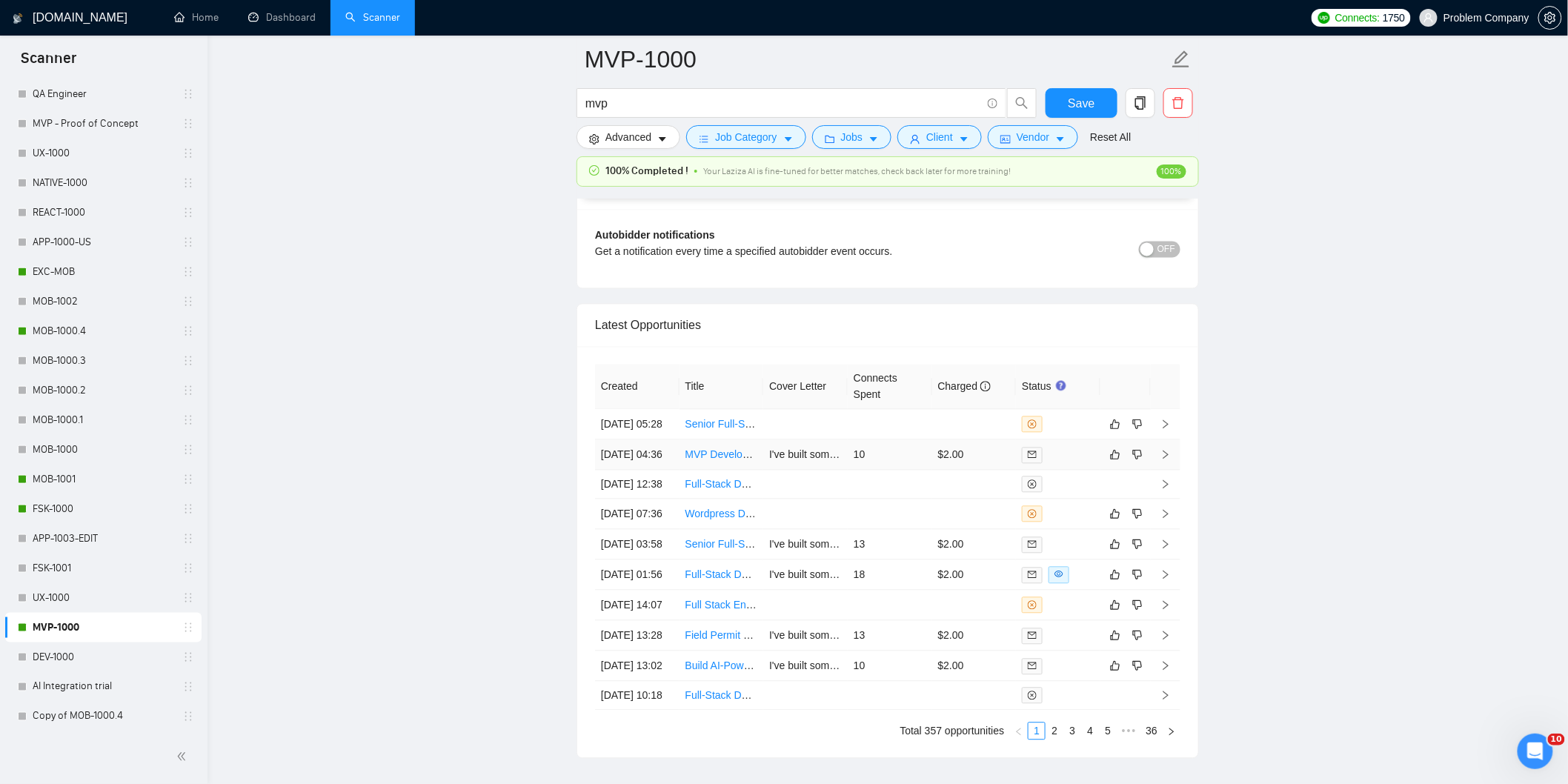
click at [654, 471] on td "[DATE] 04:36" at bounding box center [637, 456] width 85 height 30
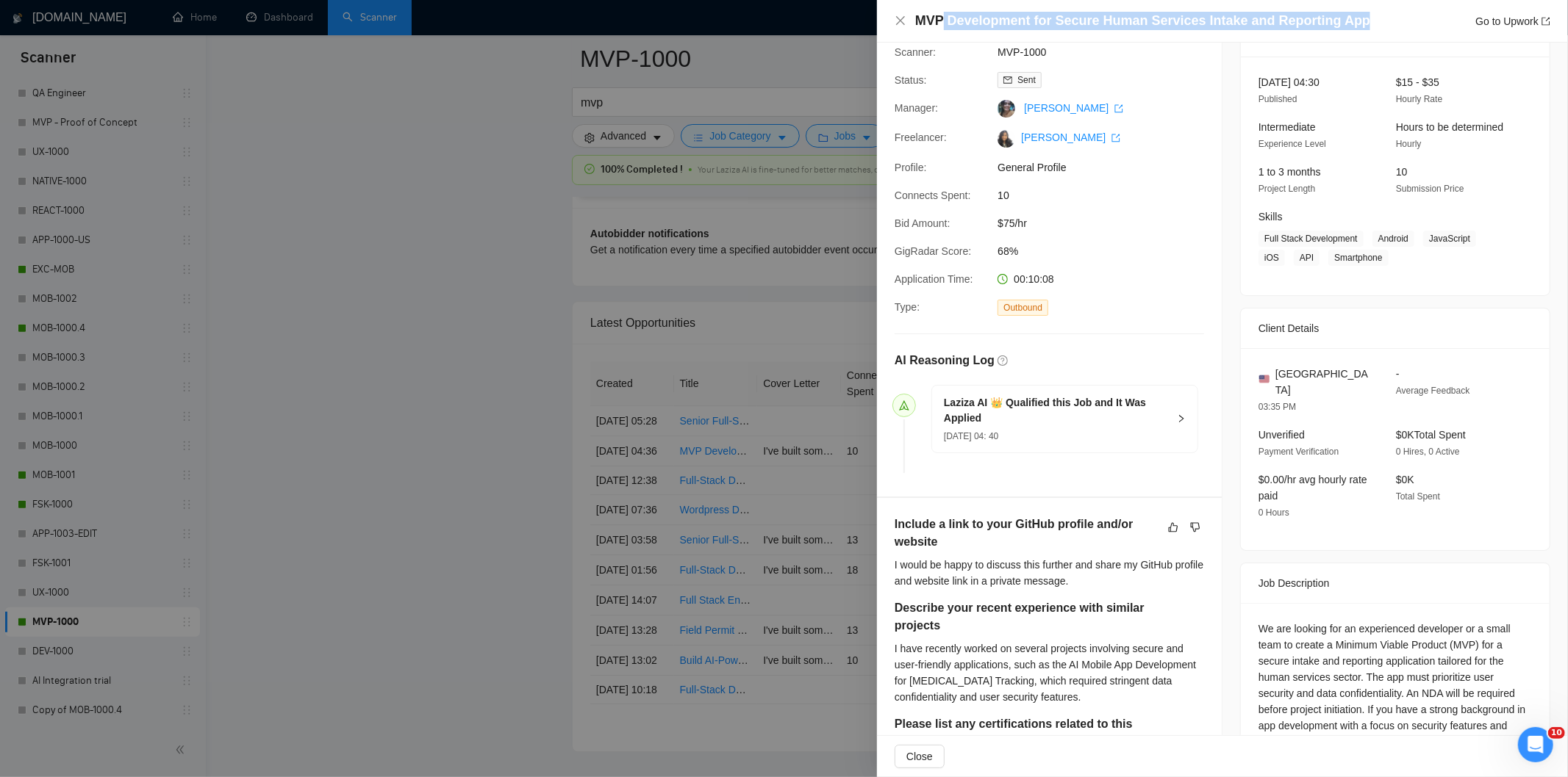
drag, startPoint x: 1362, startPoint y: 24, endPoint x: 944, endPoint y: 11, distance: 418.2
click at [944, 12] on div "MVP Development for Secure Human Services Intake and Reporting App Go to Upwork" at bounding box center [1233, 21] width 635 height 19
click at [1365, 30] on div "MVP Development for Secure Human Services Intake and Reporting App Go to Upwork" at bounding box center [1233, 21] width 635 height 19
drag, startPoint x: 1361, startPoint y: 19, endPoint x: 1253, endPoint y: 16, distance: 108.0
click at [1253, 16] on div "MVP Development for Secure Human Services Intake and Reporting App Go to Upwork" at bounding box center [1233, 21] width 635 height 19
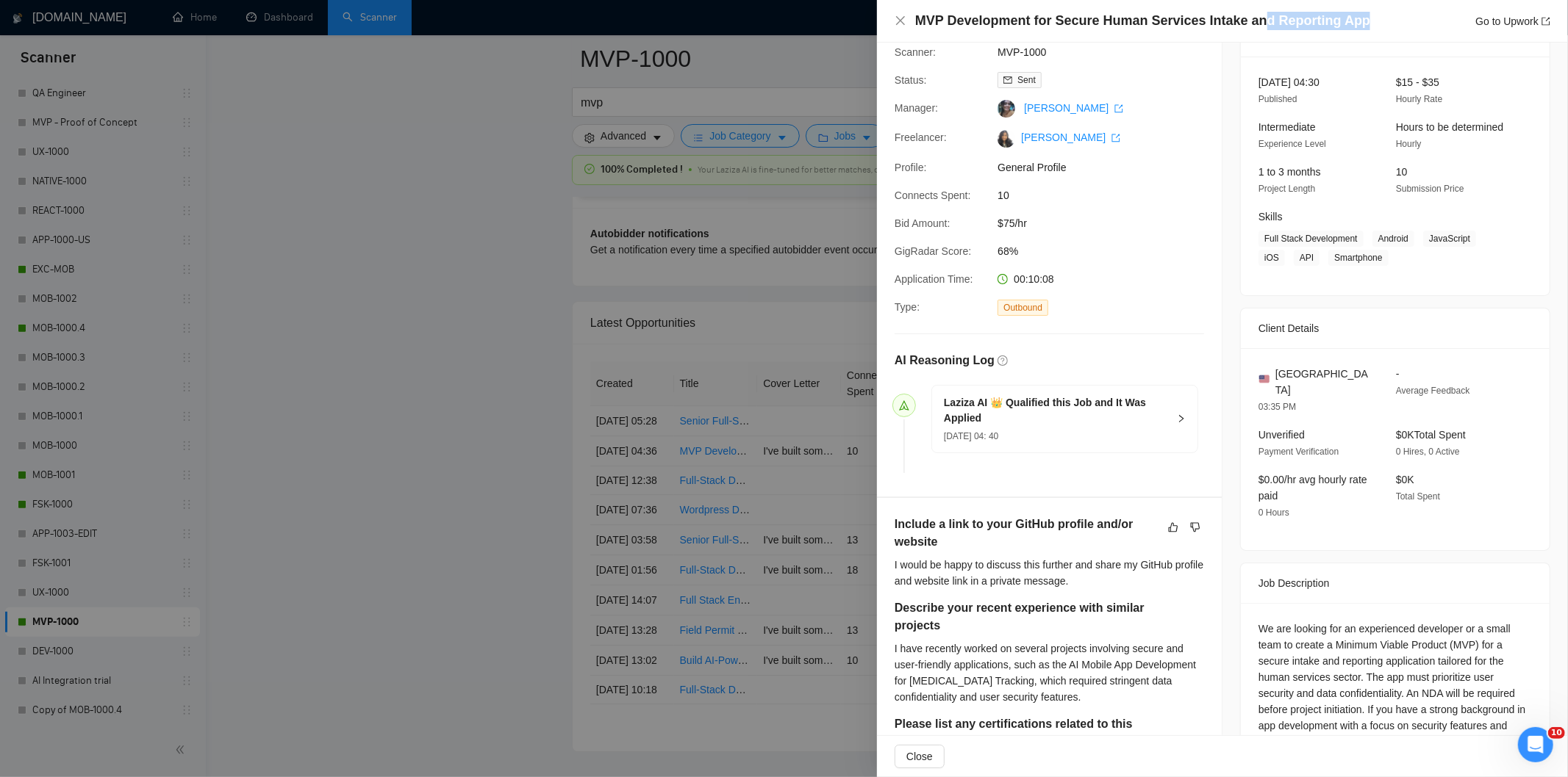
click at [1324, 13] on h4 "MVP Development for Secure Human Services Intake and Reporting App" at bounding box center [1143, 21] width 455 height 19
drag, startPoint x: 1376, startPoint y: 22, endPoint x: 1000, endPoint y: 8, distance: 376.3
click at [1000, 8] on div "MVP Development for Secure Human Services Intake and Reporting App Go to Upwork" at bounding box center [1223, 21] width 691 height 43
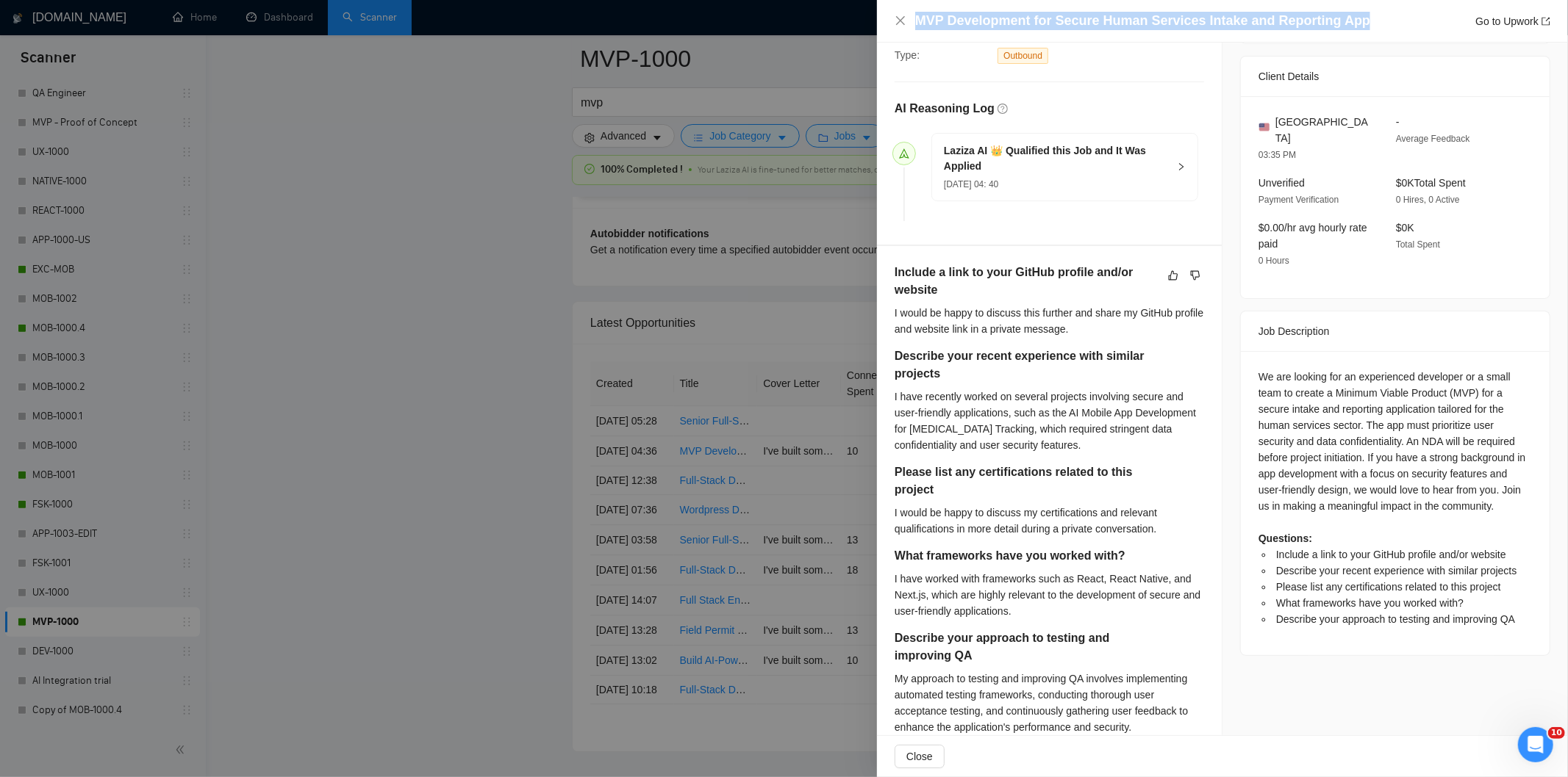
scroll to position [423, 0]
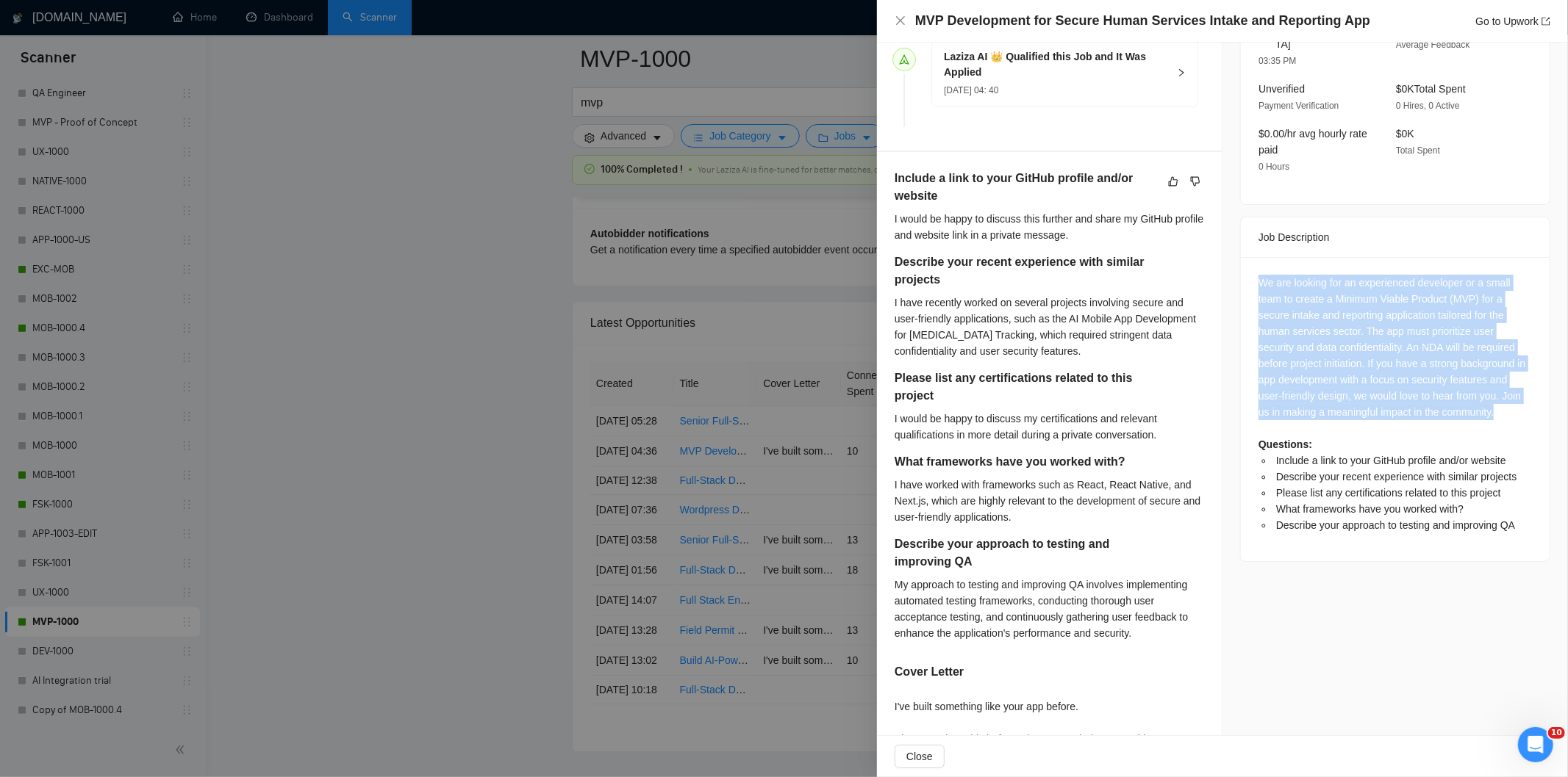
drag, startPoint x: 1253, startPoint y: 265, endPoint x: 1504, endPoint y: 398, distance: 284.1
click at [1504, 398] on div "We are looking for an experienced developer or a small team to create a Minimum…" at bounding box center [1394, 404] width 273 height 258
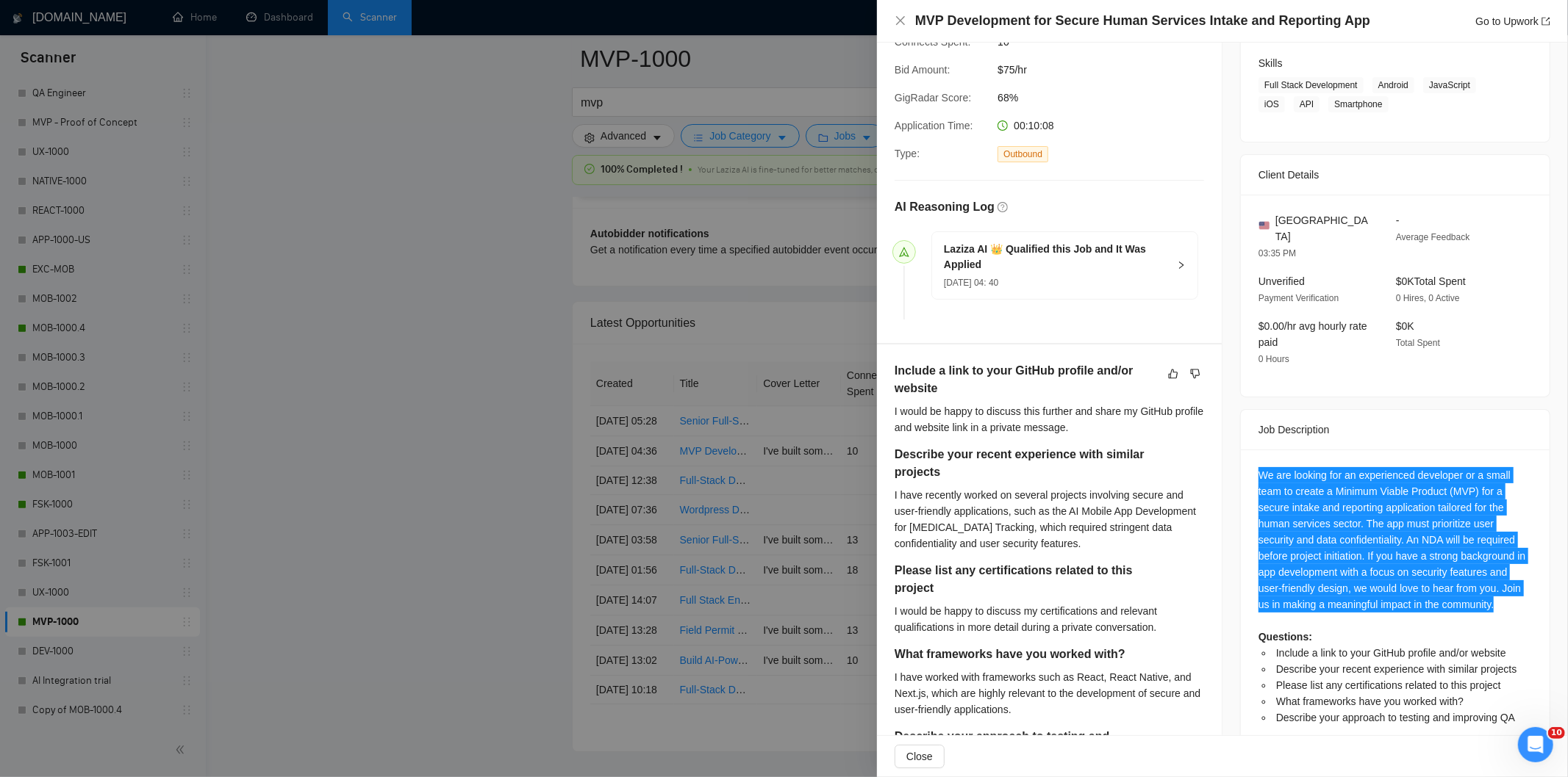
scroll to position [295, 0]
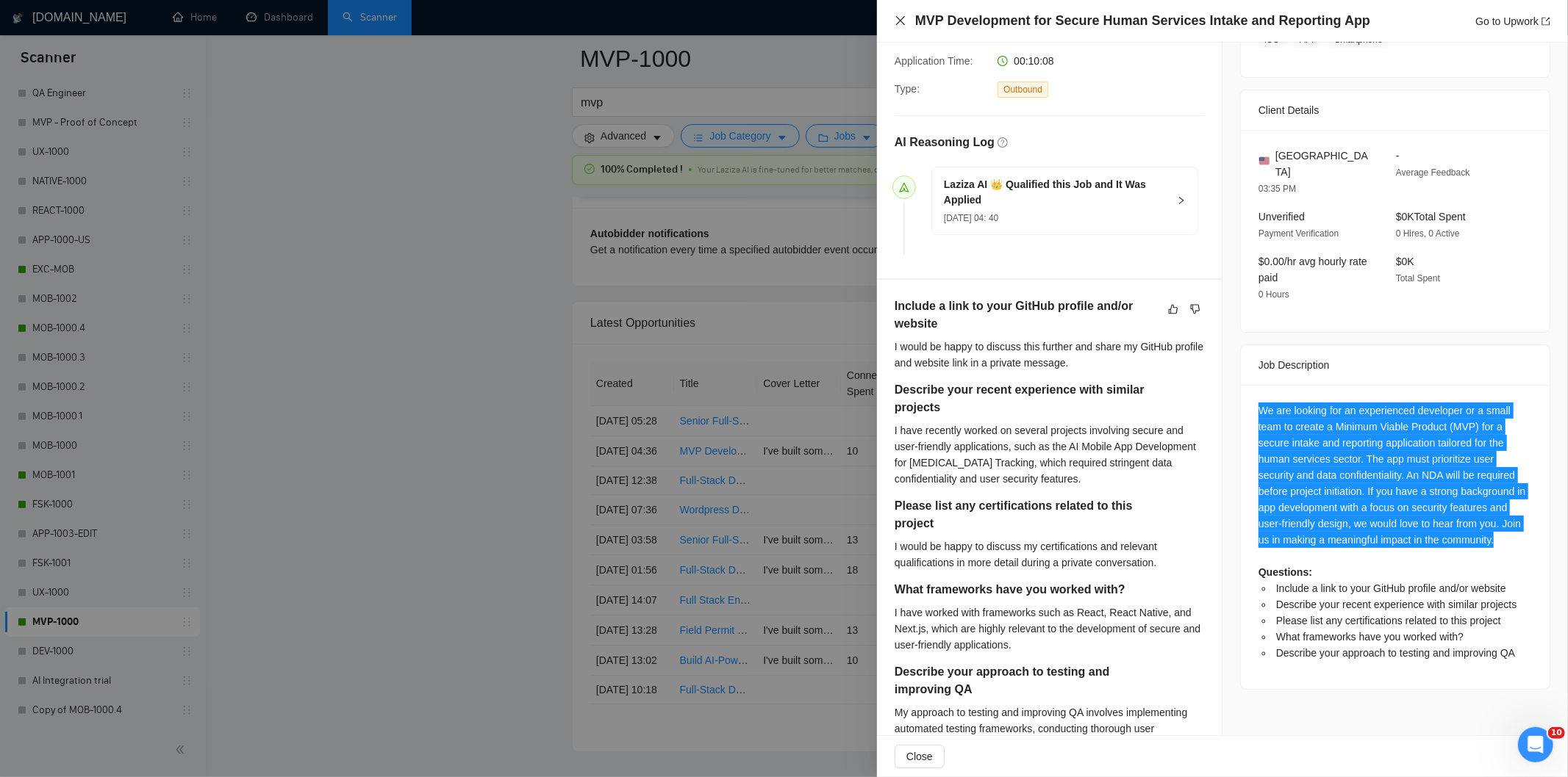
click at [905, 22] on icon "close" at bounding box center [900, 21] width 12 height 12
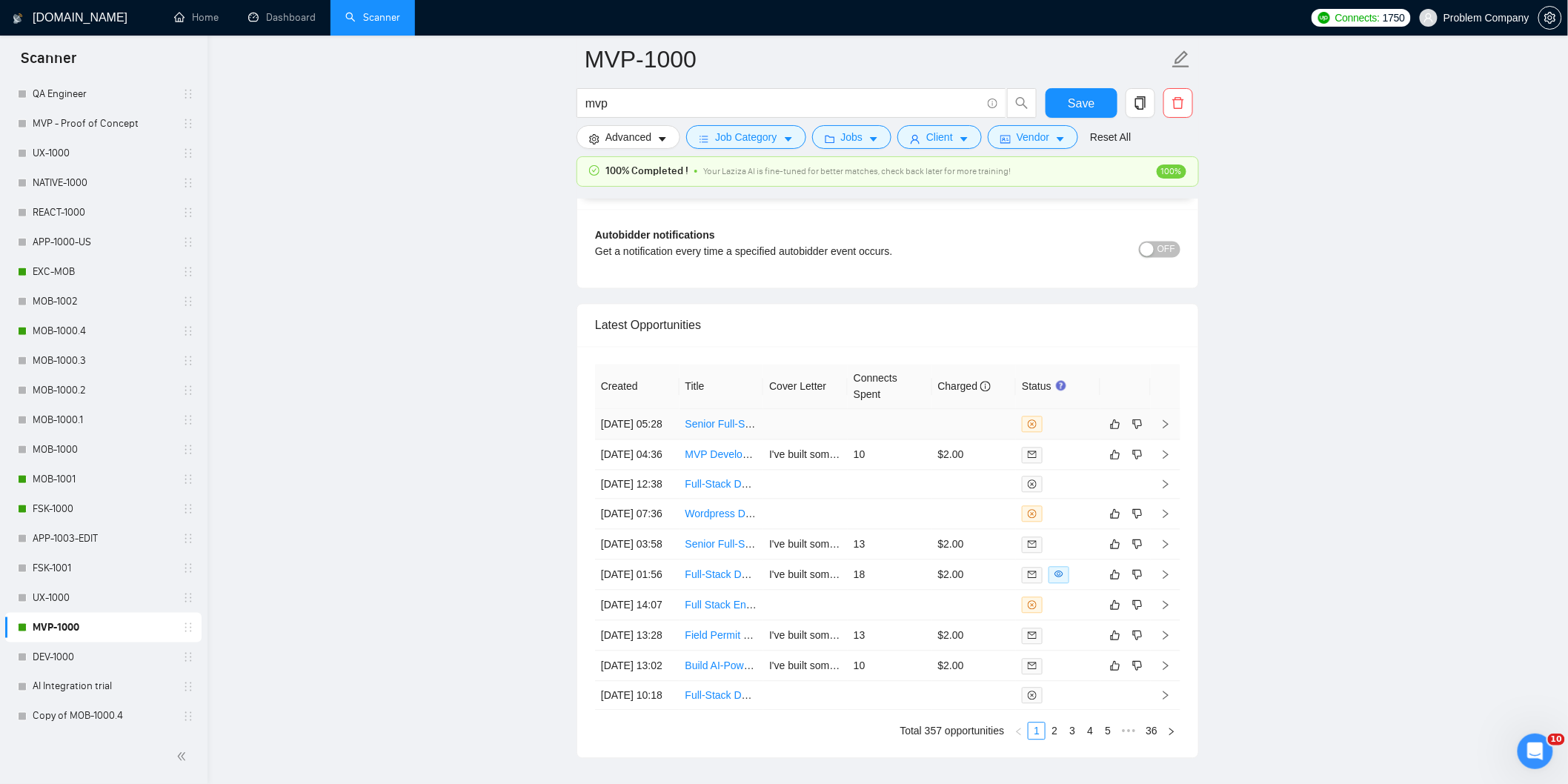
click at [639, 440] on td "[DATE] 05:28" at bounding box center [637, 425] width 85 height 30
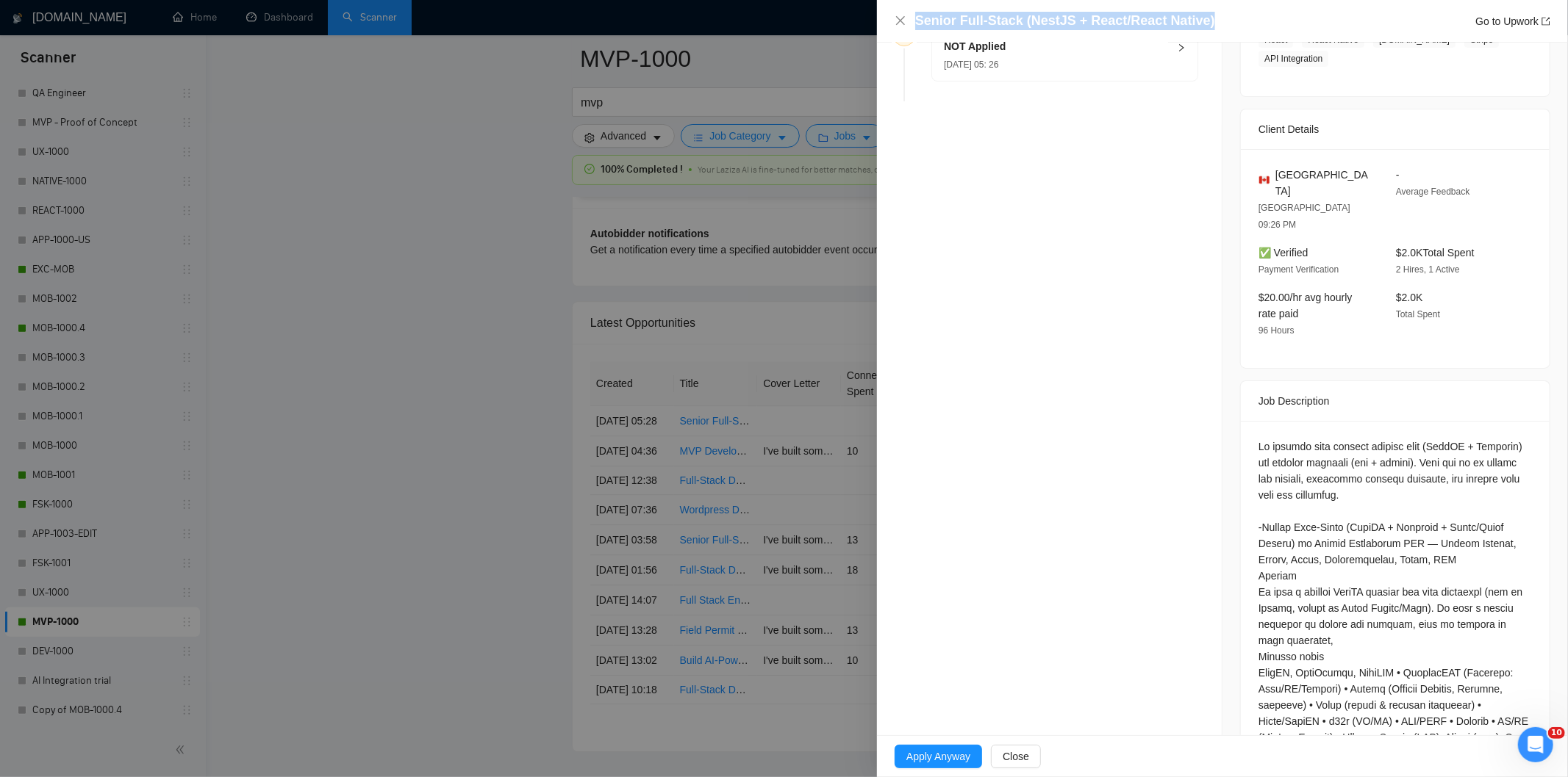
drag, startPoint x: 1202, startPoint y: 16, endPoint x: 892, endPoint y: 25, distance: 310.1
click at [892, 25] on div "Senior Full-Stack (NestJS + React/React Native) Go to Upwork" at bounding box center [1223, 21] width 691 height 43
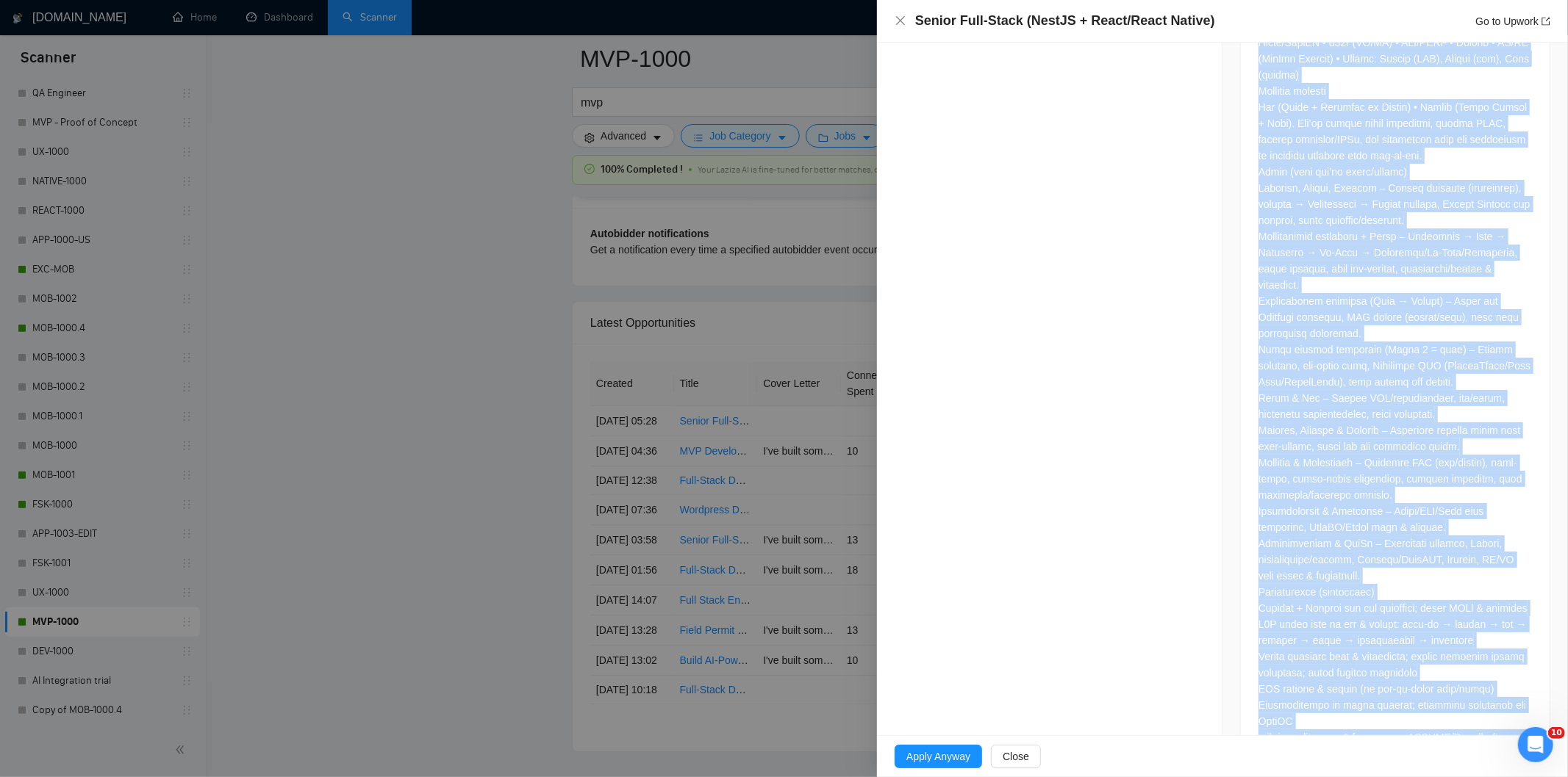
scroll to position [1589, 0]
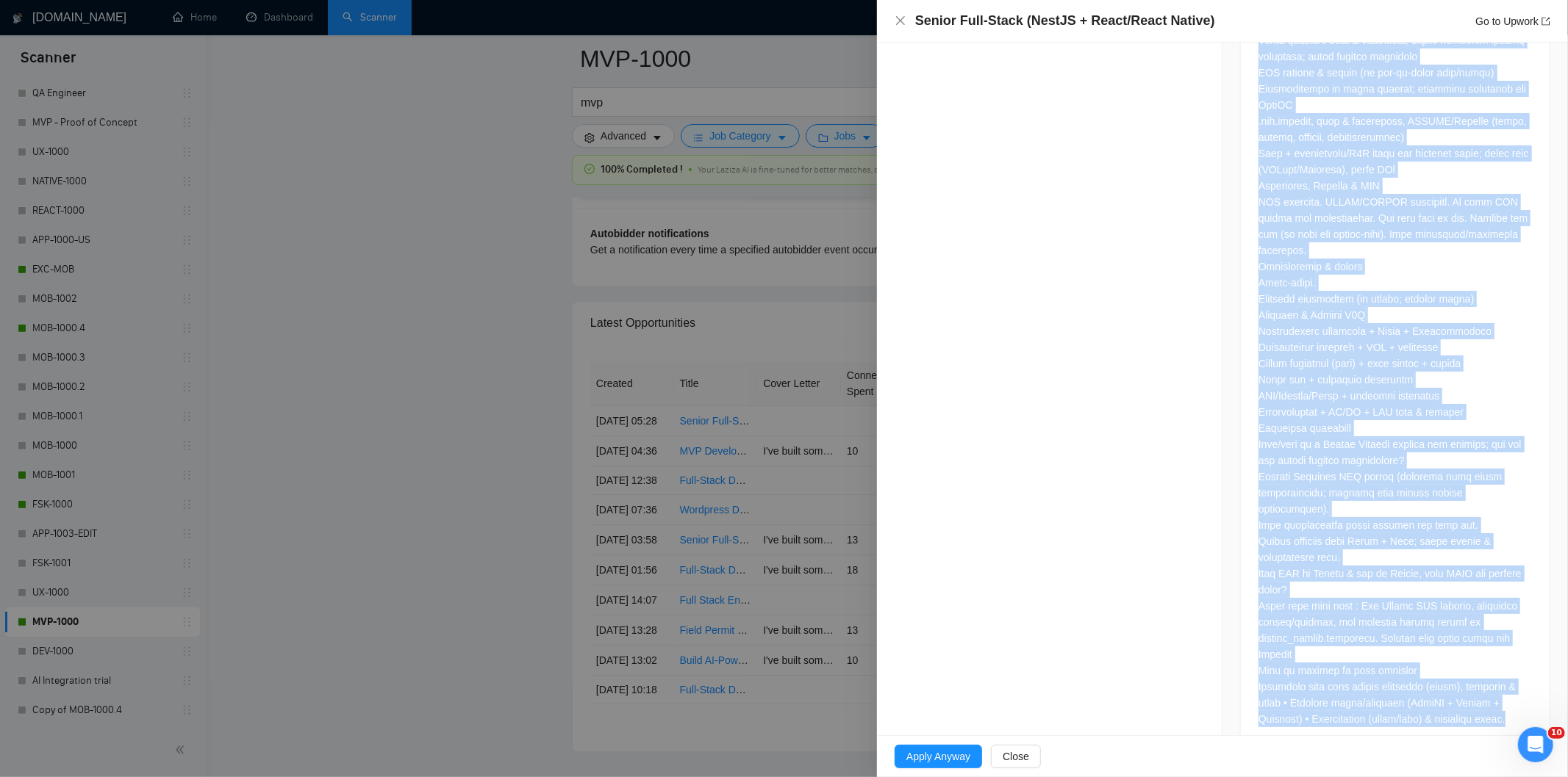
drag, startPoint x: 1253, startPoint y: 412, endPoint x: 1403, endPoint y: 738, distance: 358.9
click at [1403, 738] on div "Senior Full-Stack (NestJS + React/React Native) Go to Upwork Opportunity Detail…" at bounding box center [1223, 388] width 691 height 777
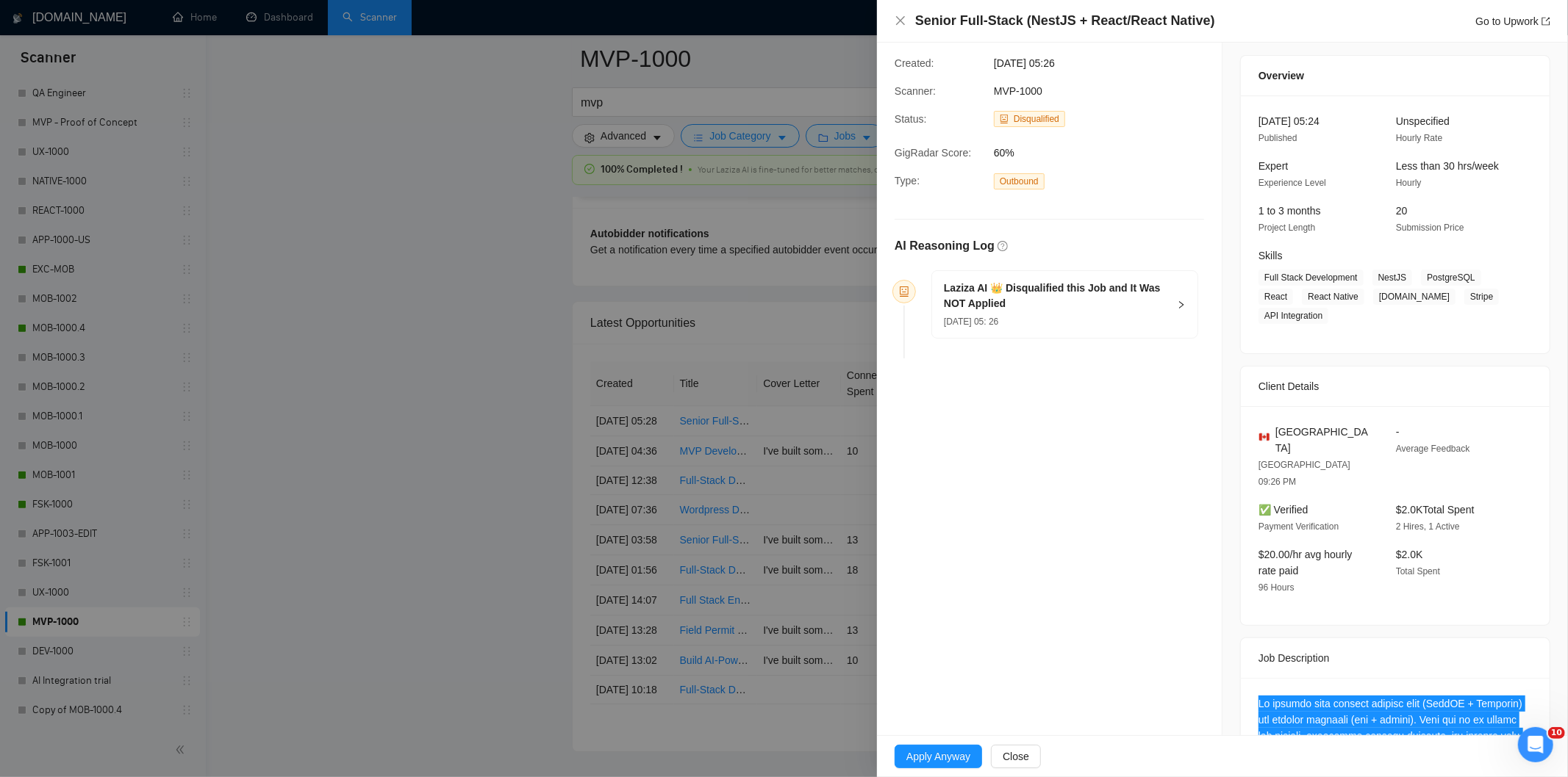
scroll to position [32, 0]
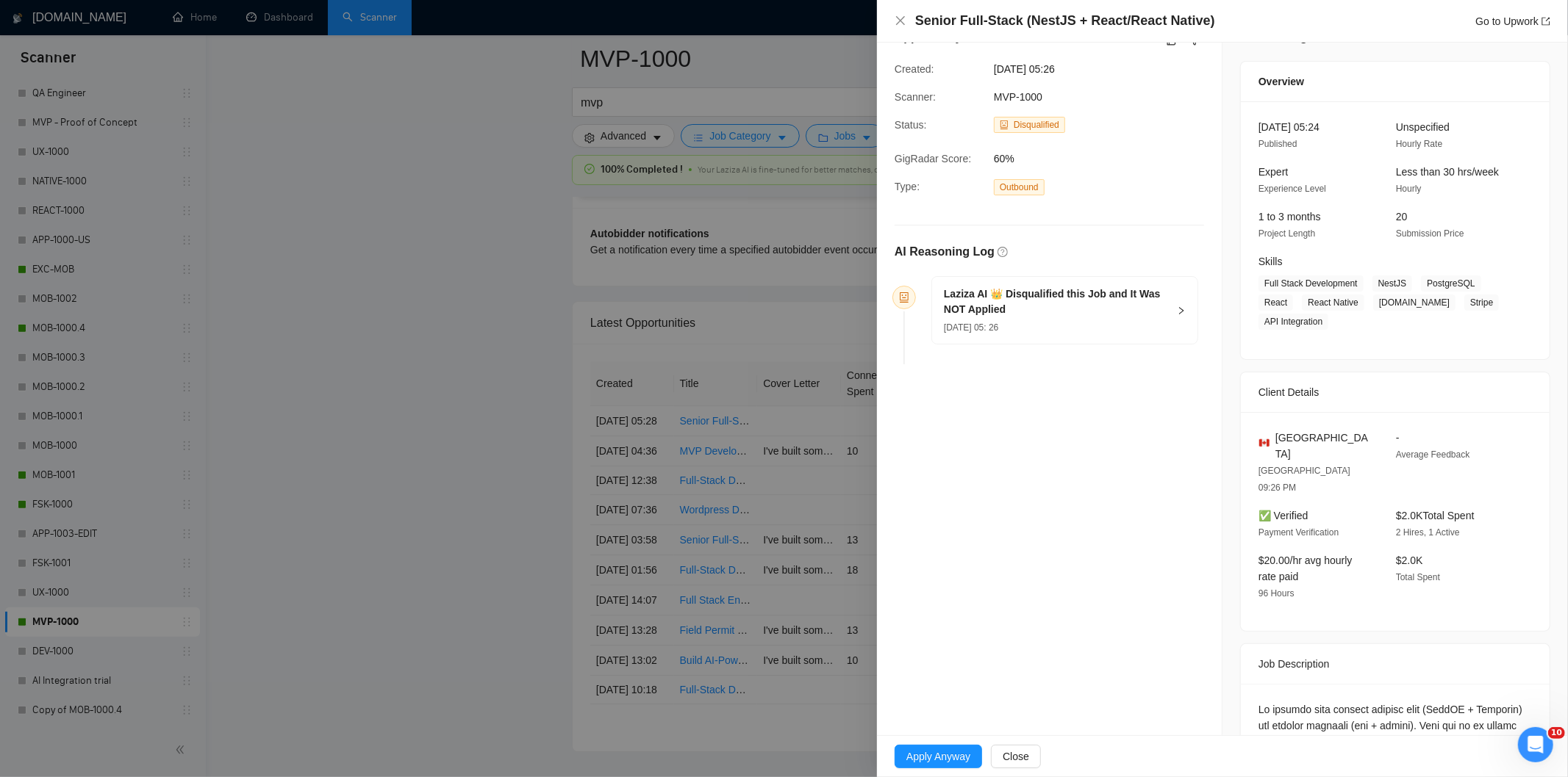
click at [1050, 344] on div "Laziza AI 👑 Disqualified this Job and It Was NOT Applied [DATE] 05: 26" at bounding box center [1065, 310] width 267 height 68
click at [1070, 326] on div "[DATE] 05: 26" at bounding box center [1056, 326] width 224 height 16
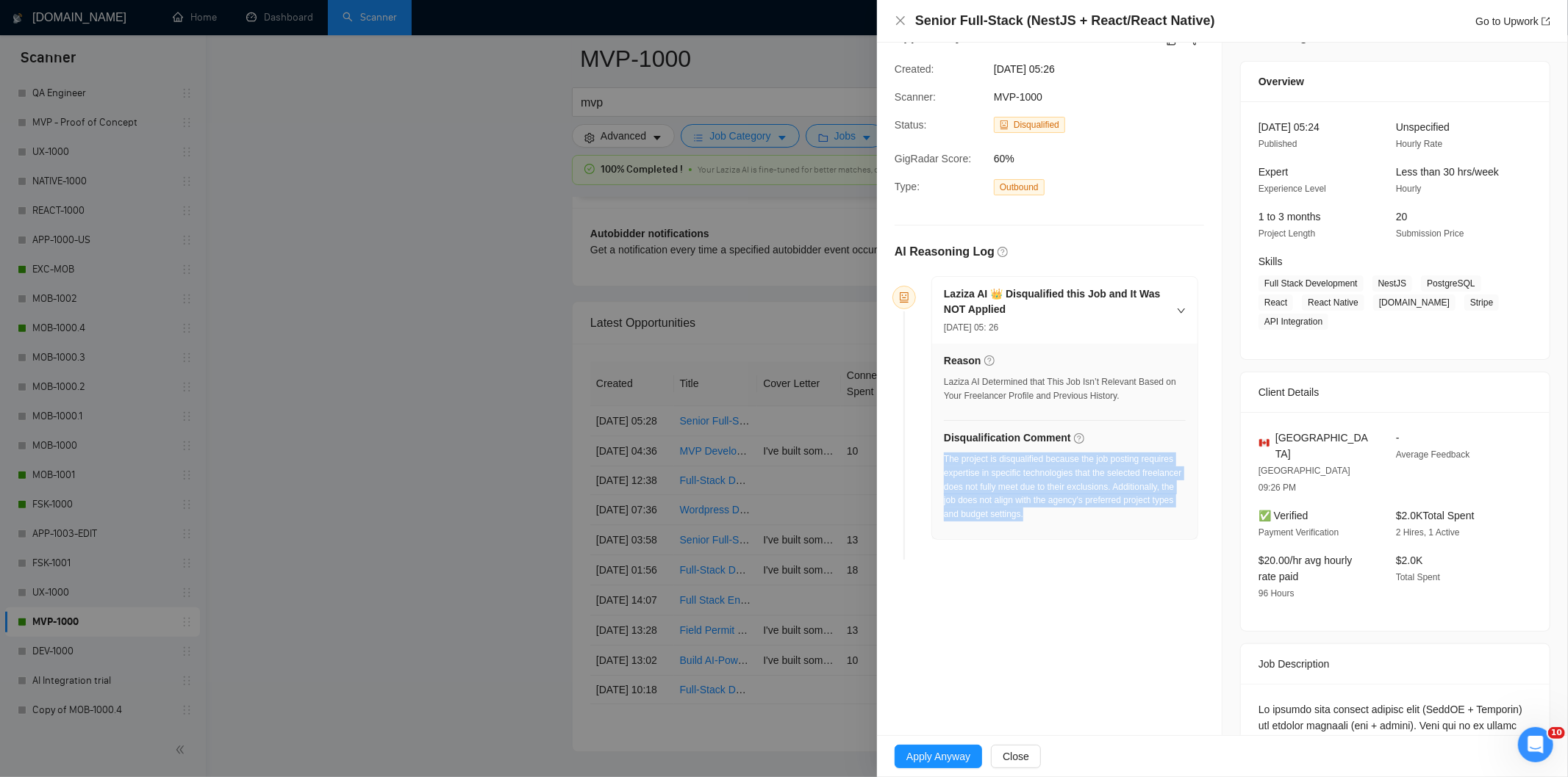
drag, startPoint x: 1132, startPoint y: 522, endPoint x: 945, endPoint y: 458, distance: 197.6
click at [945, 458] on div "The project is disqualified because the job posting requires expertise in speci…" at bounding box center [1064, 491] width 242 height 77
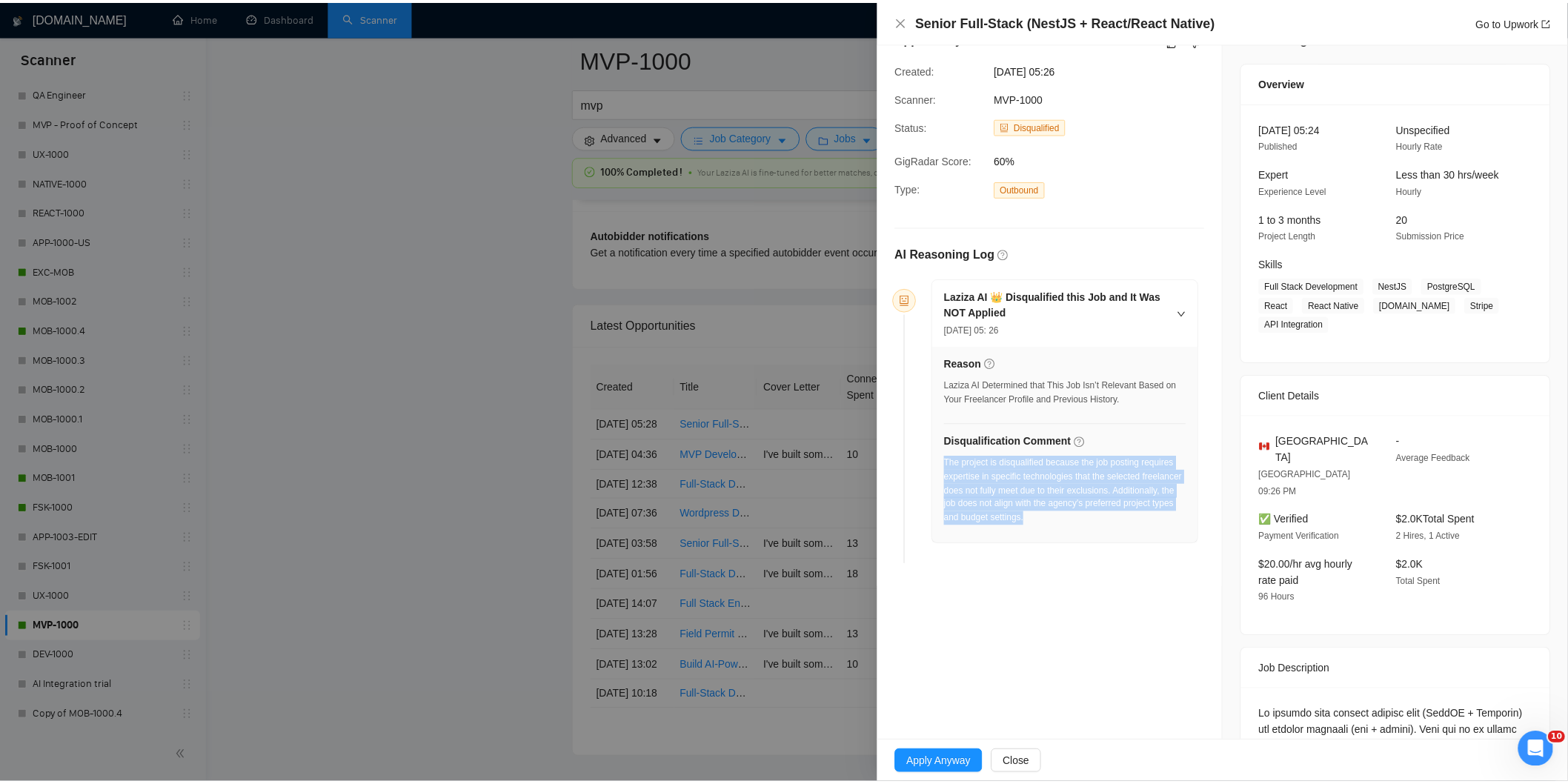
scroll to position [0, 0]
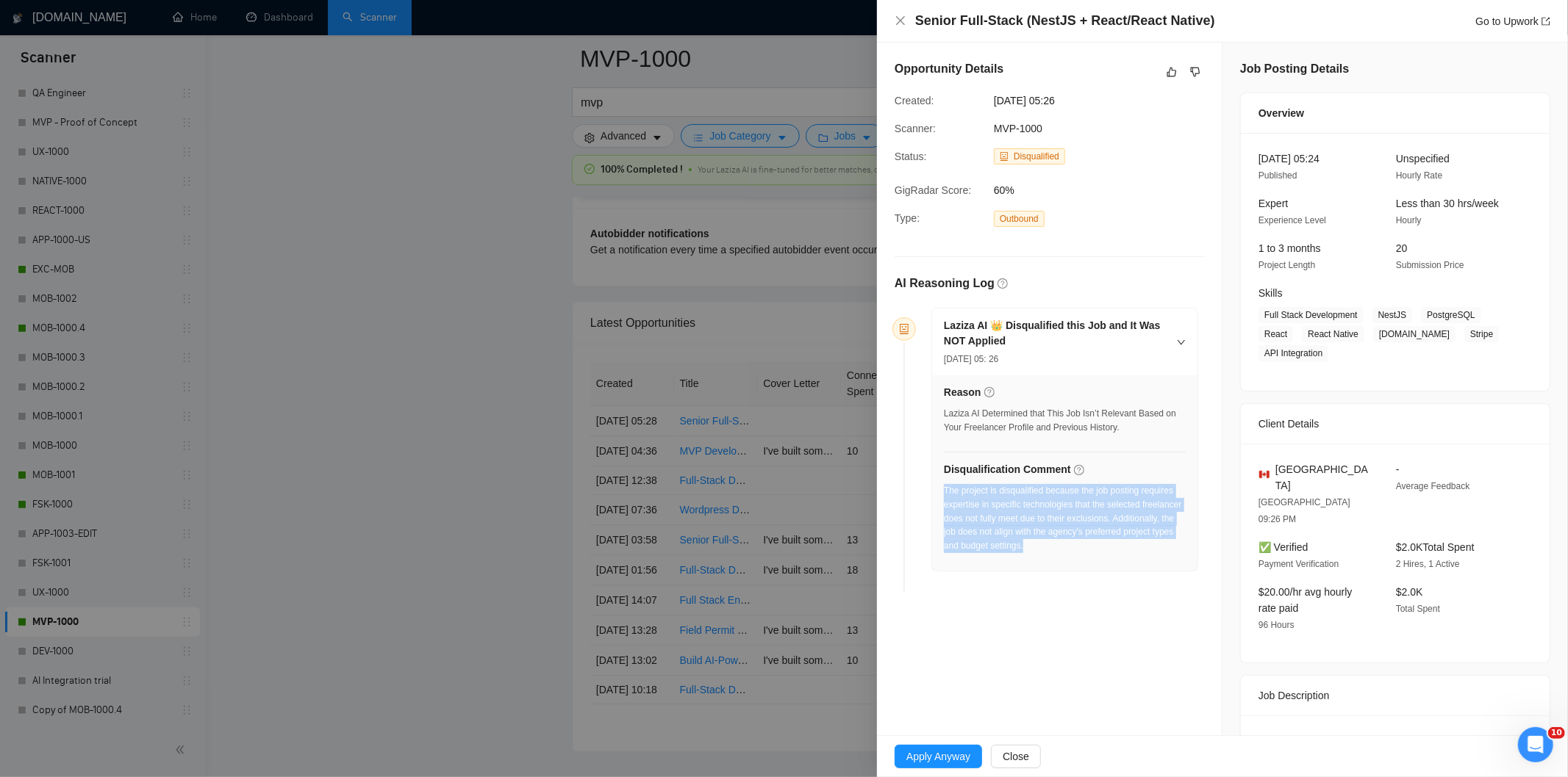
drag, startPoint x: 1096, startPoint y: 104, endPoint x: 993, endPoint y: 105, distance: 103.0
click at [993, 105] on div "[DATE] 05:26" at bounding box center [1063, 100] width 149 height 16
click at [900, 18] on icon "close" at bounding box center [900, 21] width 12 height 12
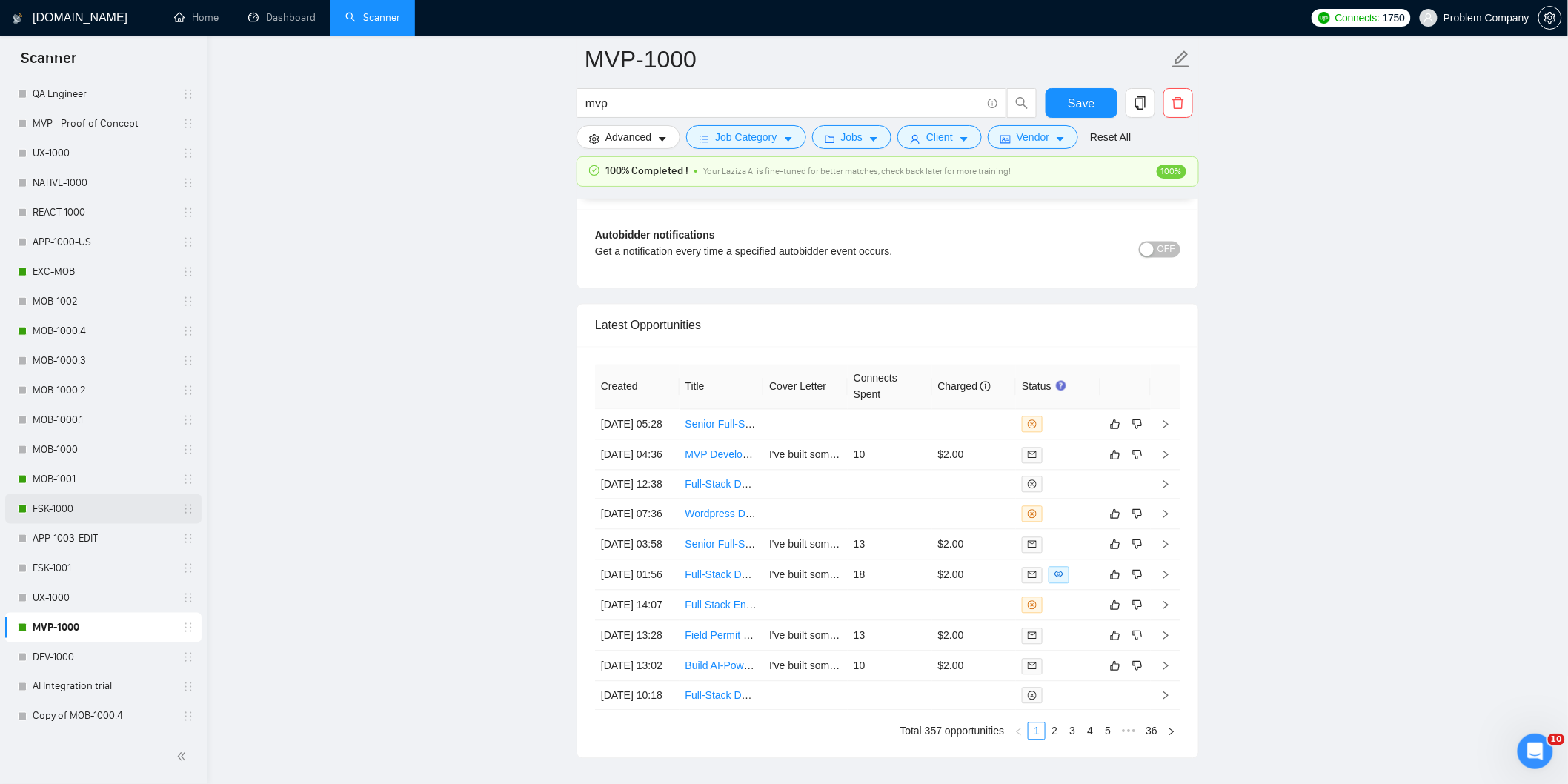
click at [61, 510] on link "FSK-1000" at bounding box center [103, 509] width 141 height 30
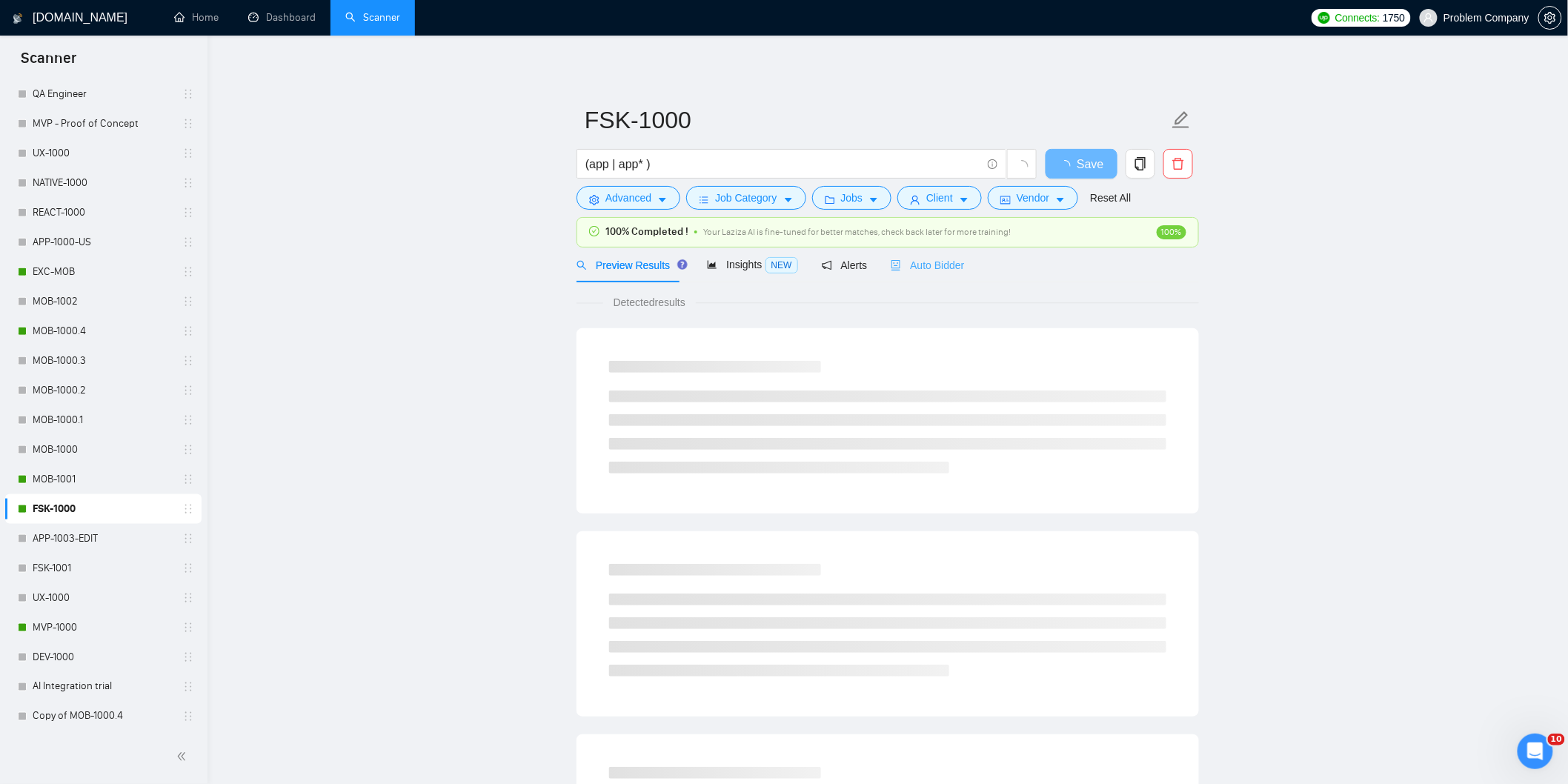
click at [912, 274] on div "Auto Bidder" at bounding box center [927, 264] width 73 height 35
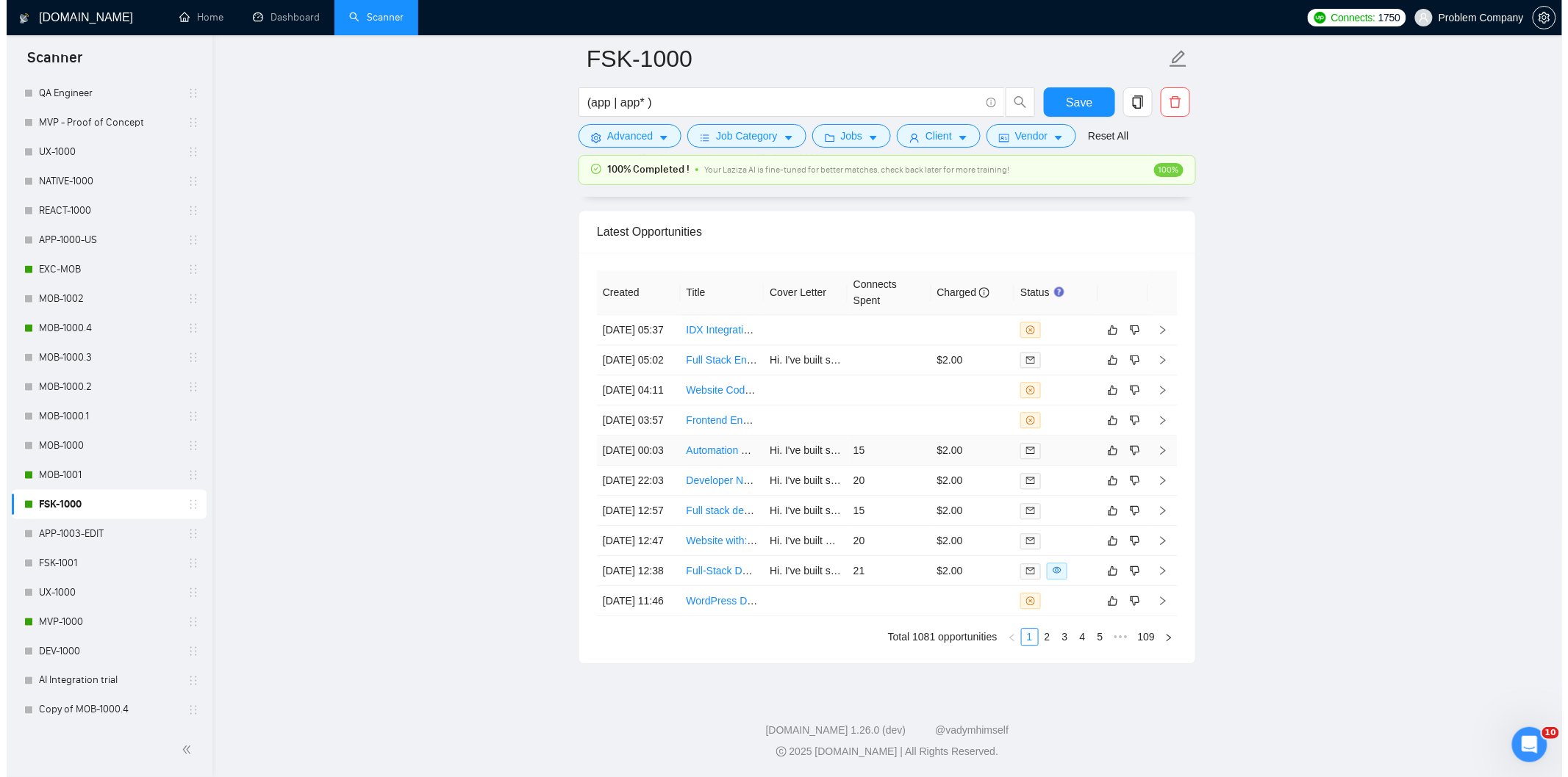
scroll to position [3649, 0]
click at [1046, 645] on link "2" at bounding box center [1041, 636] width 16 height 16
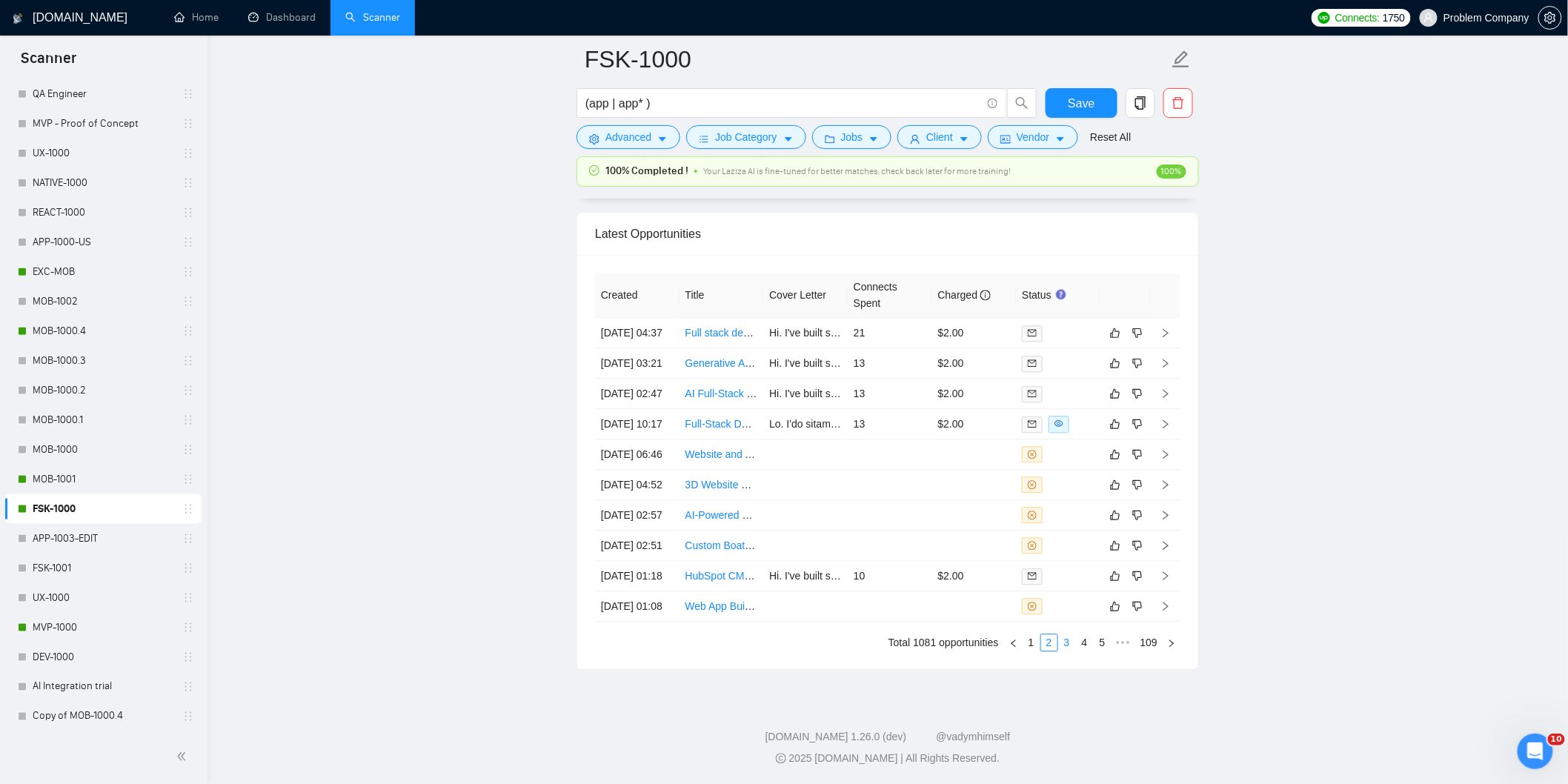
click at [1071, 651] on link "3" at bounding box center [1066, 642] width 16 height 16
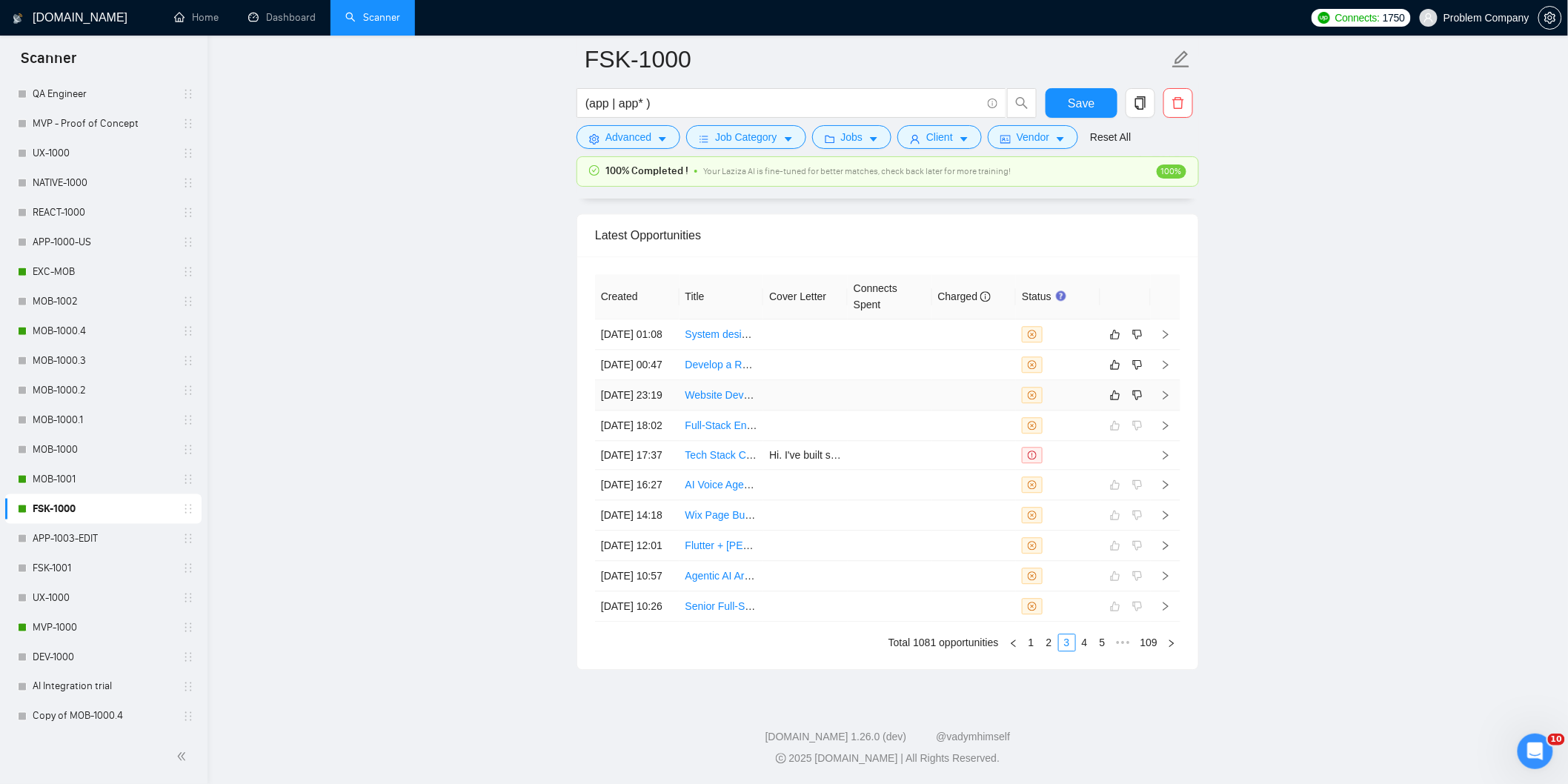
click at [651, 383] on td "[DATE] 23:19" at bounding box center [637, 395] width 85 height 30
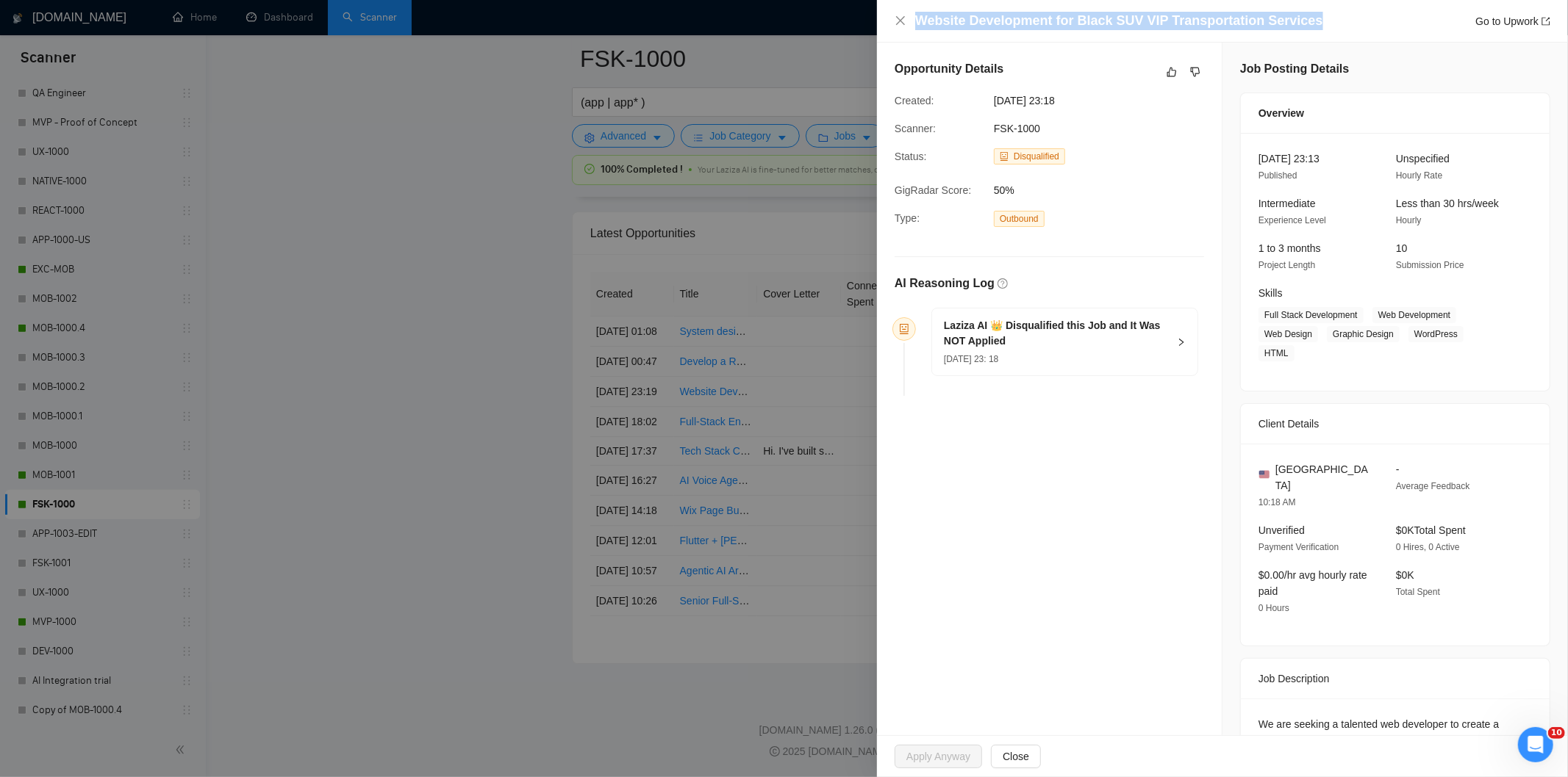
drag, startPoint x: 1313, startPoint y: 19, endPoint x: 917, endPoint y: 20, distance: 396.0
click at [917, 20] on div "Website Development for Black SUV VIP Transportation Services Go to Upwork" at bounding box center [1233, 21] width 635 height 19
click at [901, 21] on icon "close" at bounding box center [900, 20] width 8 height 8
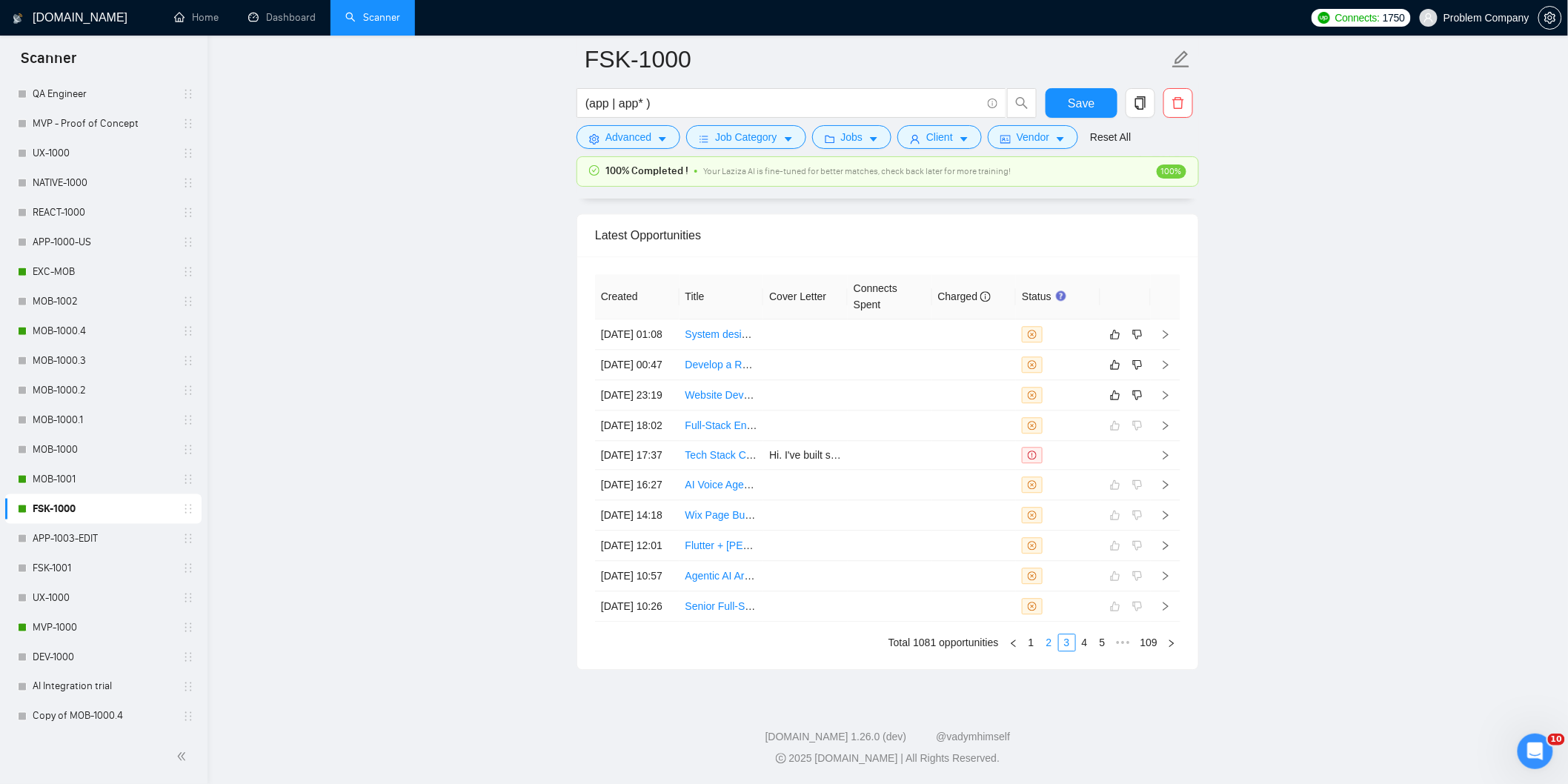
click at [1052, 651] on link "2" at bounding box center [1049, 642] width 16 height 16
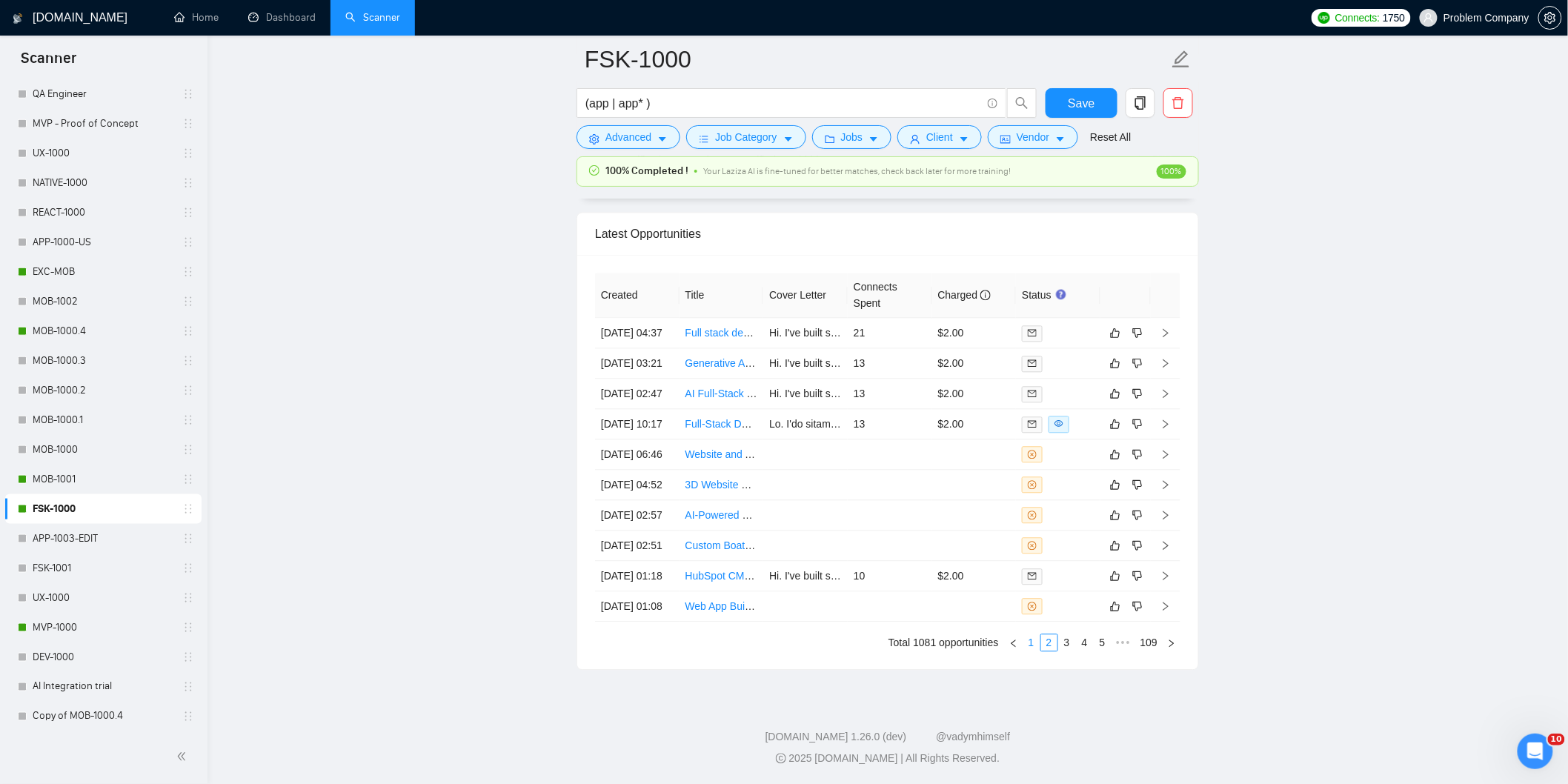
click at [1024, 651] on link "1" at bounding box center [1031, 642] width 16 height 16
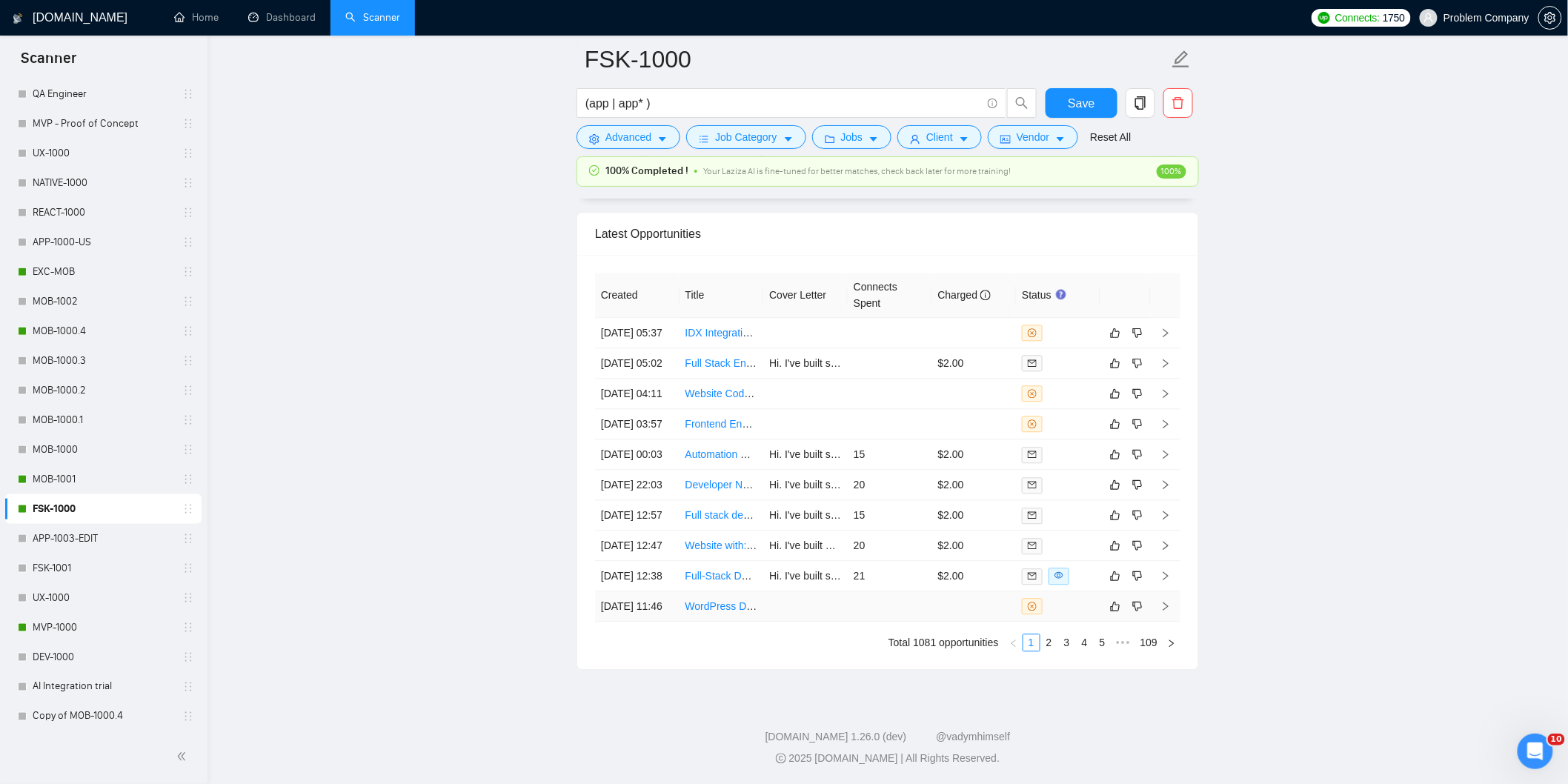
click at [663, 622] on td "[DATE] 11:46" at bounding box center [637, 606] width 85 height 30
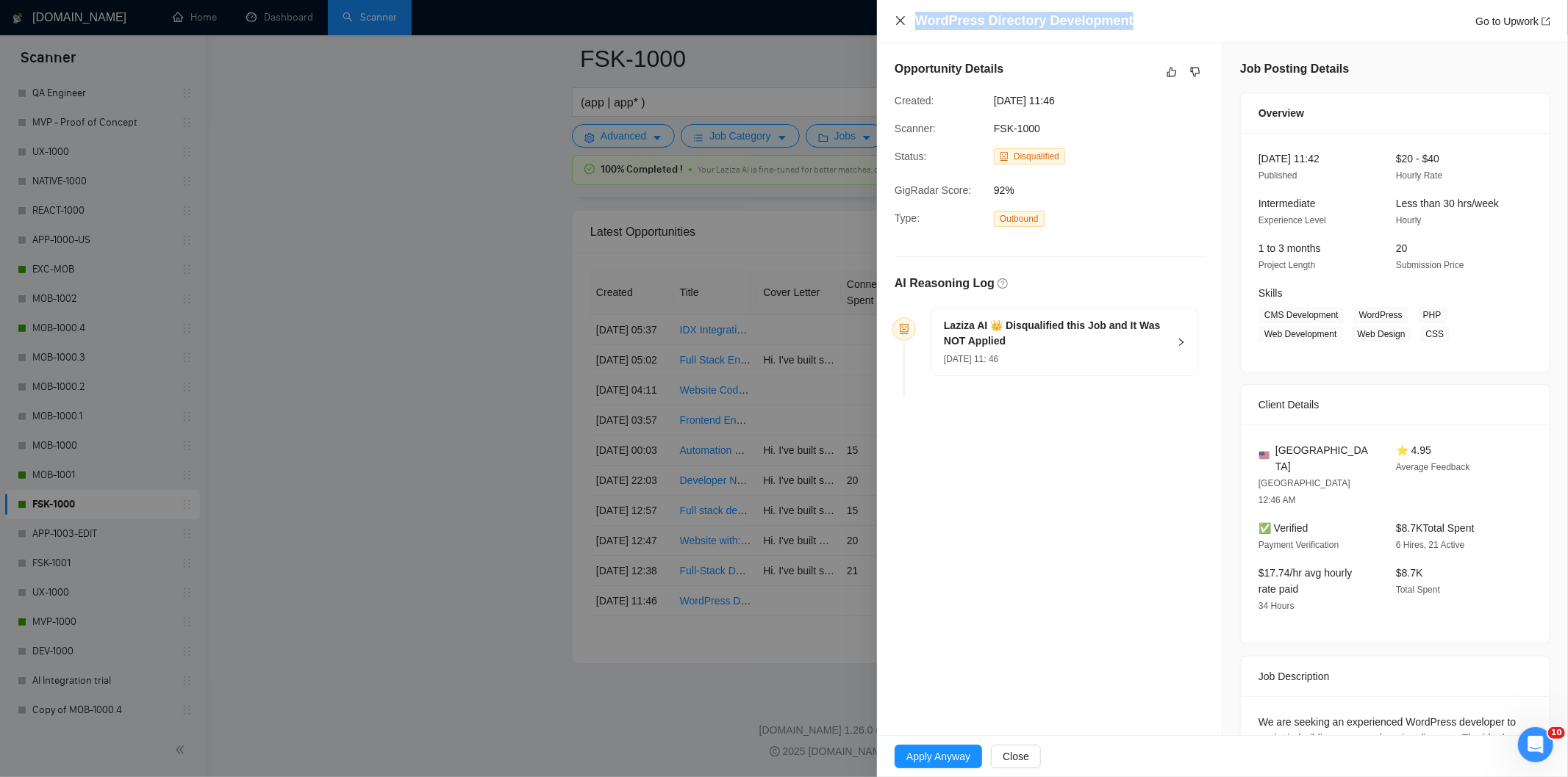
drag, startPoint x: 1134, startPoint y: 18, endPoint x: 894, endPoint y: 21, distance: 240.0
click at [894, 21] on div "WordPress Directory Development Go to Upwork" at bounding box center [1222, 21] width 656 height 19
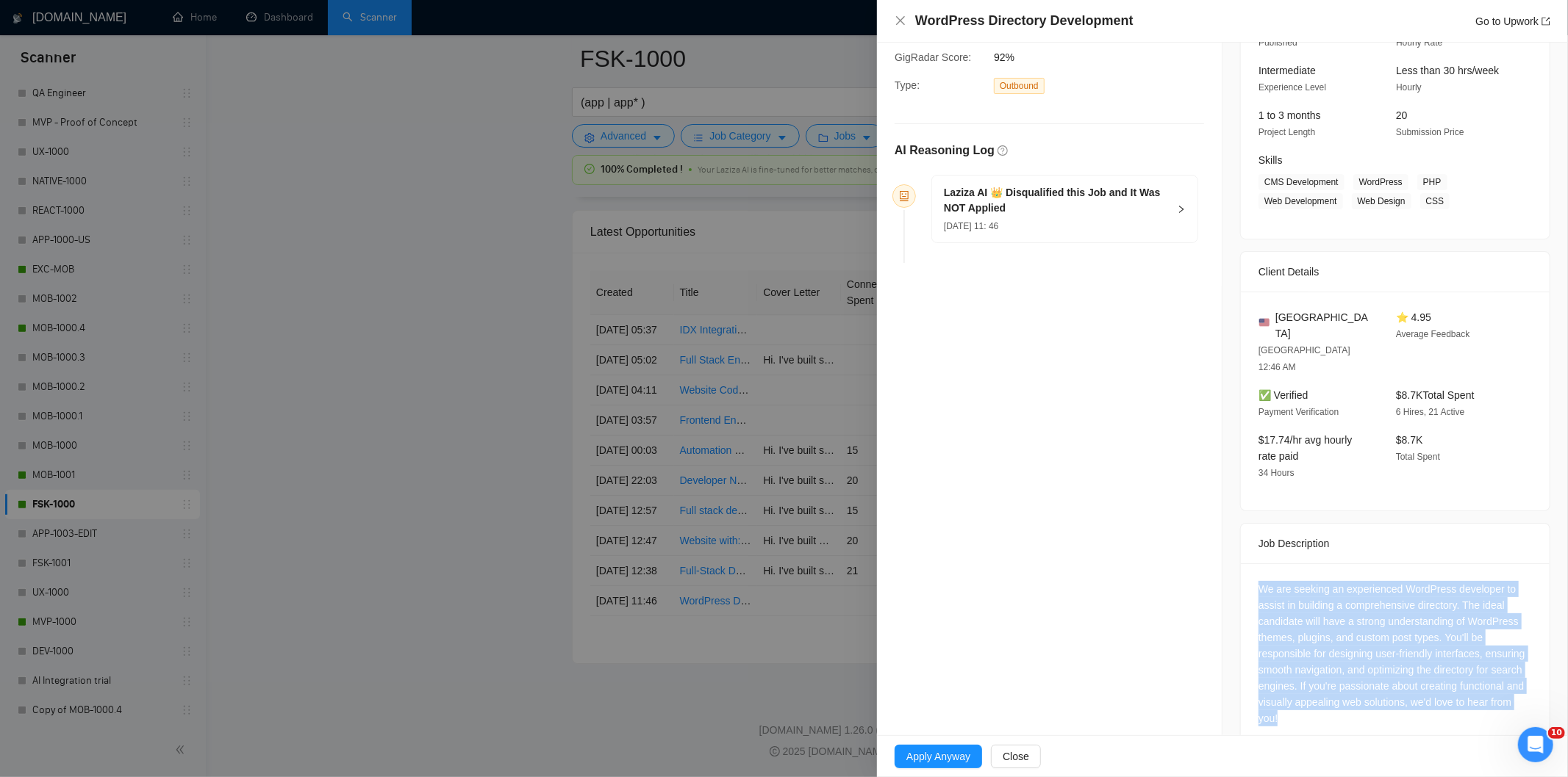
drag, startPoint x: 1247, startPoint y: 557, endPoint x: 1319, endPoint y: 686, distance: 147.7
click at [1319, 686] on div "We are seeking an experienced WordPress developer to assist in building a compr…" at bounding box center [1394, 657] width 309 height 187
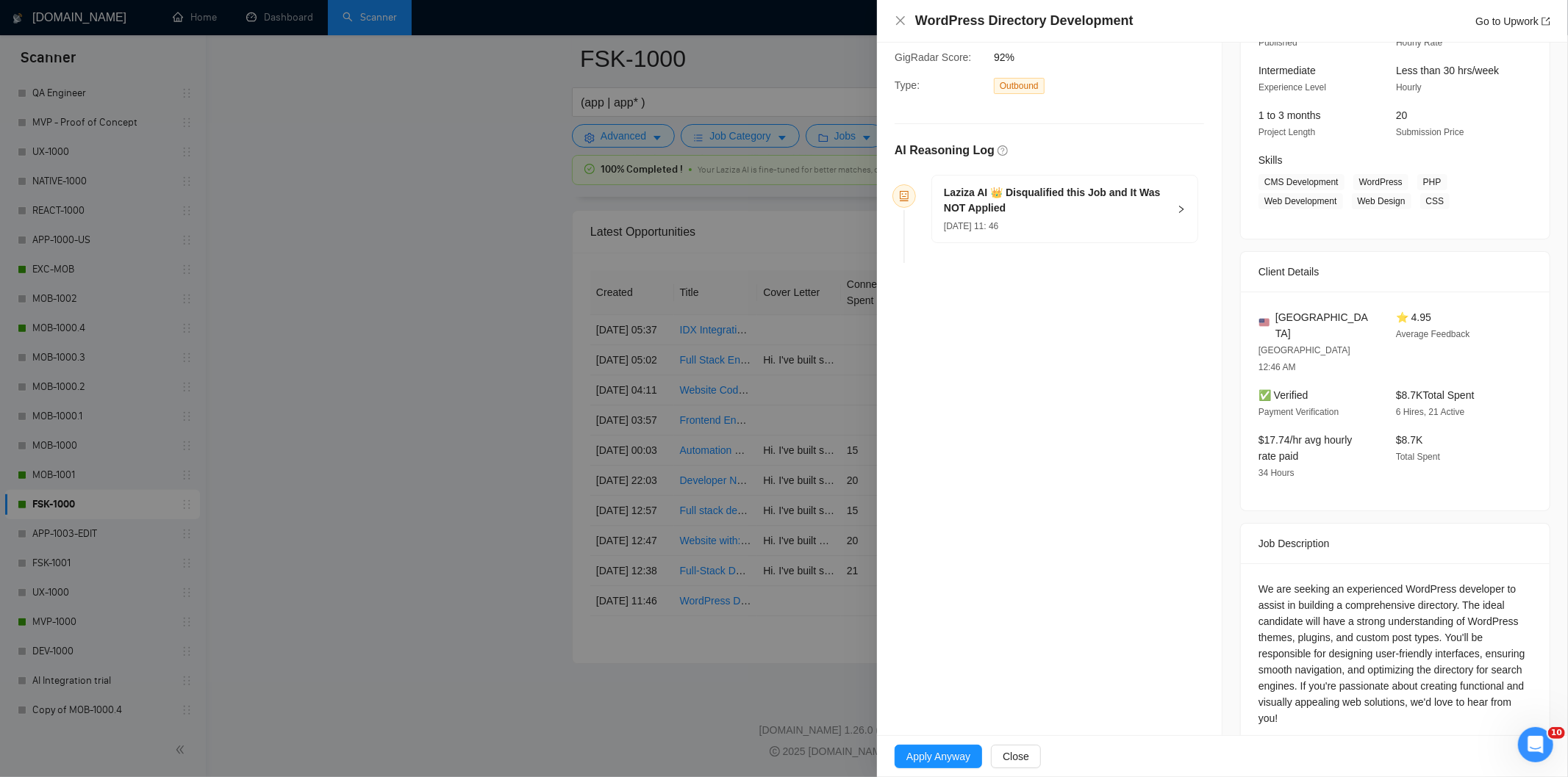
click at [1103, 228] on div "[DATE] 11: 46" at bounding box center [1056, 225] width 224 height 16
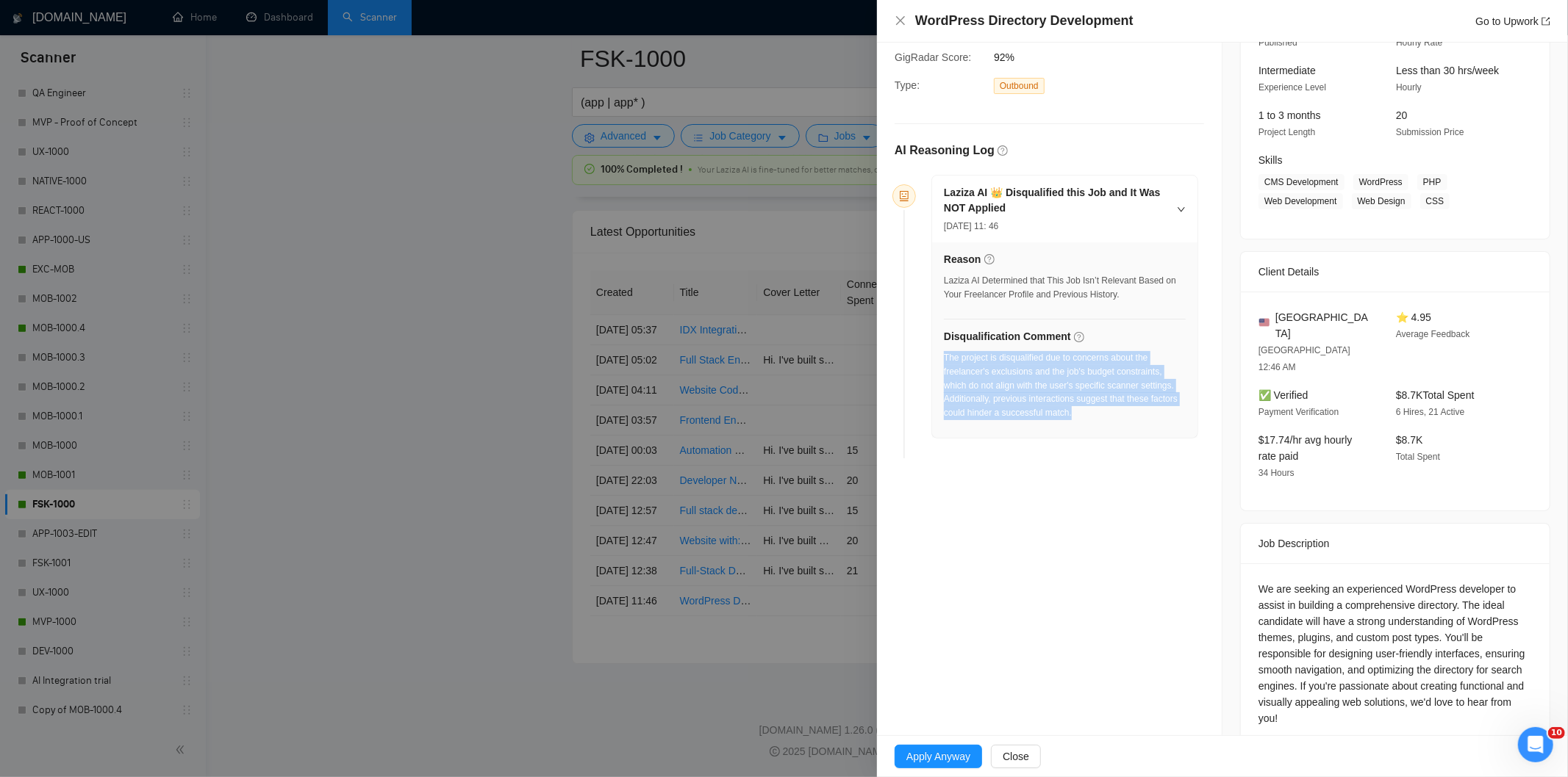
drag, startPoint x: 1092, startPoint y: 421, endPoint x: 944, endPoint y: 360, distance: 160.1
click at [944, 360] on div "The project is disqualified due to concerns about the freelancer's exclusions a…" at bounding box center [1064, 385] width 242 height 69
click at [895, 16] on icon "close" at bounding box center [900, 21] width 12 height 12
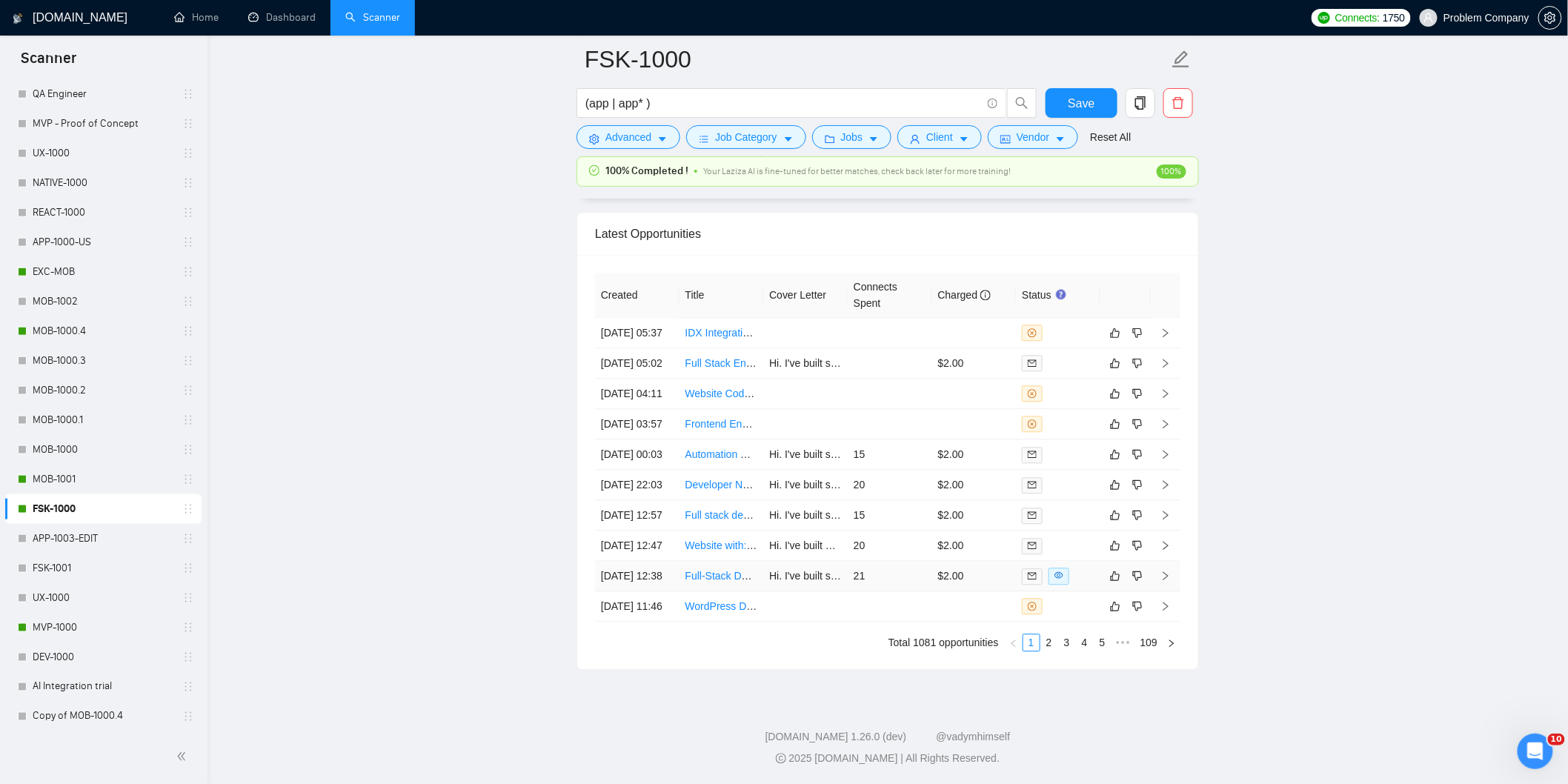
click at [657, 591] on td "[DATE] 12:38" at bounding box center [637, 576] width 85 height 30
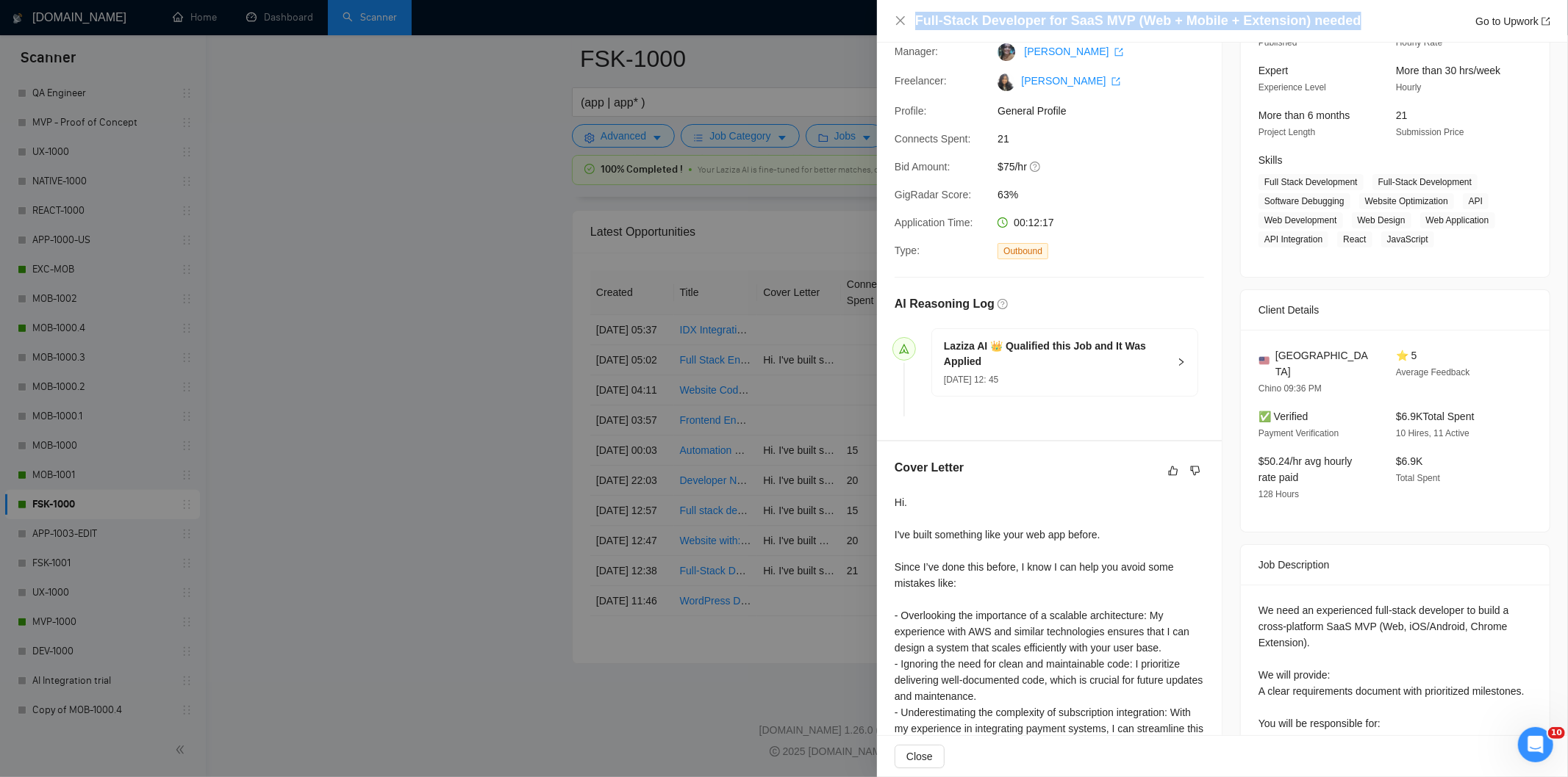
drag, startPoint x: 1352, startPoint y: 24, endPoint x: 914, endPoint y: 22, distance: 438.0
click at [914, 22] on div "Full-Stack Developer for SaaS MVP (Web + Mobile + Extension) needed Go to Upwork" at bounding box center [1222, 21] width 656 height 19
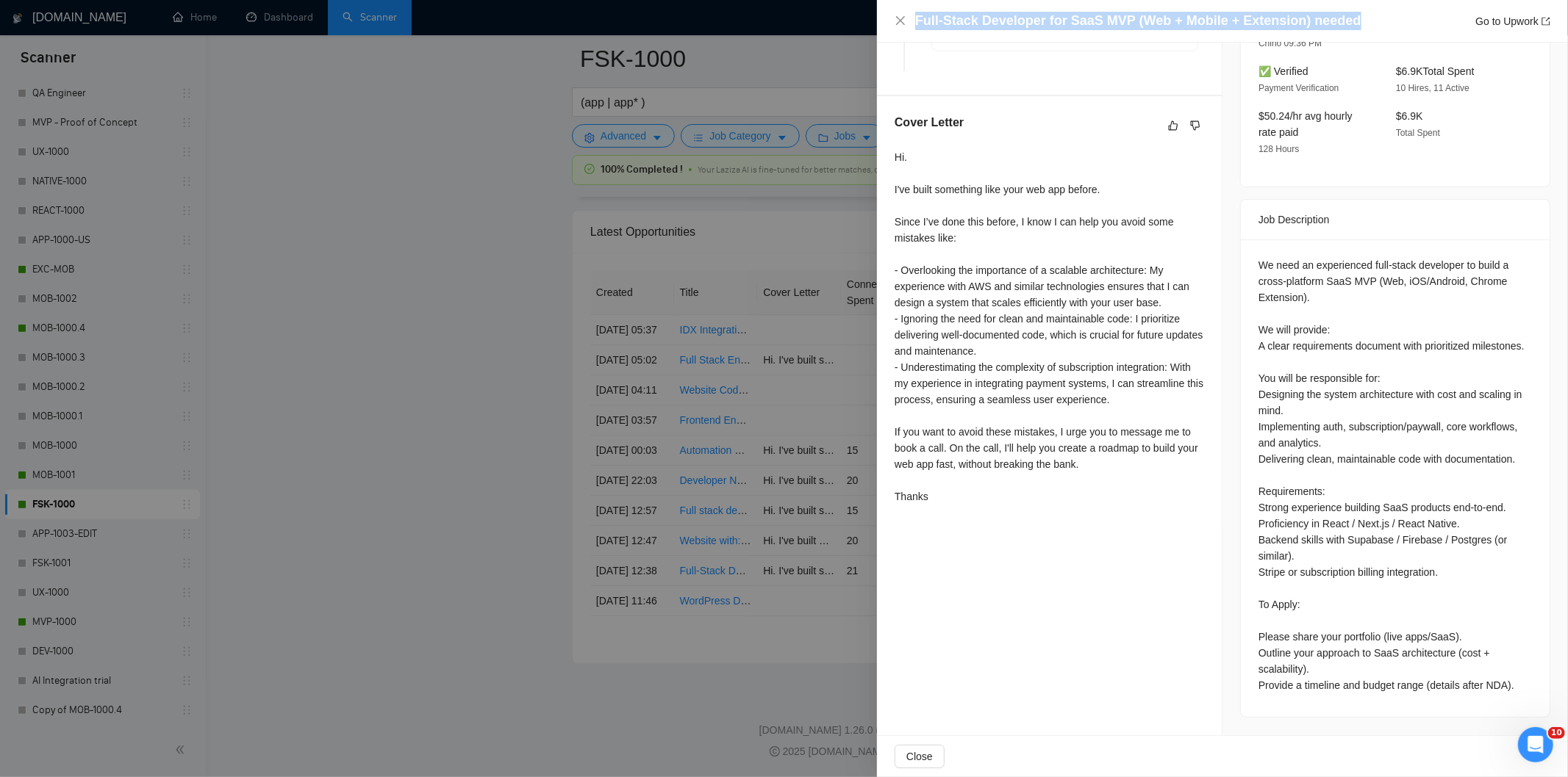
scroll to position [479, 0]
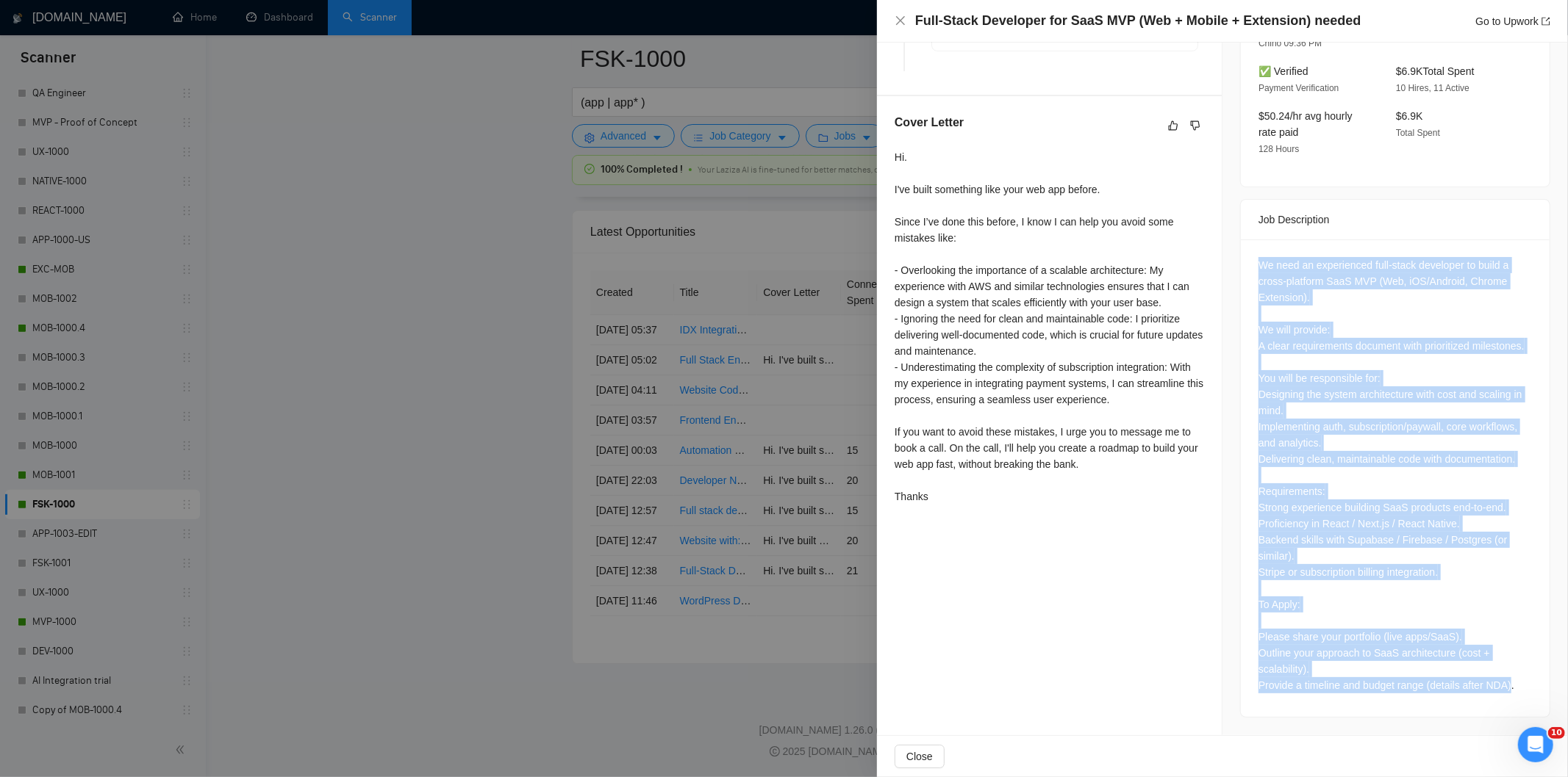
drag, startPoint x: 1252, startPoint y: 247, endPoint x: 1505, endPoint y: 688, distance: 508.4
click at [1505, 688] on div "We need an experienced full-stack developer to build a cross-platform SaaS MVP …" at bounding box center [1394, 476] width 273 height 437
click at [902, 22] on icon "close" at bounding box center [900, 20] width 8 height 8
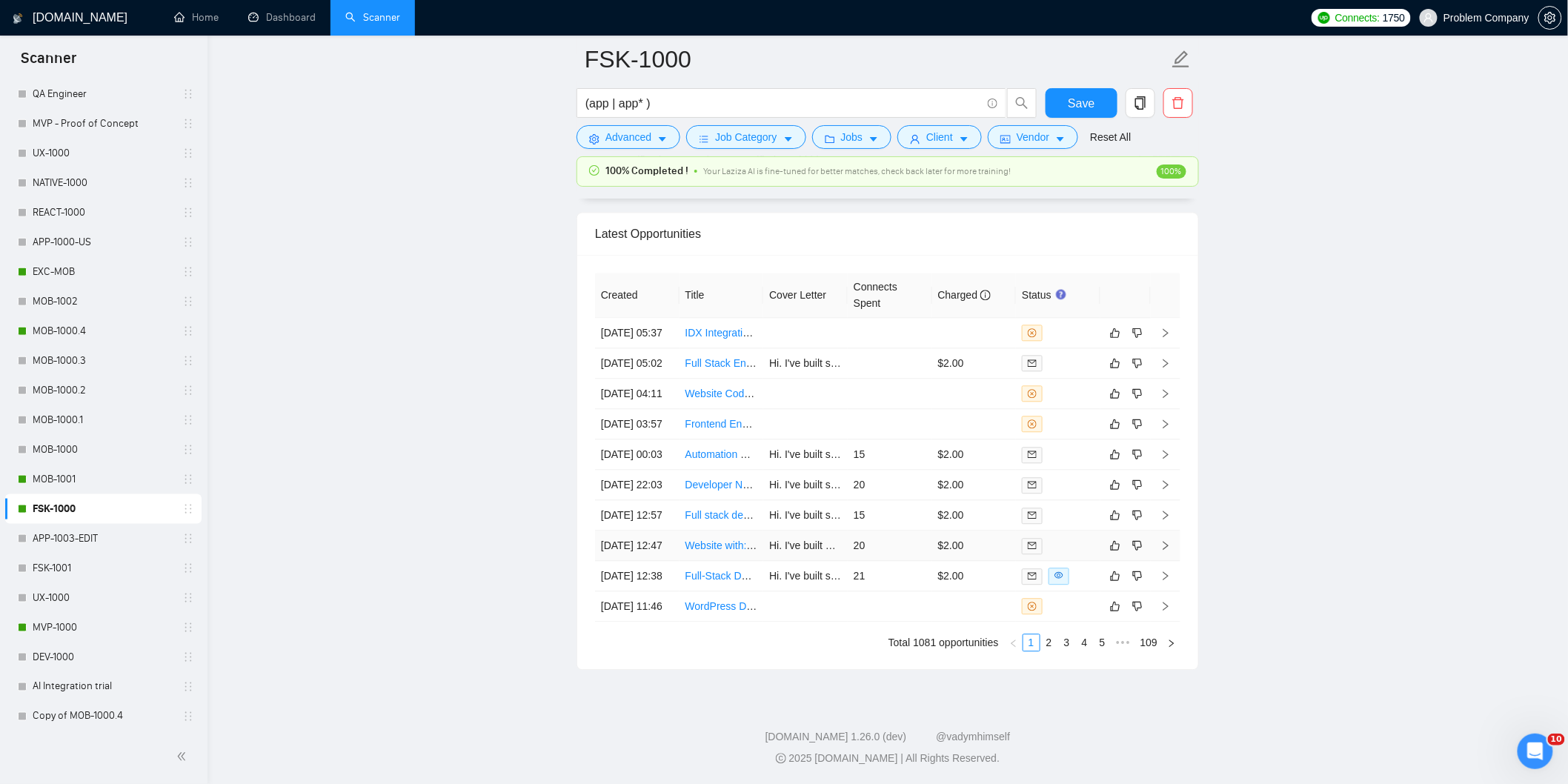
click at [665, 561] on td "[DATE] 12:47" at bounding box center [637, 546] width 85 height 30
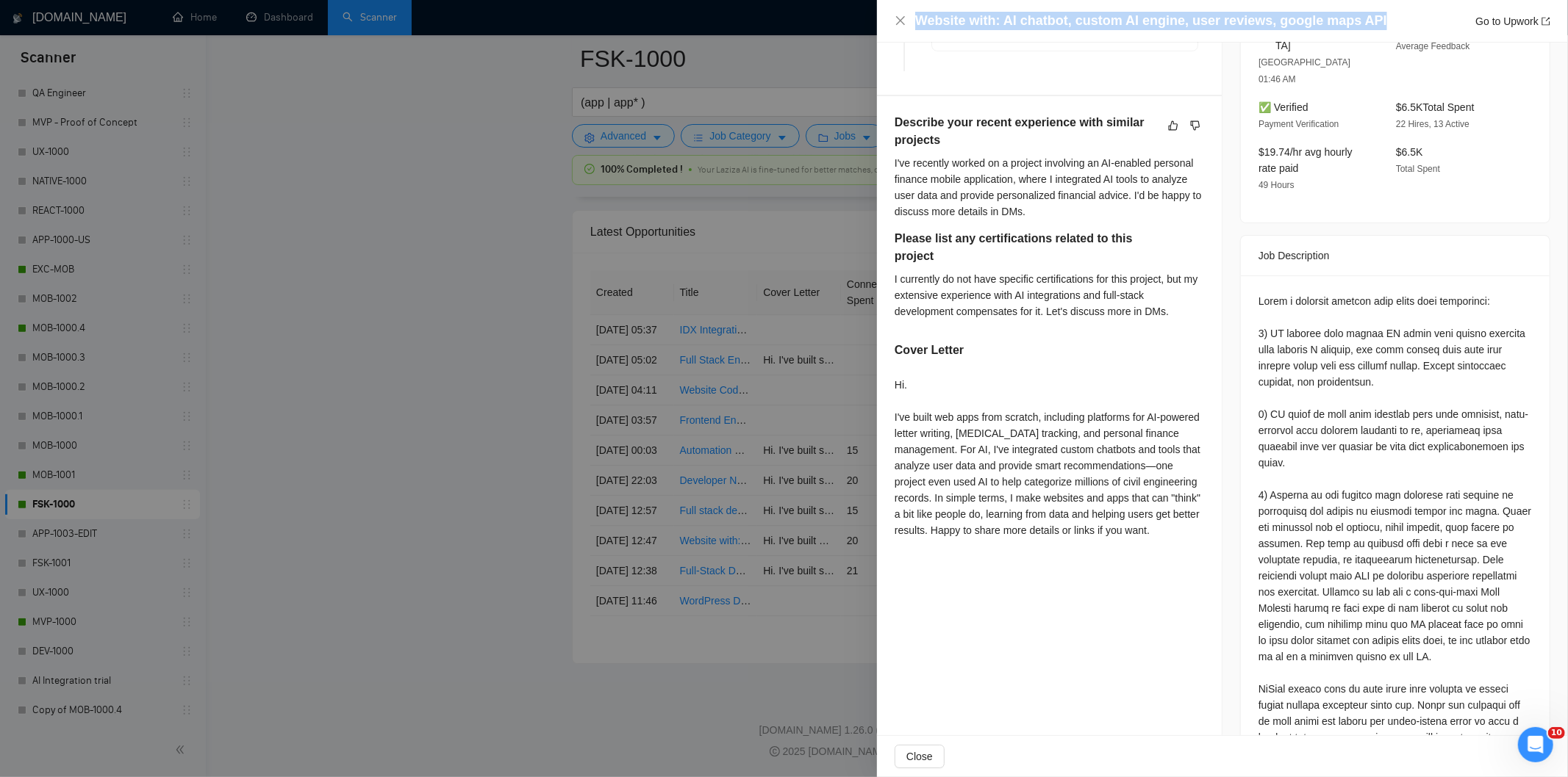
drag, startPoint x: 1368, startPoint y: 24, endPoint x: 914, endPoint y: 19, distance: 454.0
click at [914, 19] on div "Website with: AI chatbot, custom AI engine, user reviews, google maps API Go to…" at bounding box center [1222, 21] width 656 height 19
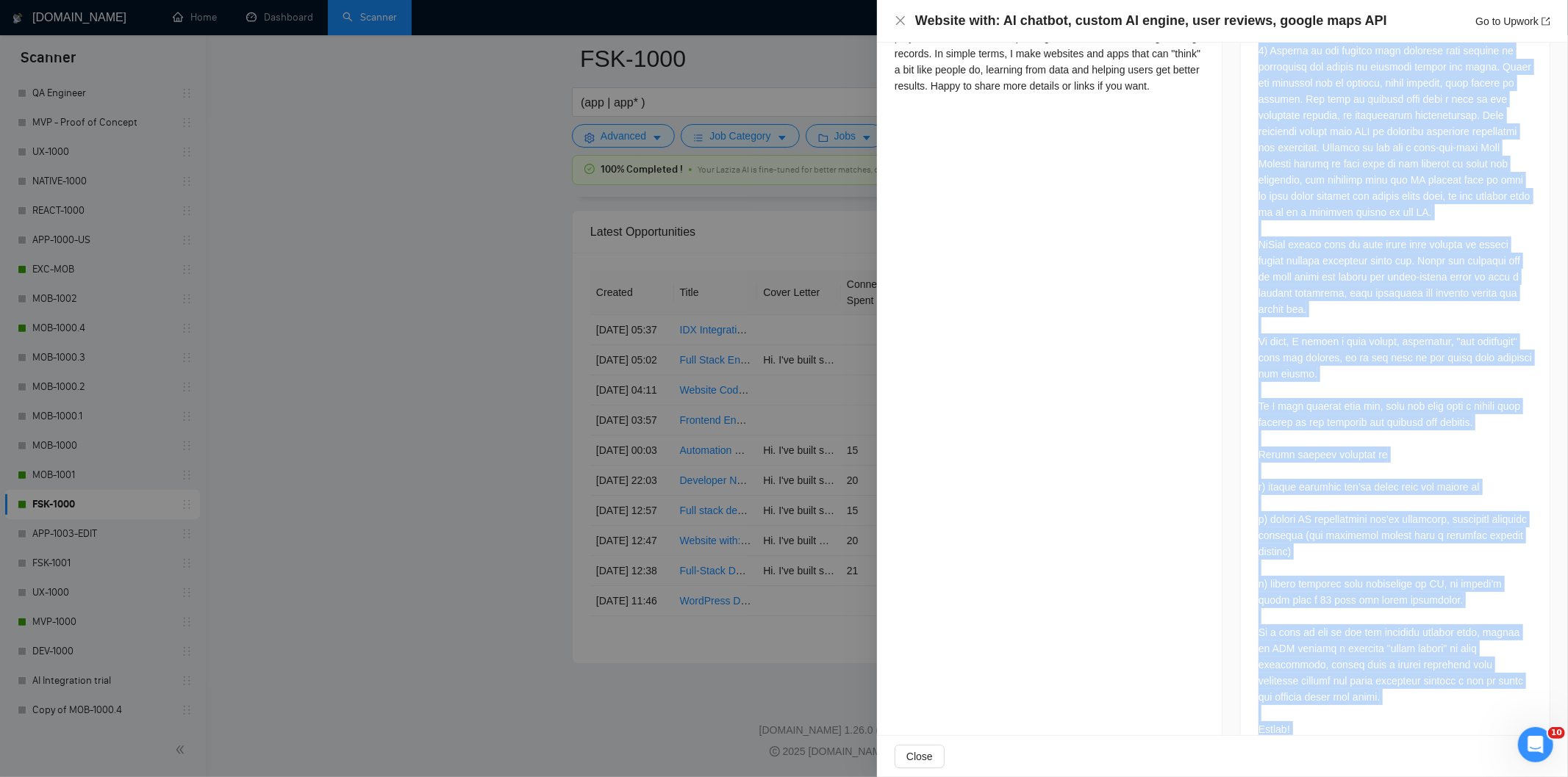
scroll to position [1002, 0]
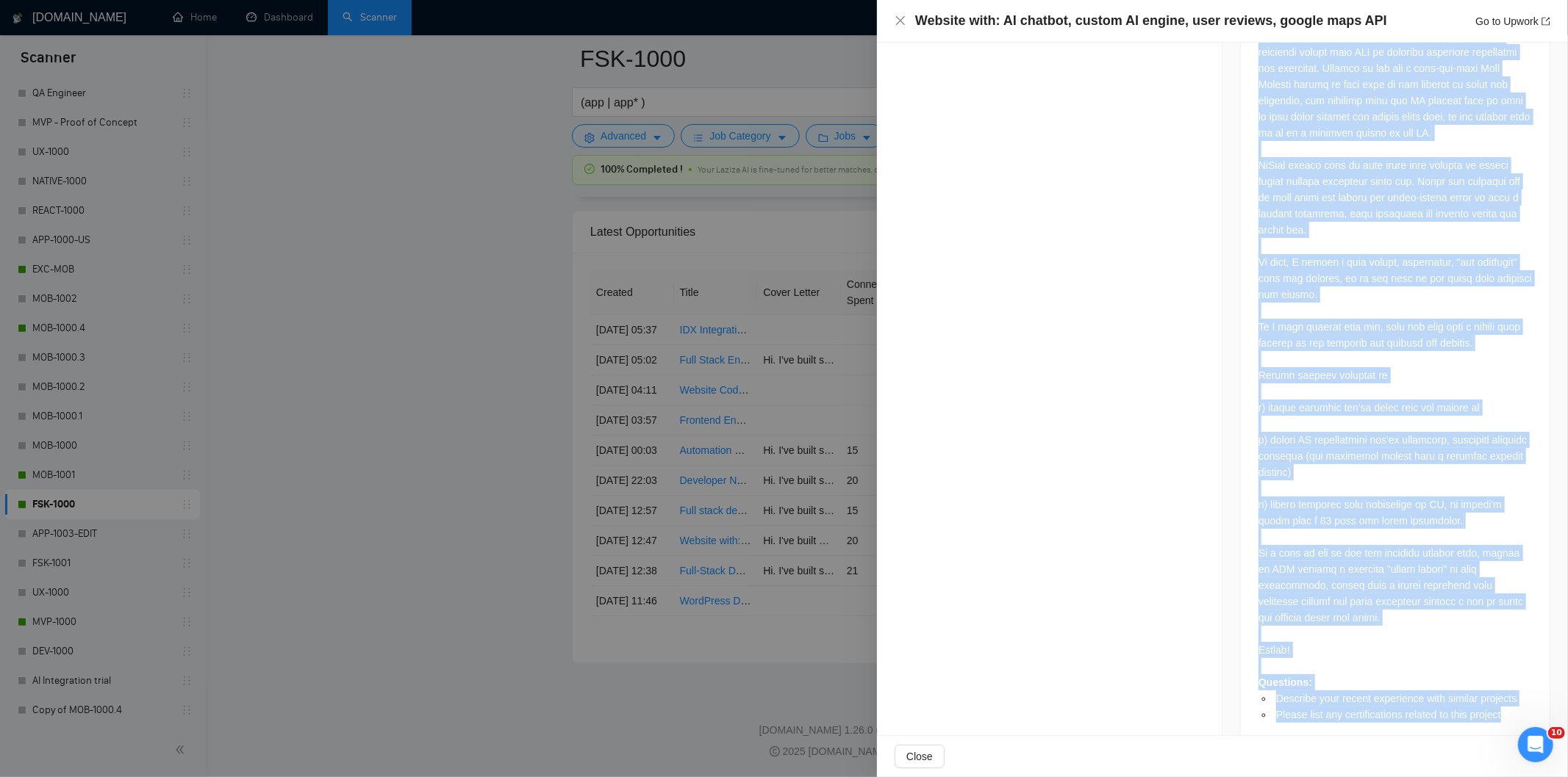
drag, startPoint x: 1252, startPoint y: 267, endPoint x: 1493, endPoint y: 715, distance: 508.7
click at [1493, 715] on div "Questions: Describe your recent experience with similar projects Please list an…" at bounding box center [1394, 251] width 309 height 999
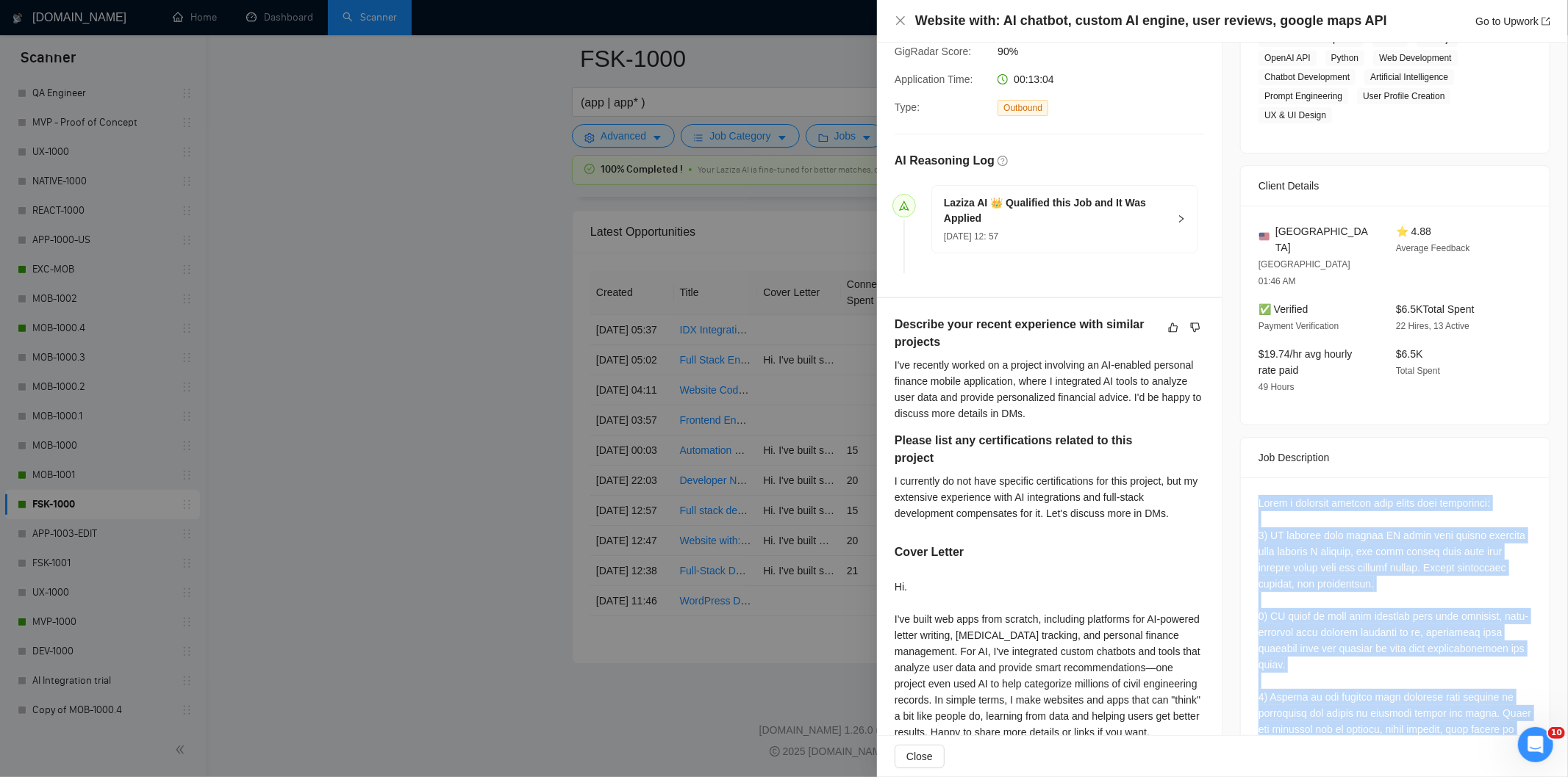
scroll to position [274, 0]
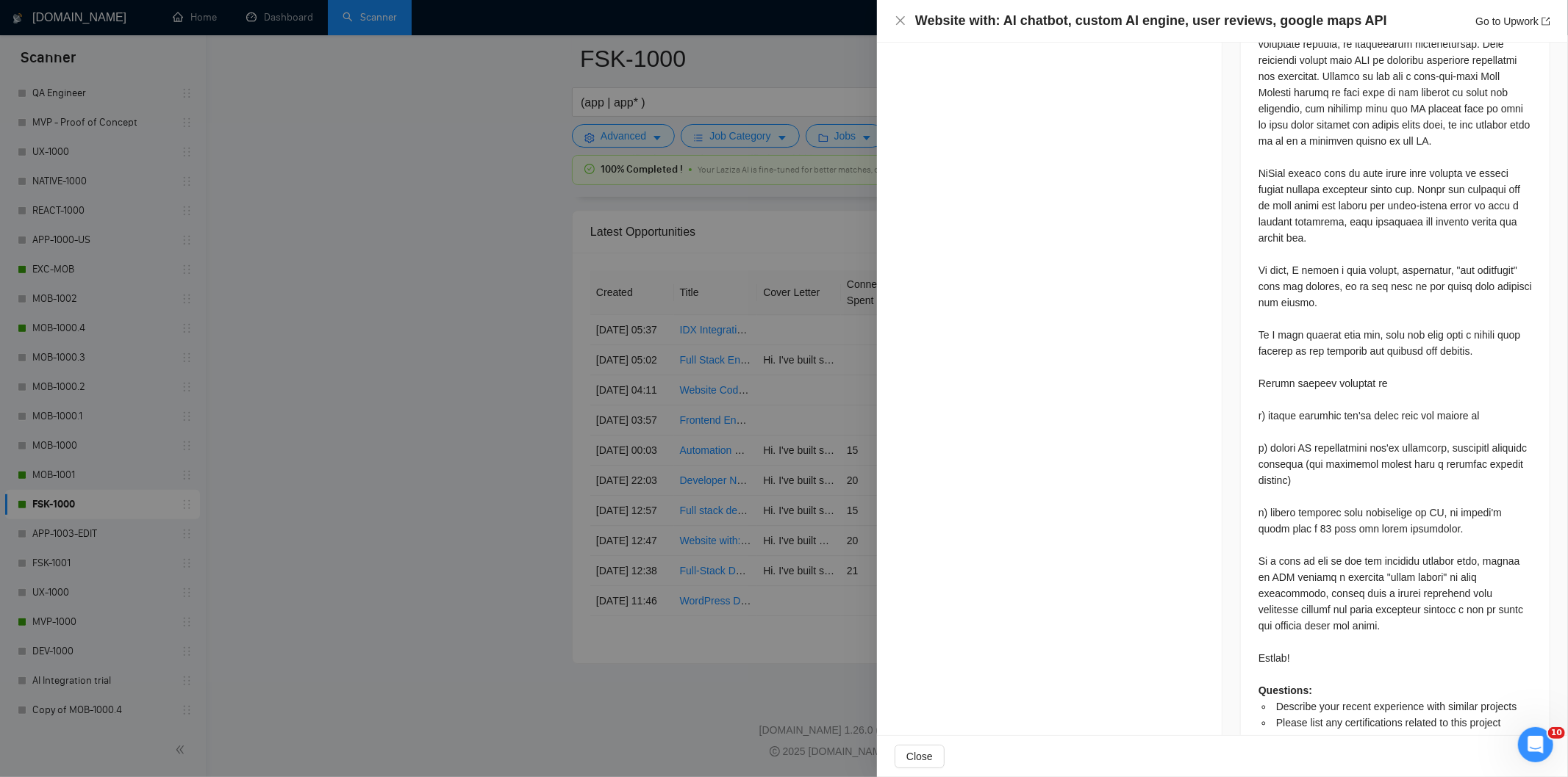
scroll to position [994, 0]
click at [897, 20] on icon "close" at bounding box center [900, 21] width 12 height 12
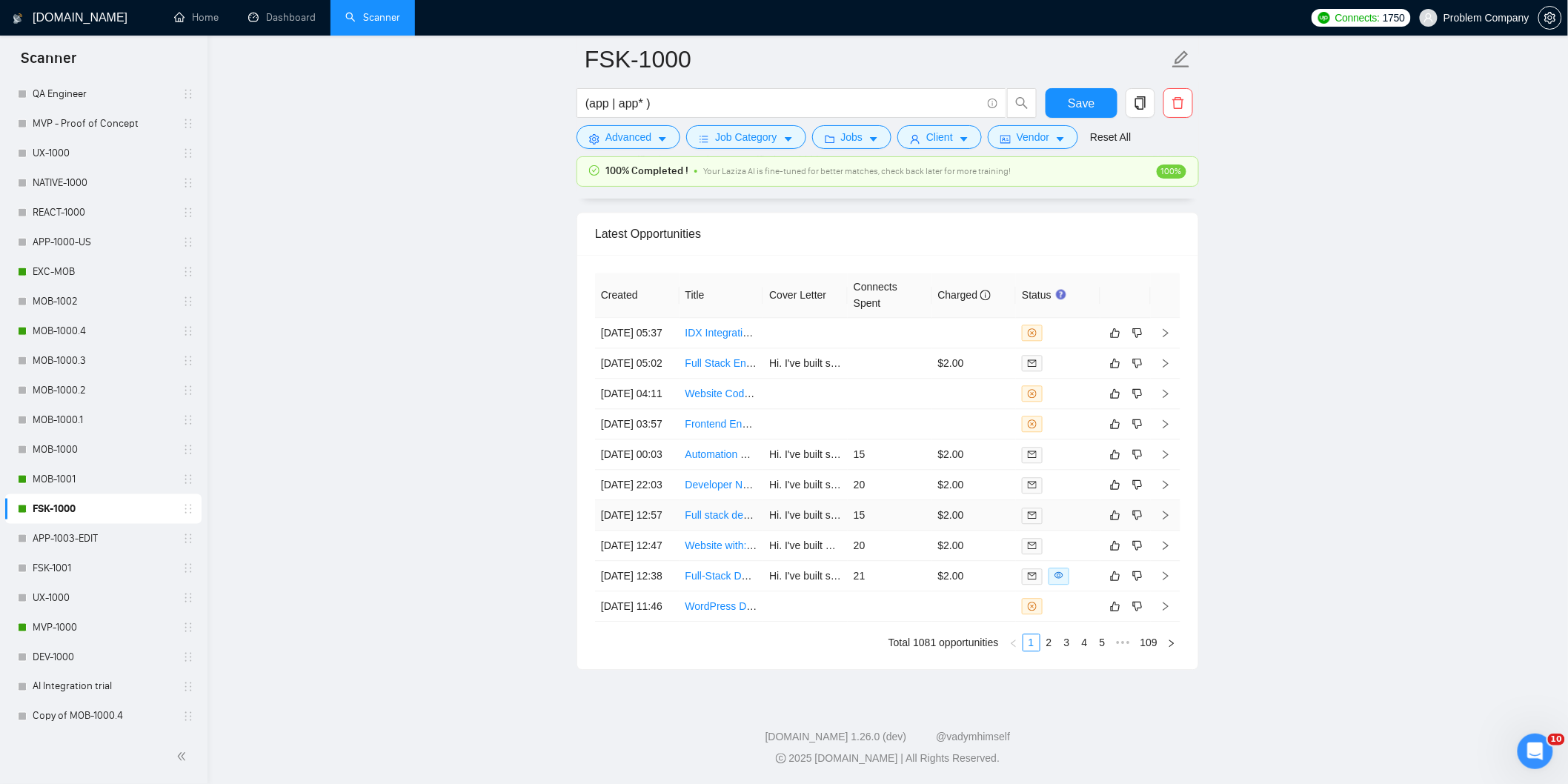
click at [661, 531] on td "[DATE] 12:57" at bounding box center [637, 516] width 85 height 30
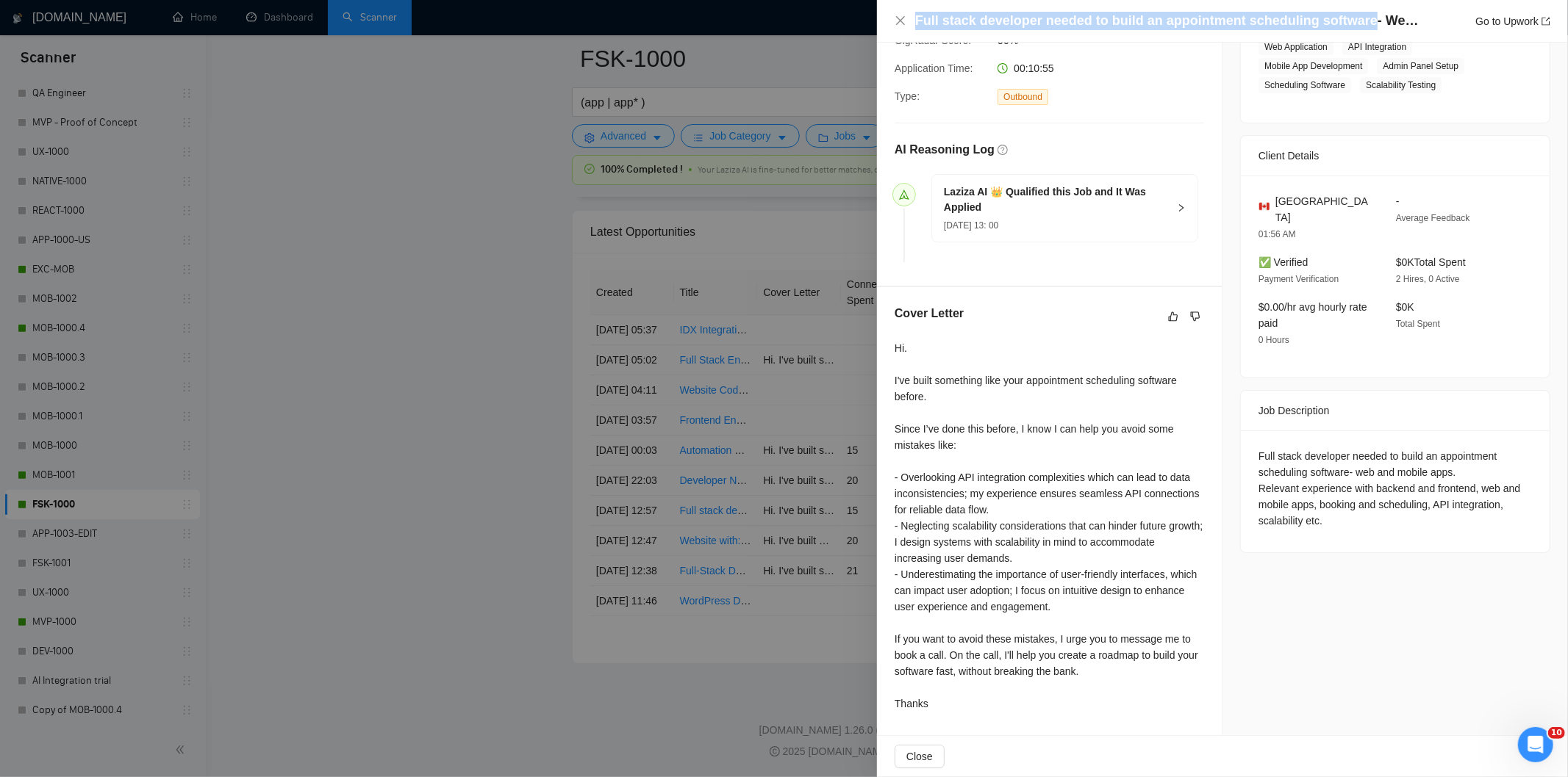
drag, startPoint x: 1355, startPoint y: 20, endPoint x: 916, endPoint y: 30, distance: 439.1
click at [916, 30] on h4 "Full stack developer needed to build an appointment scheduling software- Web an…" at bounding box center [1169, 21] width 507 height 19
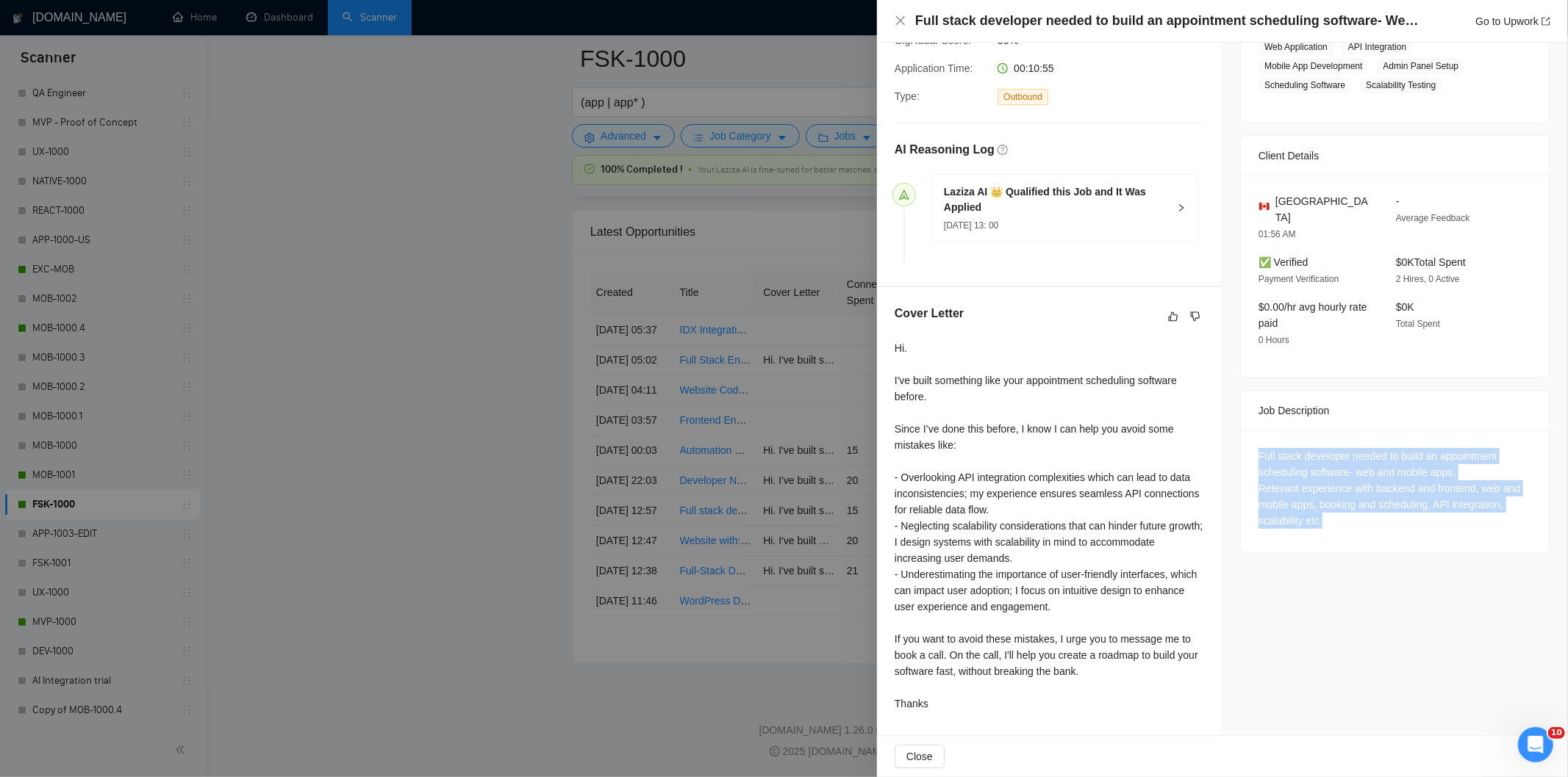
drag, startPoint x: 1364, startPoint y: 501, endPoint x: 1253, endPoint y: 438, distance: 127.6
click at [1258, 448] on div "Full stack developer needed to build an appointment scheduling software- web an…" at bounding box center [1394, 488] width 273 height 81
click at [902, 21] on icon "close" at bounding box center [900, 21] width 12 height 12
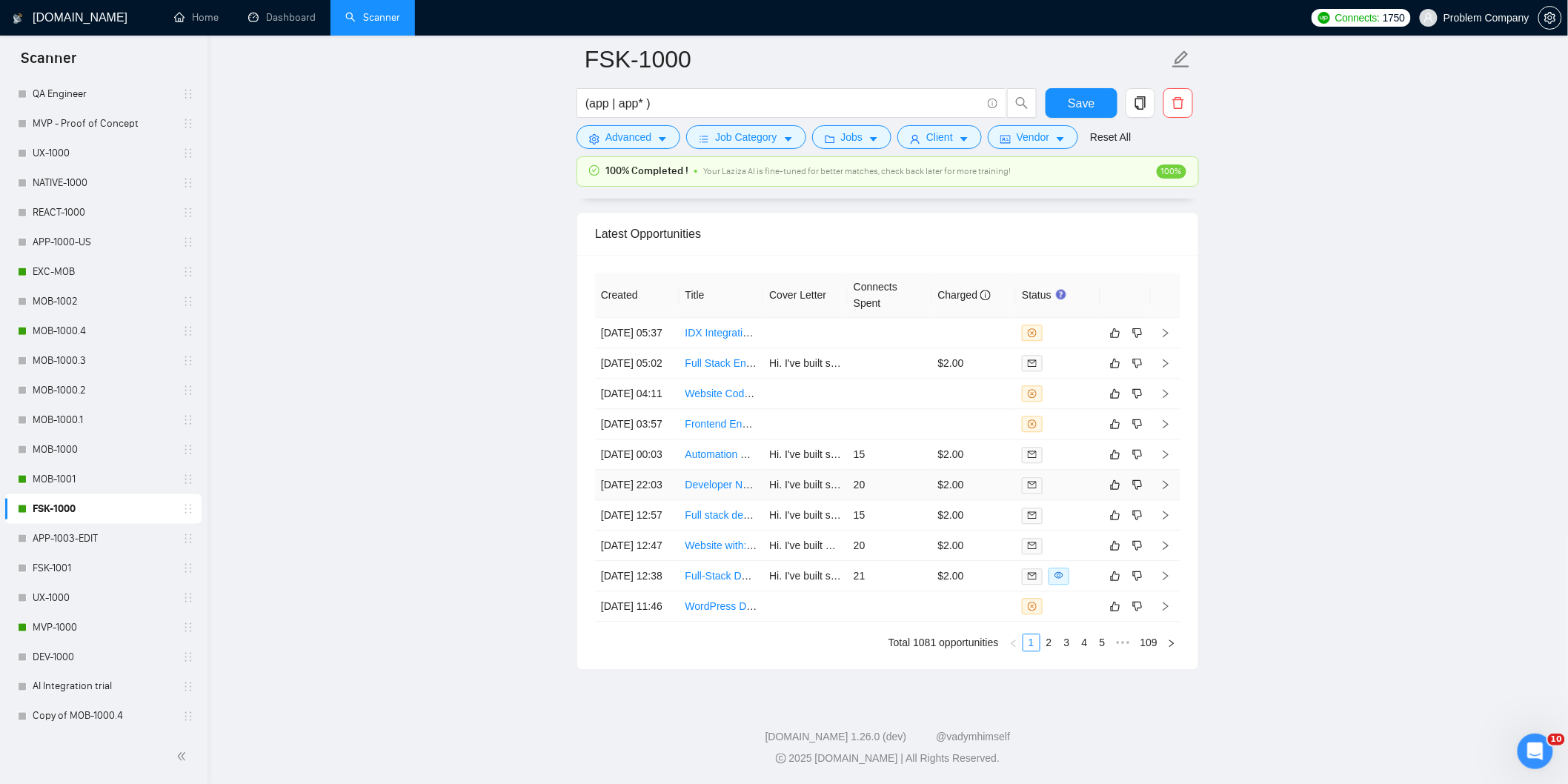
click at [654, 501] on td "[DATE] 22:03" at bounding box center [637, 485] width 85 height 30
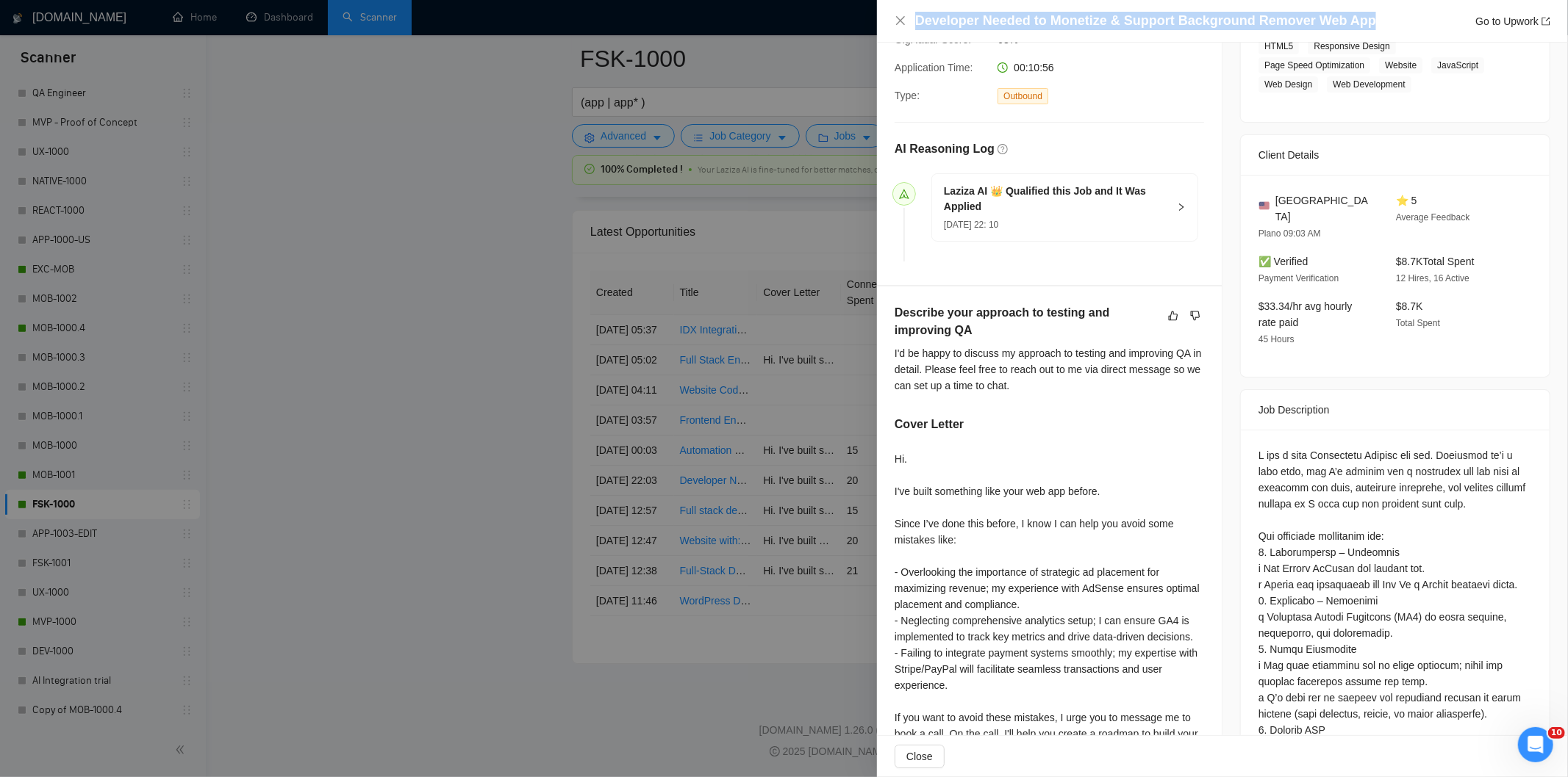
drag, startPoint x: 1367, startPoint y: 19, endPoint x: 915, endPoint y: 26, distance: 452.1
click at [916, 26] on div "Developer Needed to Monetize & Support Background Remover Web App Go to Upwork" at bounding box center [1233, 21] width 635 height 19
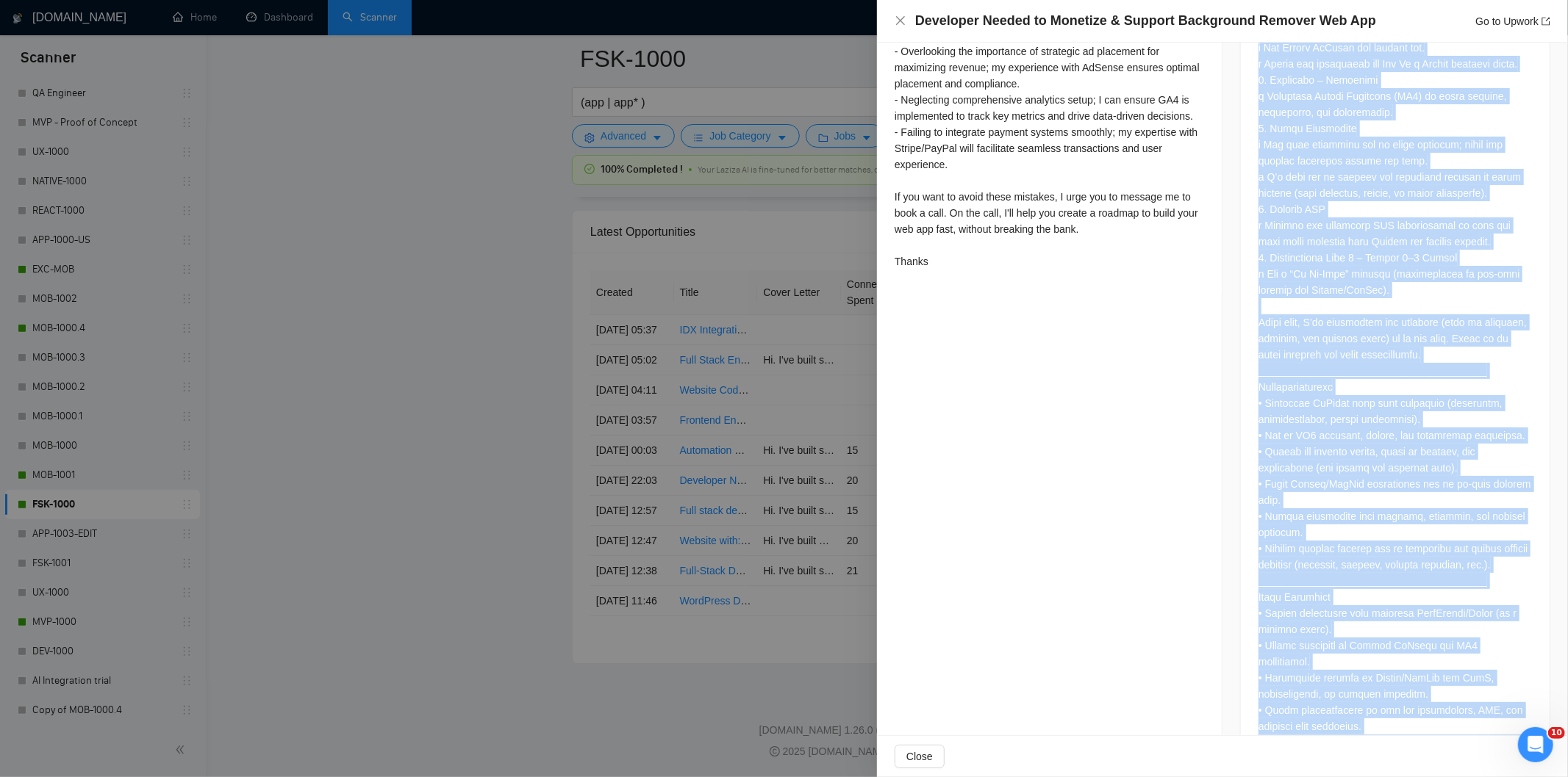
scroll to position [1209, 0]
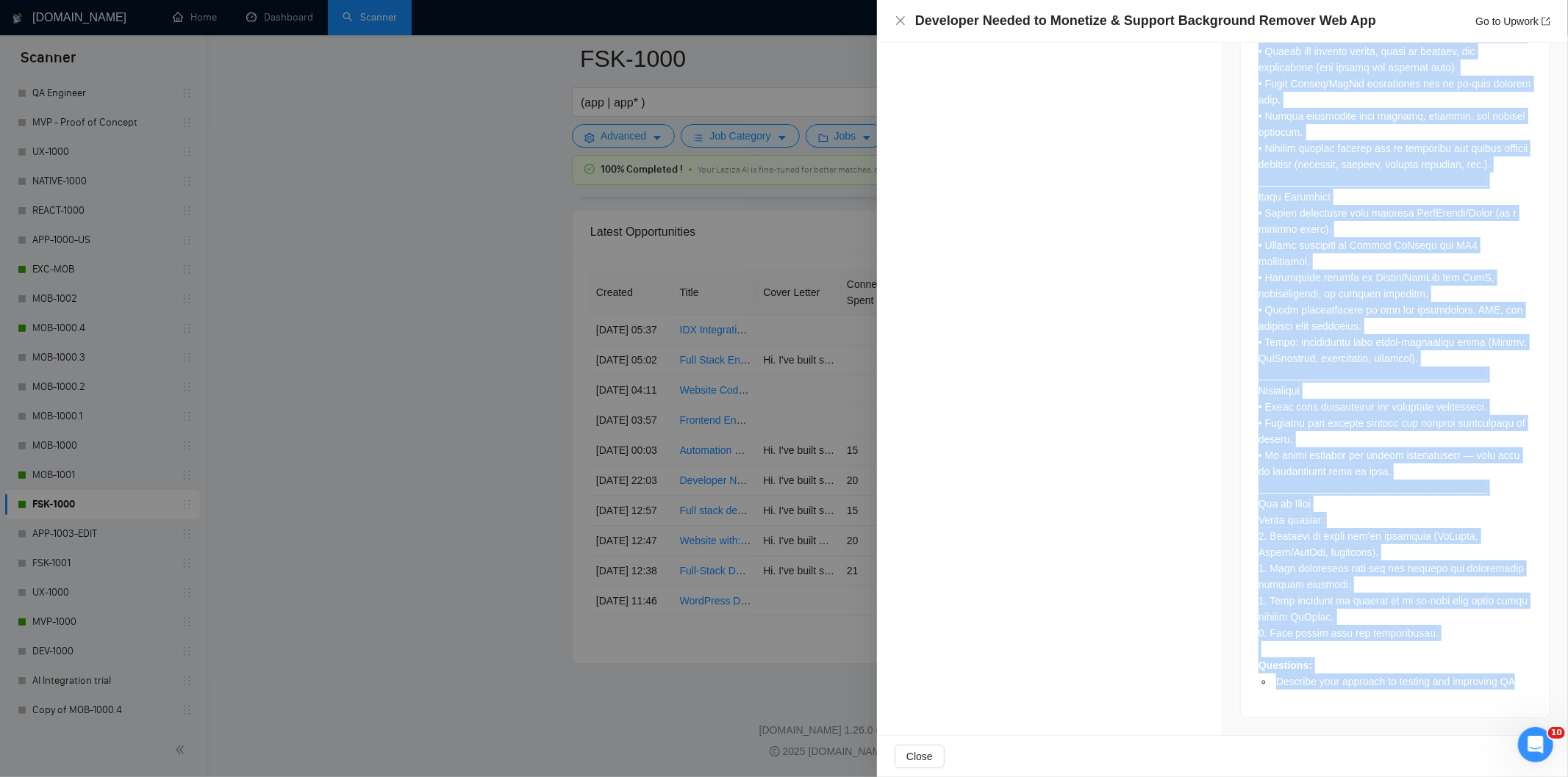
drag, startPoint x: 1251, startPoint y: 172, endPoint x: 1493, endPoint y: 756, distance: 632.2
click at [1493, 756] on div "Developer Needed to Monetize & Support Background Remover Web App Go to Upwork …" at bounding box center [1223, 388] width 691 height 777
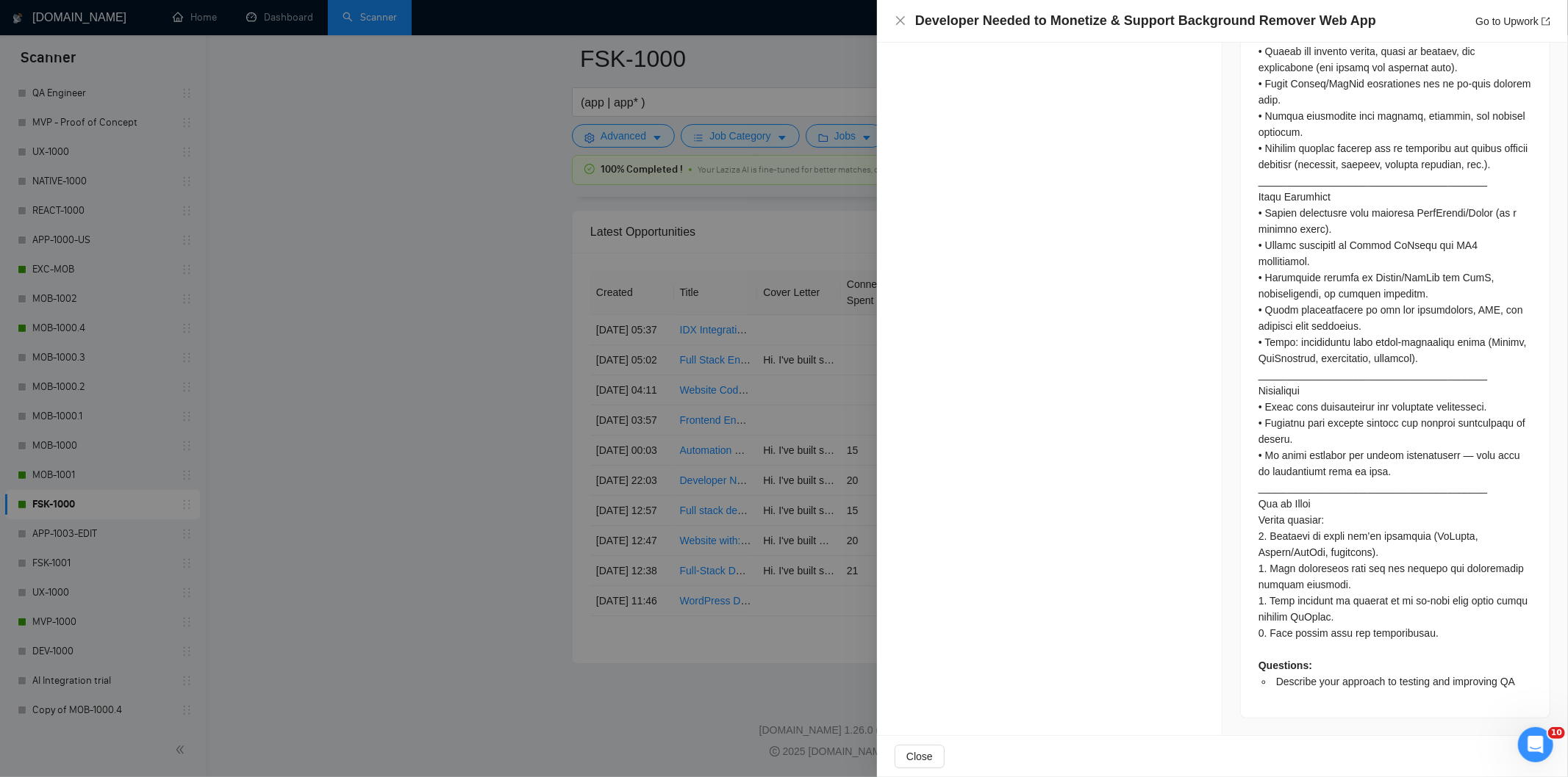
click at [1493, 756] on div "Close" at bounding box center [1223, 756] width 691 height 41
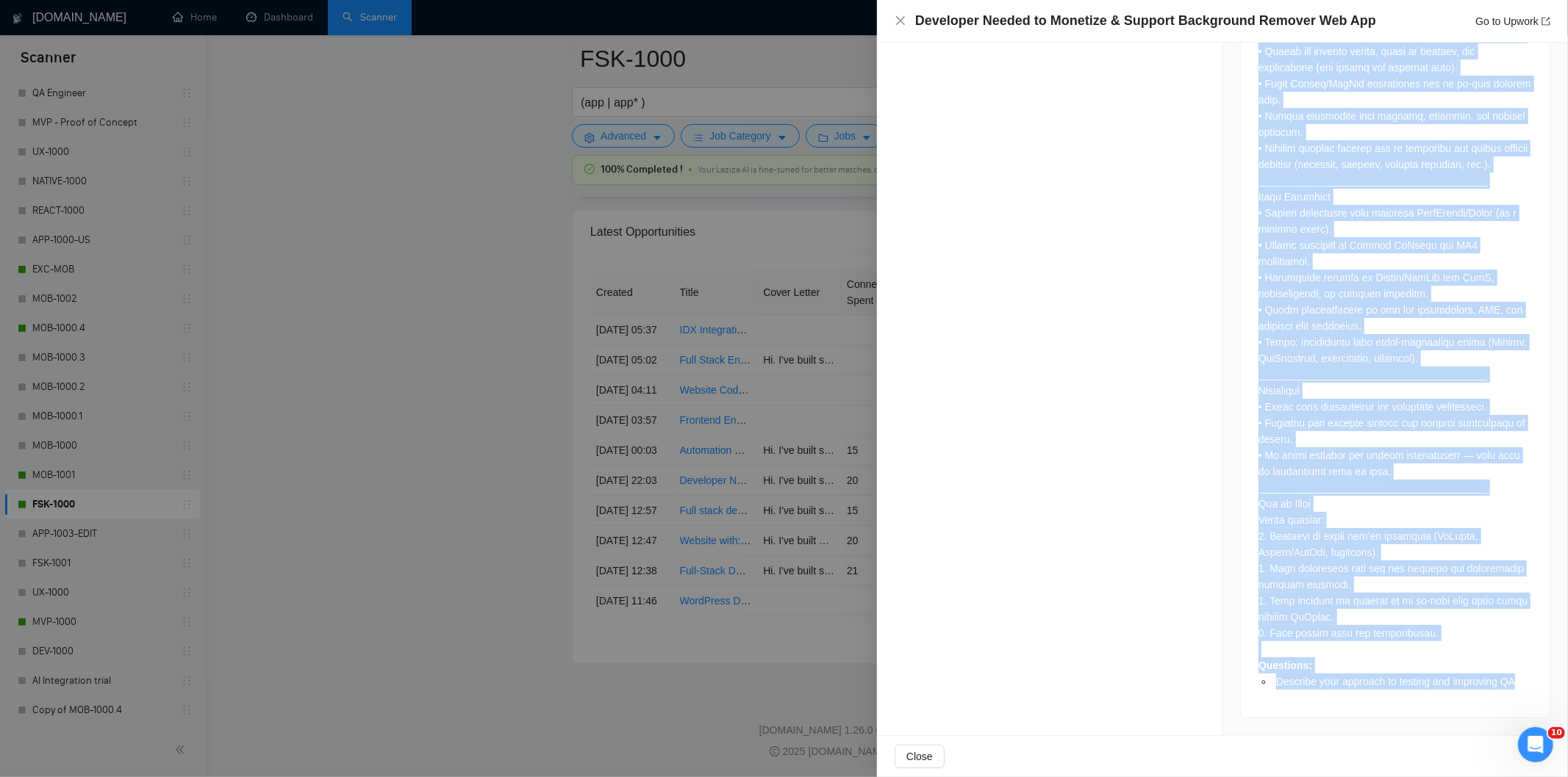
drag, startPoint x: 1248, startPoint y: 237, endPoint x: 1514, endPoint y: 687, distance: 522.7
click at [1514, 687] on div "Questions: Describe your approach to testing and improving QA" at bounding box center [1394, 113] width 309 height 1209
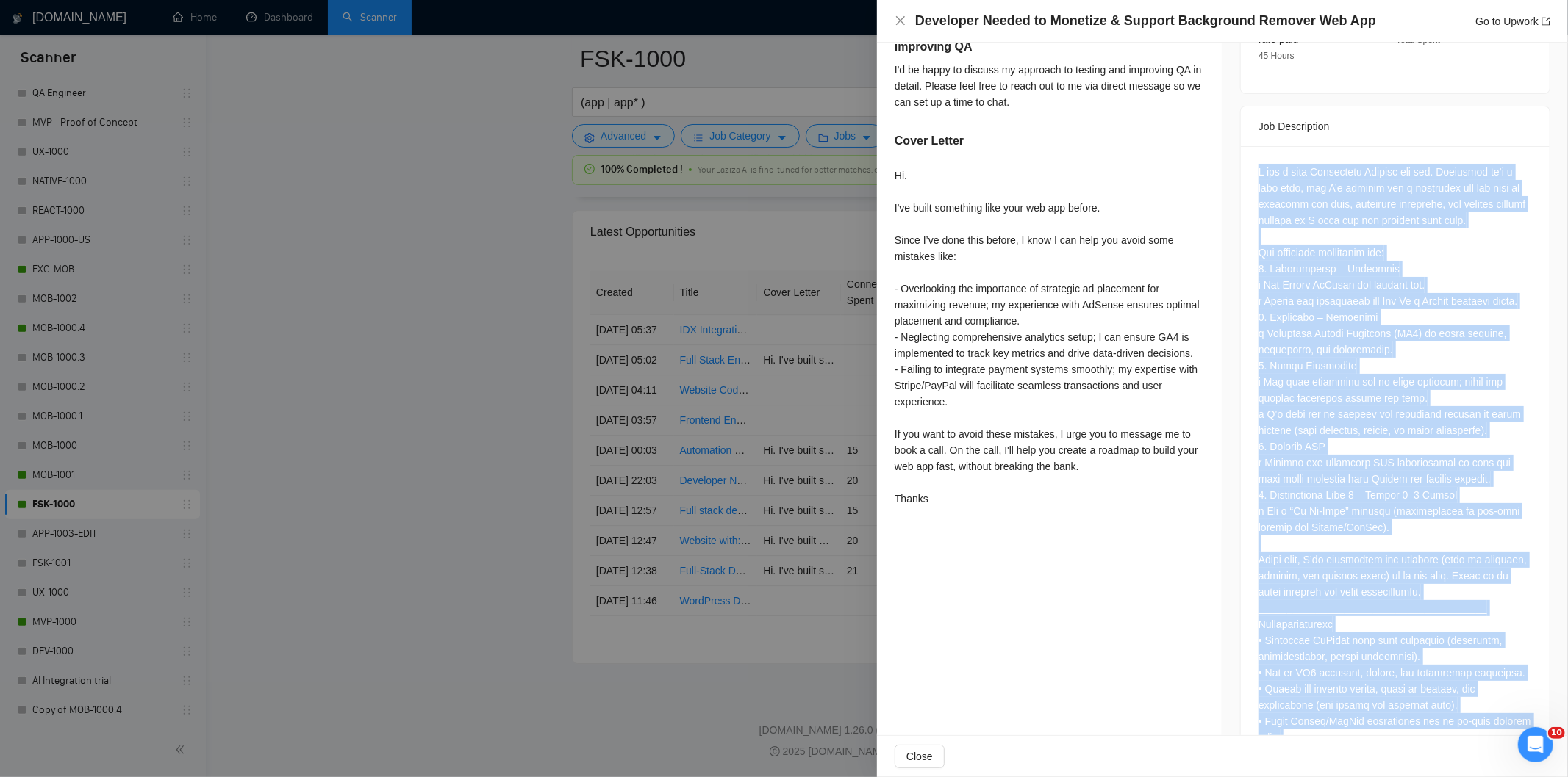
scroll to position [571, 0]
click at [1356, 187] on div "Questions: Describe your approach to testing and improving QA" at bounding box center [1394, 746] width 273 height 1164
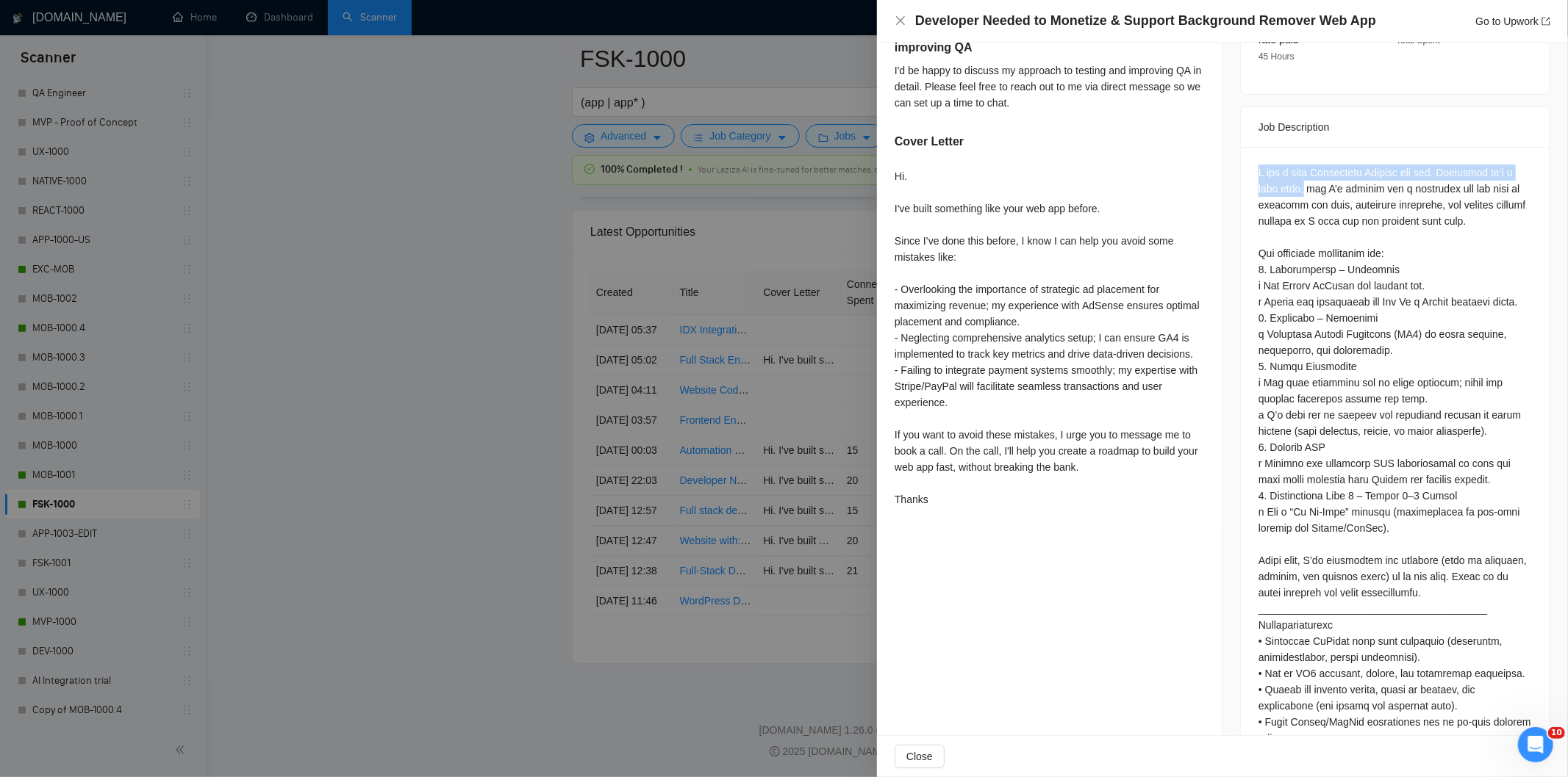
drag, startPoint x: 1246, startPoint y: 153, endPoint x: 1295, endPoint y: 171, distance: 52.2
click at [1295, 171] on div "Questions: Describe your approach to testing and improving QA" at bounding box center [1394, 752] width 309 height 1209
click at [900, 19] on icon "close" at bounding box center [900, 21] width 12 height 12
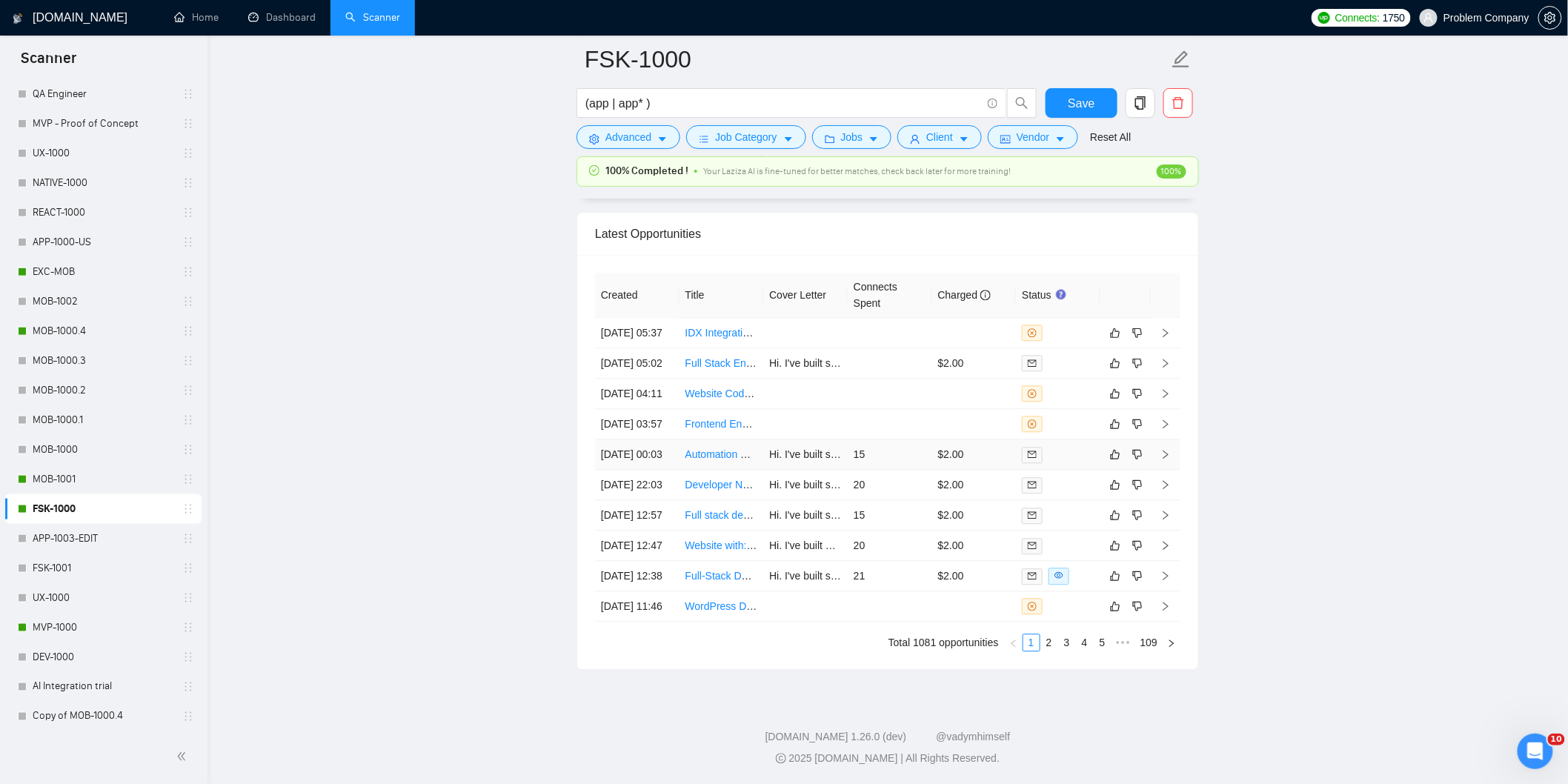
click at [654, 470] on td "[DATE] 00:03" at bounding box center [637, 455] width 85 height 30
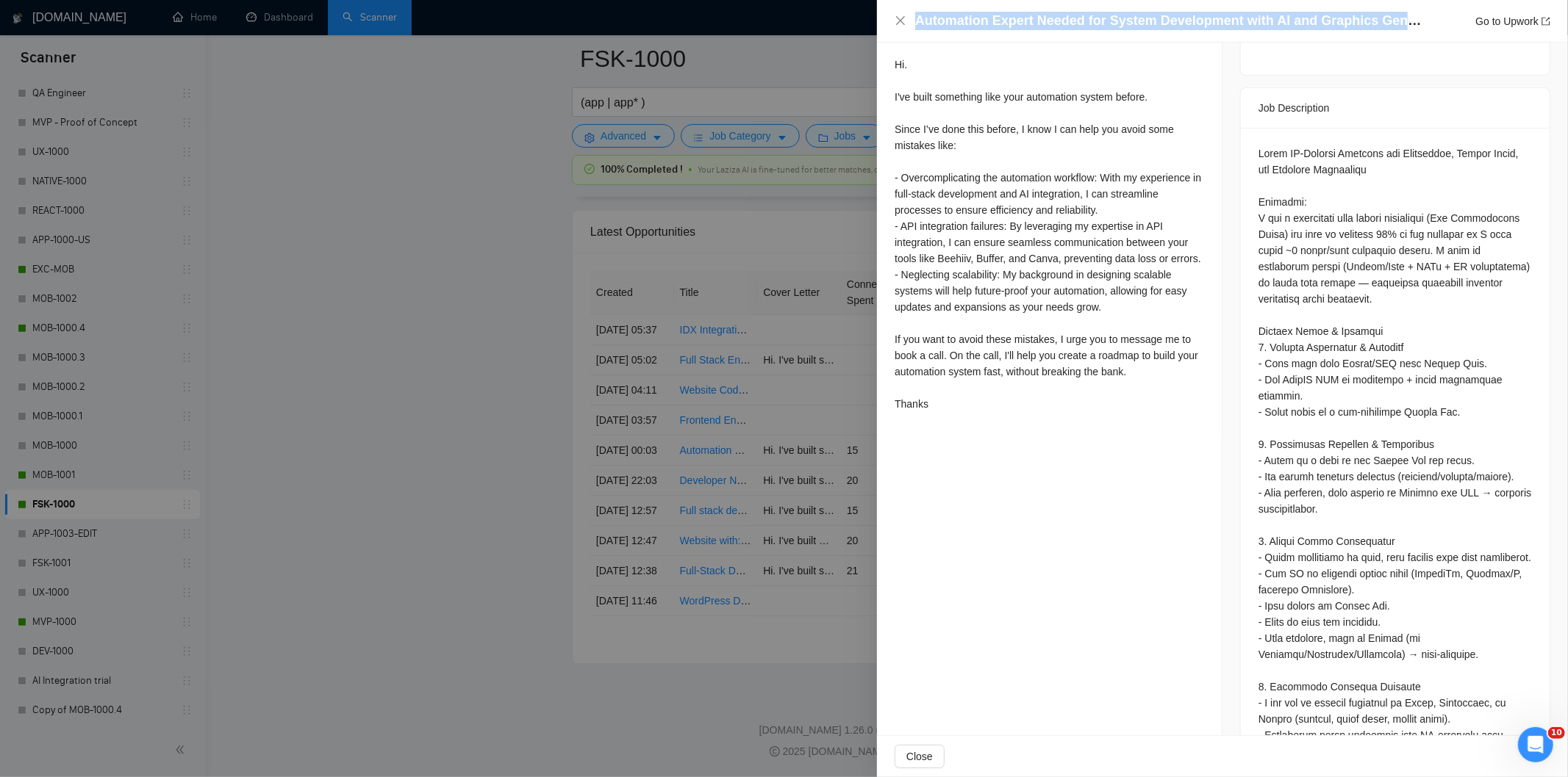
drag, startPoint x: 1414, startPoint y: 22, endPoint x: 917, endPoint y: 27, distance: 497.0
click at [917, 27] on h4 "Automation Expert Needed for System Development with AI and Graphics Generation" at bounding box center [1169, 21] width 507 height 19
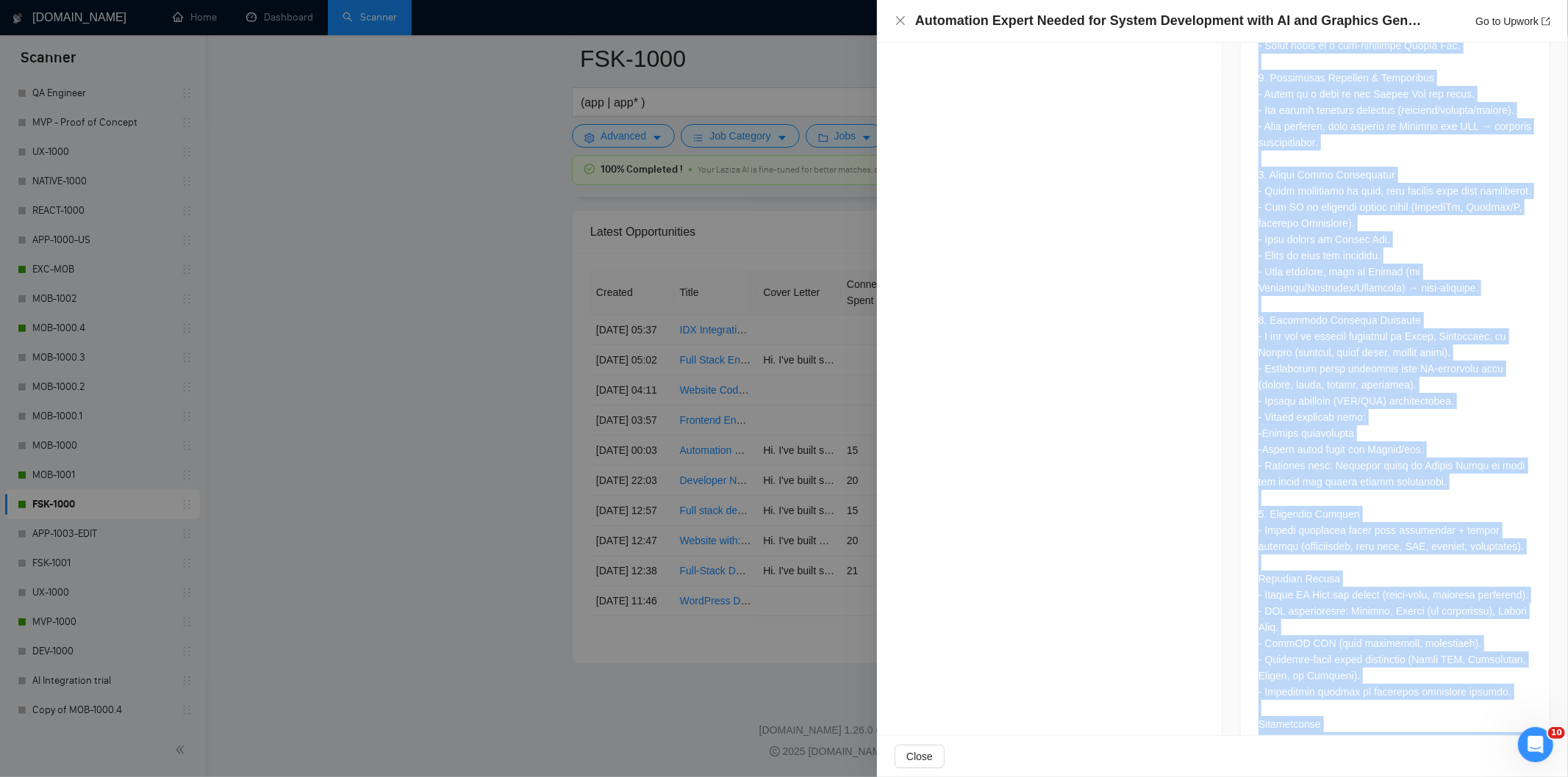
scroll to position [1234, 0]
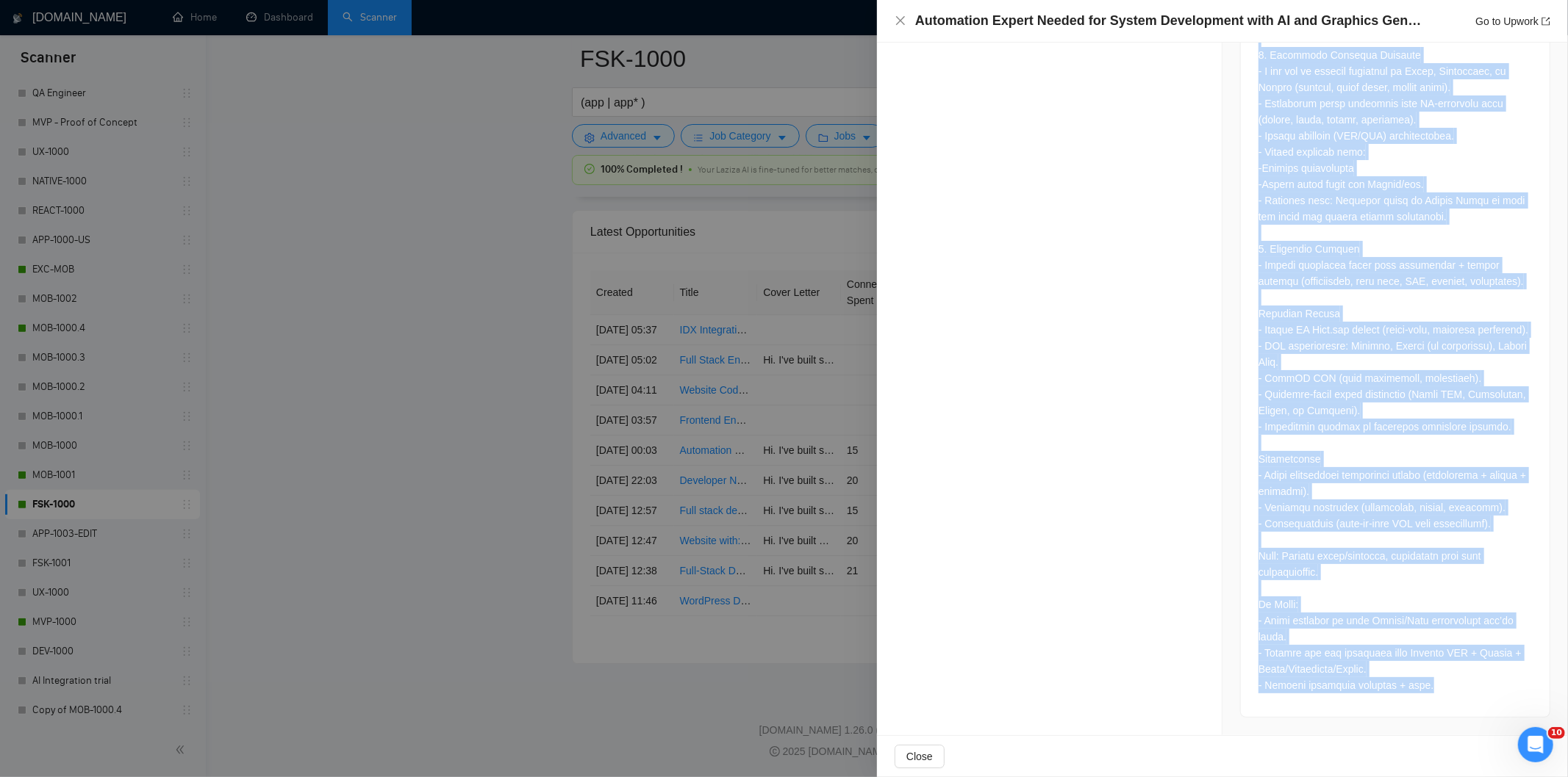
drag, startPoint x: 1251, startPoint y: 132, endPoint x: 1439, endPoint y: 690, distance: 588.8
click at [1439, 690] on div at bounding box center [1394, 106] width 309 height 1221
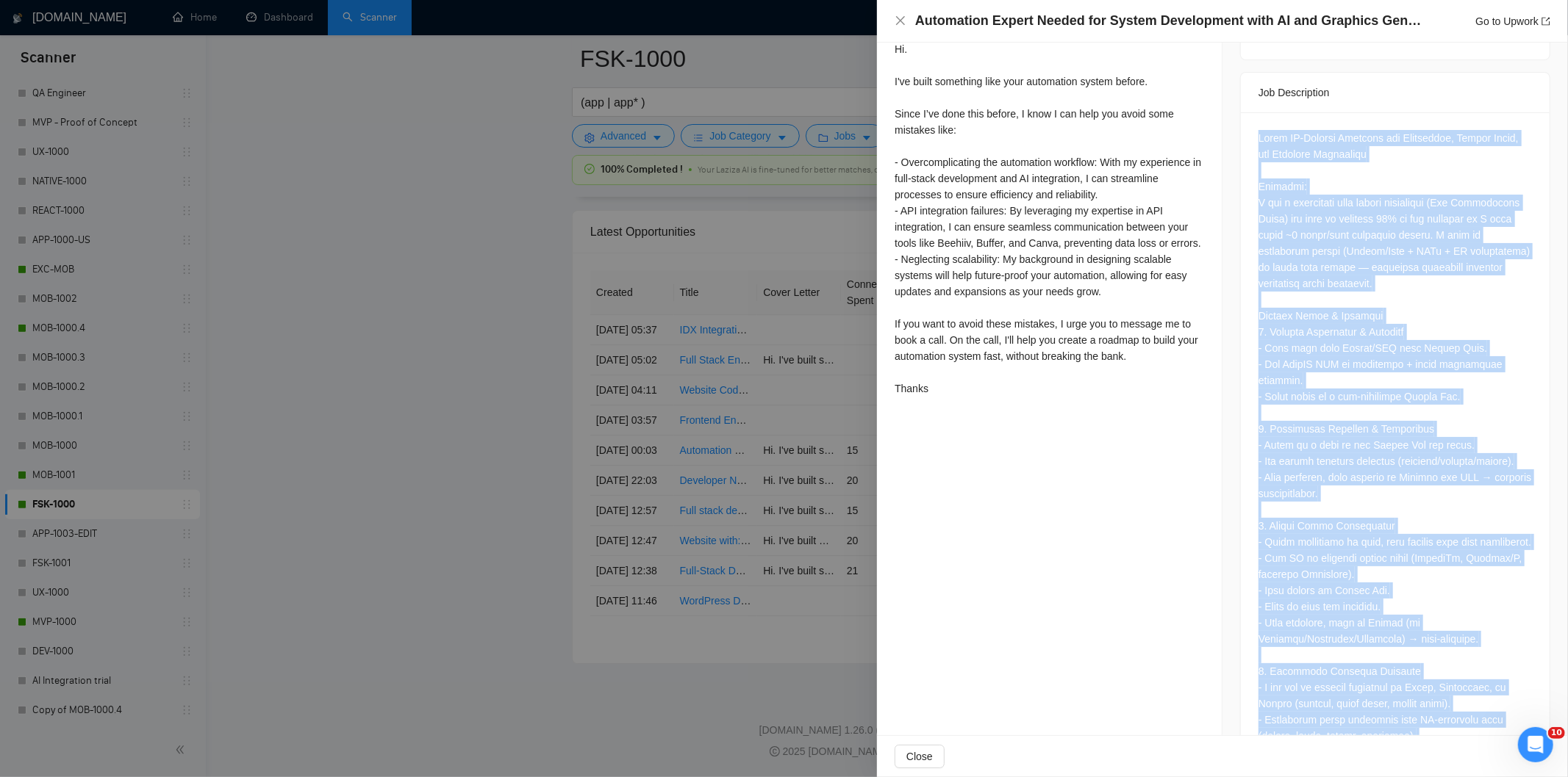
scroll to position [586, 0]
click at [1352, 233] on div at bounding box center [1394, 720] width 273 height 1180
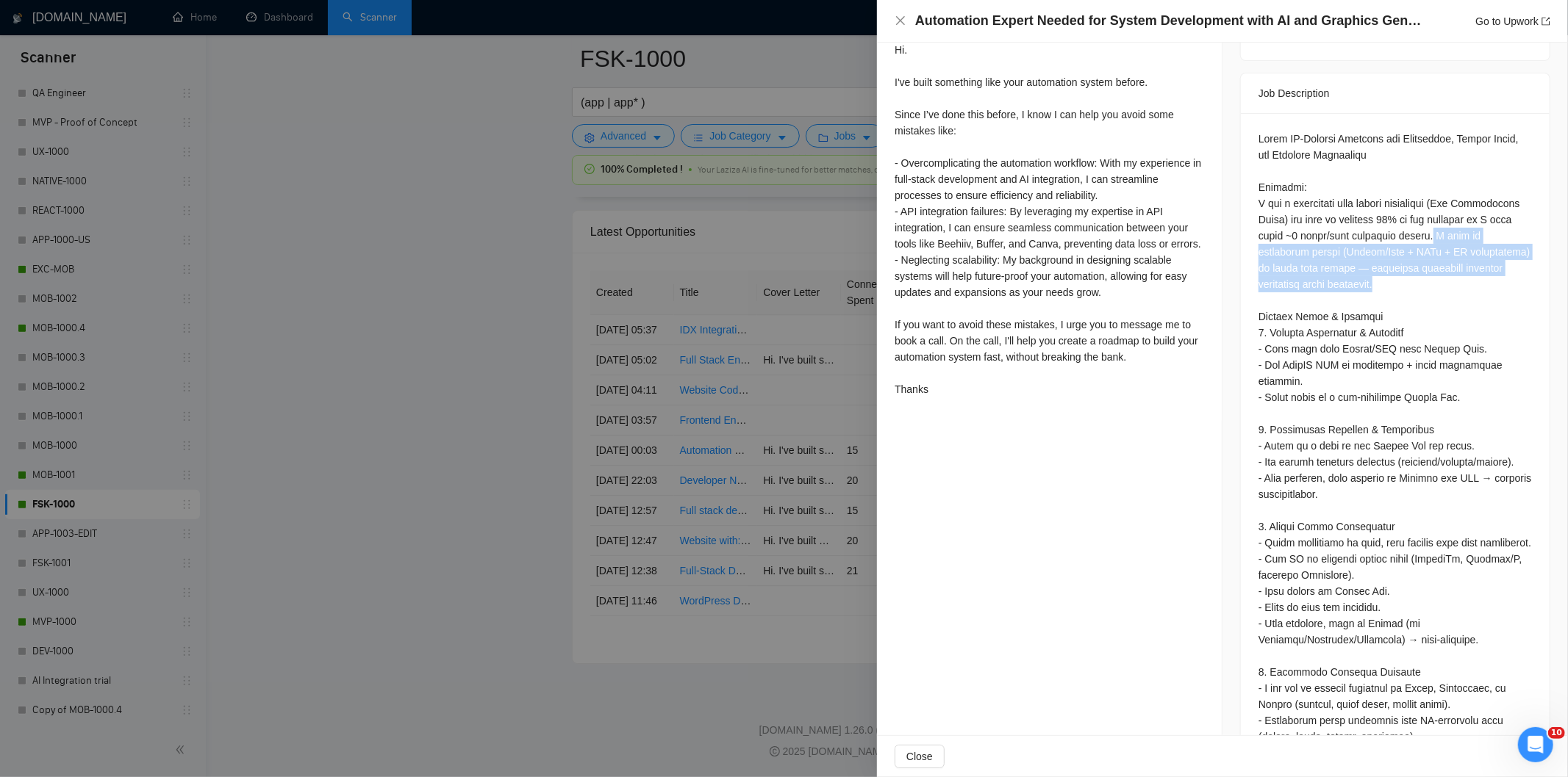
drag, startPoint x: 1431, startPoint y: 222, endPoint x: 1451, endPoint y: 270, distance: 52.0
click at [1451, 270] on div at bounding box center [1394, 720] width 273 height 1180
click at [903, 17] on icon "close" at bounding box center [900, 21] width 12 height 12
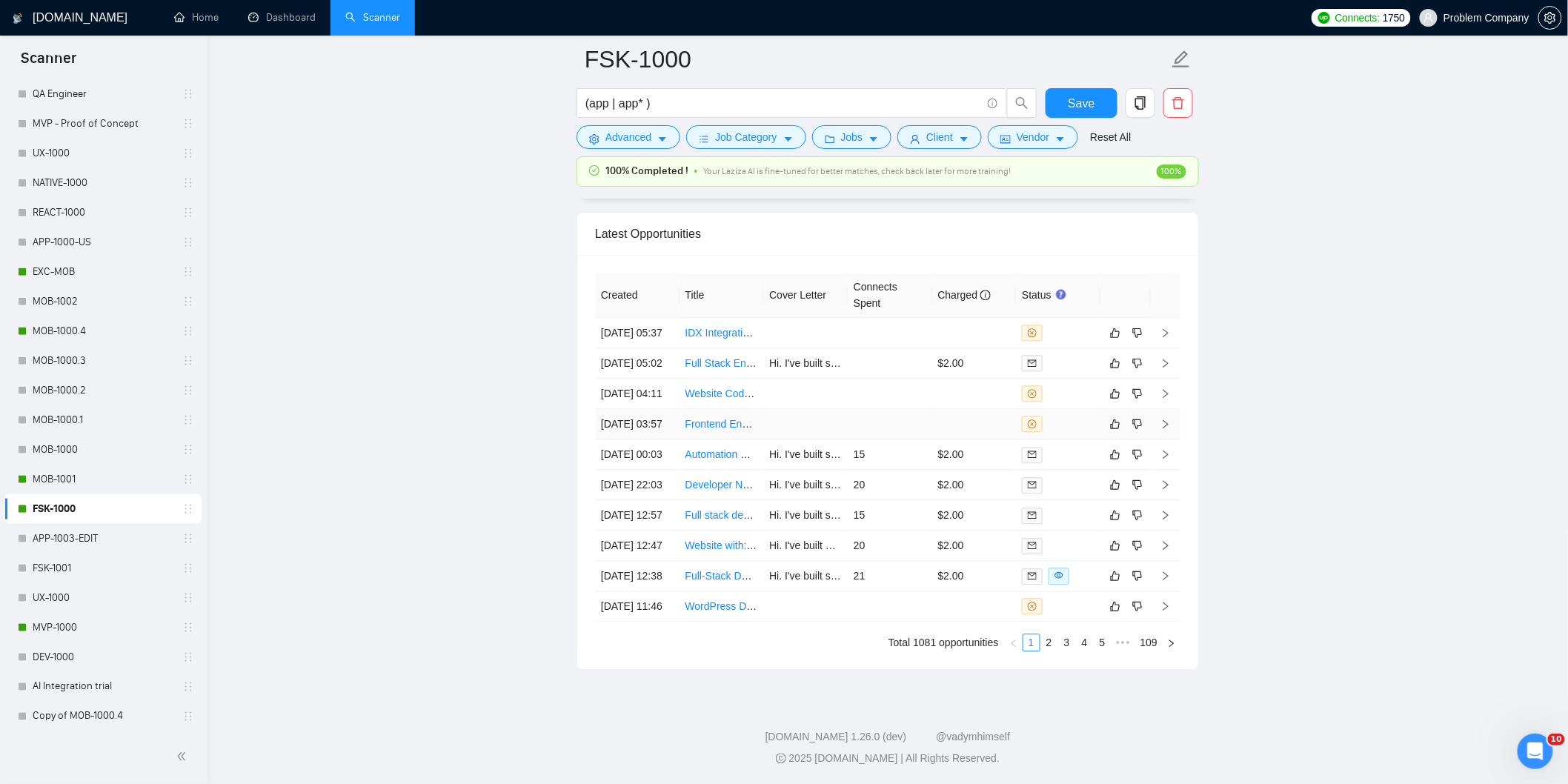
click at [644, 424] on td "[DATE] 03:57" at bounding box center [637, 424] width 85 height 30
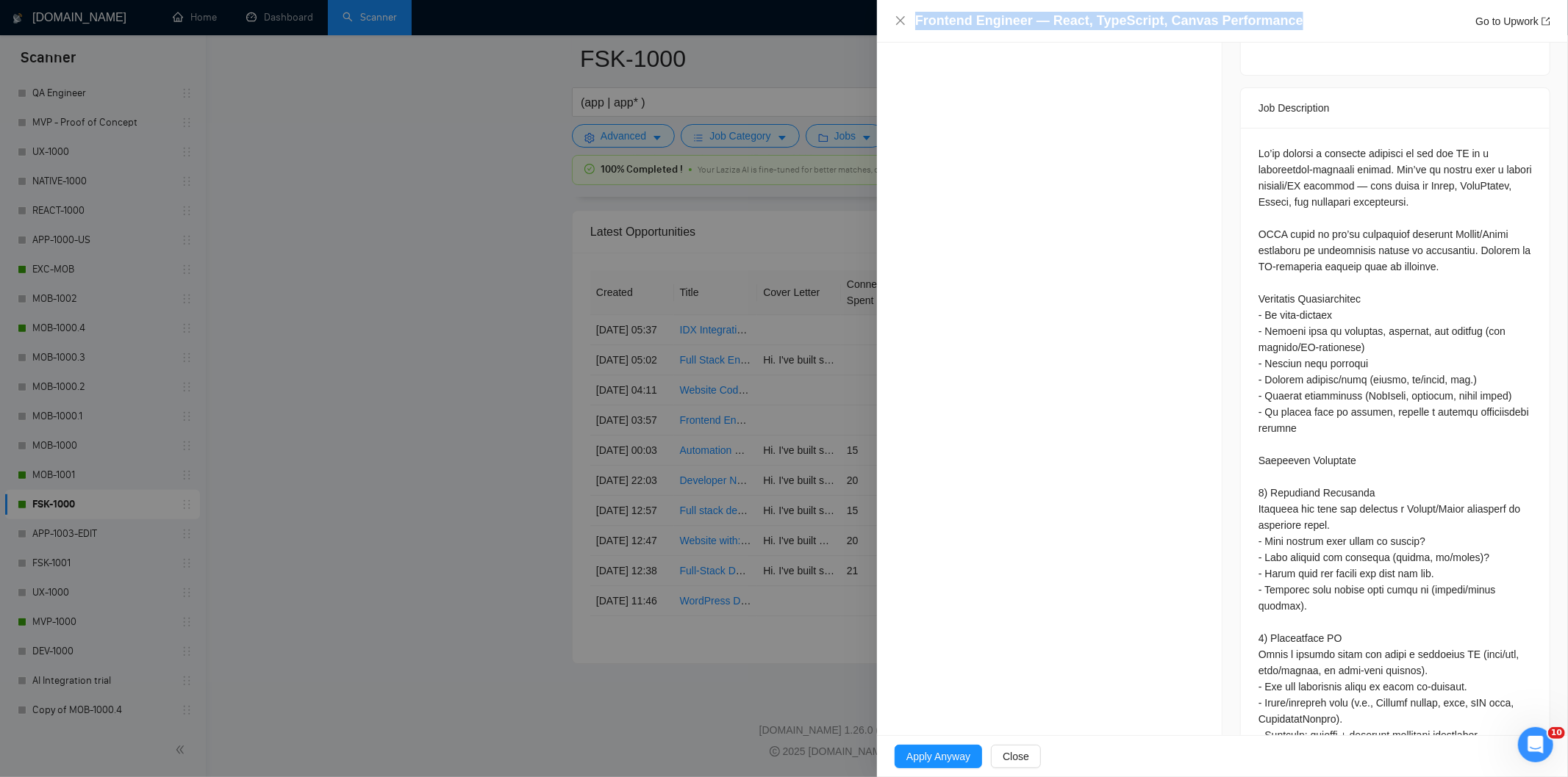
drag, startPoint x: 1302, startPoint y: 13, endPoint x: 888, endPoint y: 26, distance: 414.2
click at [888, 26] on div "Frontend Engineer — React, TypeScript, Canvas Performance Go to Upwork" at bounding box center [1223, 21] width 691 height 43
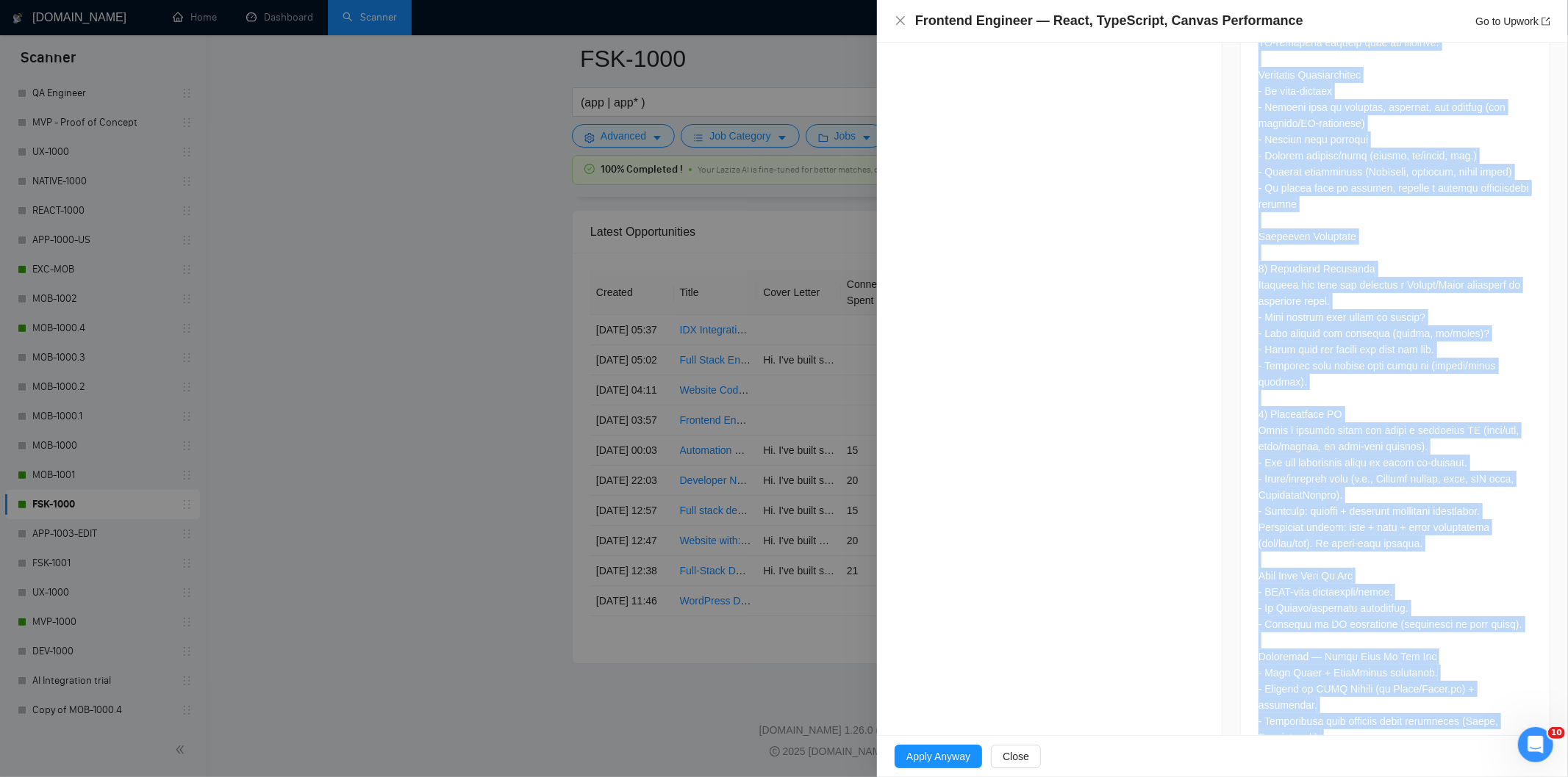
scroll to position [1118, 0]
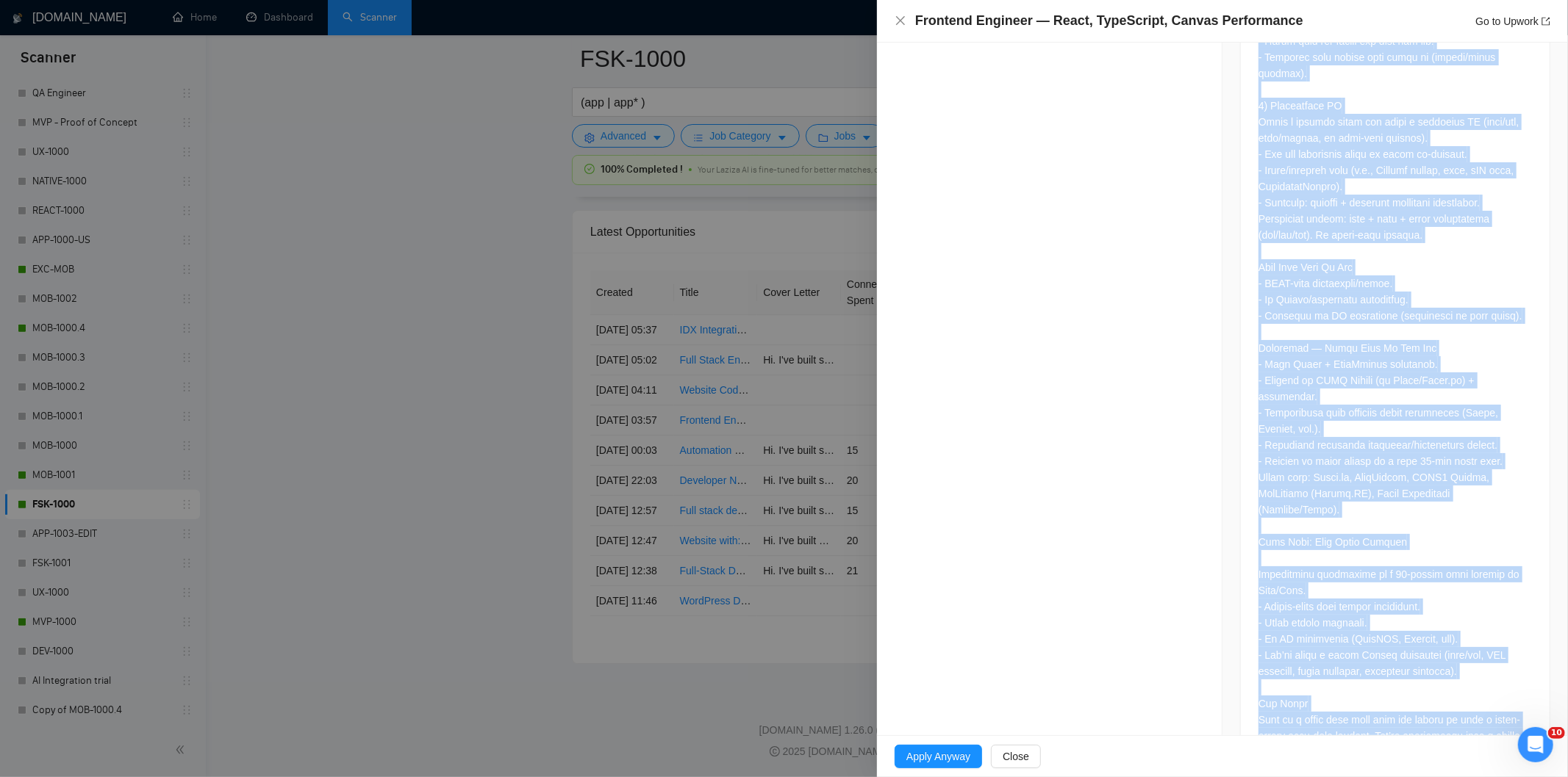
drag, startPoint x: 1246, startPoint y: 313, endPoint x: 1490, endPoint y: 696, distance: 454.1
click at [1490, 696] on div at bounding box center [1394, 205] width 309 height 1221
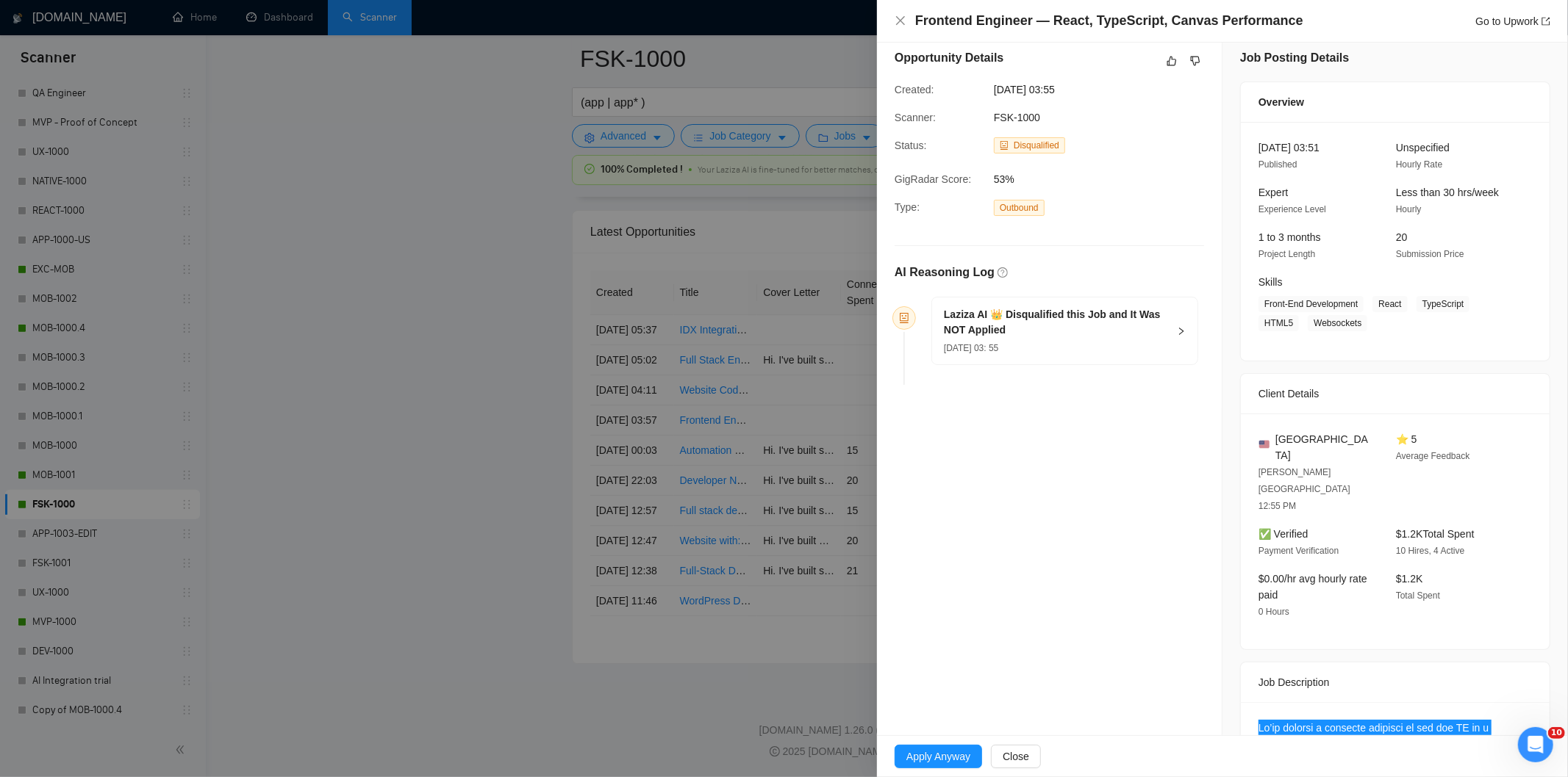
scroll to position [8, 0]
click at [1092, 354] on div "[DATE] 03: 55" at bounding box center [1056, 350] width 224 height 16
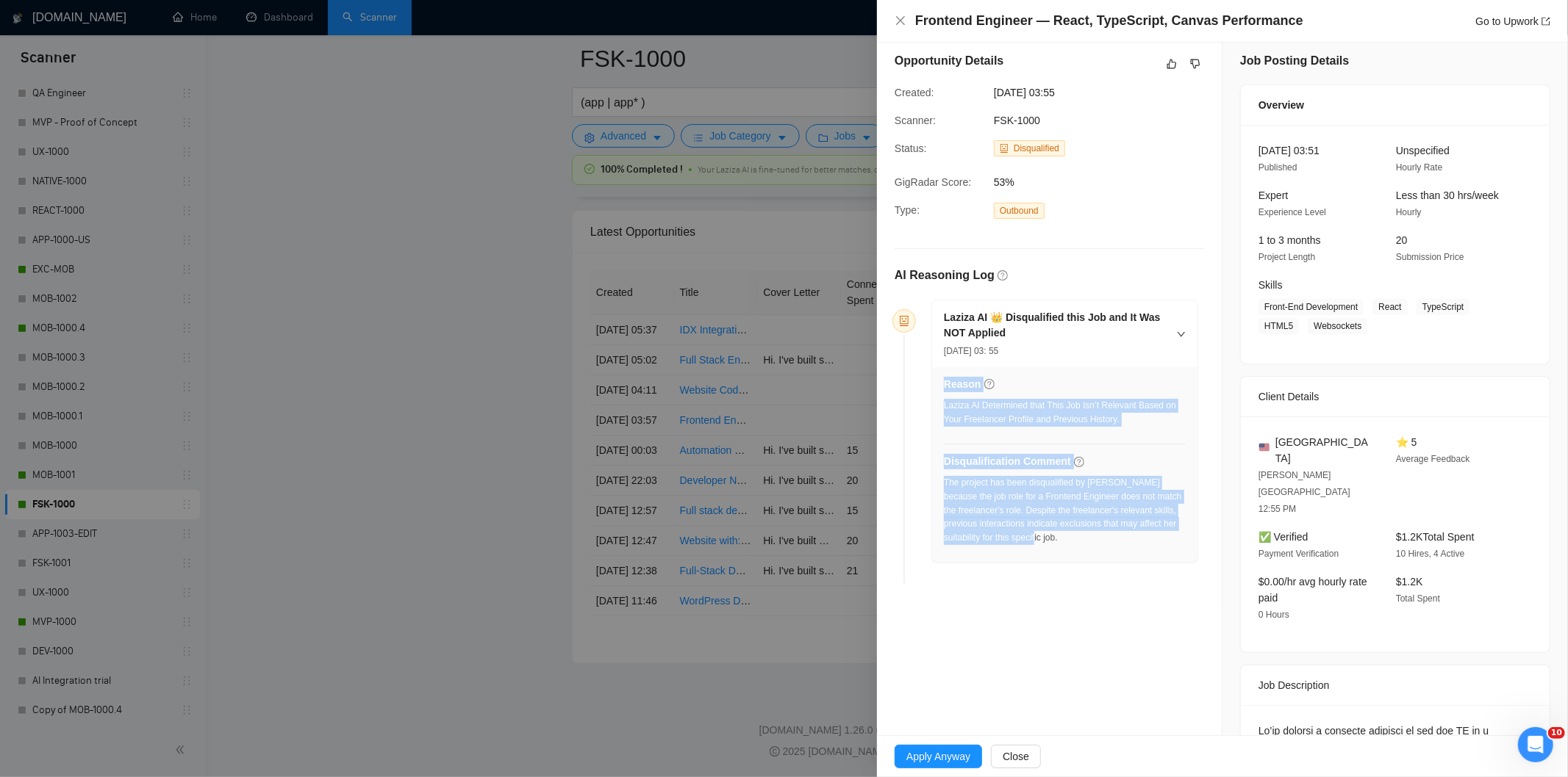
drag, startPoint x: 1093, startPoint y: 544, endPoint x: 943, endPoint y: 486, distance: 160.8
click at [943, 486] on div "Reason Laziza AI Determined that This Job Isn’t Relevant Based on Your Freelanc…" at bounding box center [1065, 465] width 265 height 195
click at [1035, 534] on div "The project has been disqualified by [PERSON_NAME] because the job role for a F…" at bounding box center [1064, 510] width 242 height 69
drag, startPoint x: 1082, startPoint y: 545, endPoint x: 943, endPoint y: 487, distance: 150.6
click at [944, 487] on div "The project has been disqualified by [PERSON_NAME] because the job role for a F…" at bounding box center [1064, 510] width 242 height 69
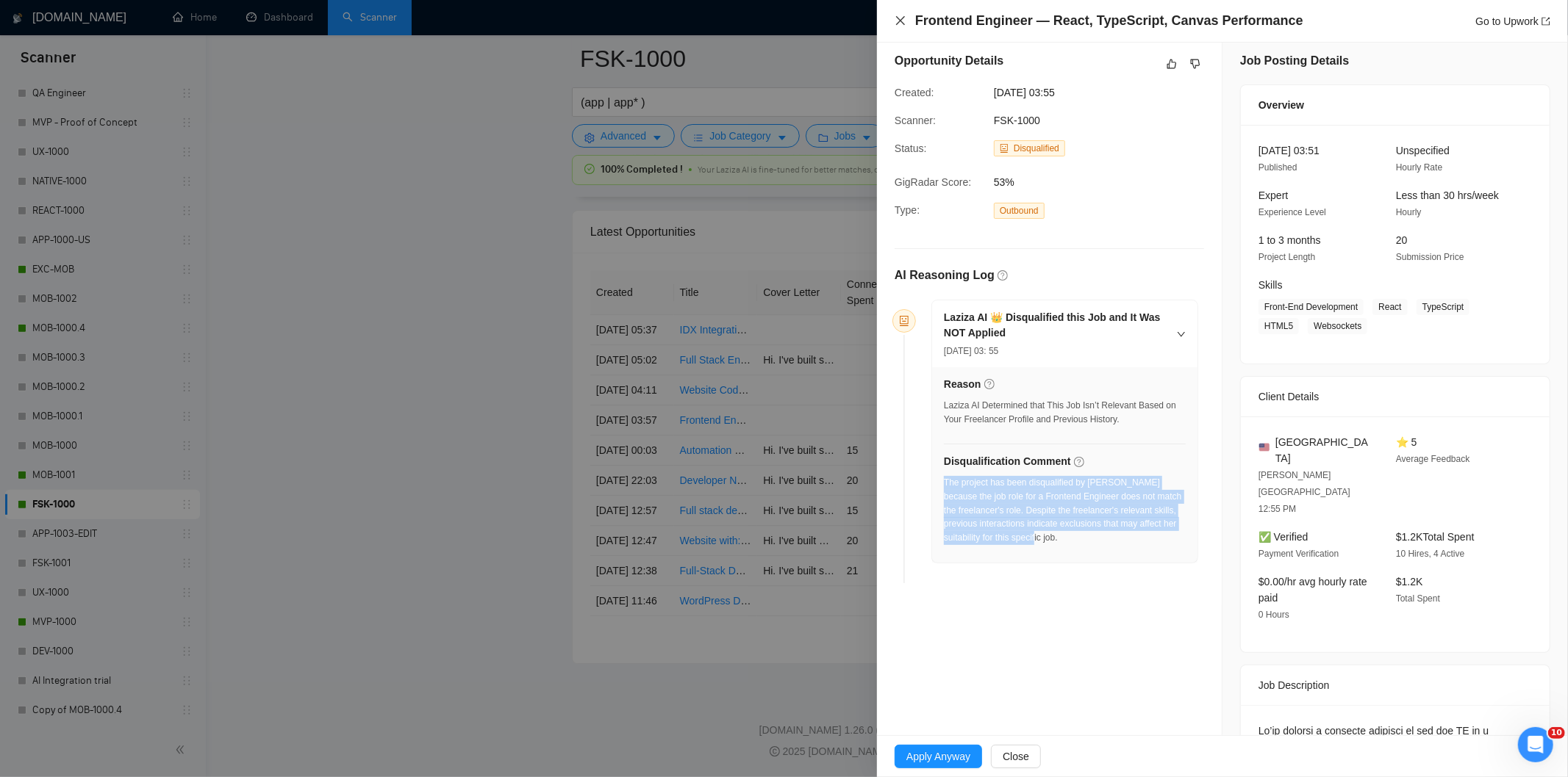
click at [902, 22] on icon "close" at bounding box center [900, 20] width 8 height 8
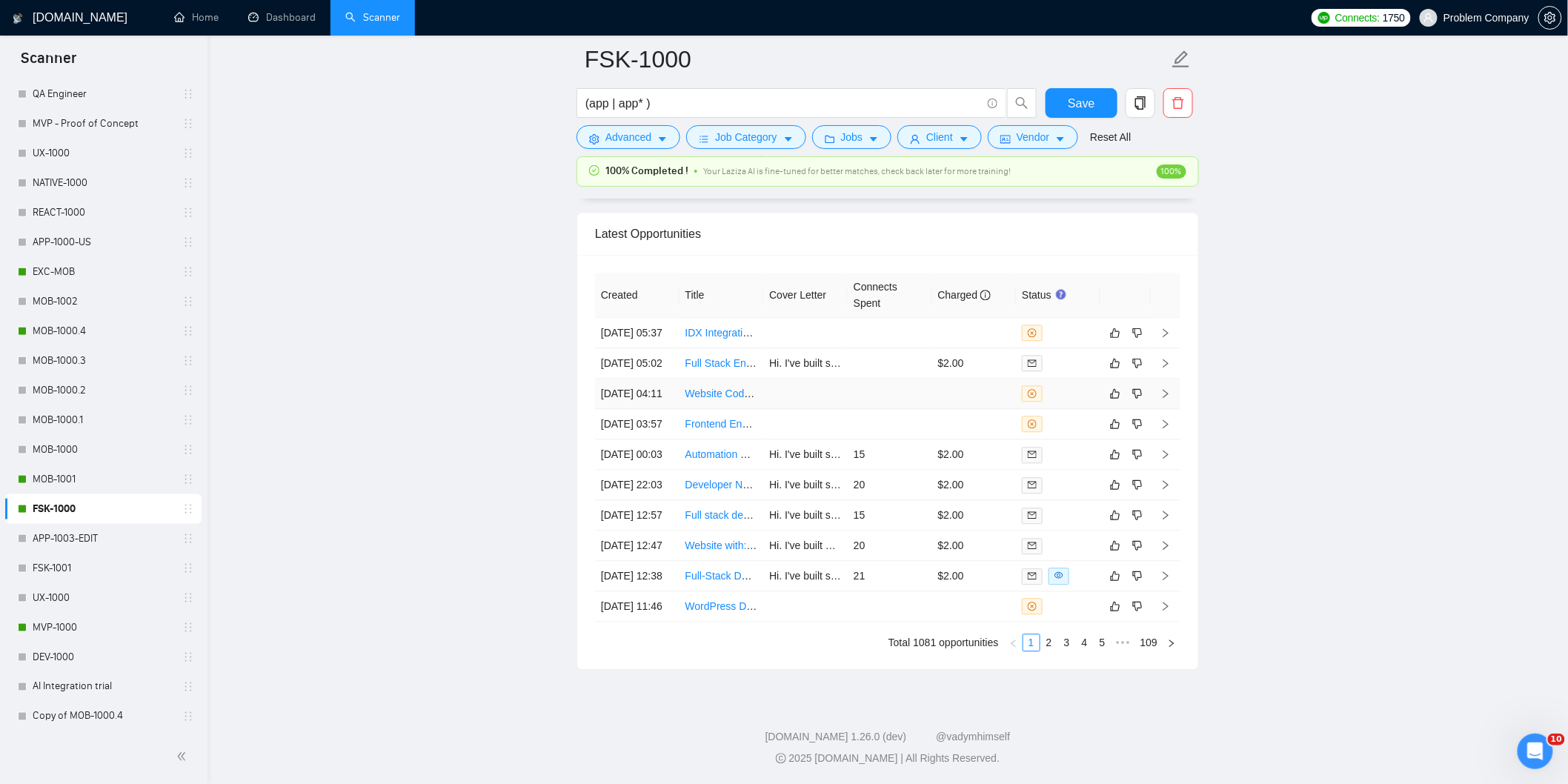
click at [657, 382] on td "[DATE] 04:11" at bounding box center [637, 393] width 85 height 30
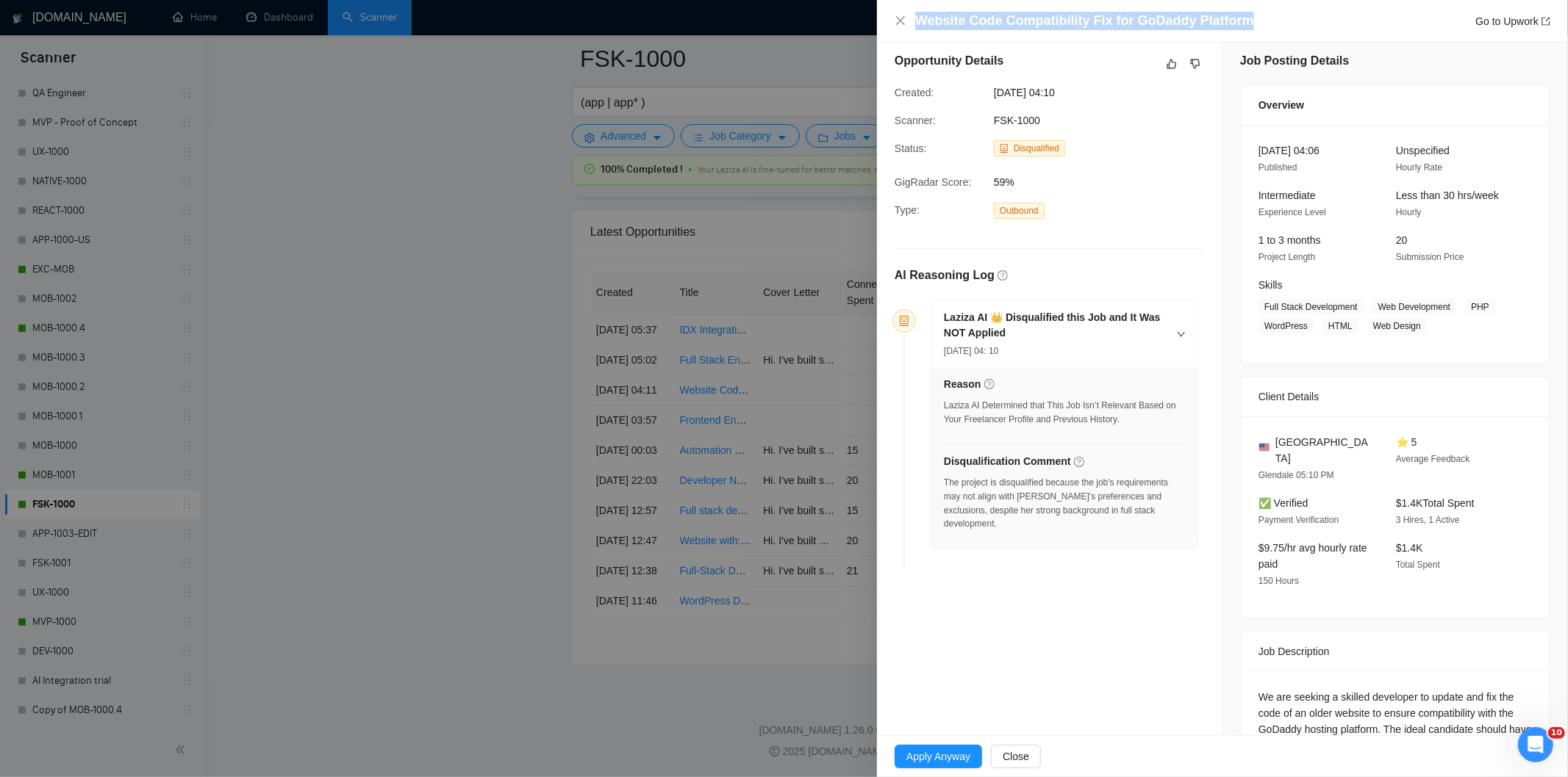
drag, startPoint x: 1255, startPoint y: 25, endPoint x: 918, endPoint y: 20, distance: 337.0
click at [918, 20] on div "Website Code Compatibility Fix for GoDaddy Platform Go to Upwork" at bounding box center [1233, 21] width 635 height 19
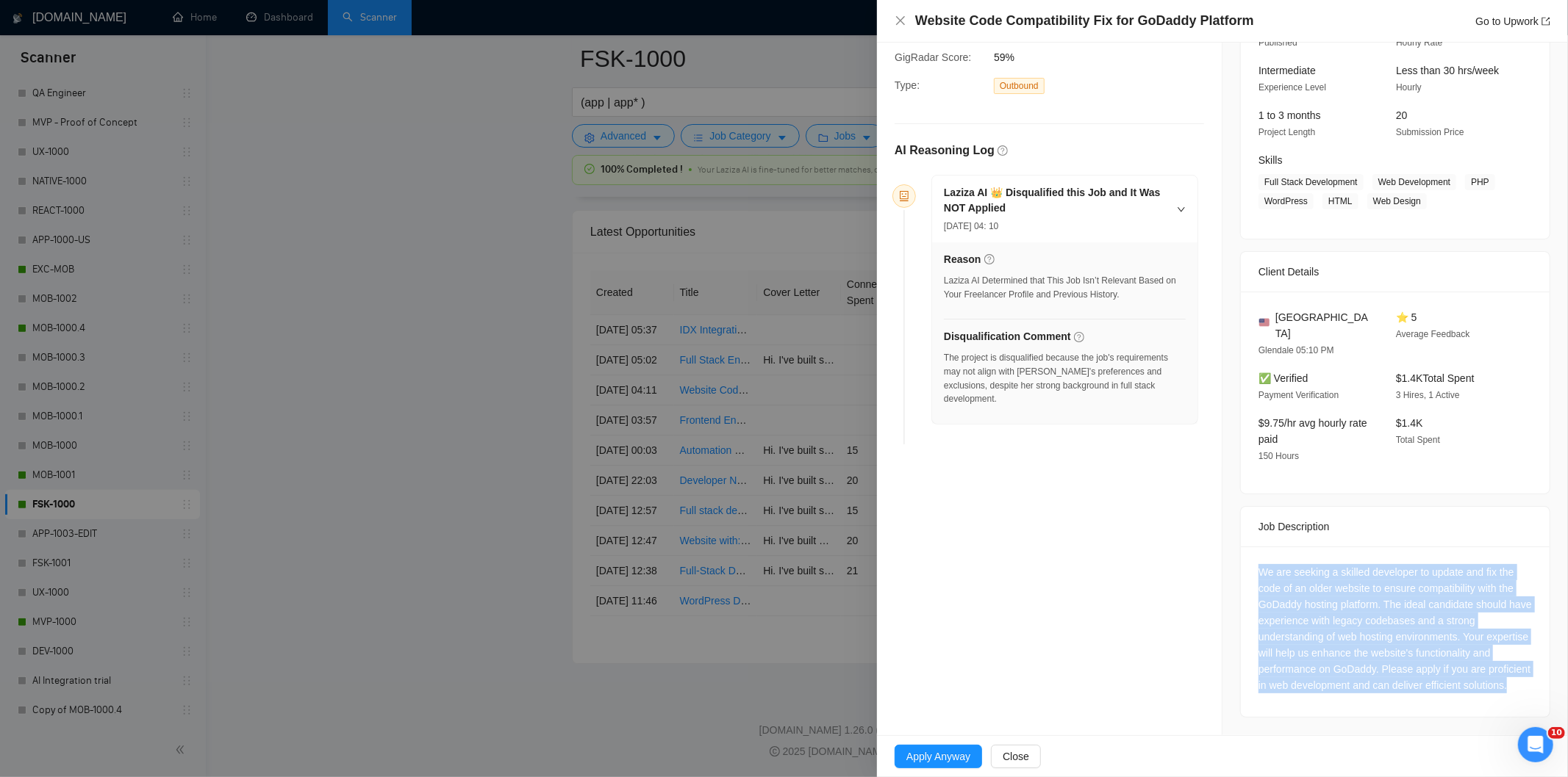
drag, startPoint x: 1250, startPoint y: 555, endPoint x: 1350, endPoint y: 694, distance: 171.2
click at [1350, 694] on div "We are seeking a skilled developer to update and fix the code of an older websi…" at bounding box center [1394, 631] width 309 height 171
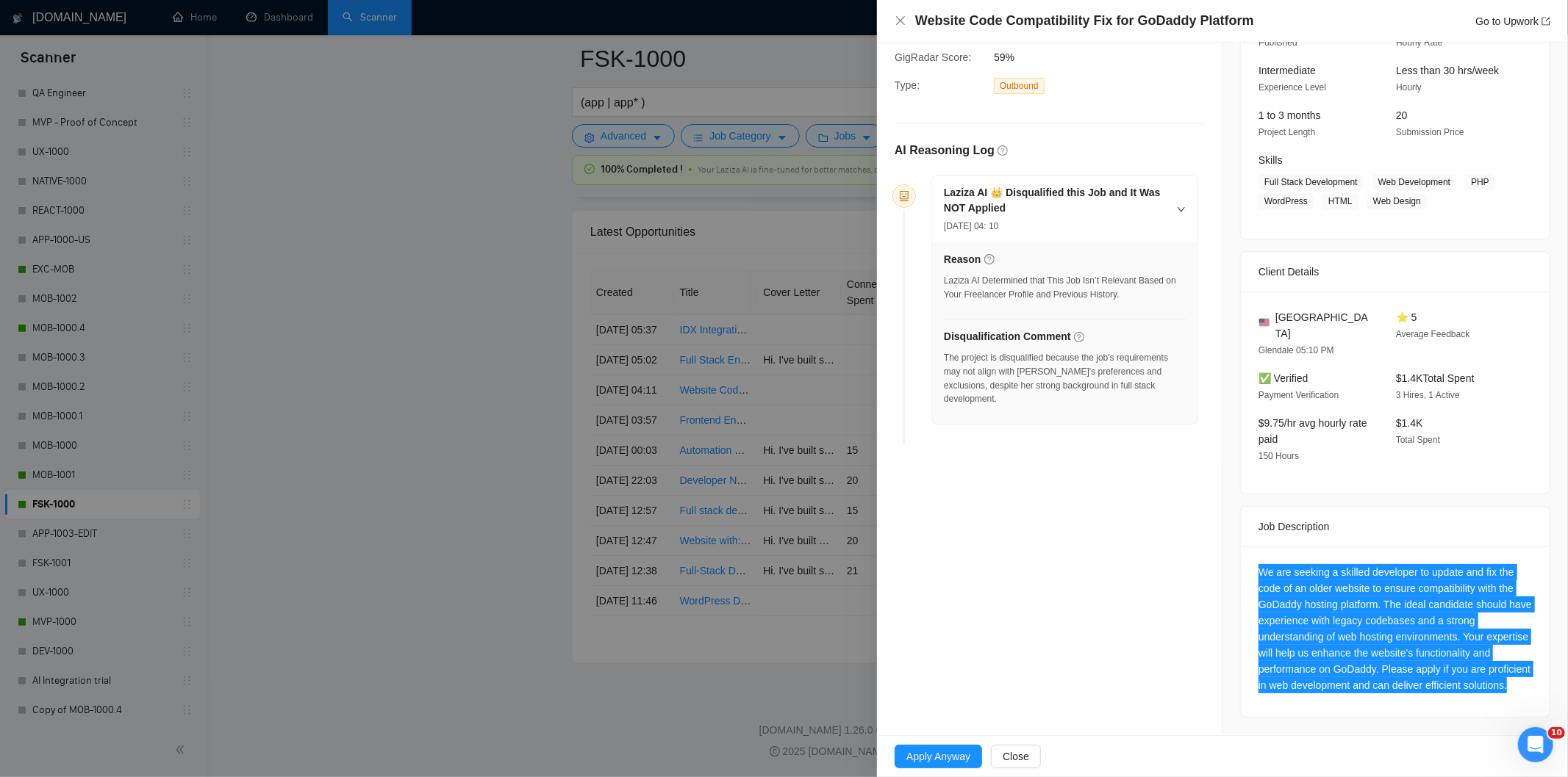
scroll to position [0, 0]
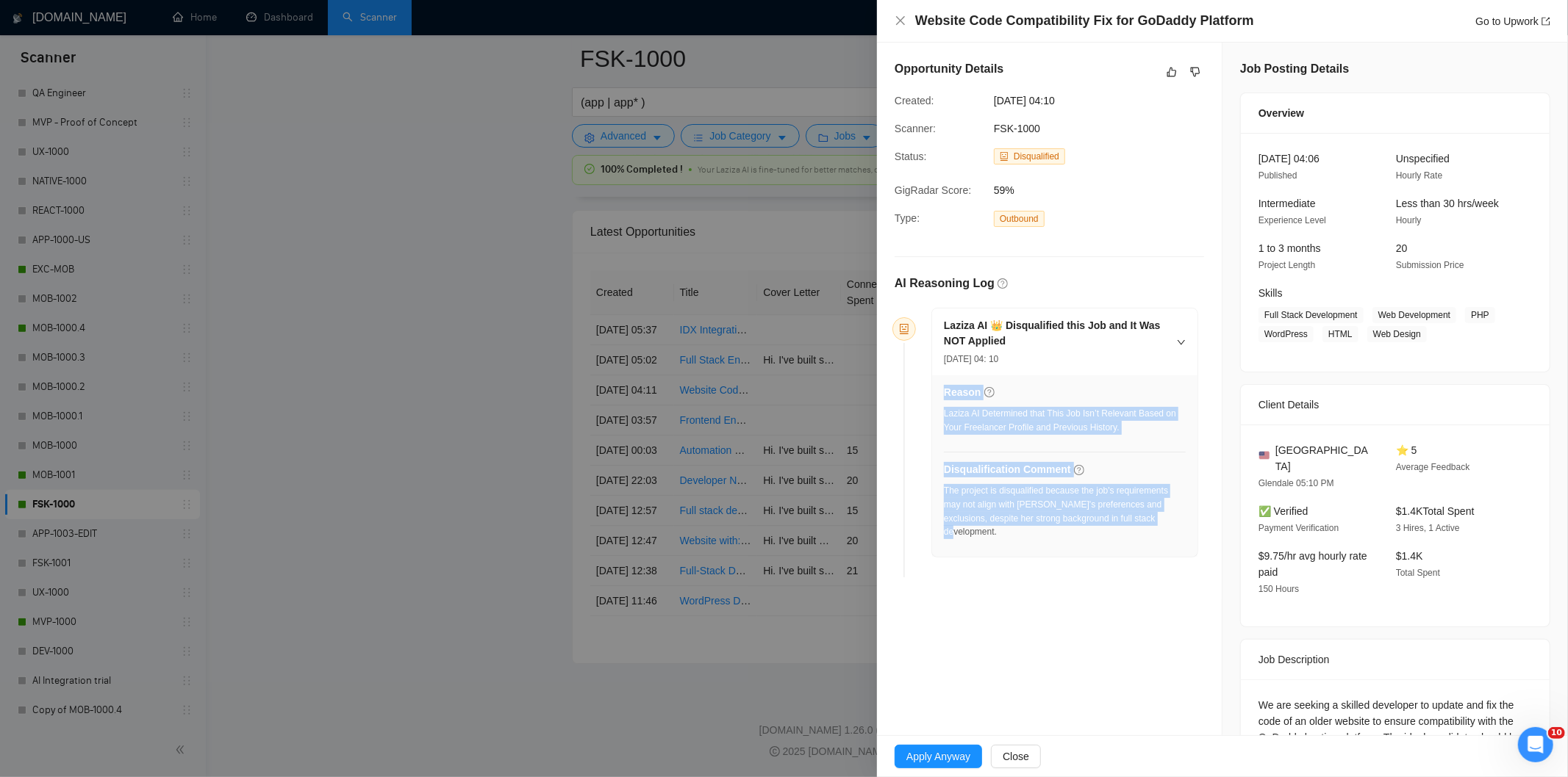
drag, startPoint x: 1153, startPoint y: 534, endPoint x: 943, endPoint y: 493, distance: 214.0
click at [943, 493] on div "Reason Laziza AI Determined that This Job Isn’t Relevant Based on Your Freelanc…" at bounding box center [1065, 465] width 265 height 182
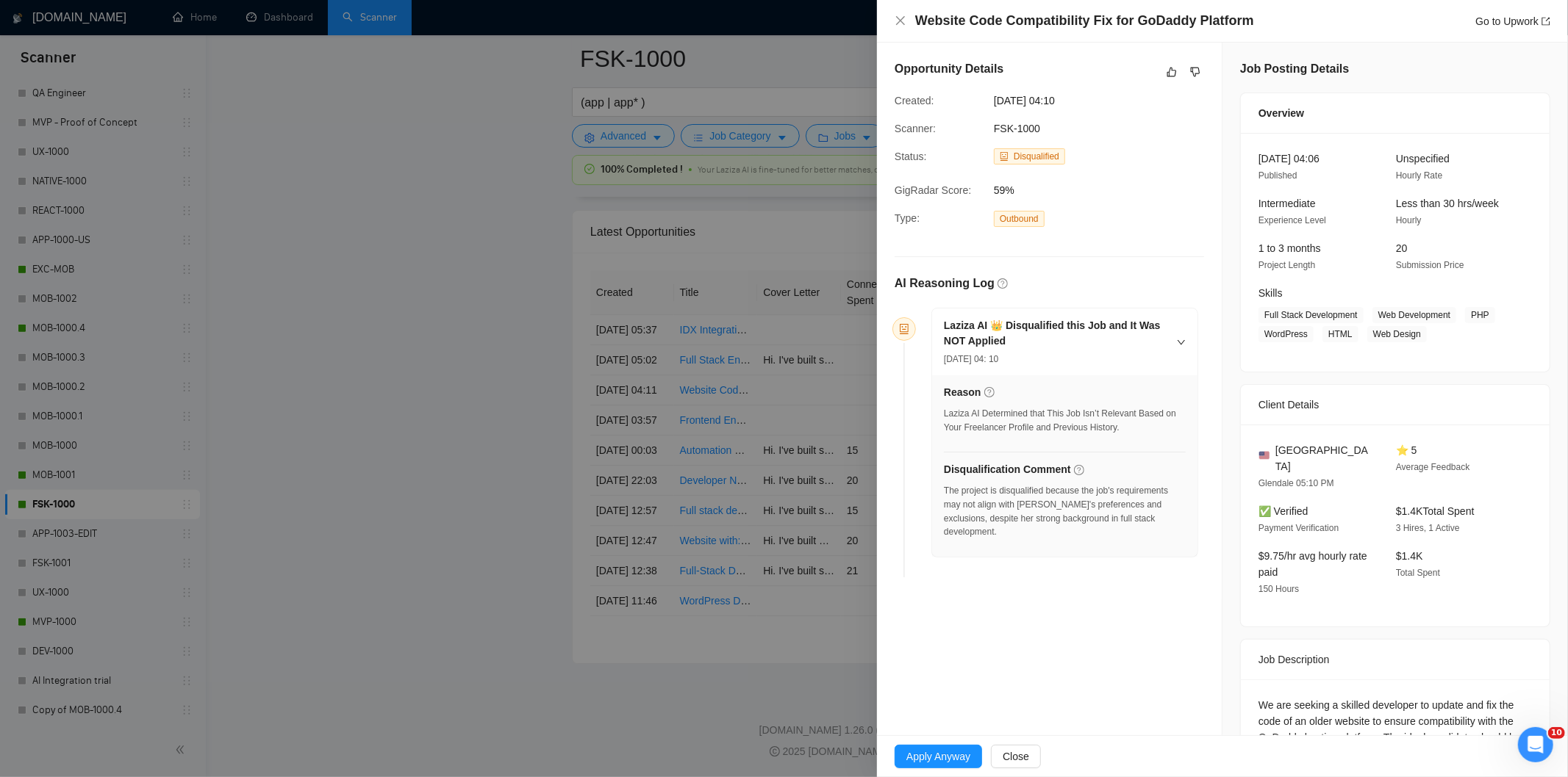
click at [943, 493] on div "Reason Laziza AI Determined that This Job Isn’t Relevant Based on Your Freelanc…" at bounding box center [1065, 465] width 265 height 182
drag, startPoint x: 1144, startPoint y: 524, endPoint x: 944, endPoint y: 497, distance: 201.8
click at [944, 497] on div "The project is disqualified because the job's requirements may not align with […" at bounding box center [1064, 511] width 242 height 55
click at [900, 20] on icon "close" at bounding box center [900, 20] width 8 height 8
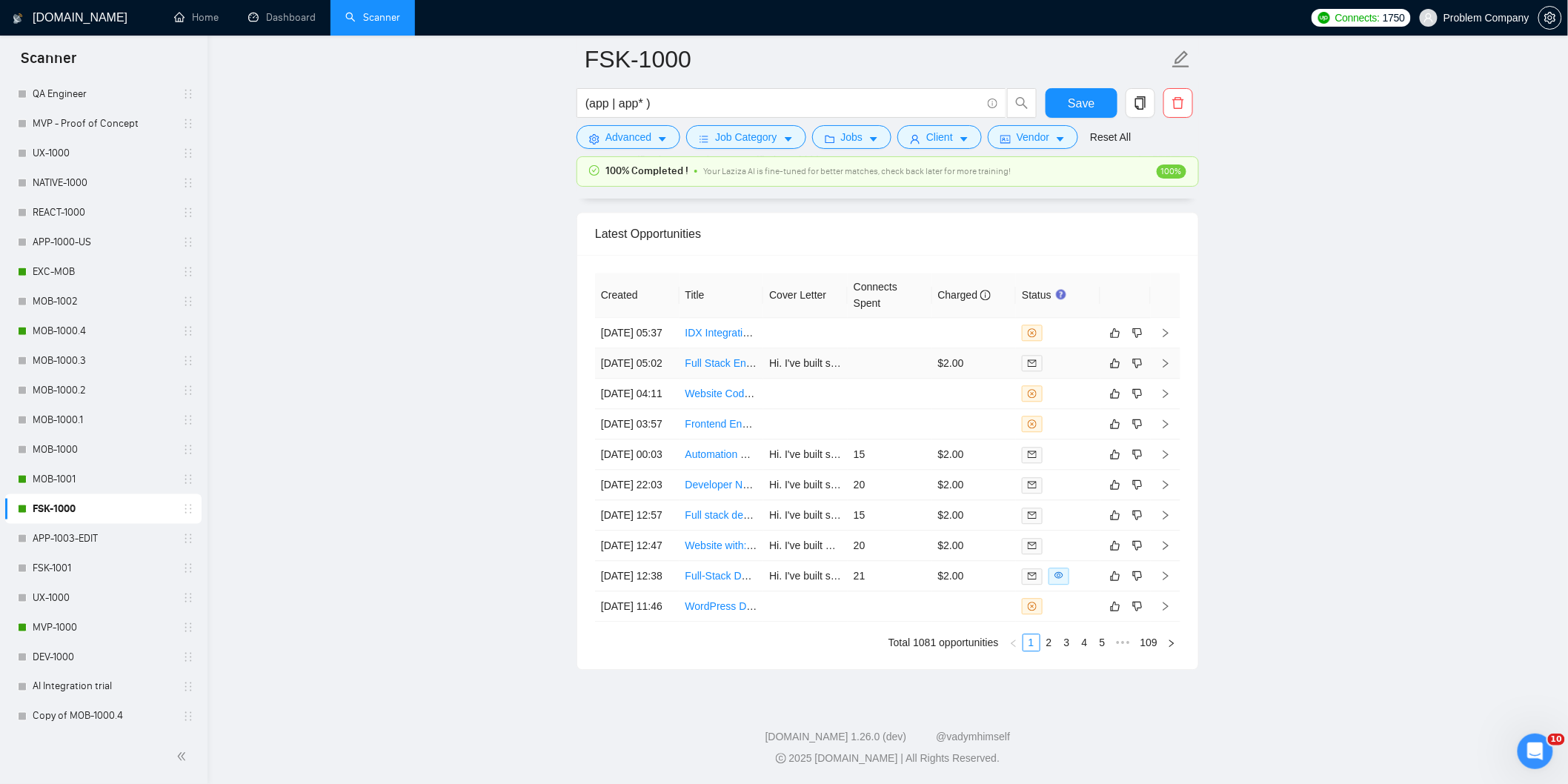
click at [644, 348] on td "[DATE] 05:02" at bounding box center [637, 363] width 85 height 30
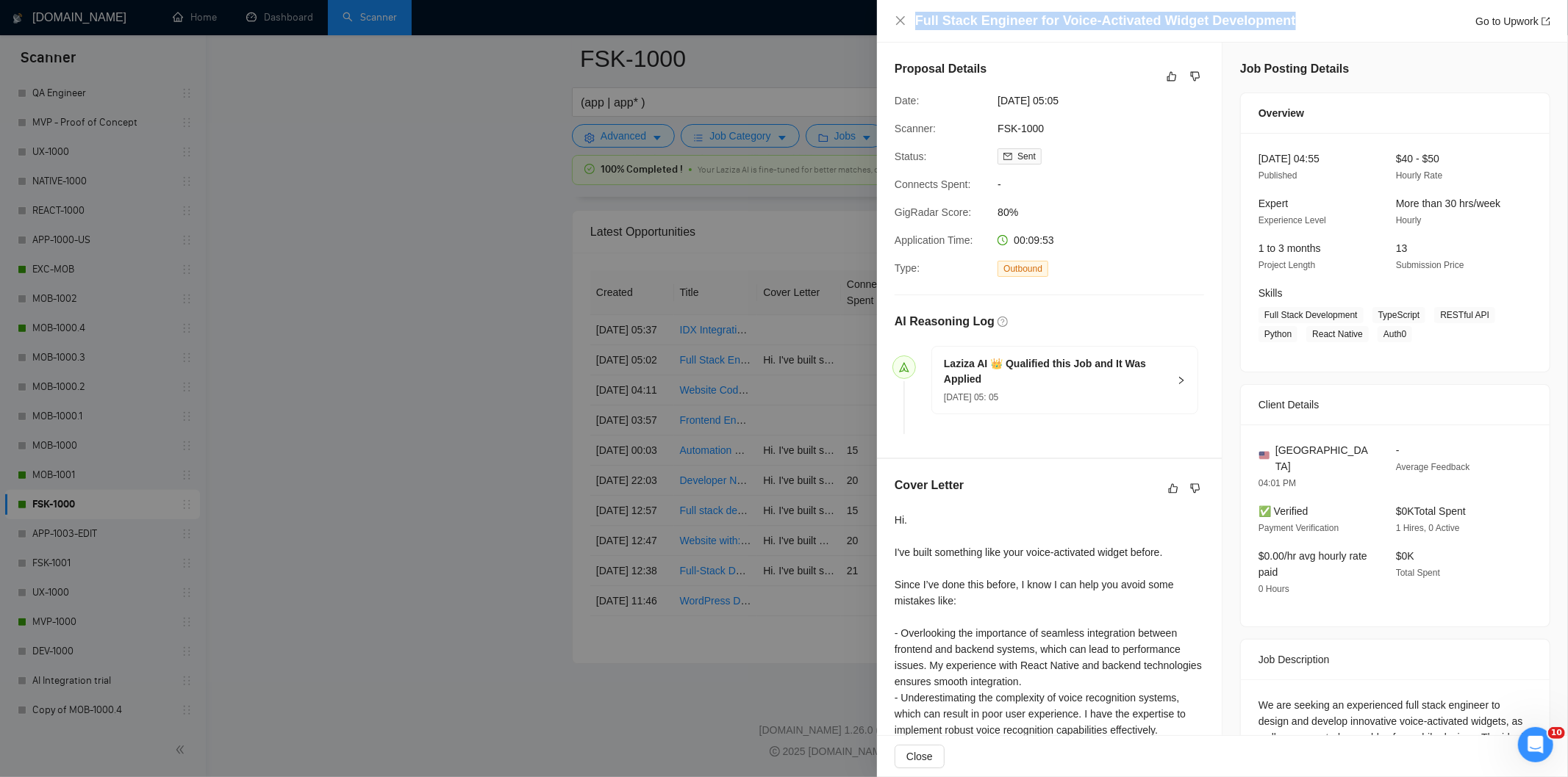
drag, startPoint x: 1282, startPoint y: 15, endPoint x: 912, endPoint y: 22, distance: 370.1
click at [912, 22] on div "Full Stack Engineer for Voice-Activated Widget Development Go to Upwork" at bounding box center [1222, 21] width 656 height 19
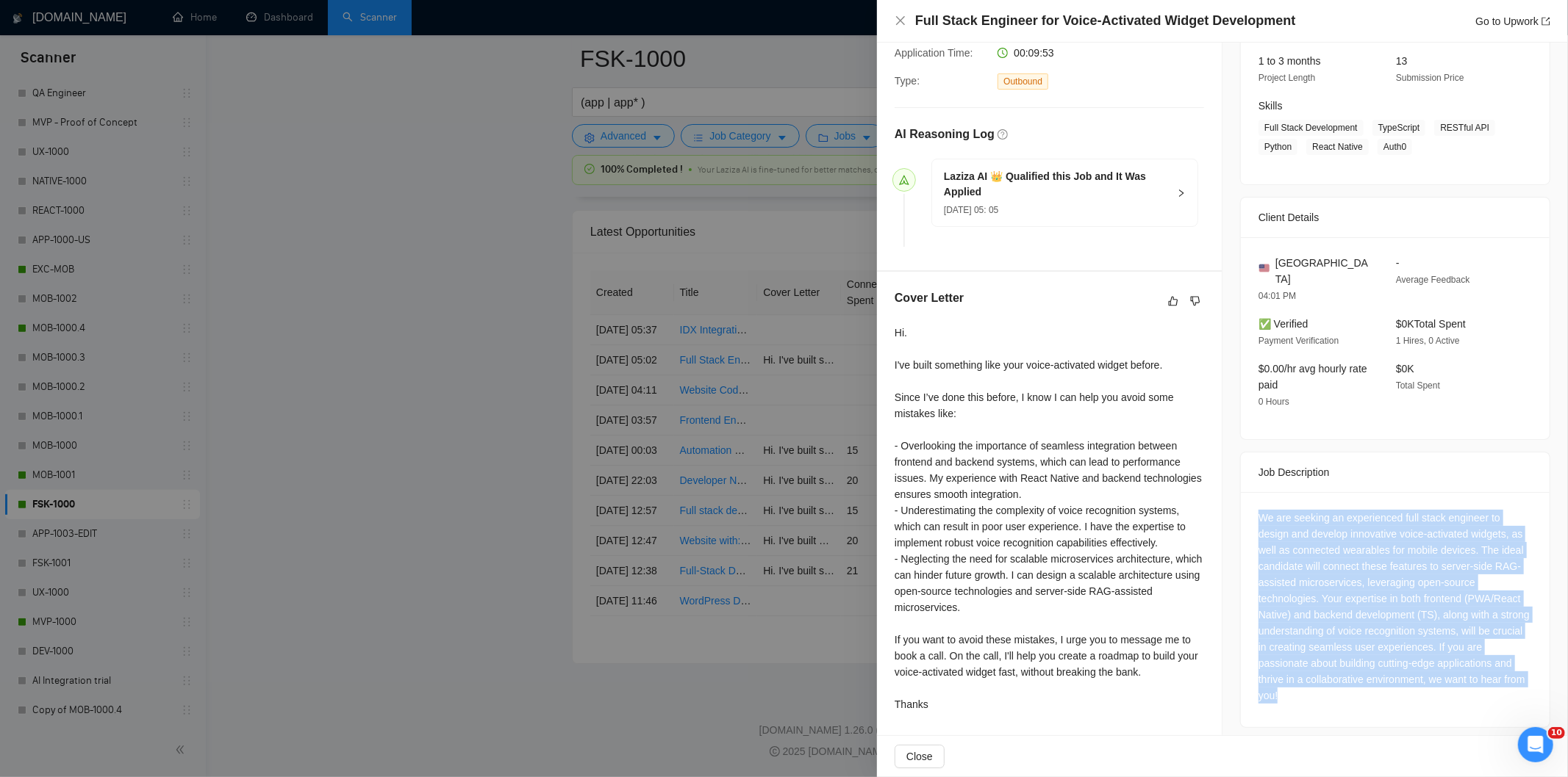
drag, startPoint x: 1321, startPoint y: 687, endPoint x: 1252, endPoint y: 498, distance: 201.2
click at [1258, 510] on div "We are seeking an experienced full stack engineer to design and develop innovat…" at bounding box center [1394, 607] width 273 height 194
click at [899, 23] on icon "close" at bounding box center [900, 21] width 12 height 12
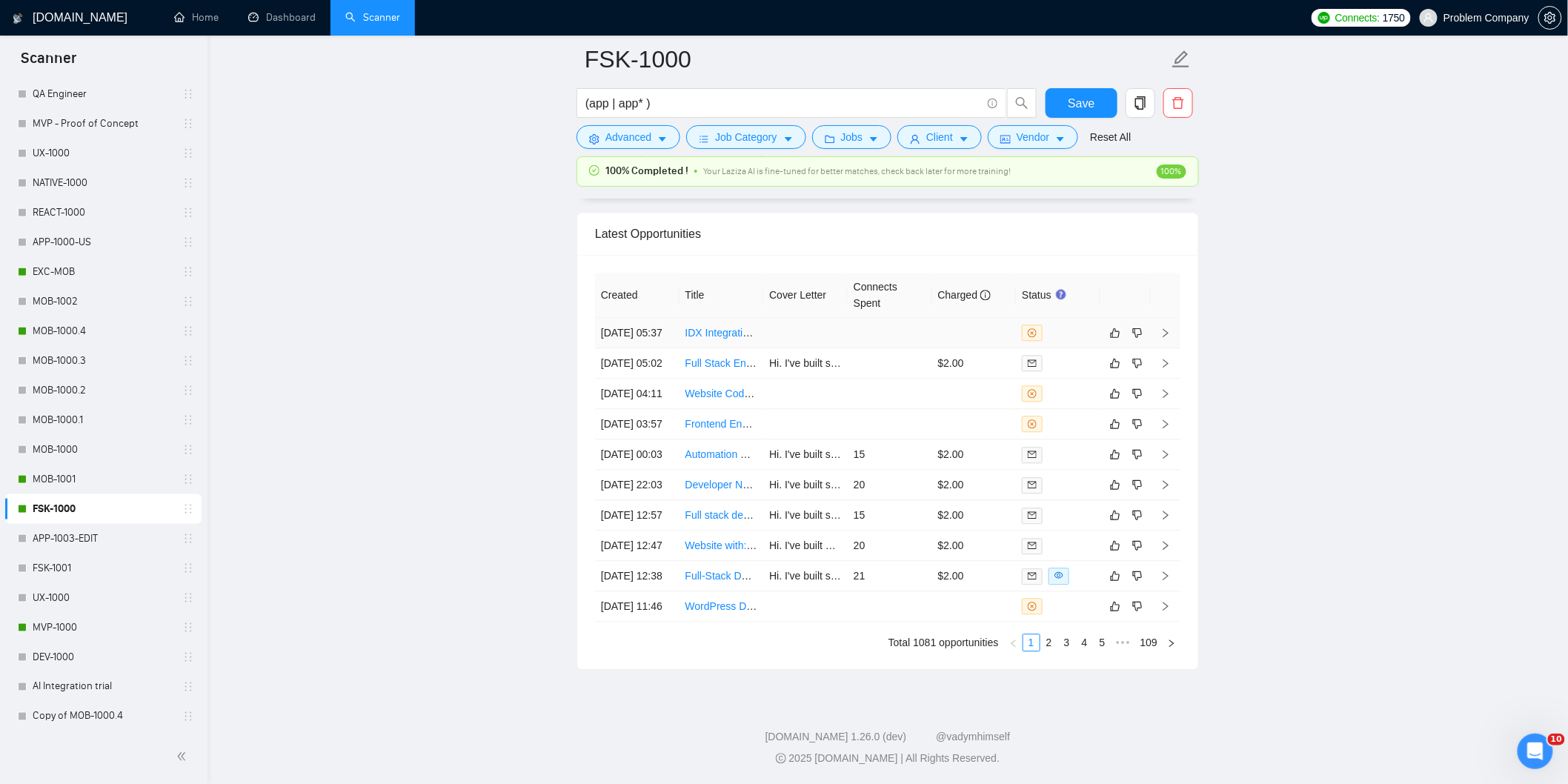
click at [655, 318] on td "[DATE] 05:37" at bounding box center [637, 333] width 85 height 30
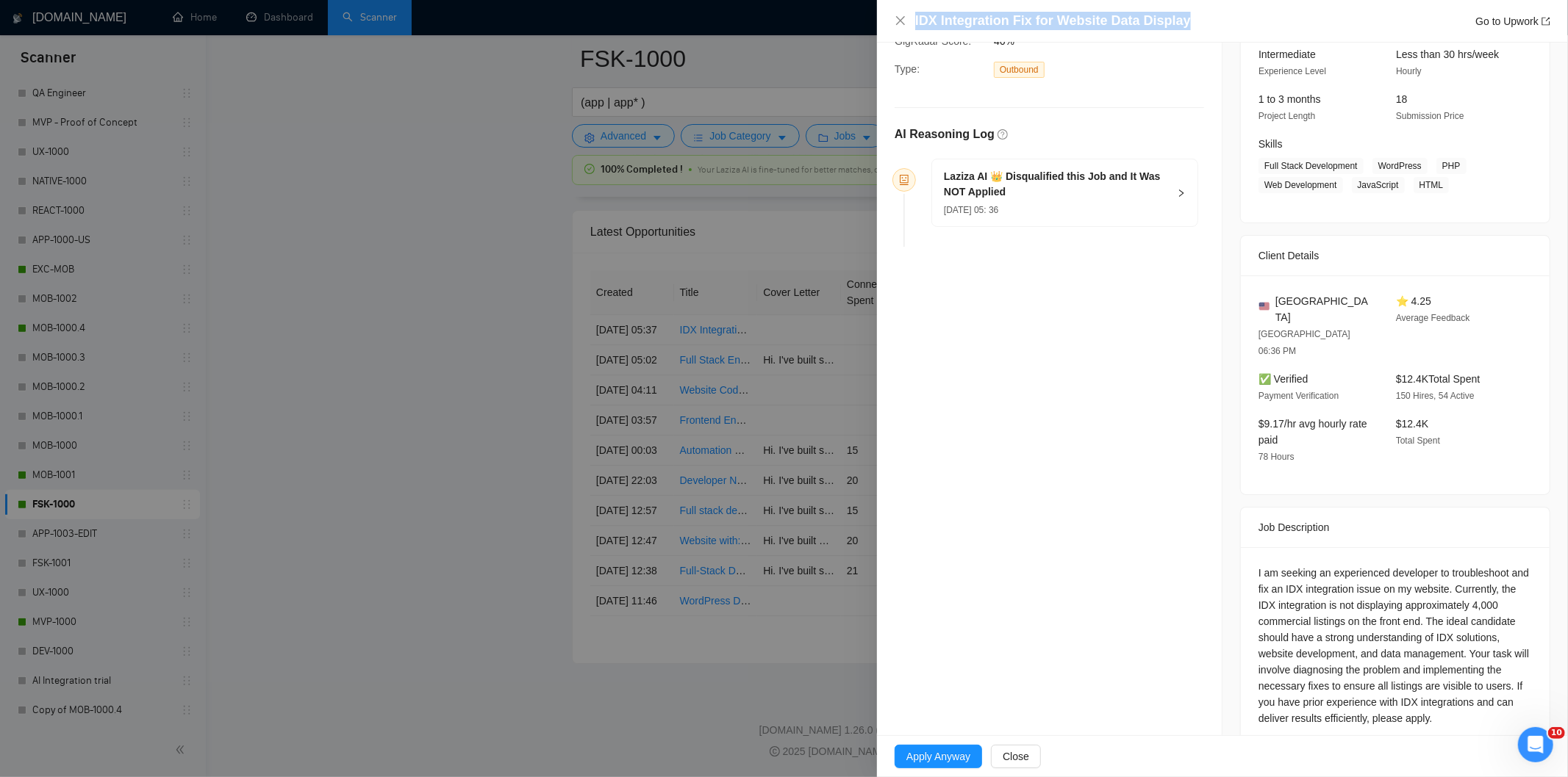
drag, startPoint x: 1211, startPoint y: 16, endPoint x: 885, endPoint y: 27, distance: 326.2
click at [885, 27] on div "IDX Integration Fix for Website Data Display Go to Upwork" at bounding box center [1223, 21] width 691 height 43
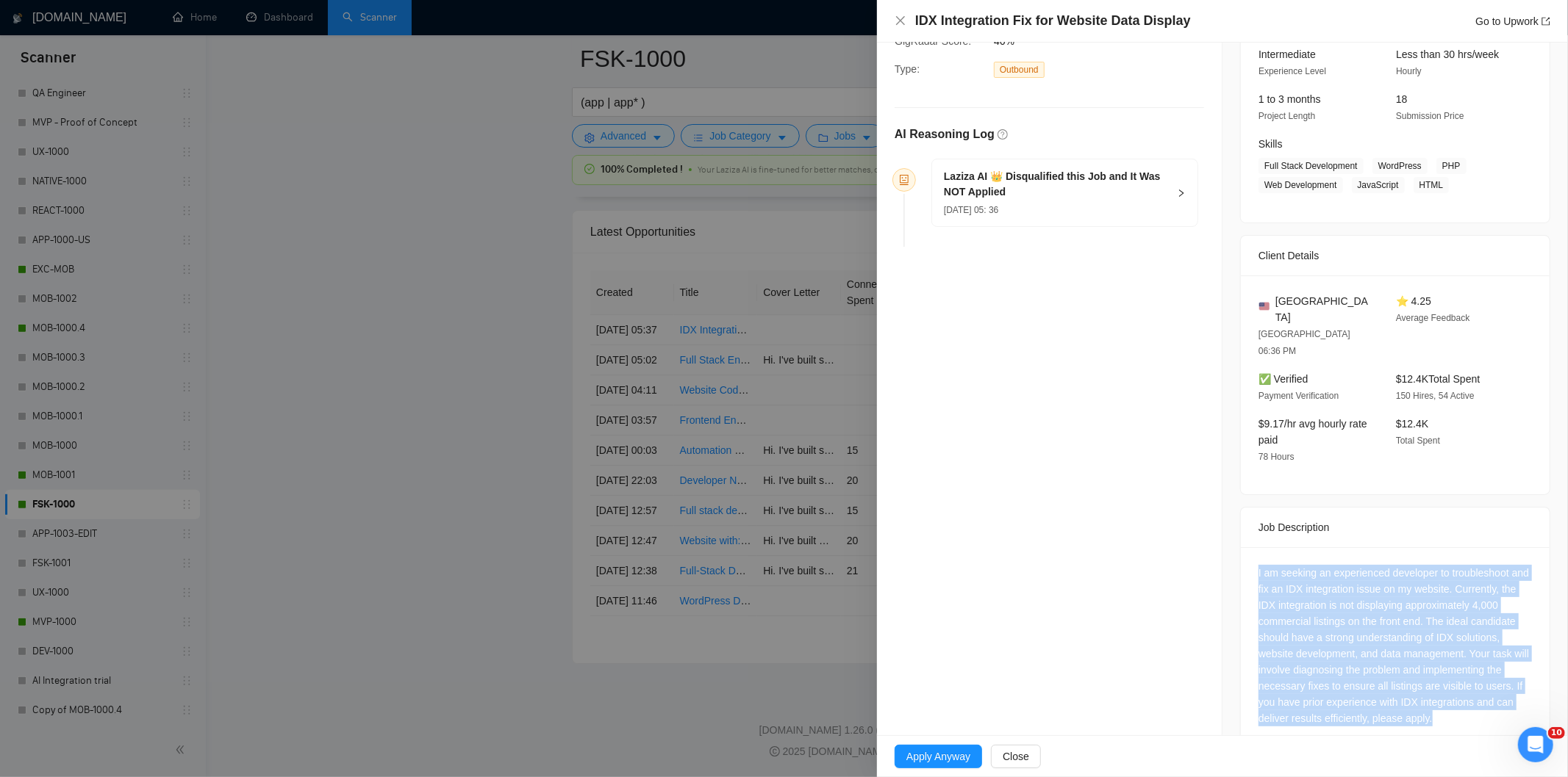
drag, startPoint x: 1445, startPoint y: 706, endPoint x: 1253, endPoint y: 538, distance: 255.1
click at [1253, 548] on div "I am seeking an experienced developer to troubleshoot and fix an IDX integratio…" at bounding box center [1394, 648] width 309 height 202
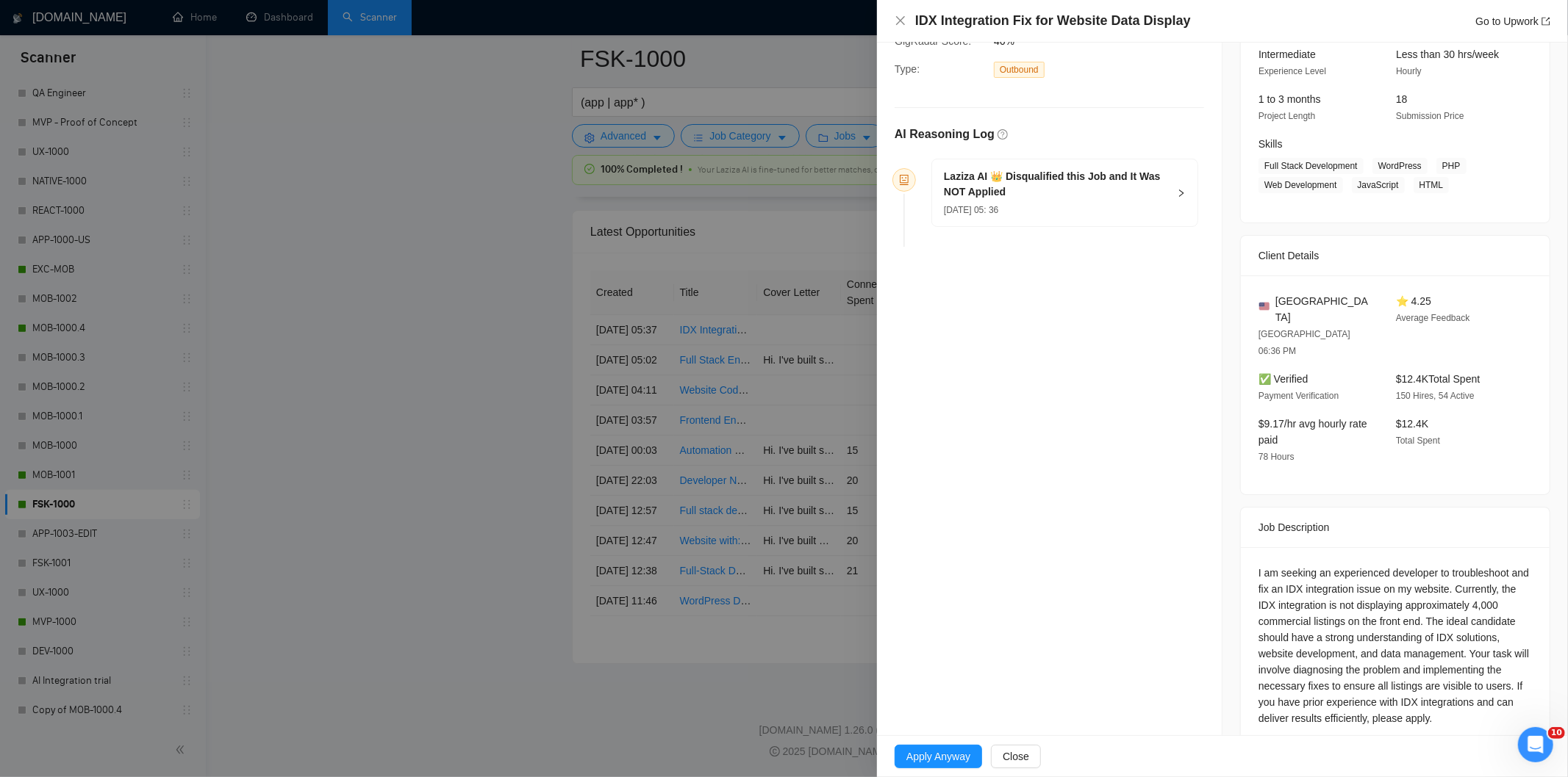
click at [1099, 215] on div "[DATE] 05: 36" at bounding box center [1056, 209] width 224 height 16
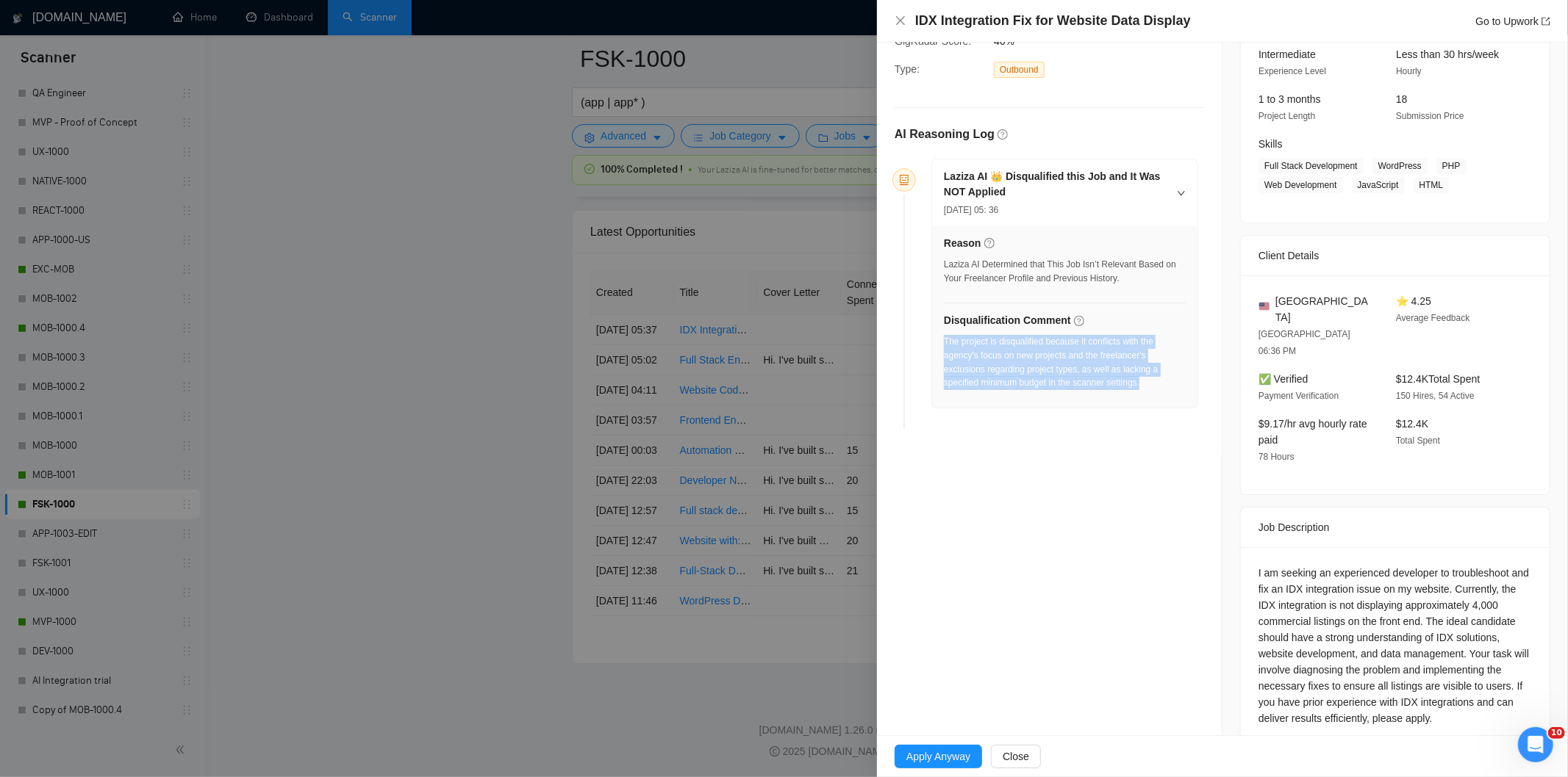
drag, startPoint x: 1150, startPoint y: 380, endPoint x: 945, endPoint y: 346, distance: 207.8
click at [945, 346] on div "The project is disqualified because it conflicts with the agency's focus on new…" at bounding box center [1064, 362] width 242 height 55
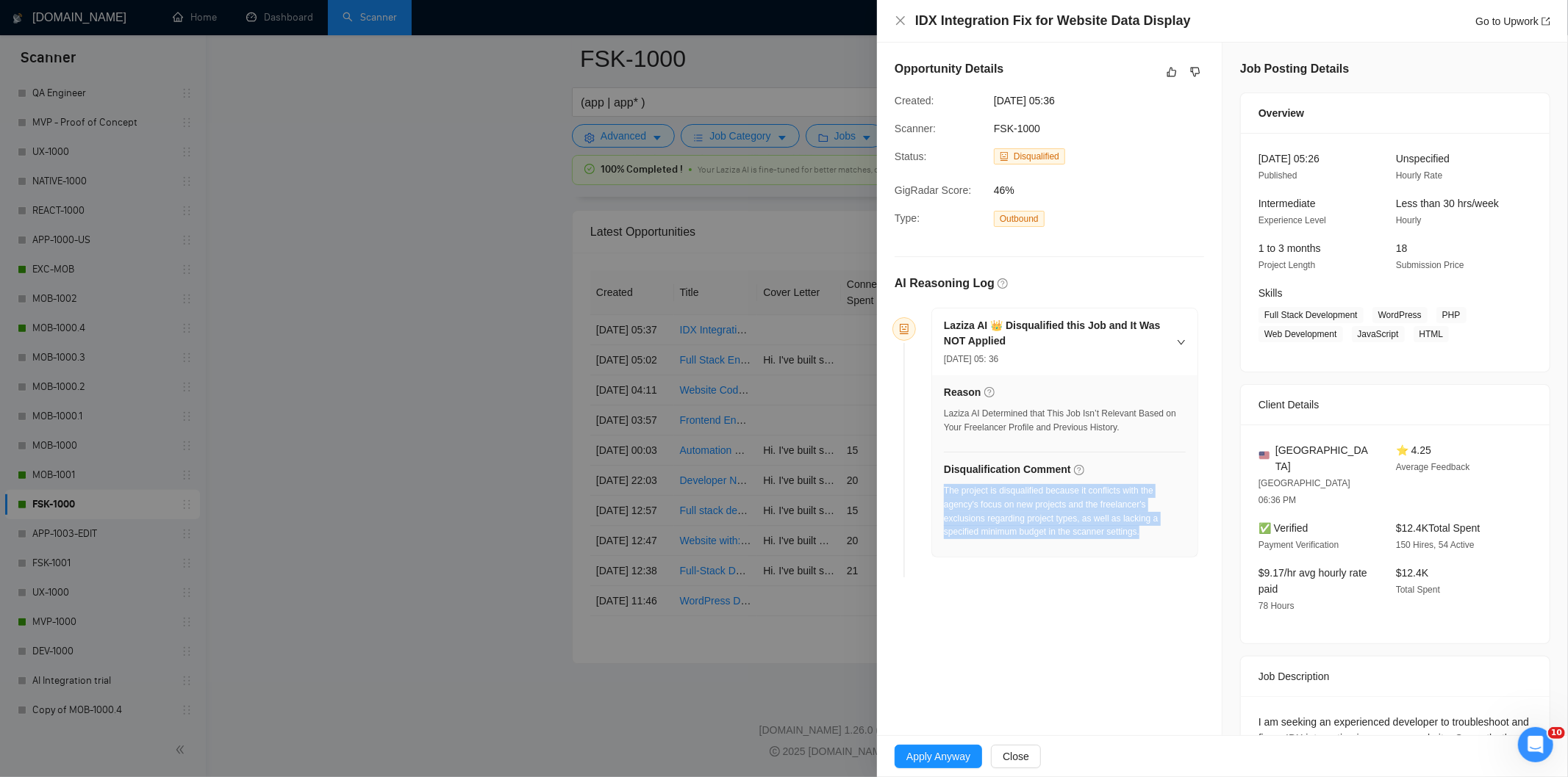
drag, startPoint x: 1092, startPoint y: 102, endPoint x: 992, endPoint y: 101, distance: 100.0
click at [992, 101] on div "[DATE] 05:36" at bounding box center [1063, 100] width 149 height 16
